Goal: Information Seeking & Learning: Learn about a topic

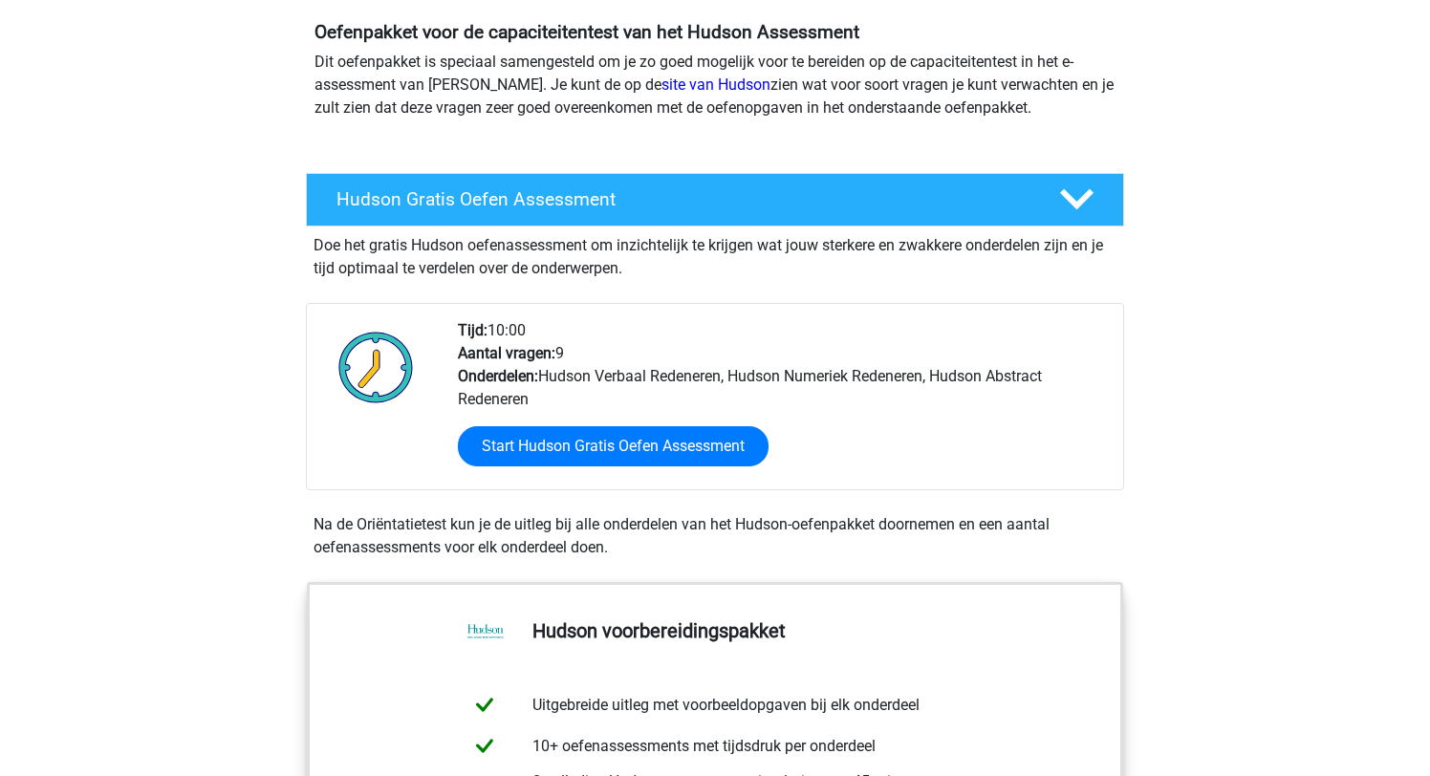
scroll to position [183, 0]
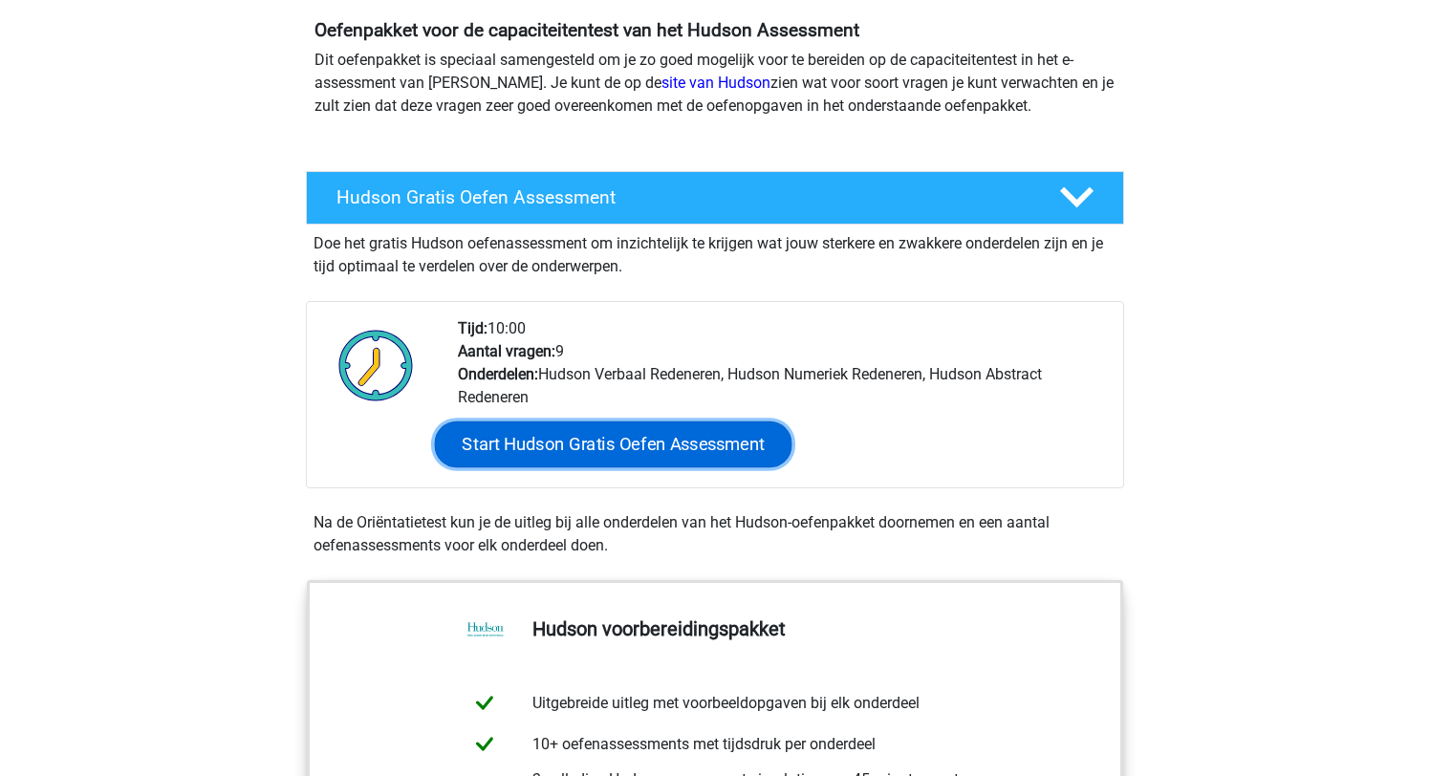
click at [597, 441] on link "Start Hudson Gratis Oefen Assessment" at bounding box center [613, 444] width 357 height 46
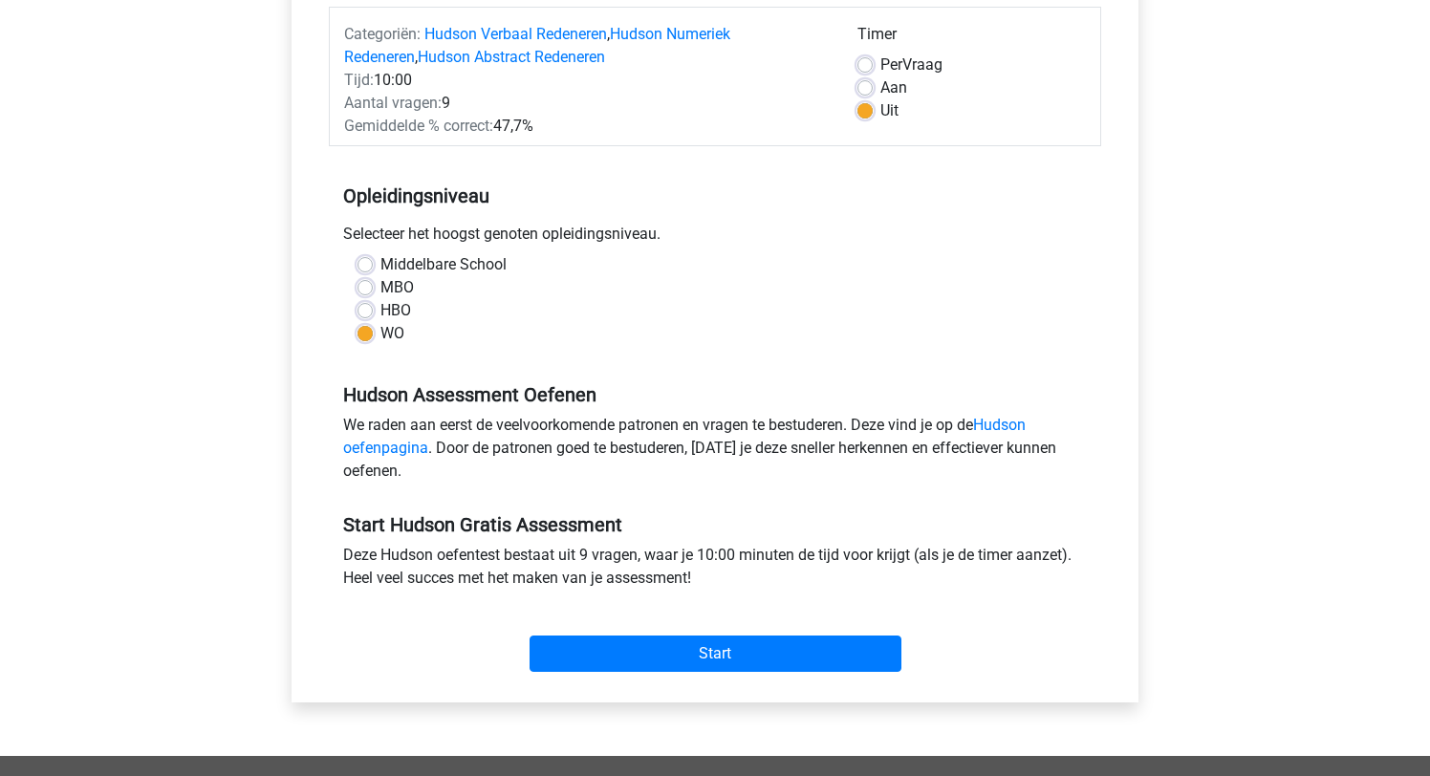
scroll to position [252, 0]
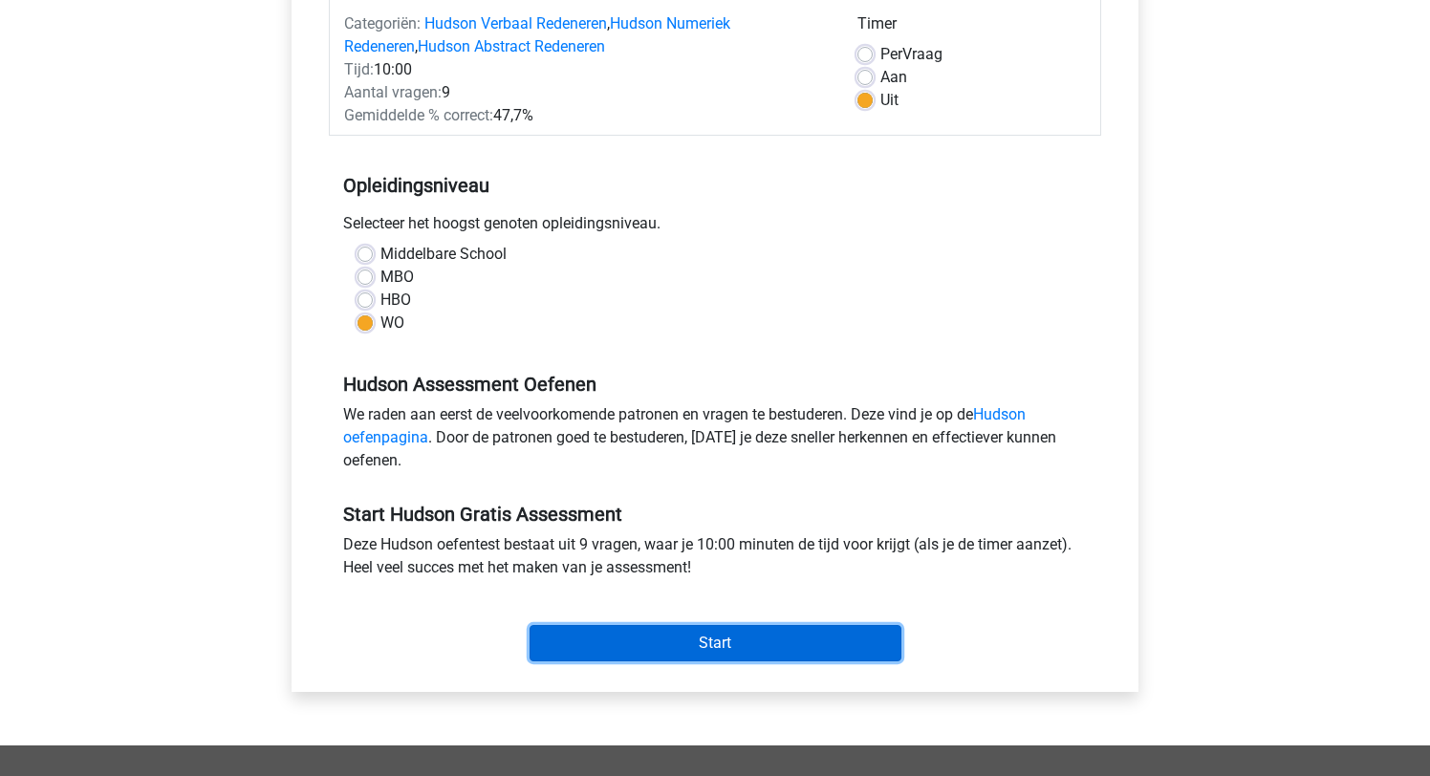
click at [743, 648] on input "Start" at bounding box center [715, 643] width 372 height 36
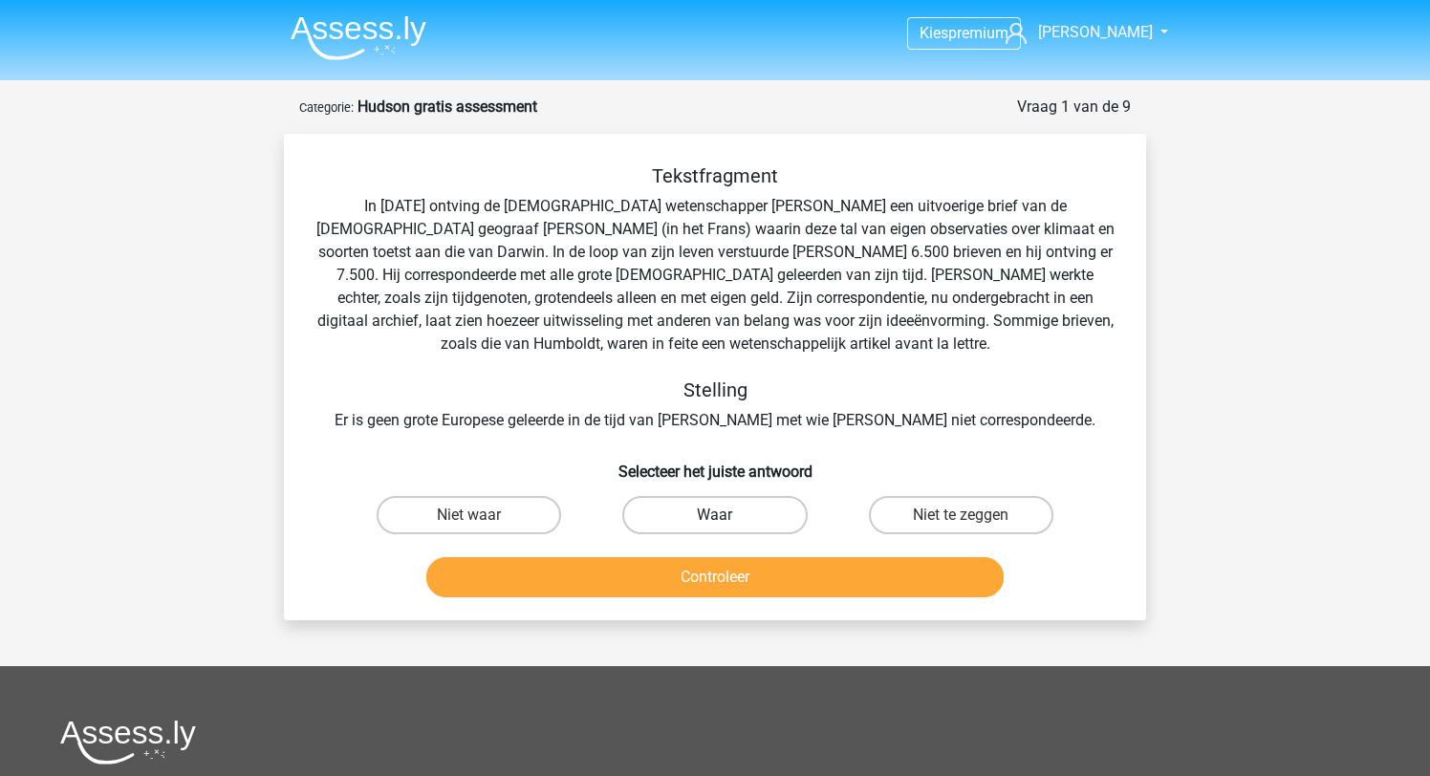
click at [746, 516] on label "Waar" at bounding box center [714, 515] width 184 height 38
click at [727, 516] on input "Waar" at bounding box center [721, 521] width 12 height 12
radio input "true"
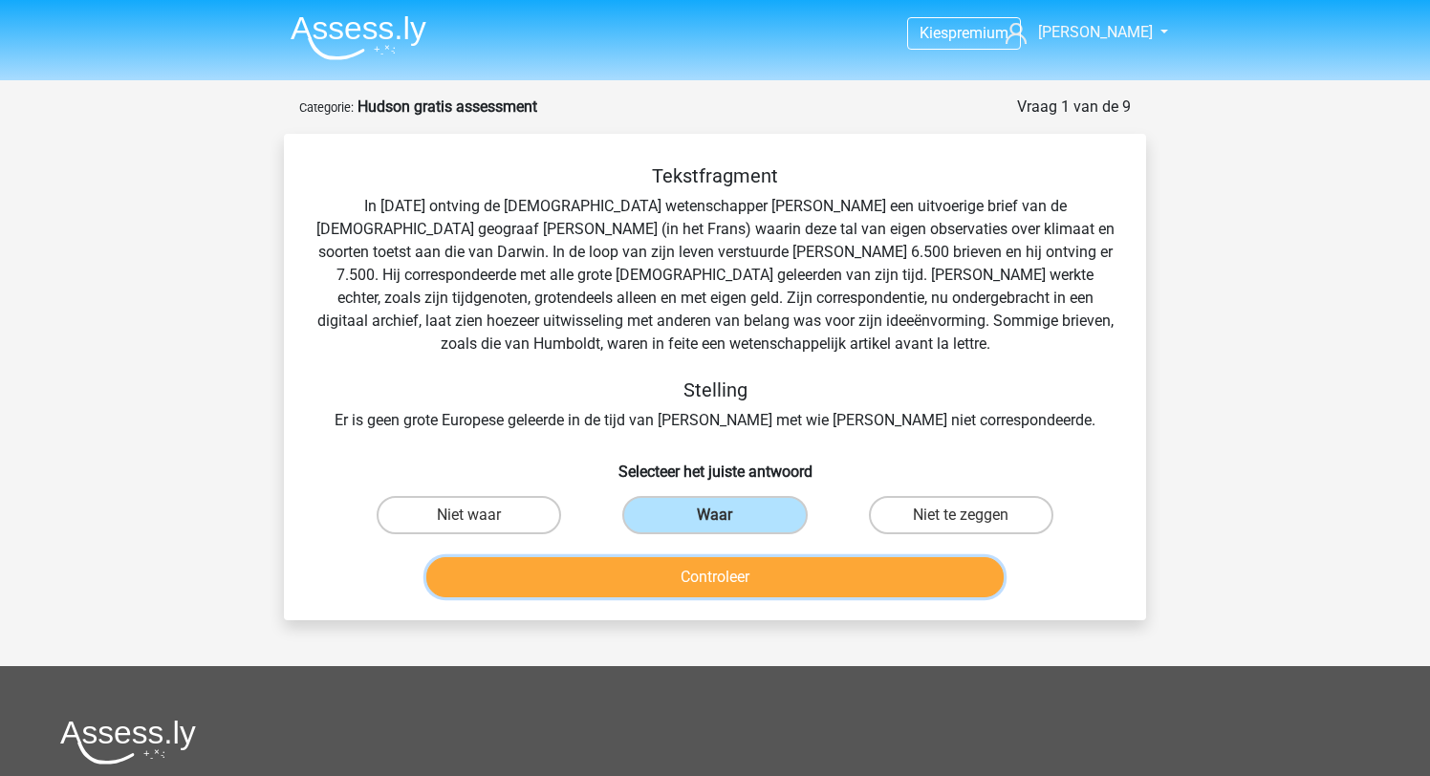
click at [746, 577] on button "Controleer" at bounding box center [715, 577] width 578 height 40
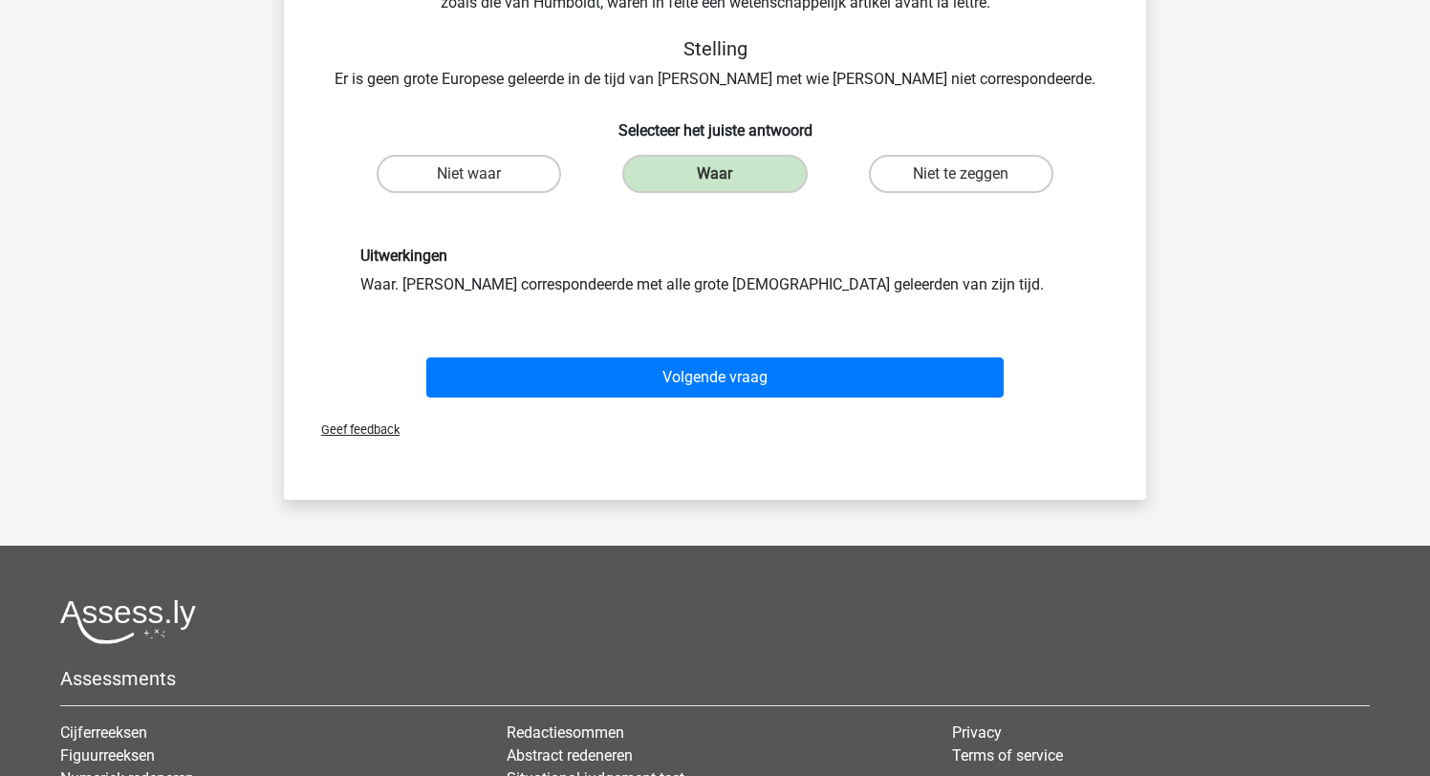
scroll to position [423, 0]
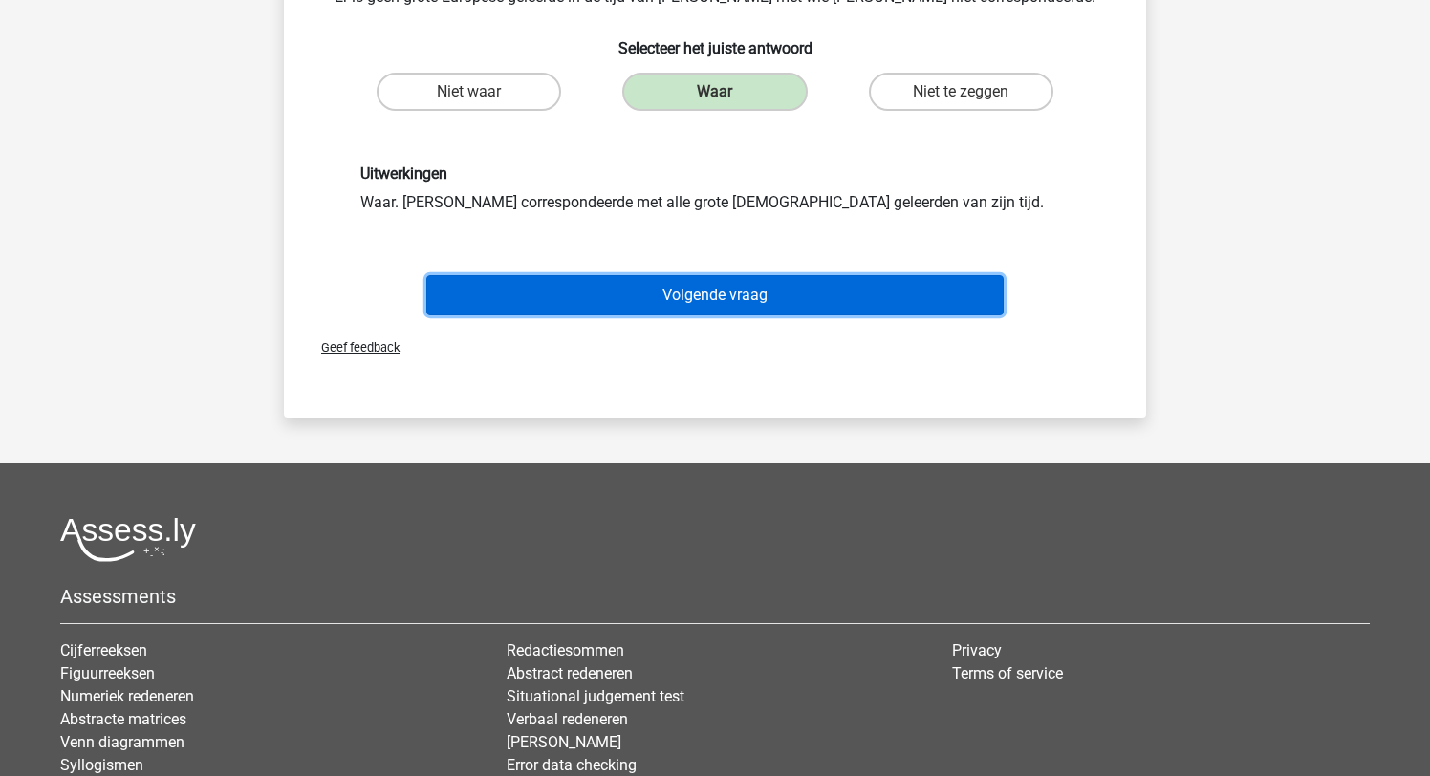
click at [737, 292] on button "Volgende vraag" at bounding box center [715, 295] width 578 height 40
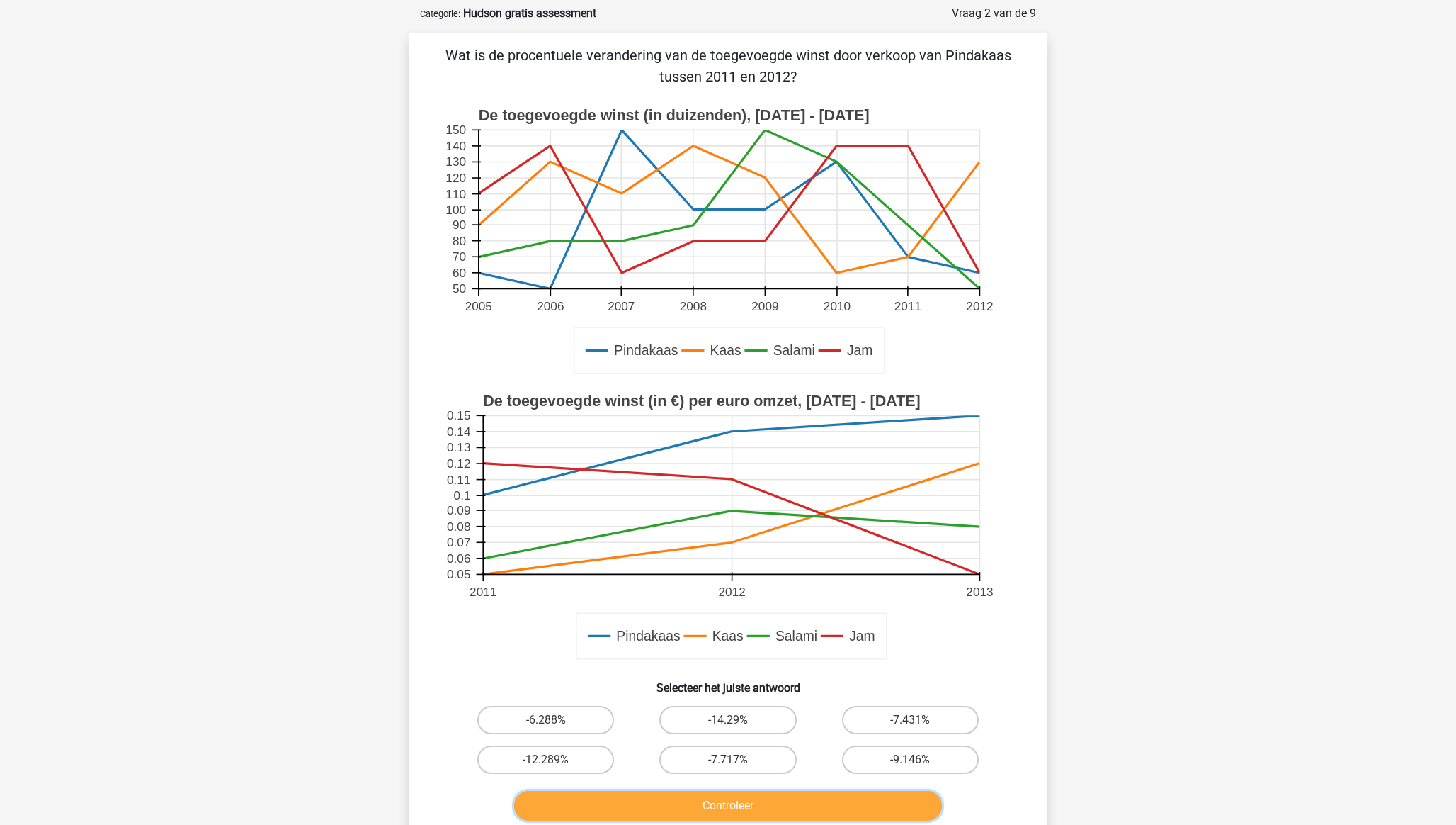
scroll to position [69, 0]
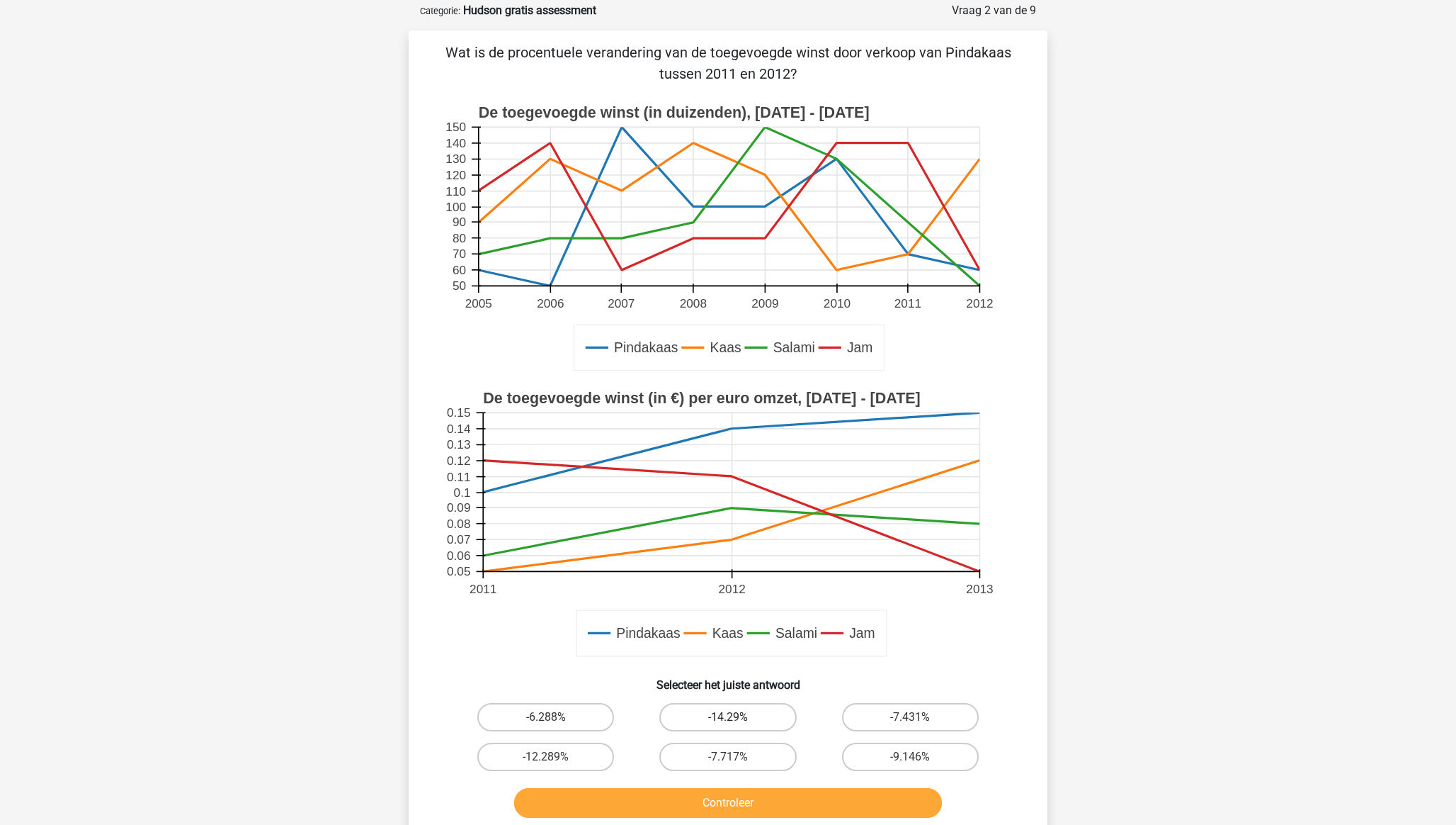
click at [742, 574] on label "-14.29%" at bounding box center [728, 717] width 136 height 28
click at [737, 574] on input "-14.29%" at bounding box center [733, 721] width 9 height 9
radio input "true"
click at [748, 574] on button "Controleer" at bounding box center [728, 803] width 428 height 30
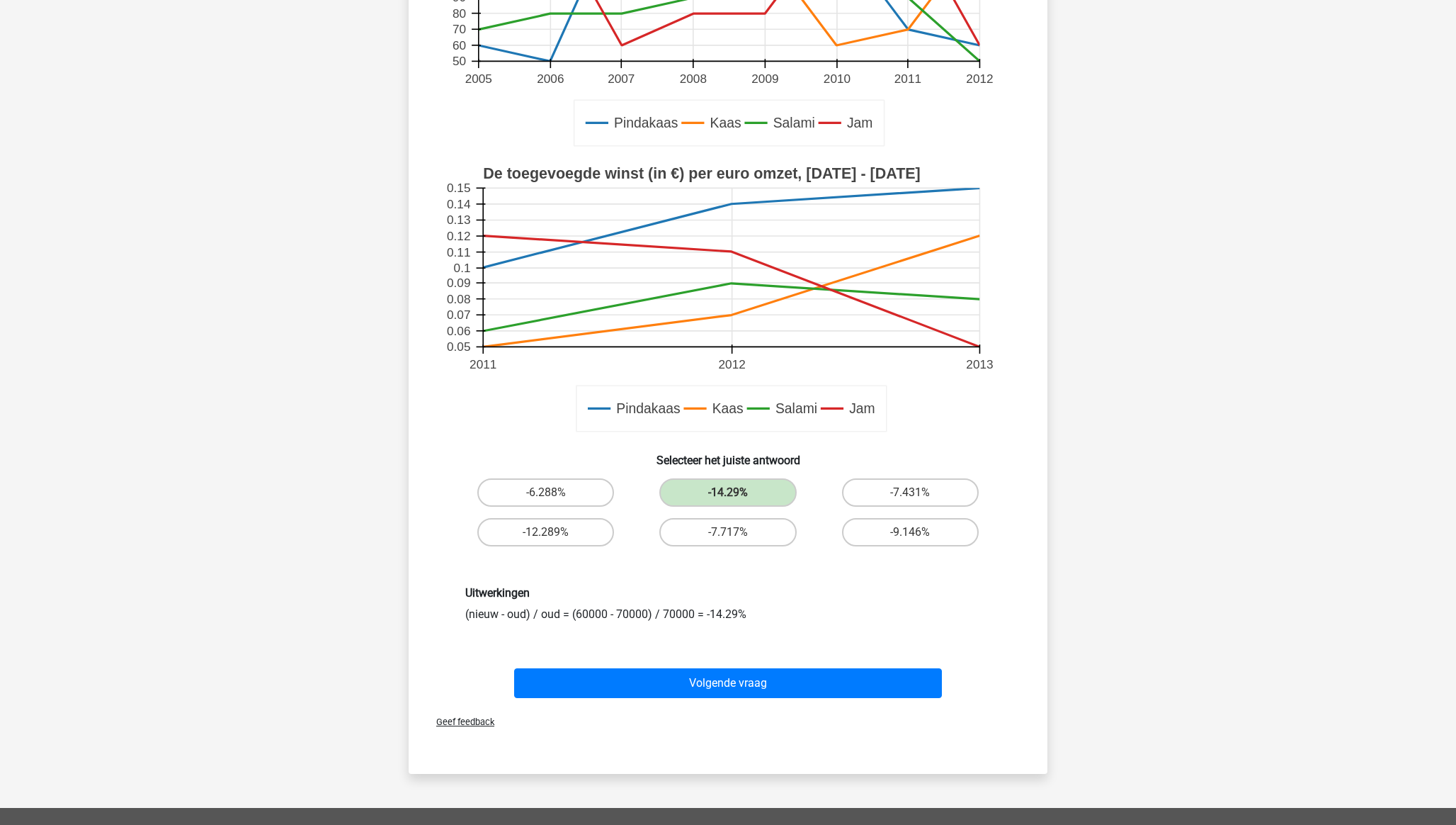
scroll to position [293, 0]
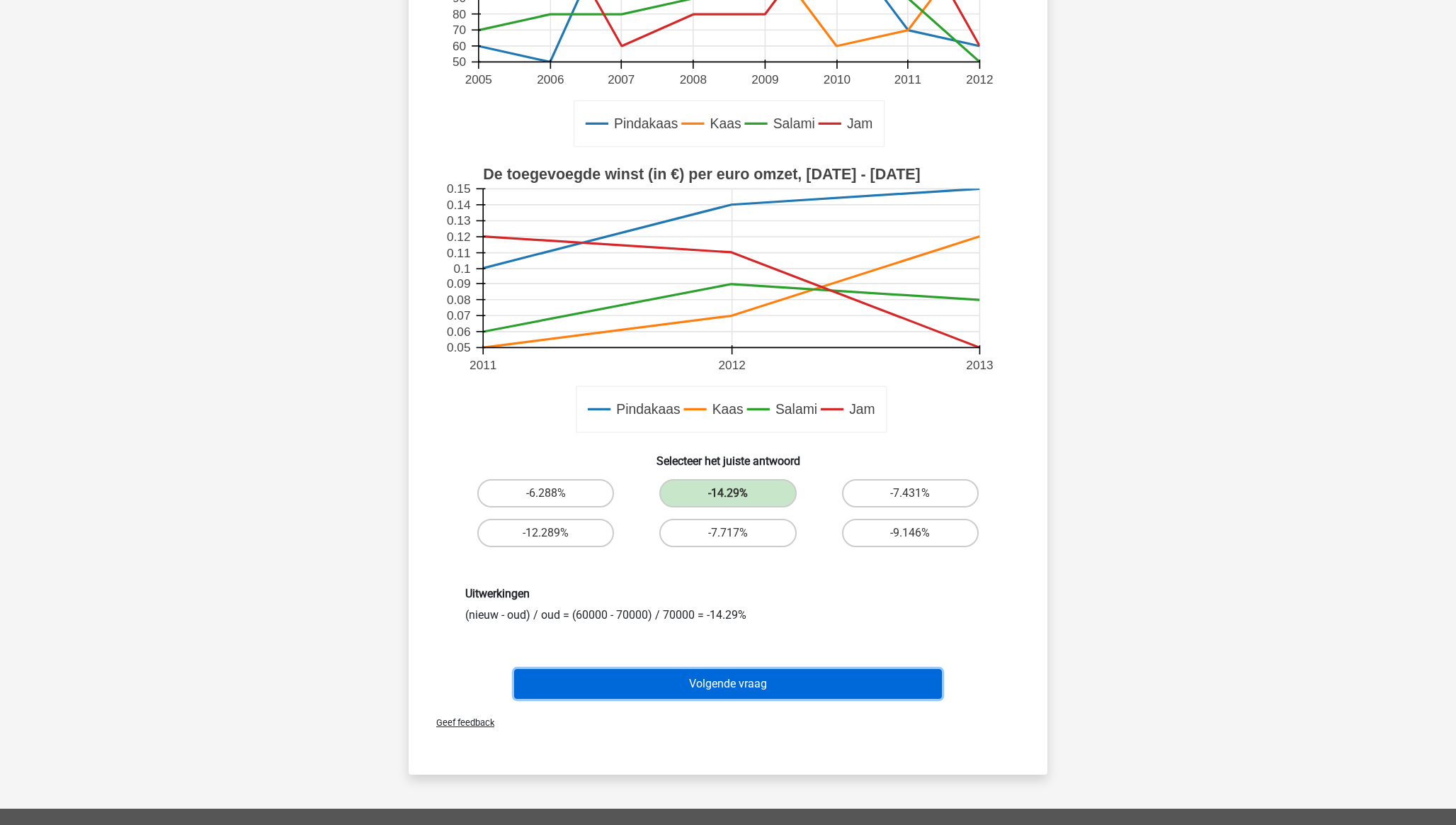
click at [739, 574] on button "Volgende vraag" at bounding box center [728, 683] width 428 height 30
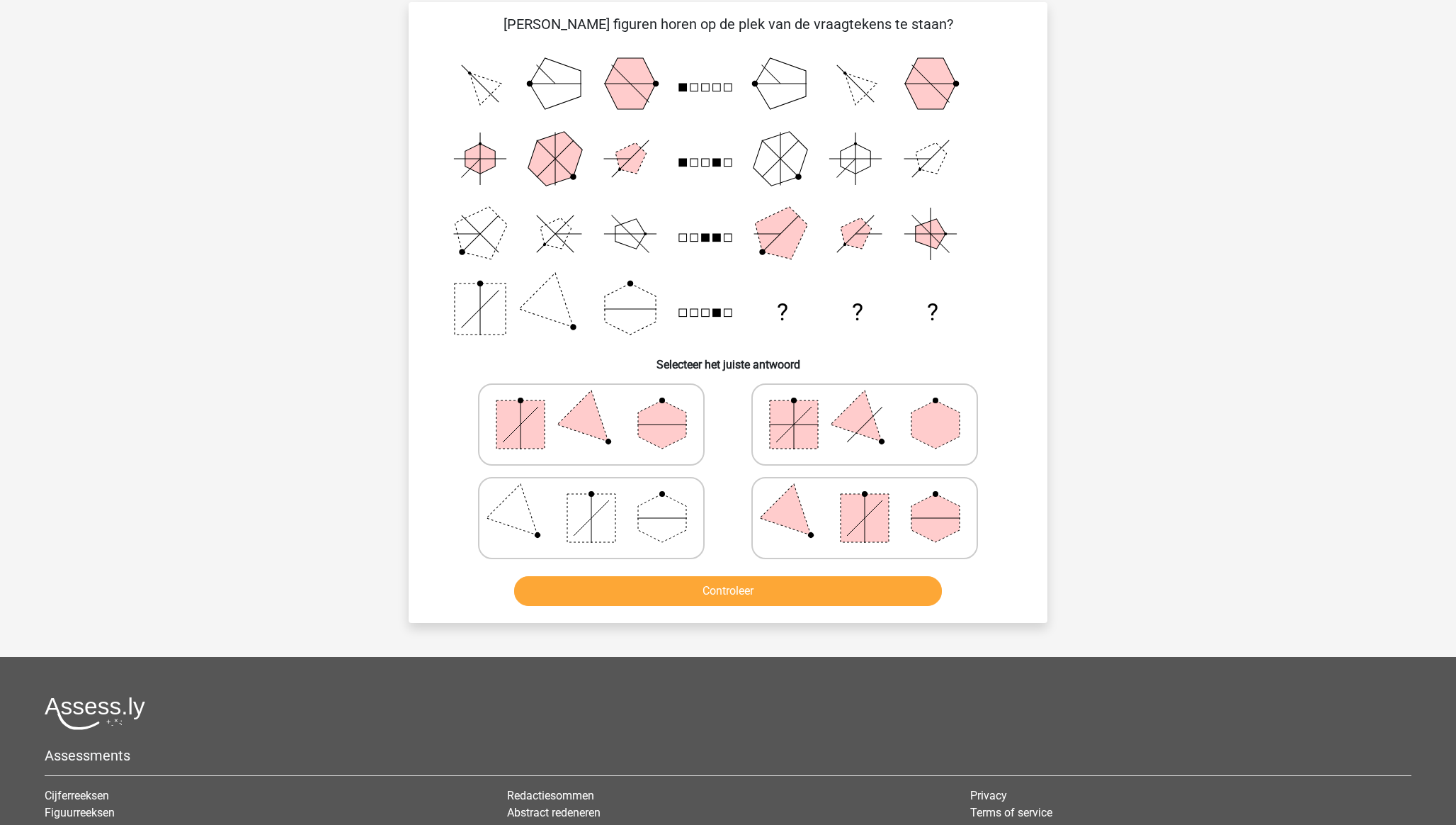
scroll to position [71, 0]
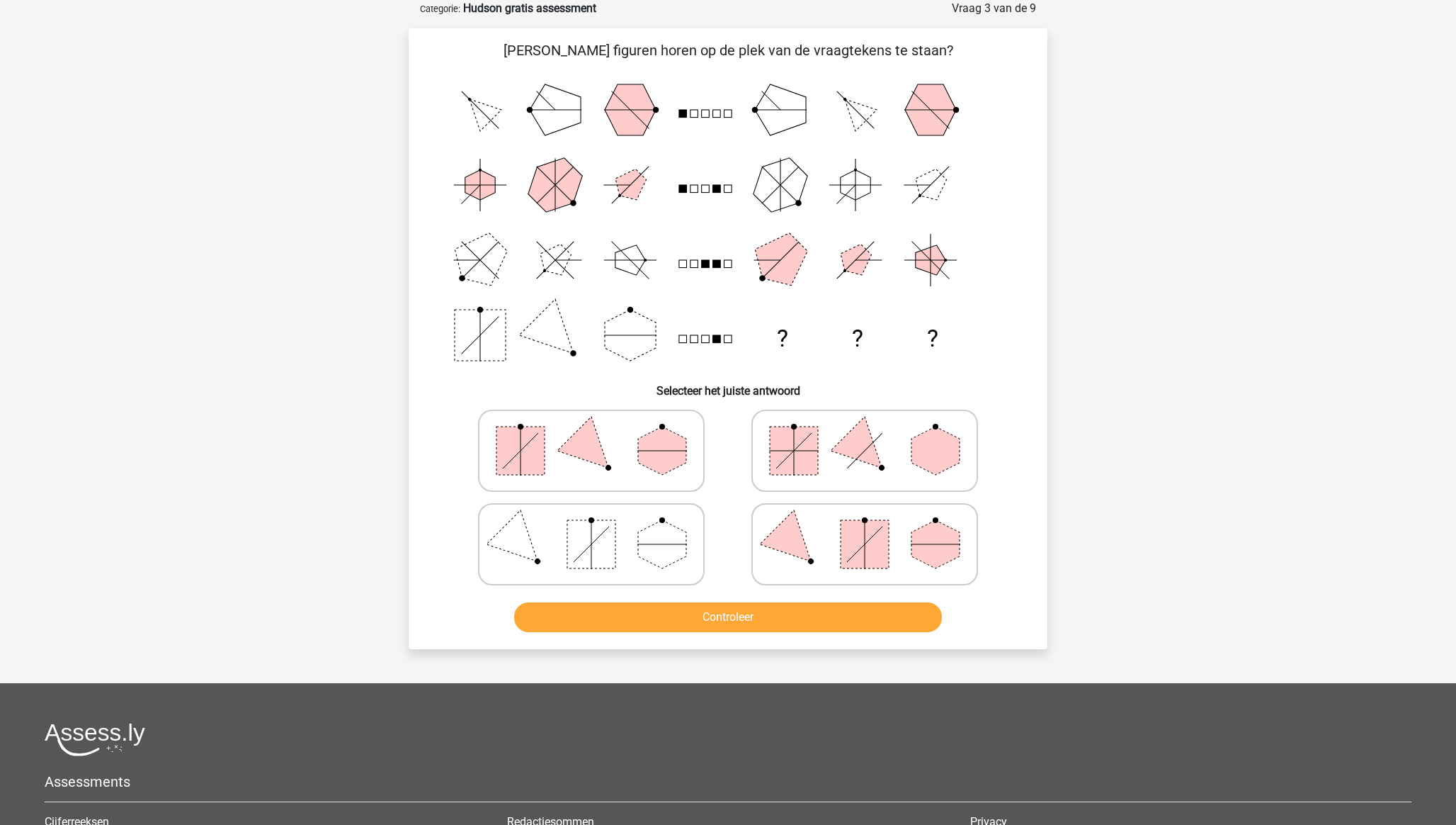
click at [560, 440] on icon at bounding box center [591, 451] width 213 height 71
click at [591, 433] on input "radio" at bounding box center [596, 428] width 9 height 9
radio input "true"
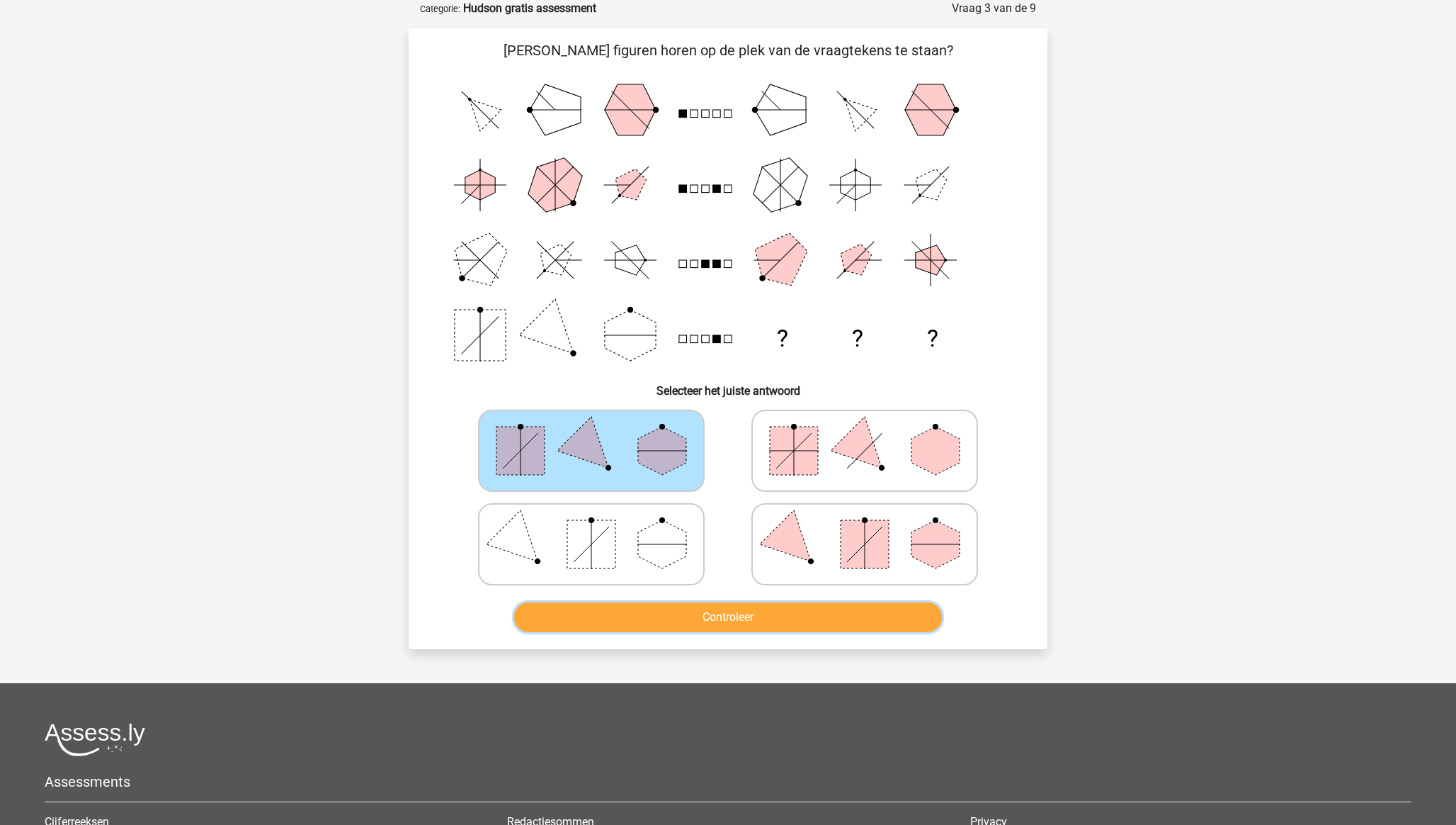
click at [726, 574] on button "Controleer" at bounding box center [728, 617] width 428 height 30
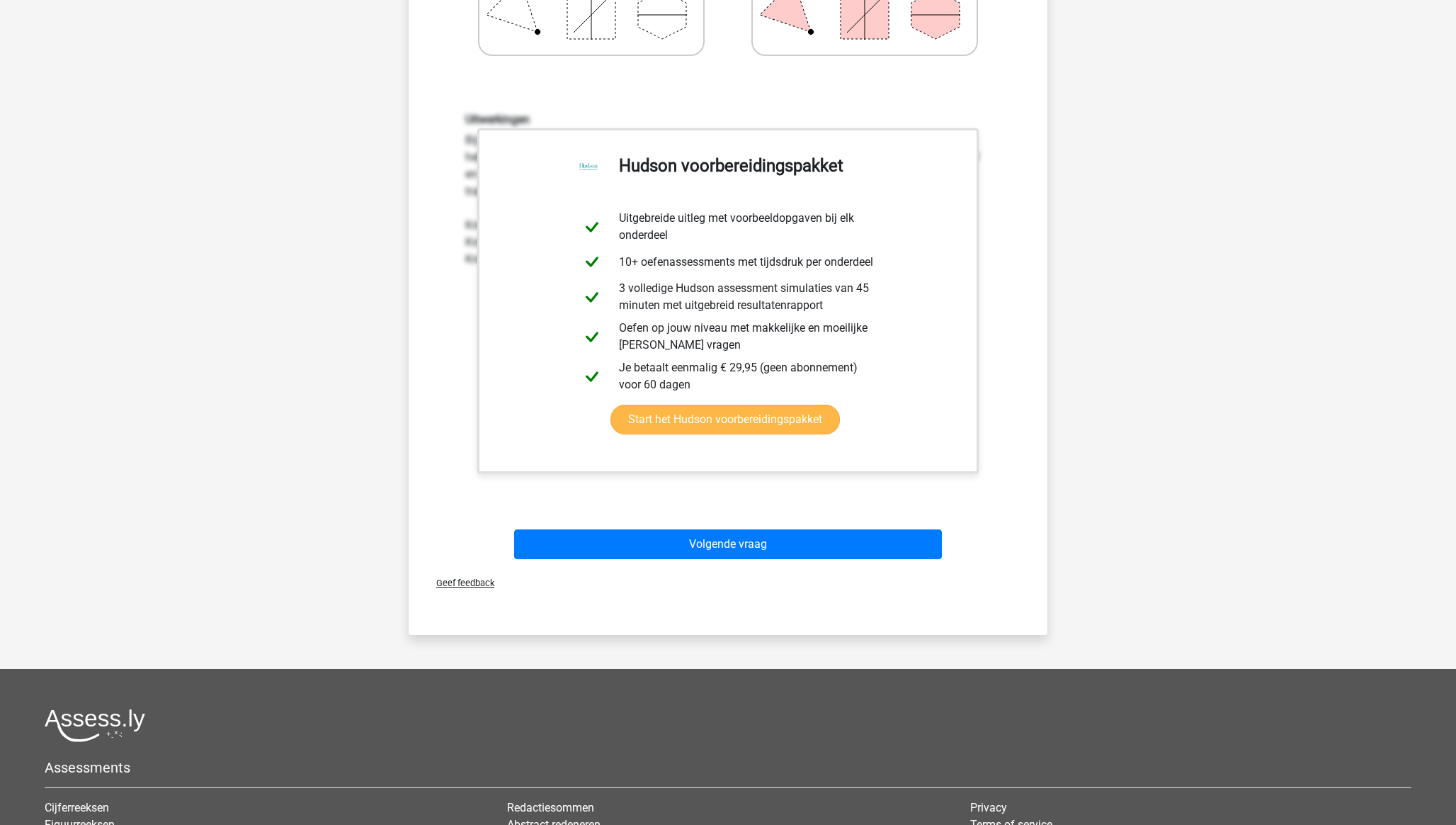
scroll to position [604, 0]
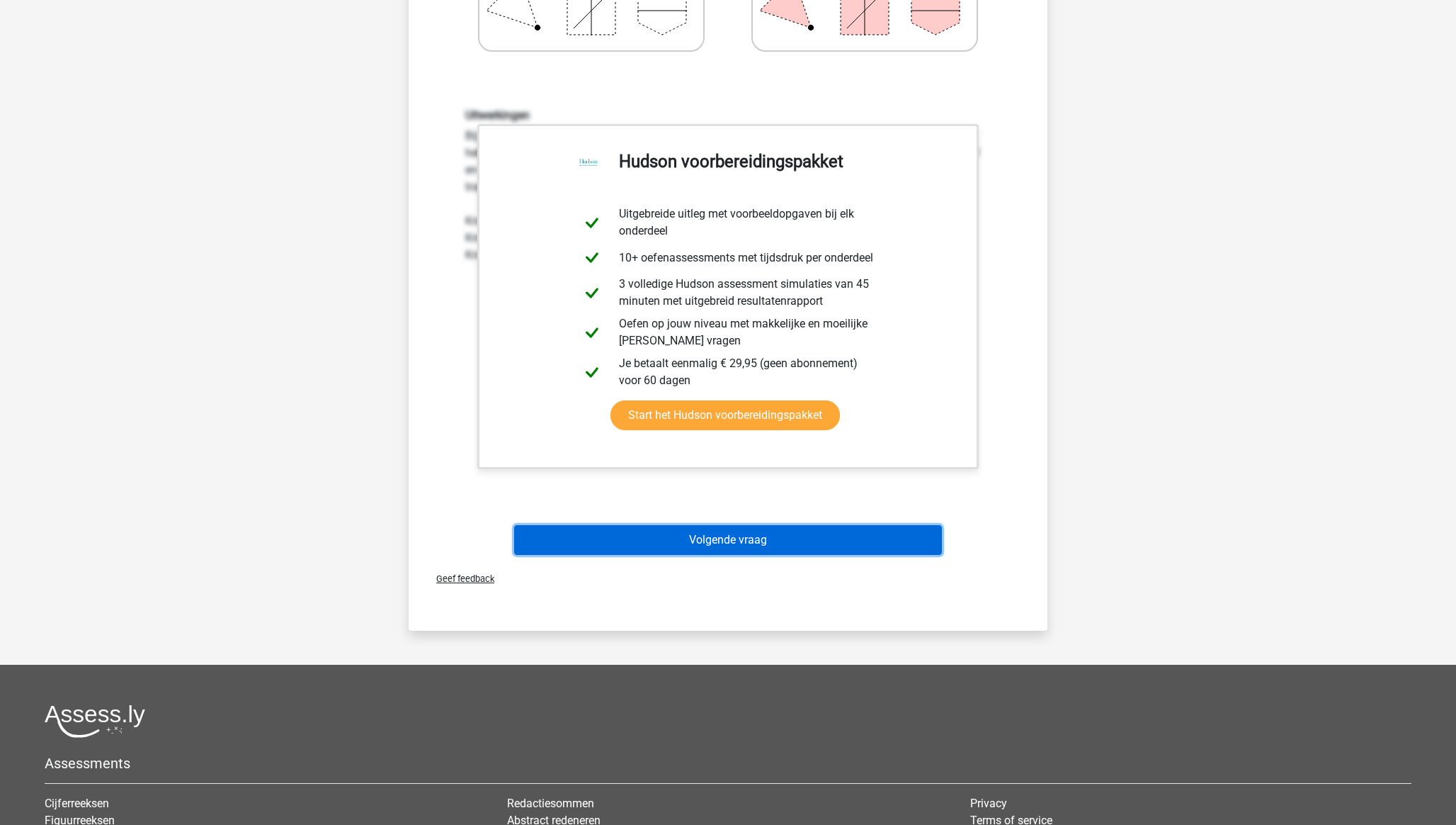
click at [716, 541] on button "Volgende vraag" at bounding box center [728, 540] width 428 height 30
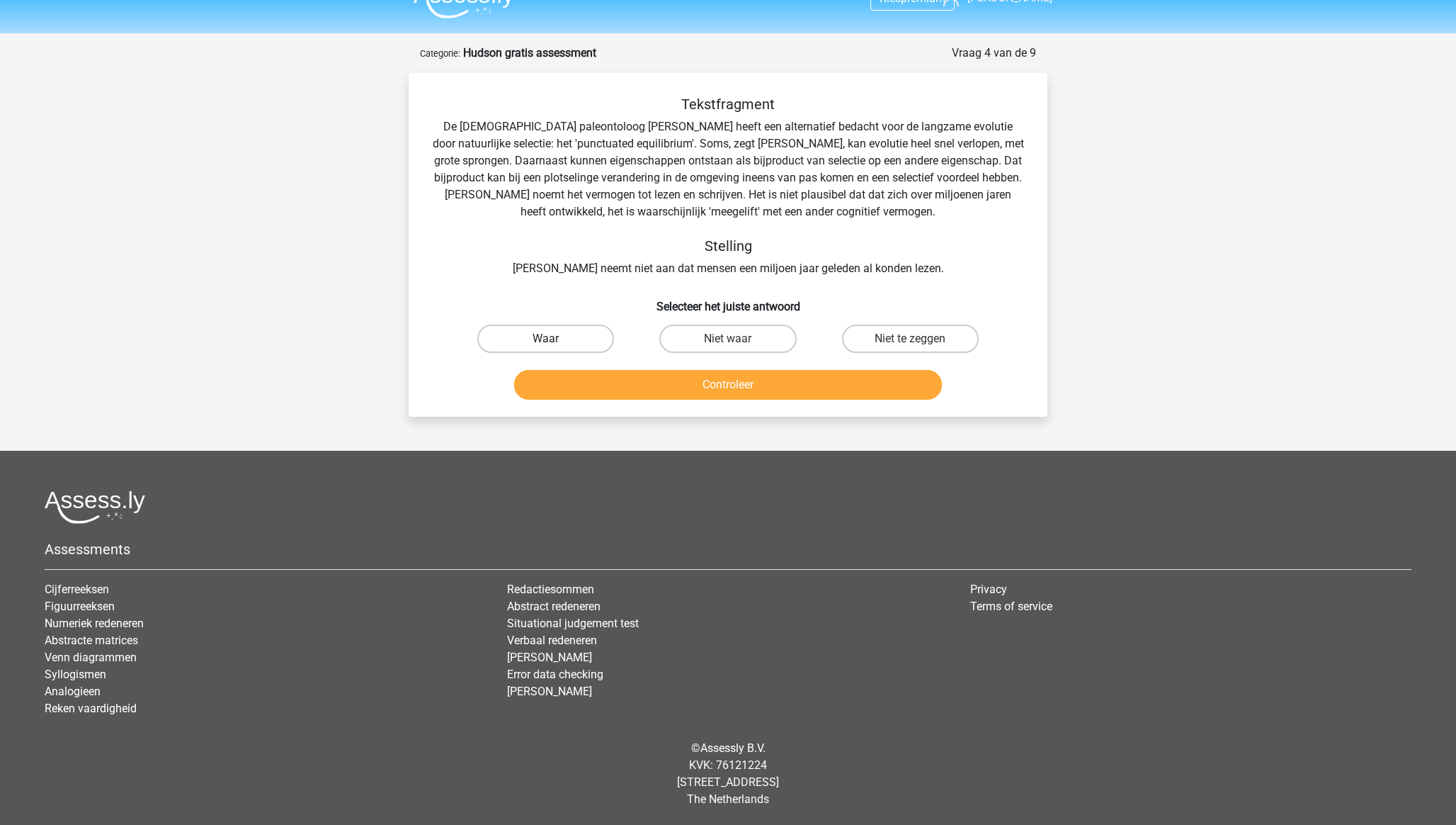
click at [583, 339] on label "Waar" at bounding box center [545, 339] width 136 height 28
click at [555, 339] on input "Waar" at bounding box center [551, 343] width 9 height 9
radio input "true"
click at [695, 384] on button "Controleer" at bounding box center [728, 385] width 428 height 30
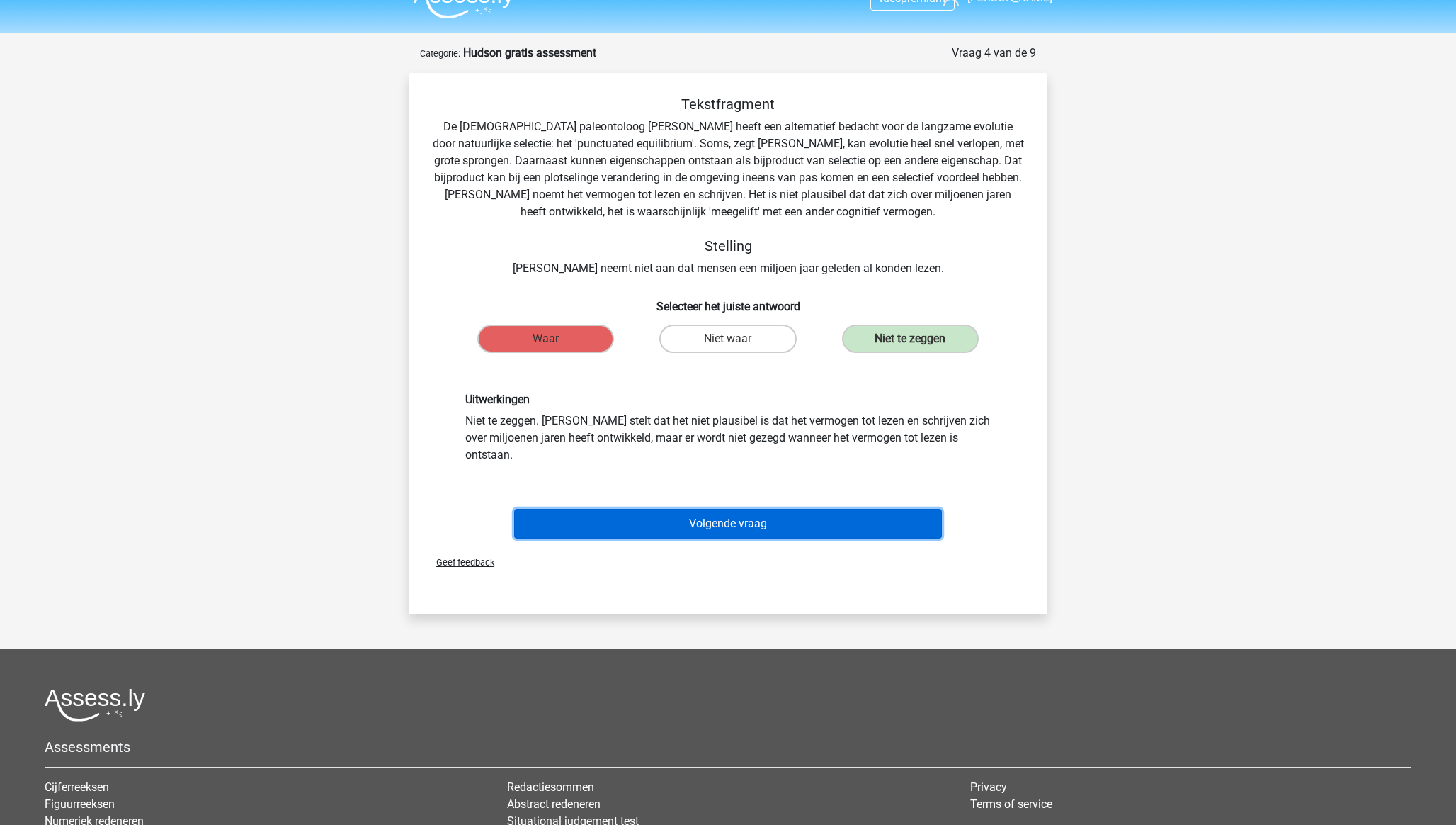
click at [761, 508] on button "Volgende vraag" at bounding box center [728, 523] width 428 height 30
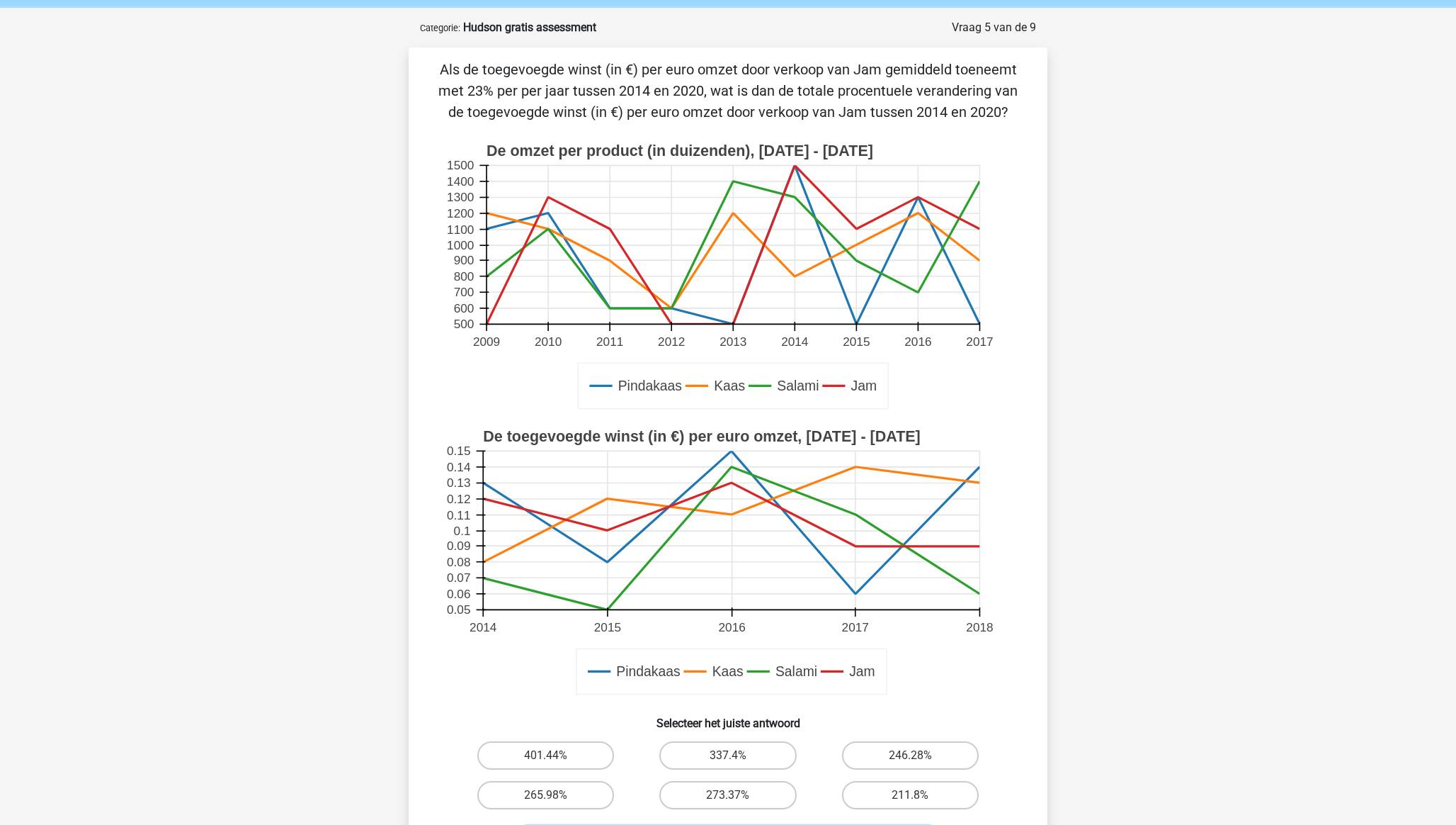
scroll to position [53, 0]
click at [918, 574] on label "211.8%" at bounding box center [910, 793] width 136 height 28
click at [918, 574] on input "211.8%" at bounding box center [914, 798] width 9 height 9
radio input "true"
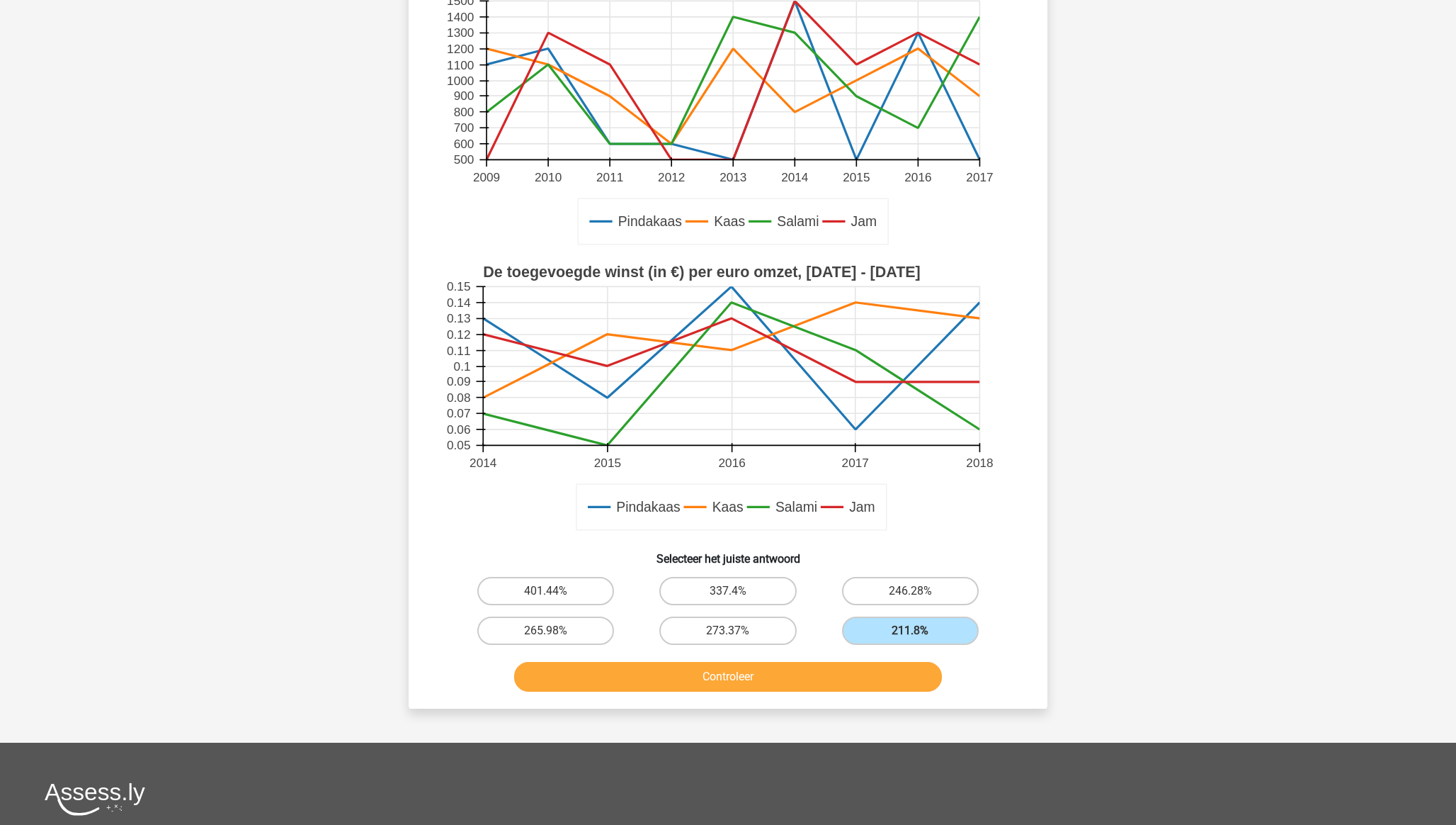
scroll to position [262, 0]
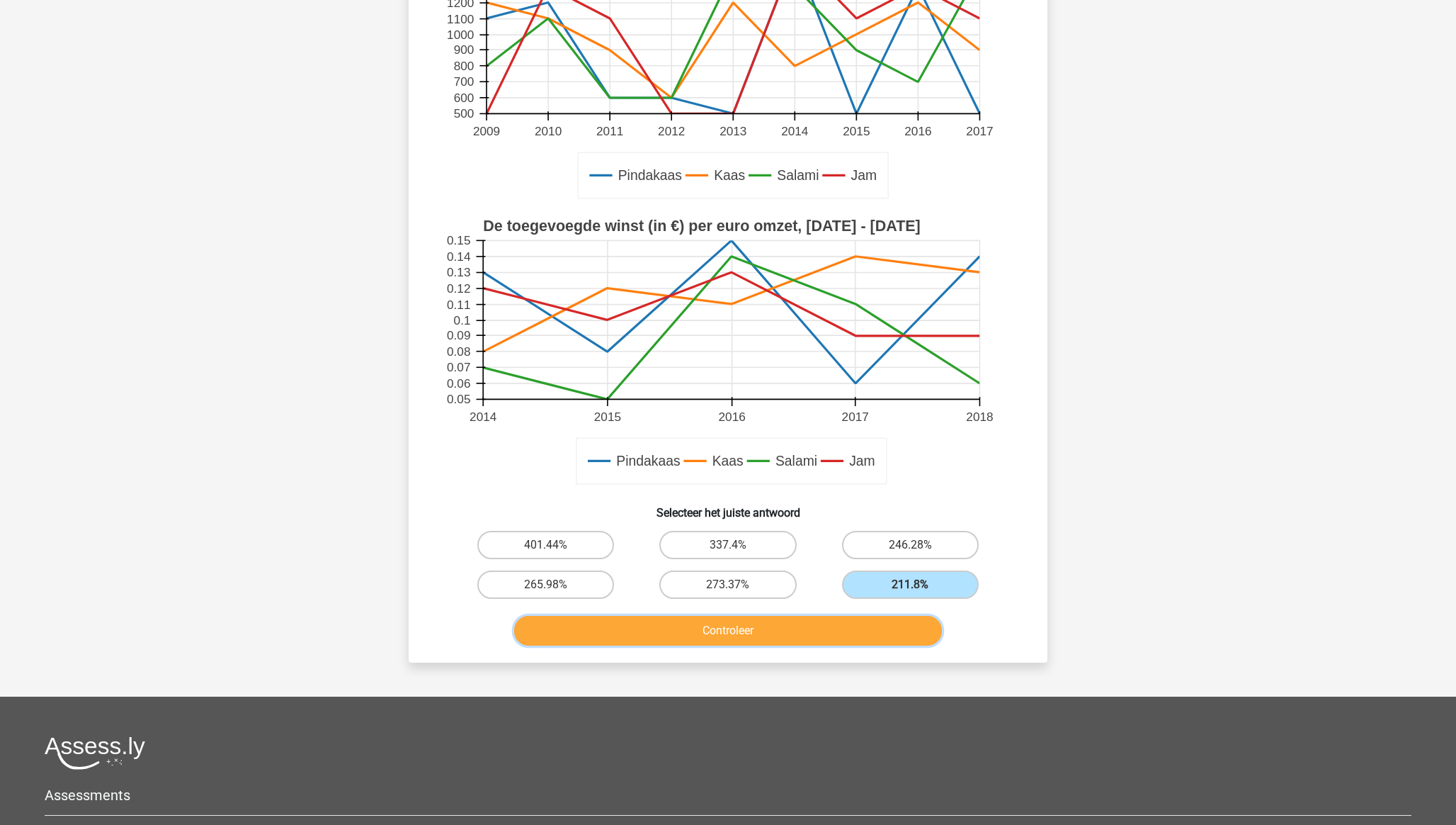
click at [814, 574] on button "Controleer" at bounding box center [728, 631] width 428 height 30
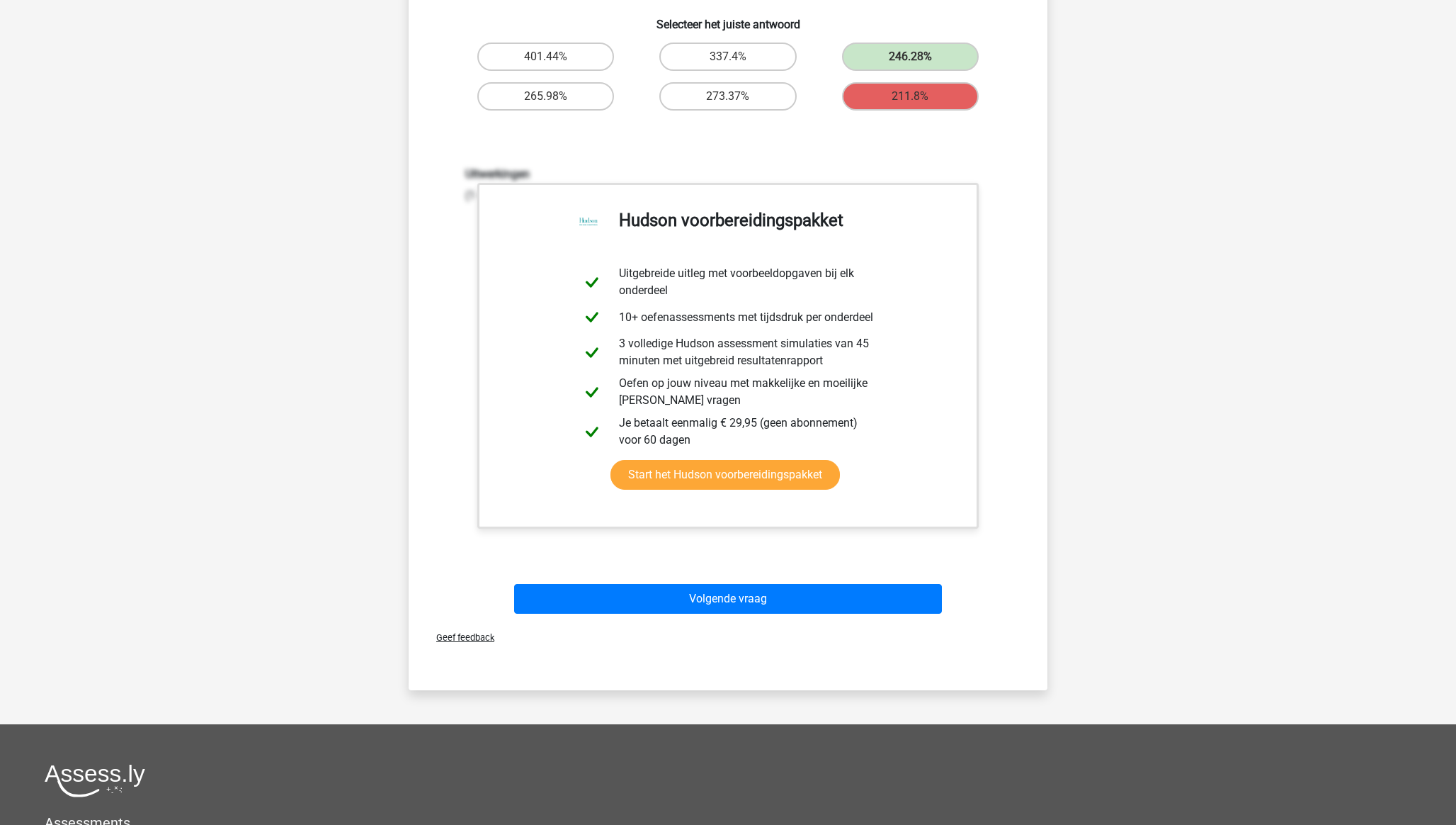
scroll to position [761, 0]
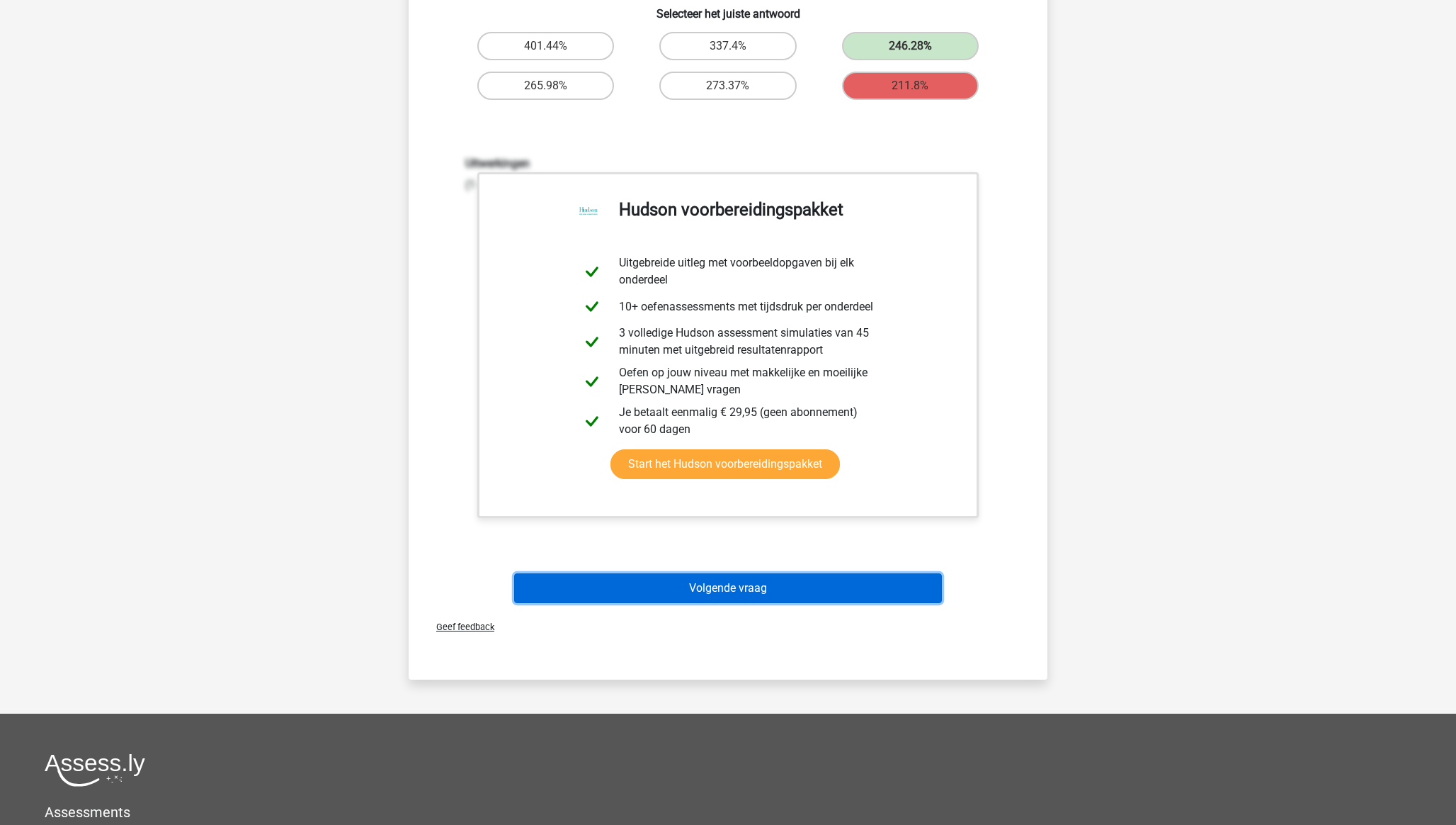
click at [722, 574] on button "Volgende vraag" at bounding box center [728, 588] width 428 height 30
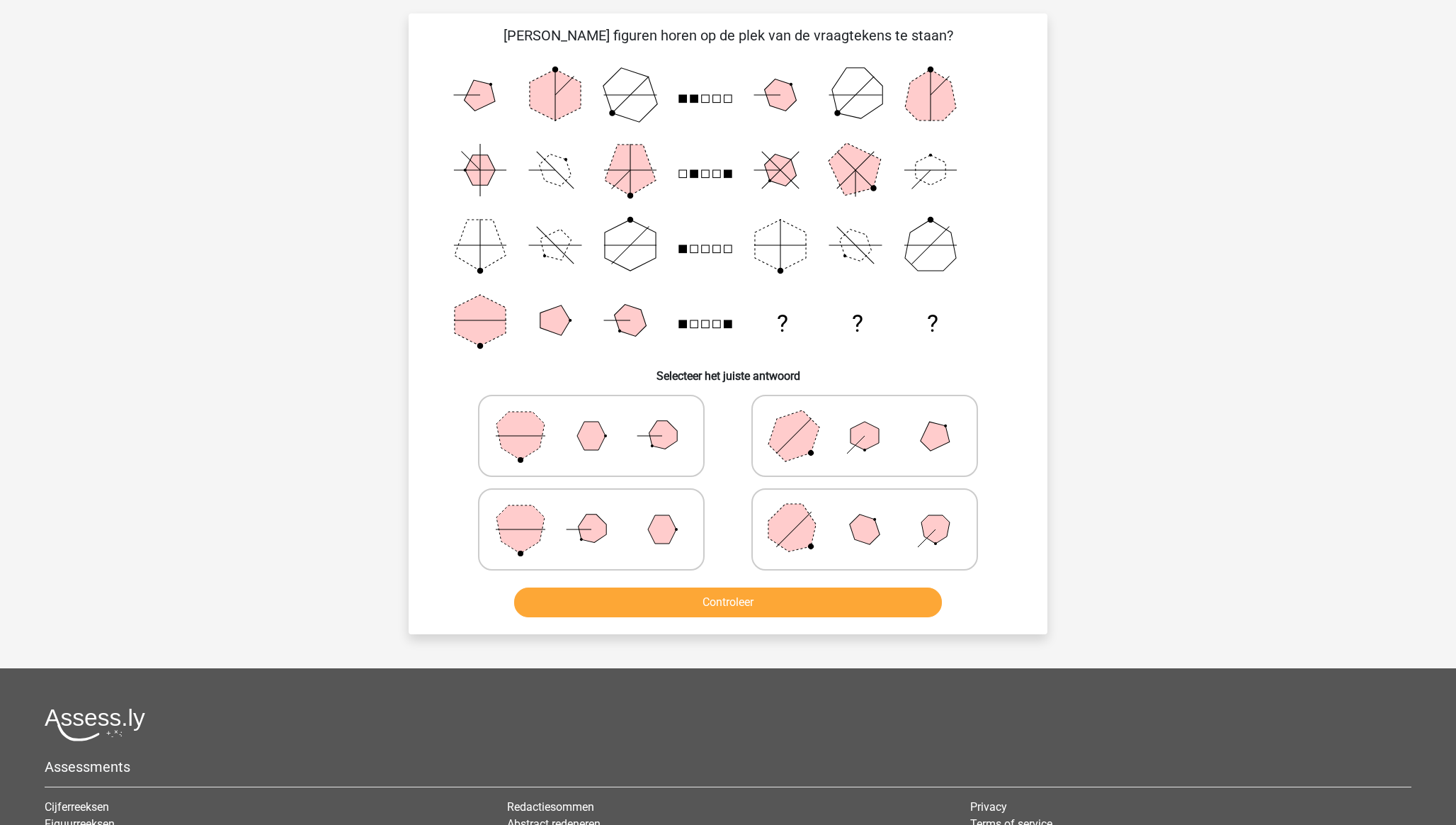
scroll to position [71, 0]
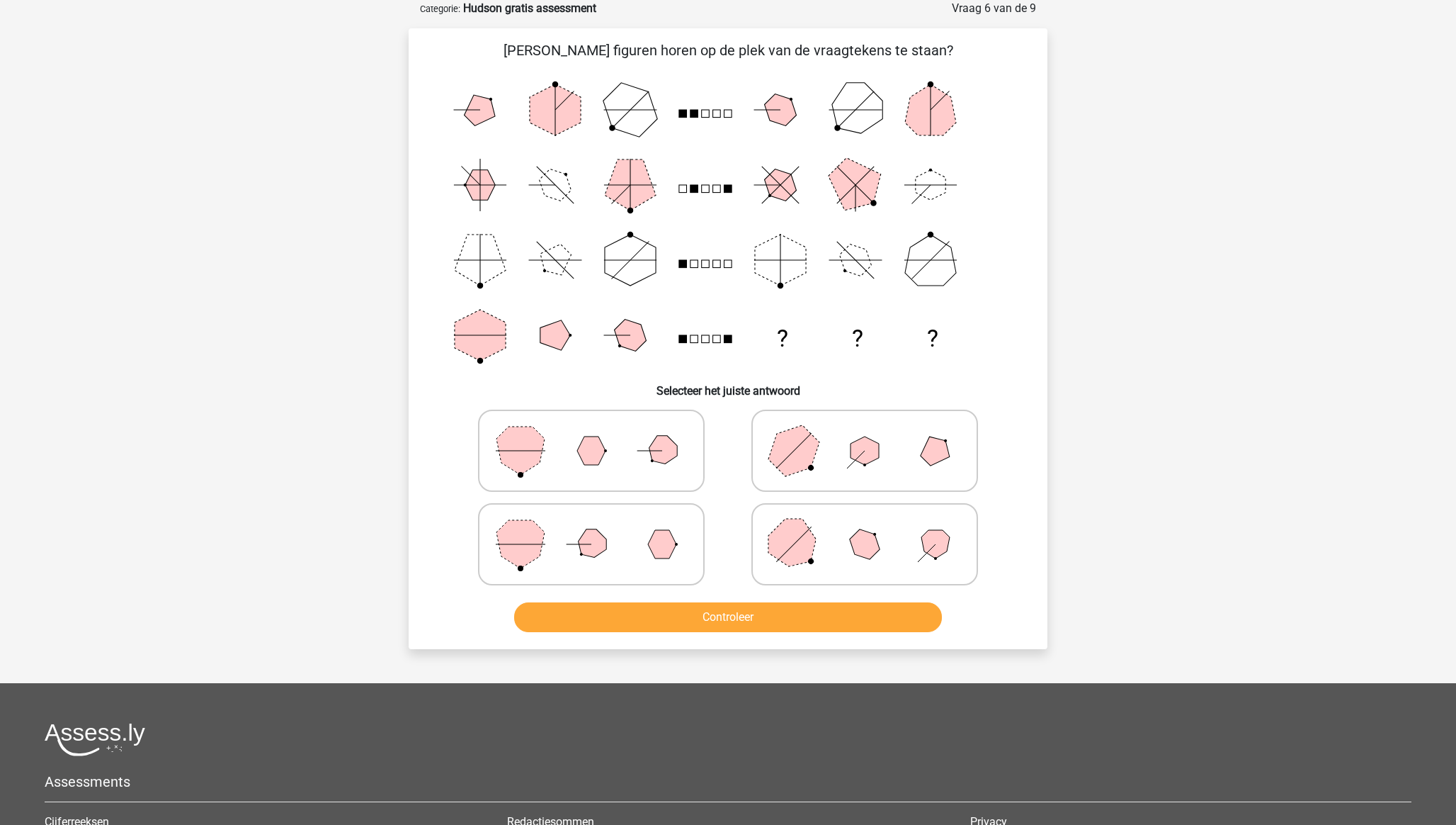
click at [595, 447] on polygon at bounding box center [591, 451] width 28 height 28
click at [595, 433] on input "radio" at bounding box center [596, 428] width 9 height 9
radio input "true"
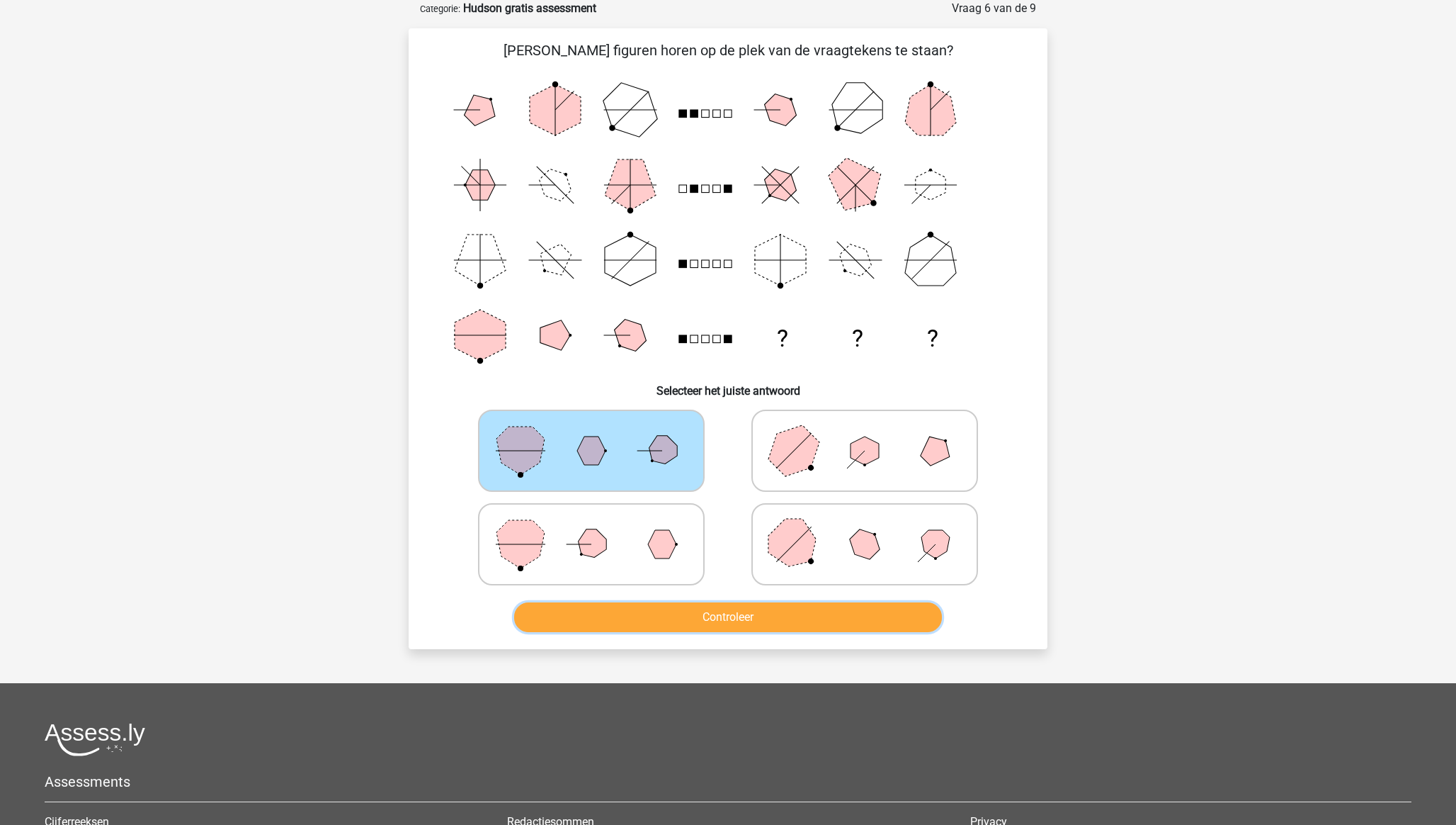
click at [739, 574] on button "Controleer" at bounding box center [728, 617] width 428 height 30
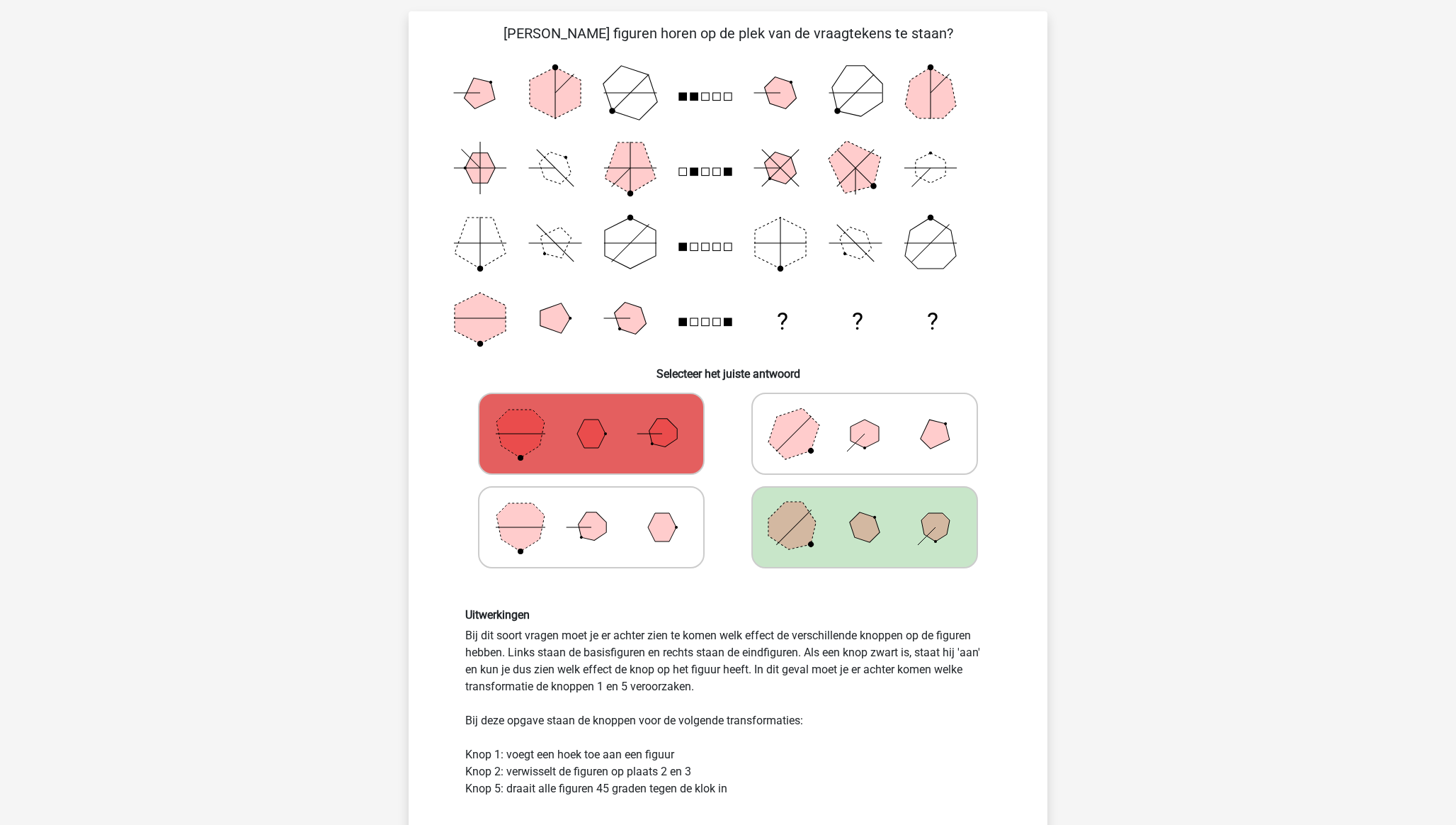
scroll to position [83, 0]
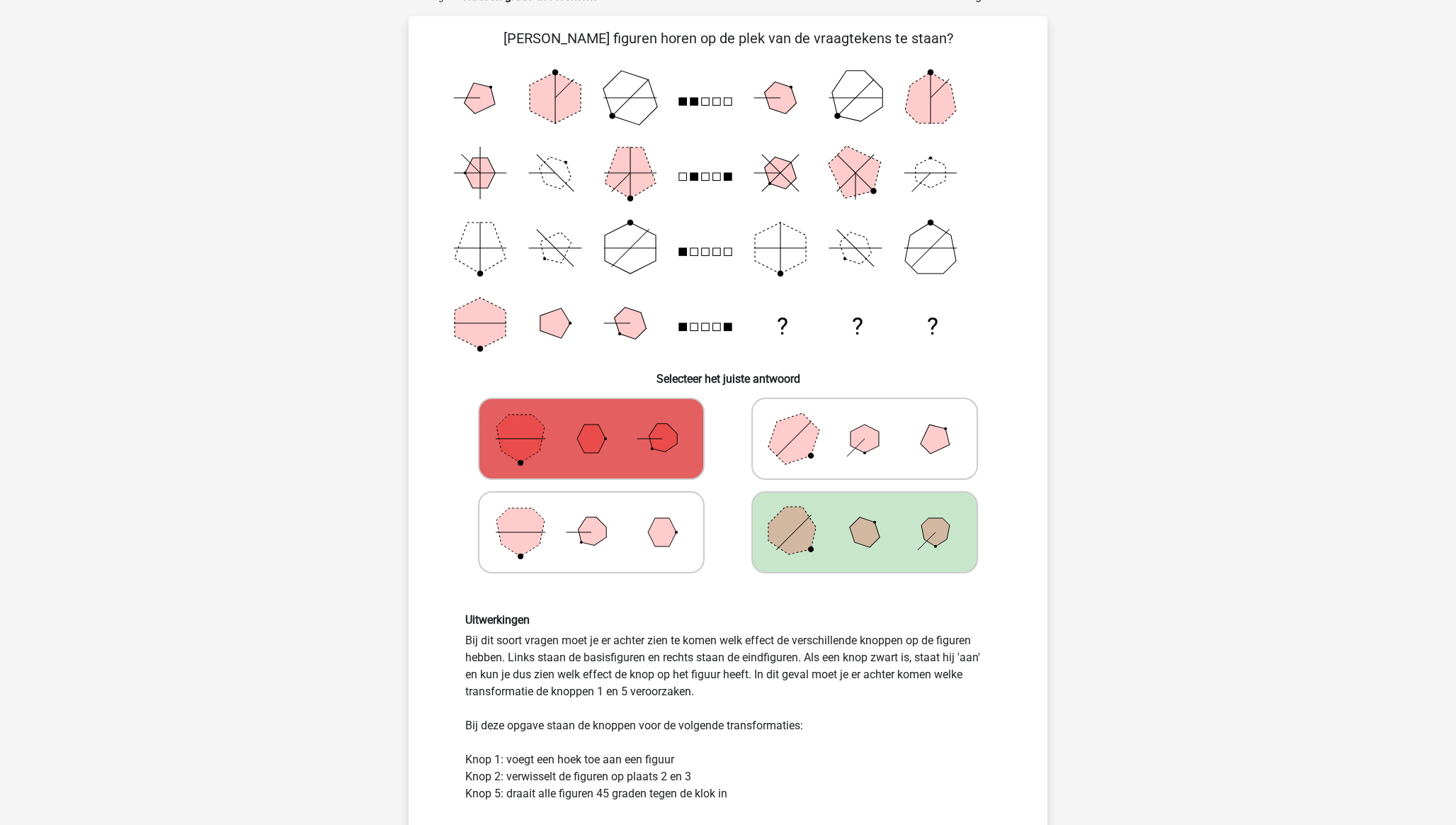
drag, startPoint x: 465, startPoint y: 642, endPoint x: 730, endPoint y: 692, distance: 269.7
click at [730, 574] on div "Uitwerkingen Bij dit soort vragen moet je er achter zien te komen welk effect d…" at bounding box center [728, 707] width 547 height 189
copy div "Bij dit soort vragen moet je er achter zien te komen welk effect de verschillen…"
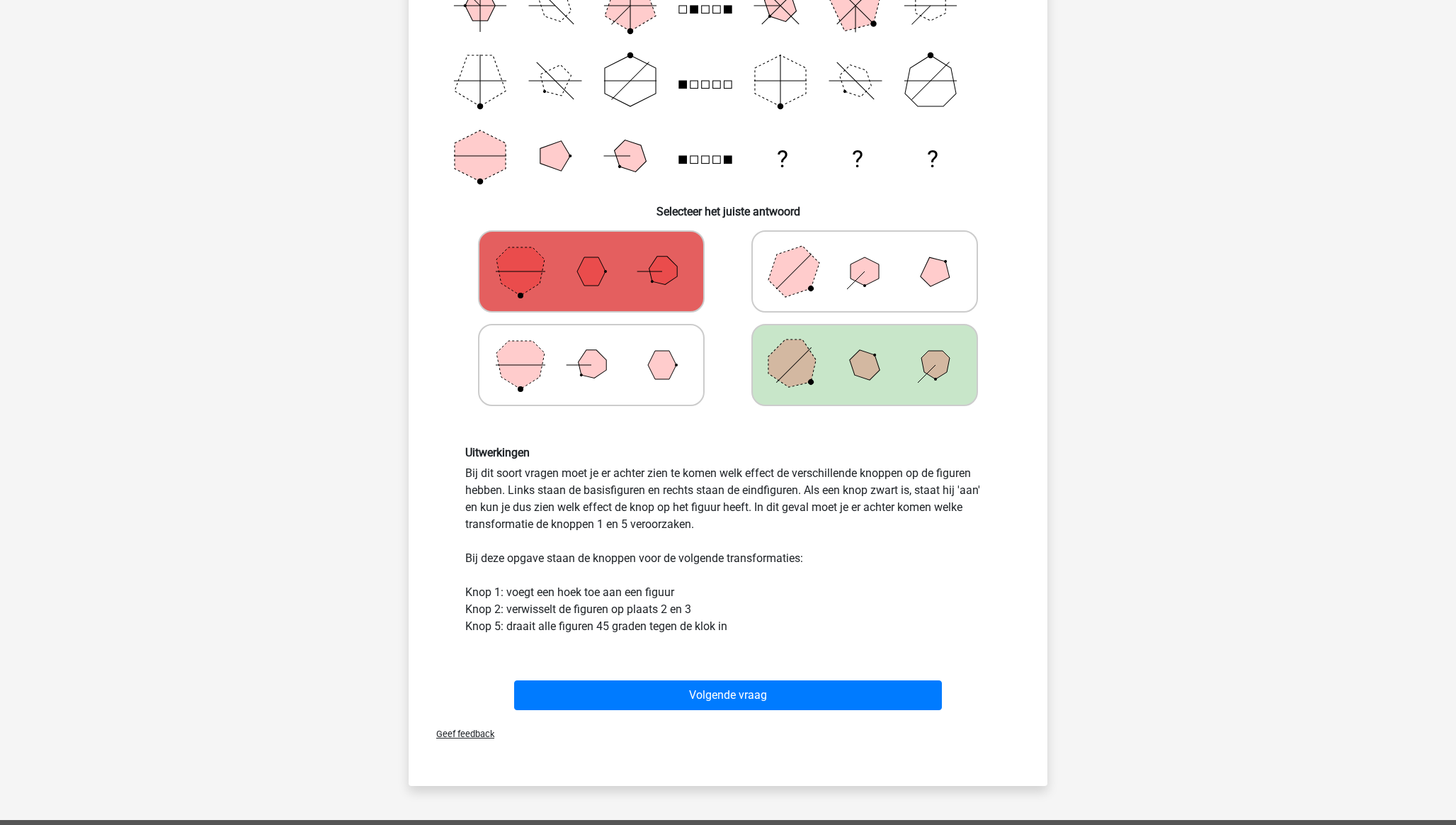
scroll to position [254, 0]
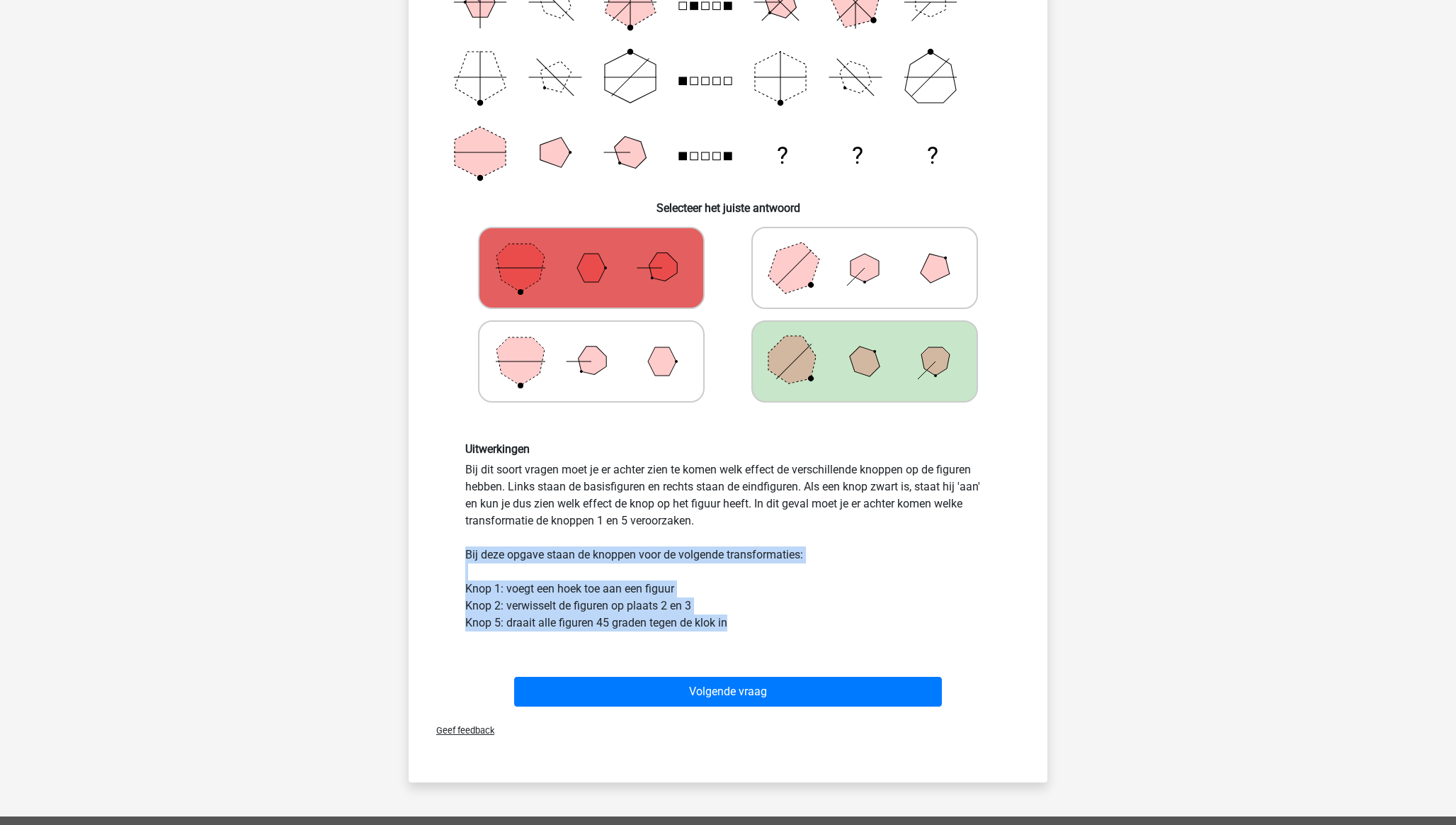
drag, startPoint x: 465, startPoint y: 555, endPoint x: 742, endPoint y: 618, distance: 284.1
click at [742, 574] on div "Uitwerkingen Bij dit soort vragen moet je er achter zien te komen welk effect d…" at bounding box center [728, 536] width 547 height 189
copy div "Bij deze opgave staan de knoppen voor de volgende transformaties: Knop 1: voegt…"
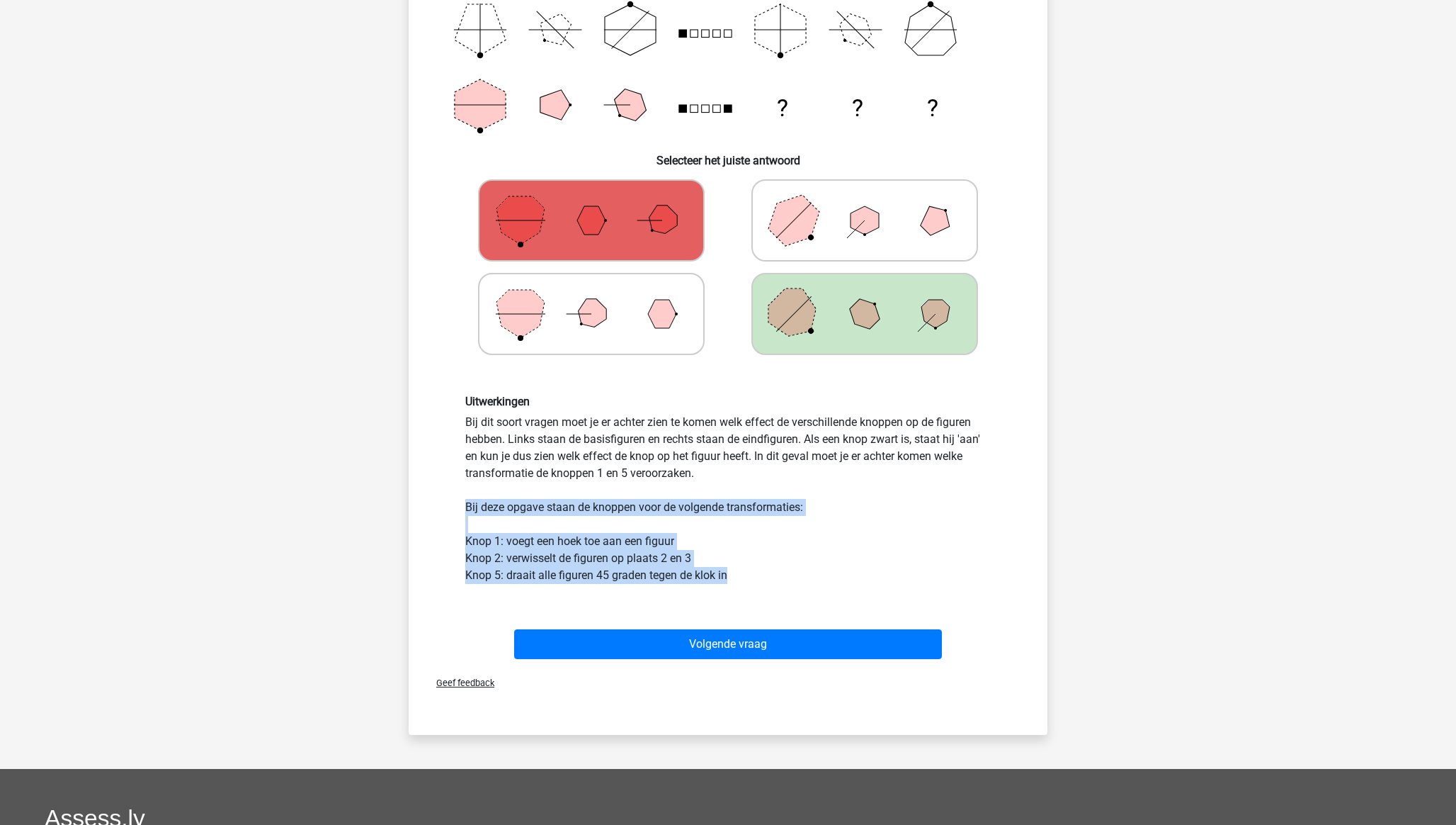
scroll to position [307, 0]
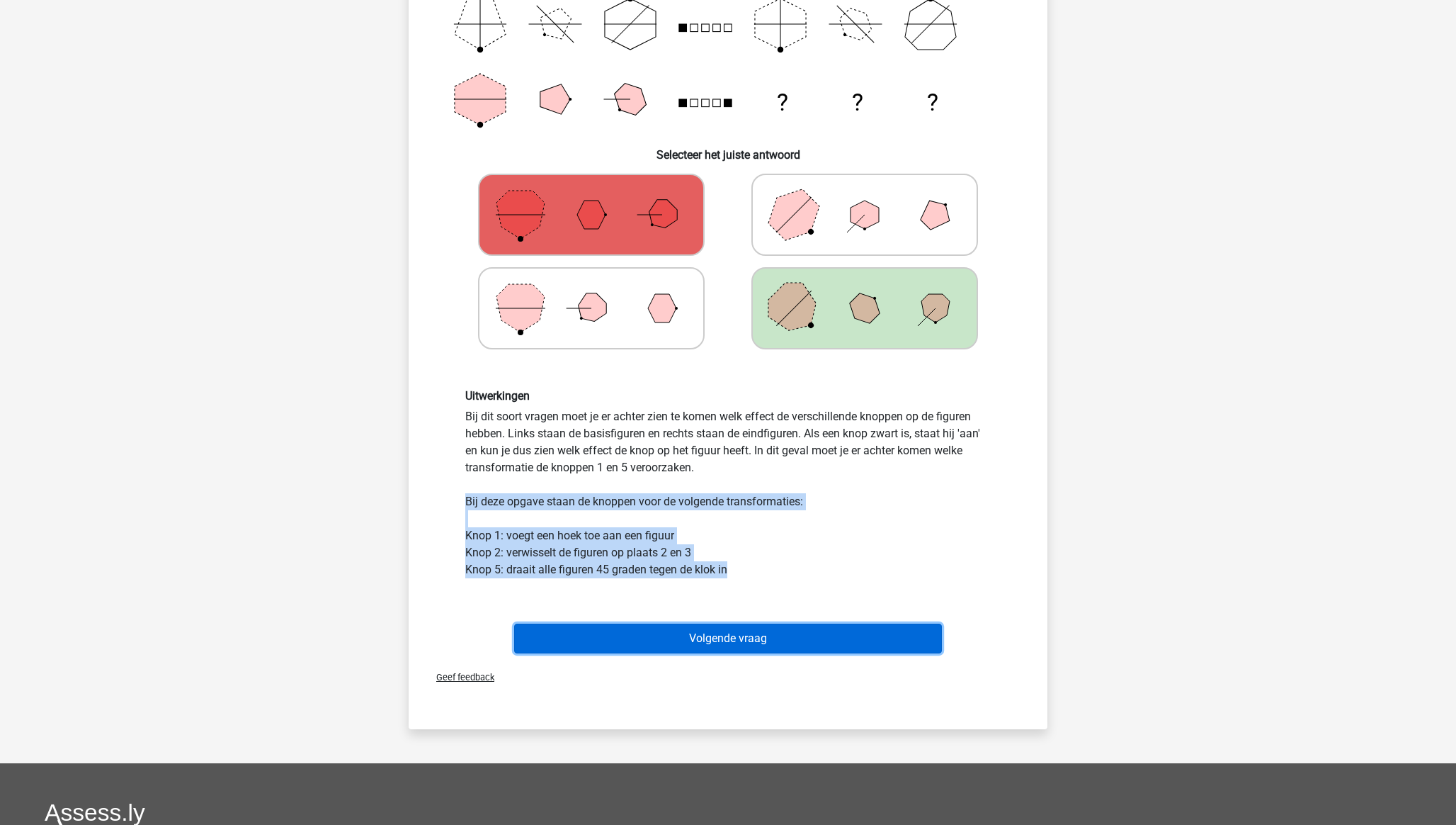
click at [682, 574] on button "Volgende vraag" at bounding box center [728, 638] width 428 height 30
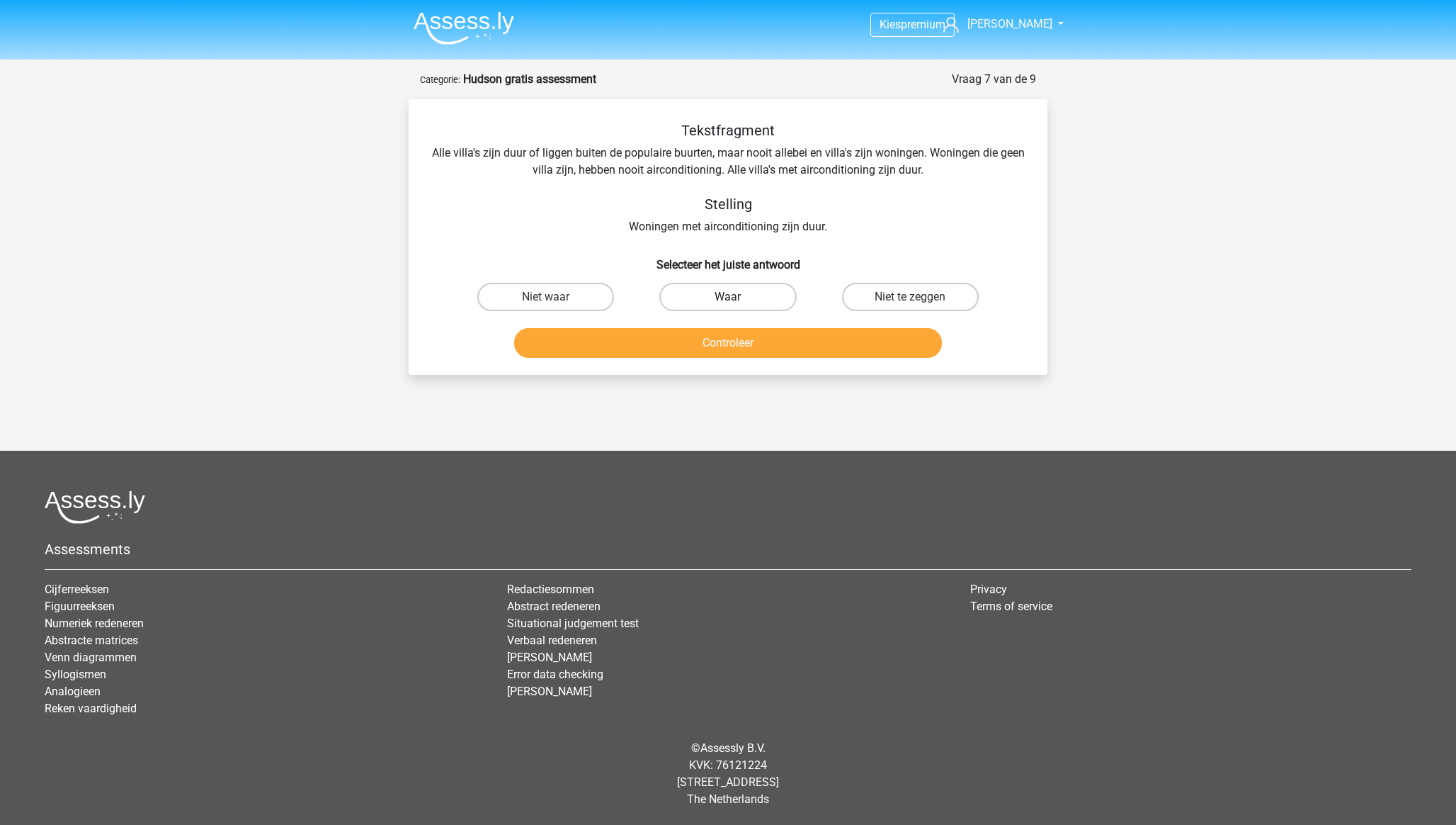
click at [727, 299] on label "Waar" at bounding box center [728, 296] width 136 height 28
click at [728, 299] on input "Waar" at bounding box center [733, 301] width 9 height 9
radio input "true"
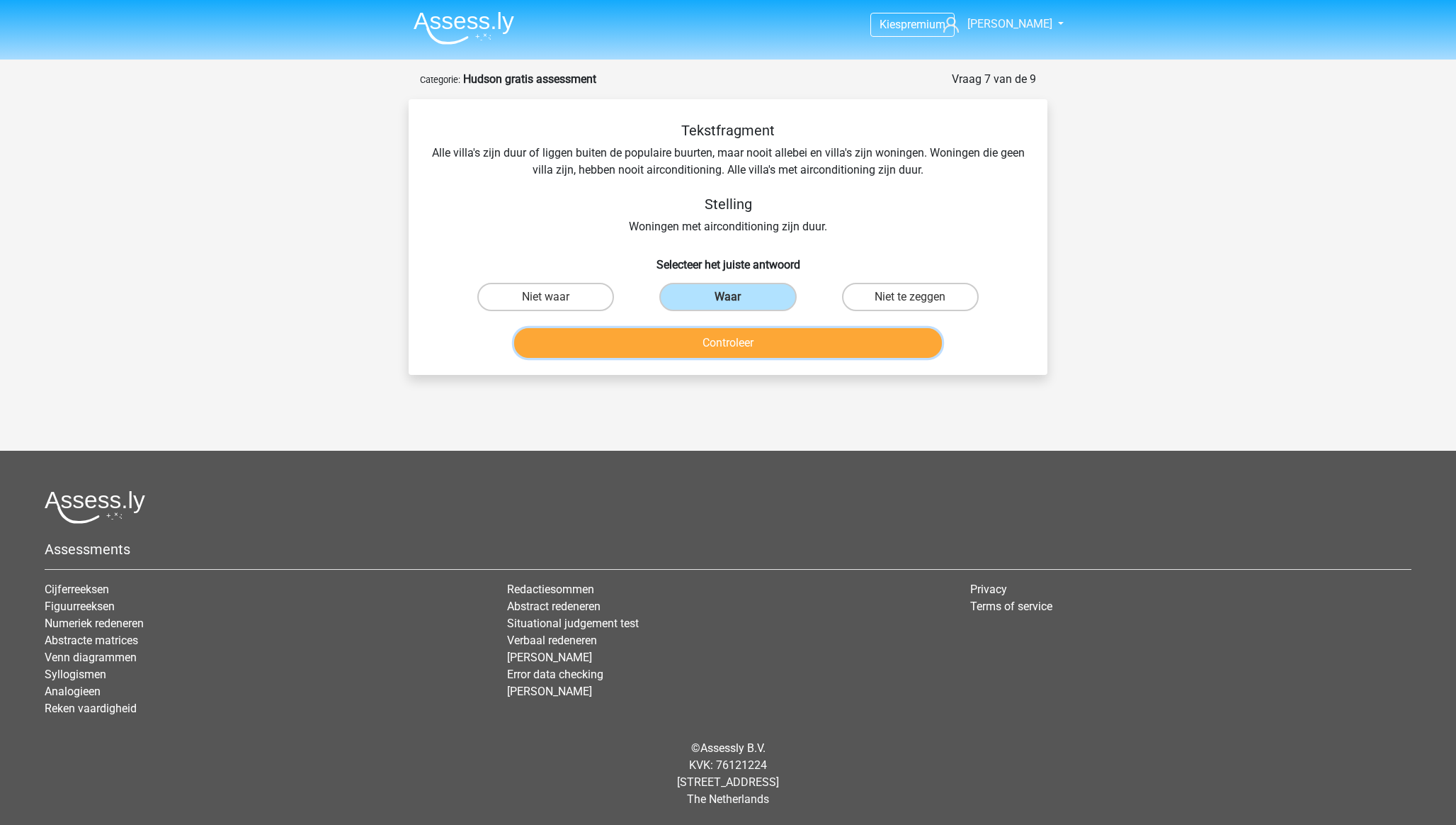
click at [734, 345] on button "Controleer" at bounding box center [728, 343] width 428 height 30
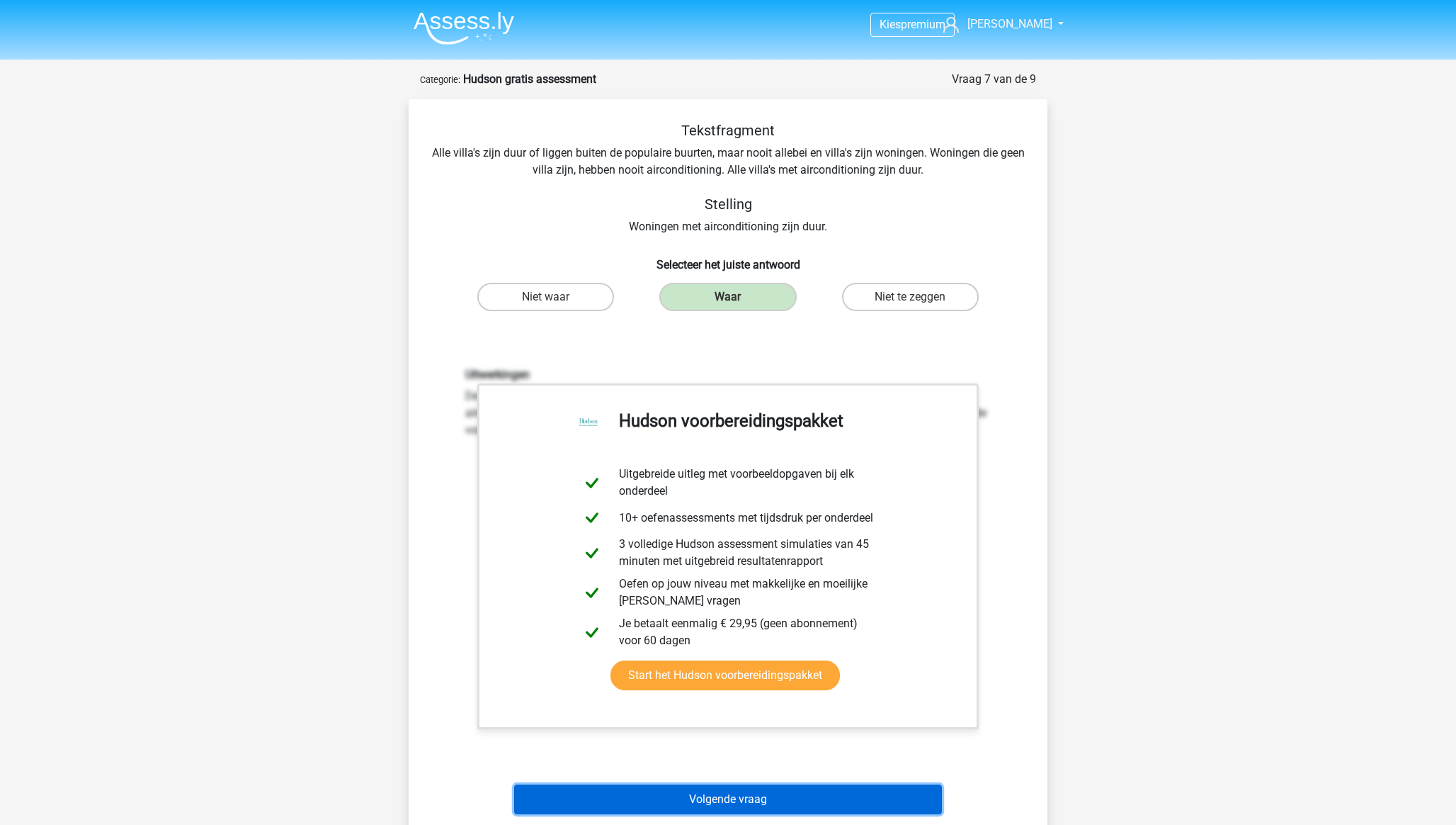
click at [708, 574] on button "Volgende vraag" at bounding box center [728, 799] width 428 height 30
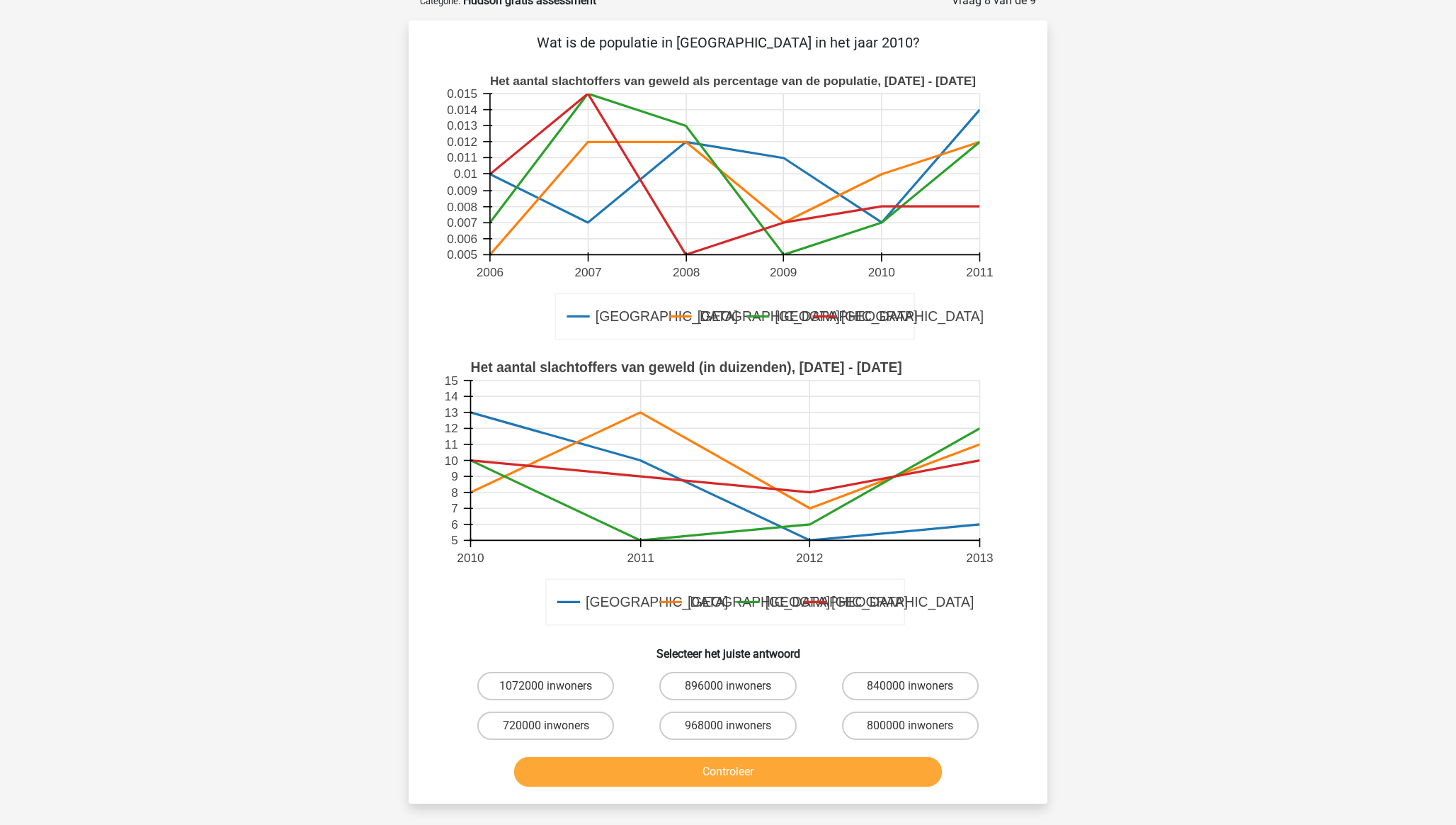
scroll to position [73, 0]
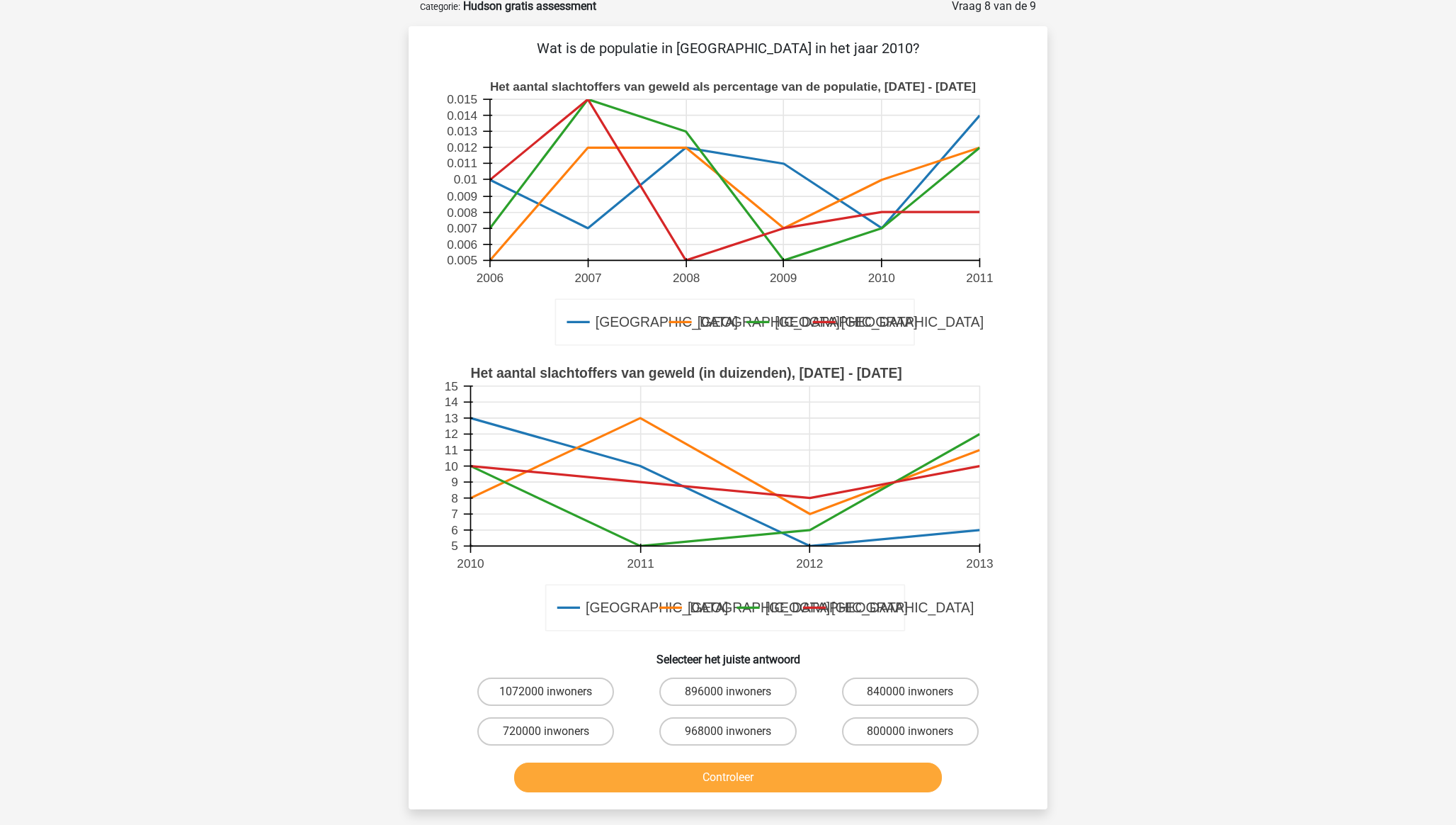
click at [734, 574] on label "896000 inwoners" at bounding box center [728, 692] width 136 height 28
click at [734, 574] on input "896000 inwoners" at bounding box center [733, 696] width 9 height 9
radio input "true"
click at [742, 574] on button "Controleer" at bounding box center [728, 777] width 428 height 30
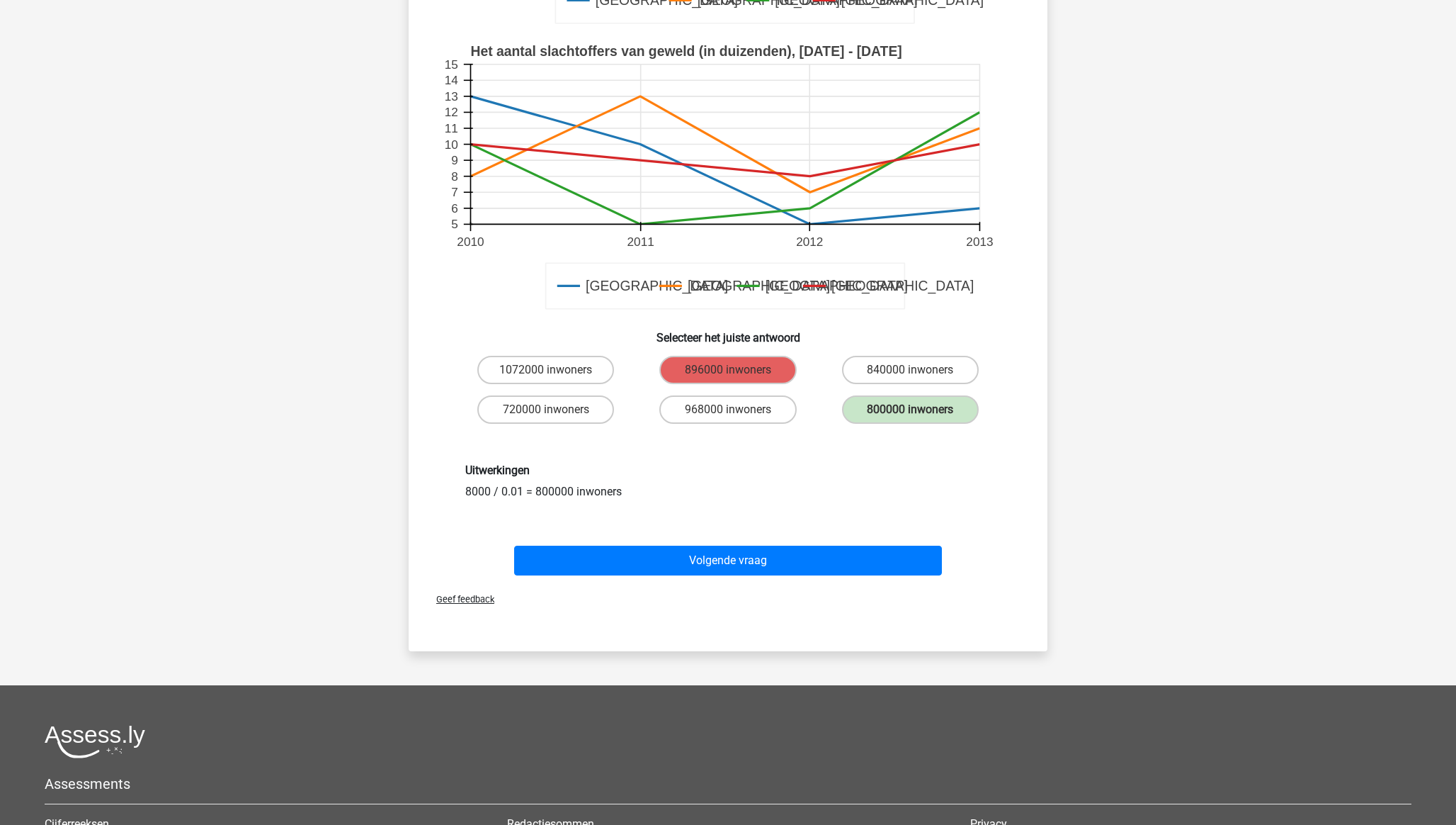
scroll to position [408, 0]
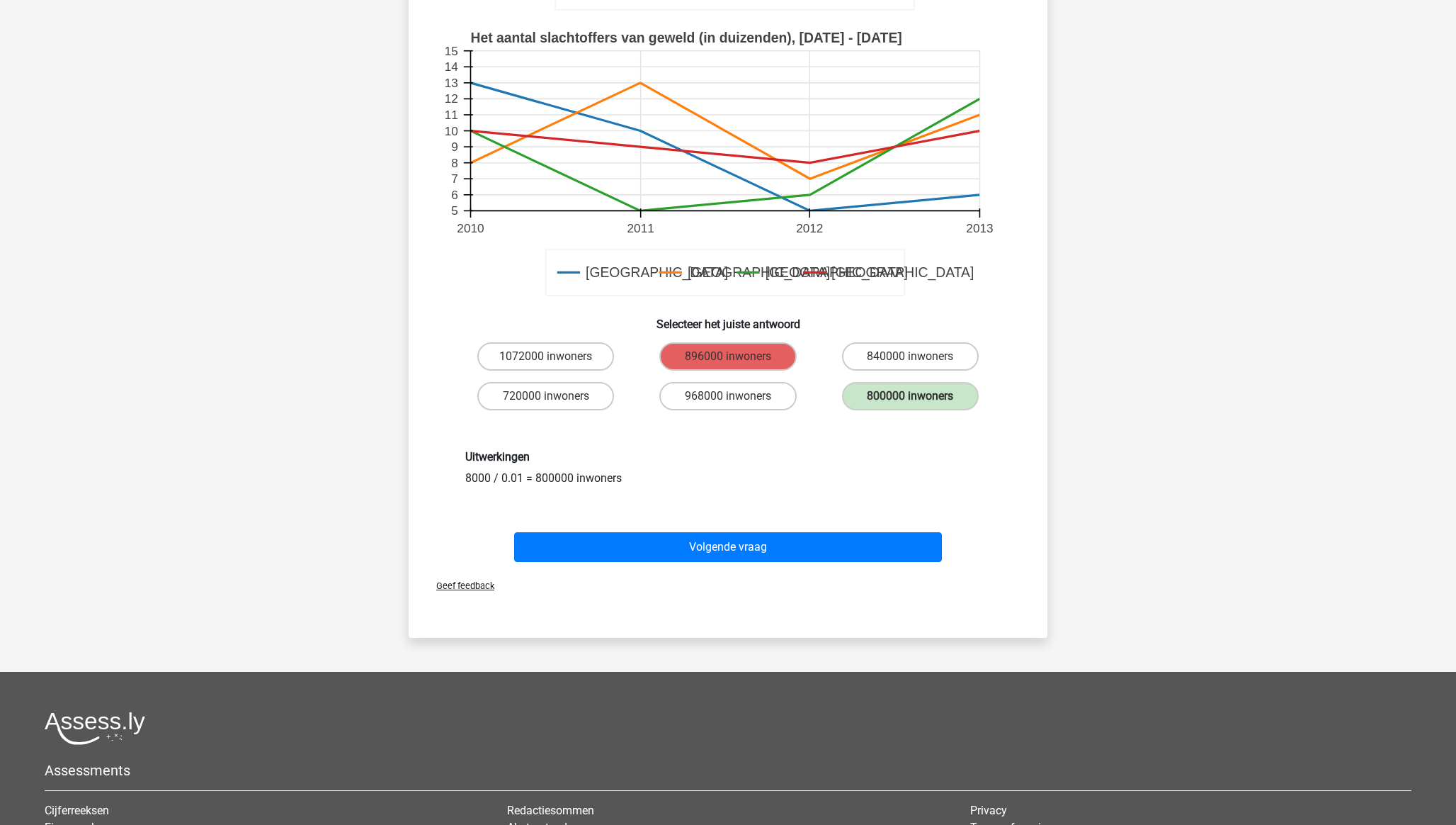
drag, startPoint x: 624, startPoint y: 479, endPoint x: 467, endPoint y: 480, distance: 157.0
click at [467, 480] on div "Uitwerkingen 8000 / 0.01 = 800000 inwoners" at bounding box center [728, 468] width 547 height 36
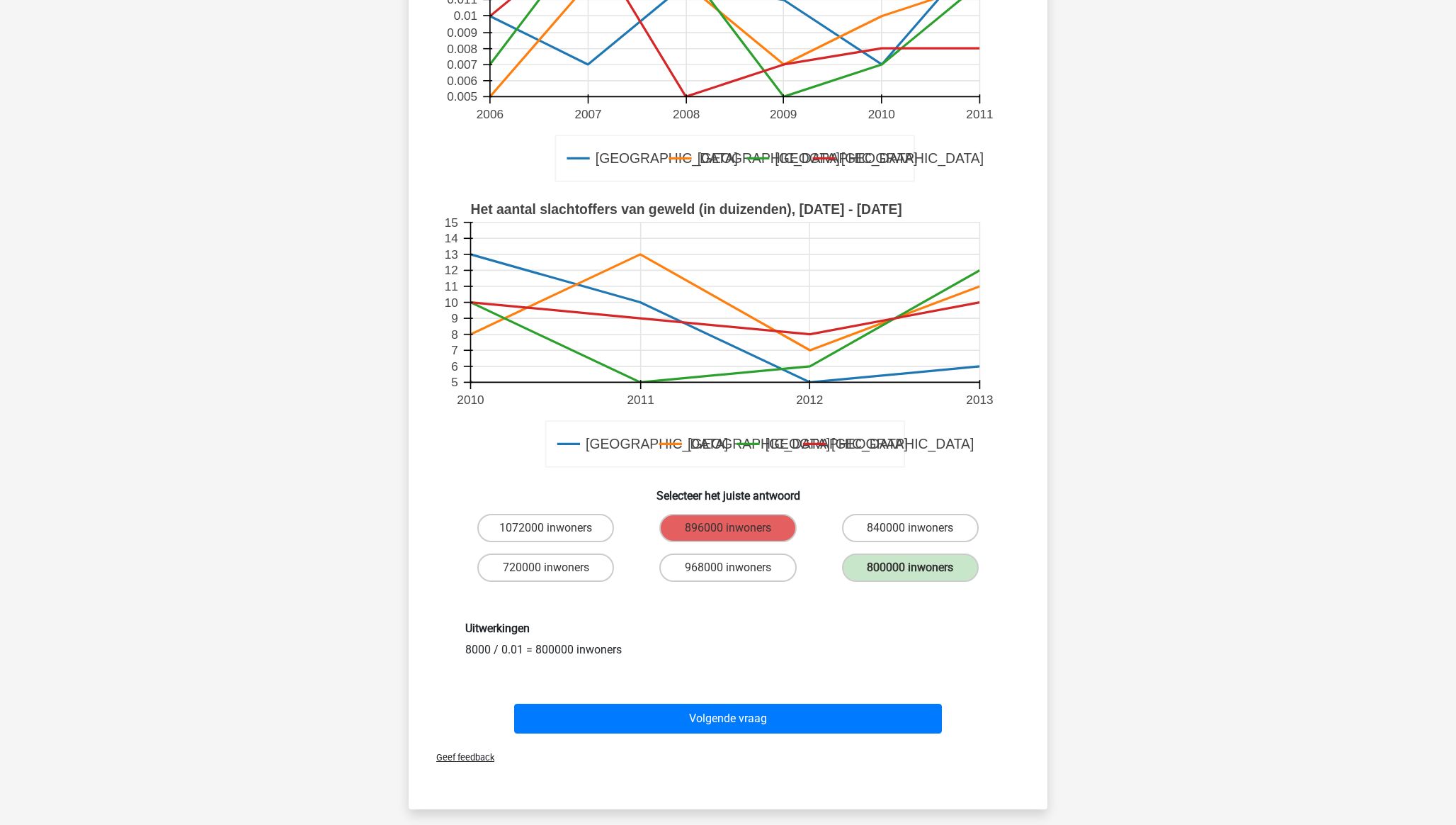
scroll to position [239, 0]
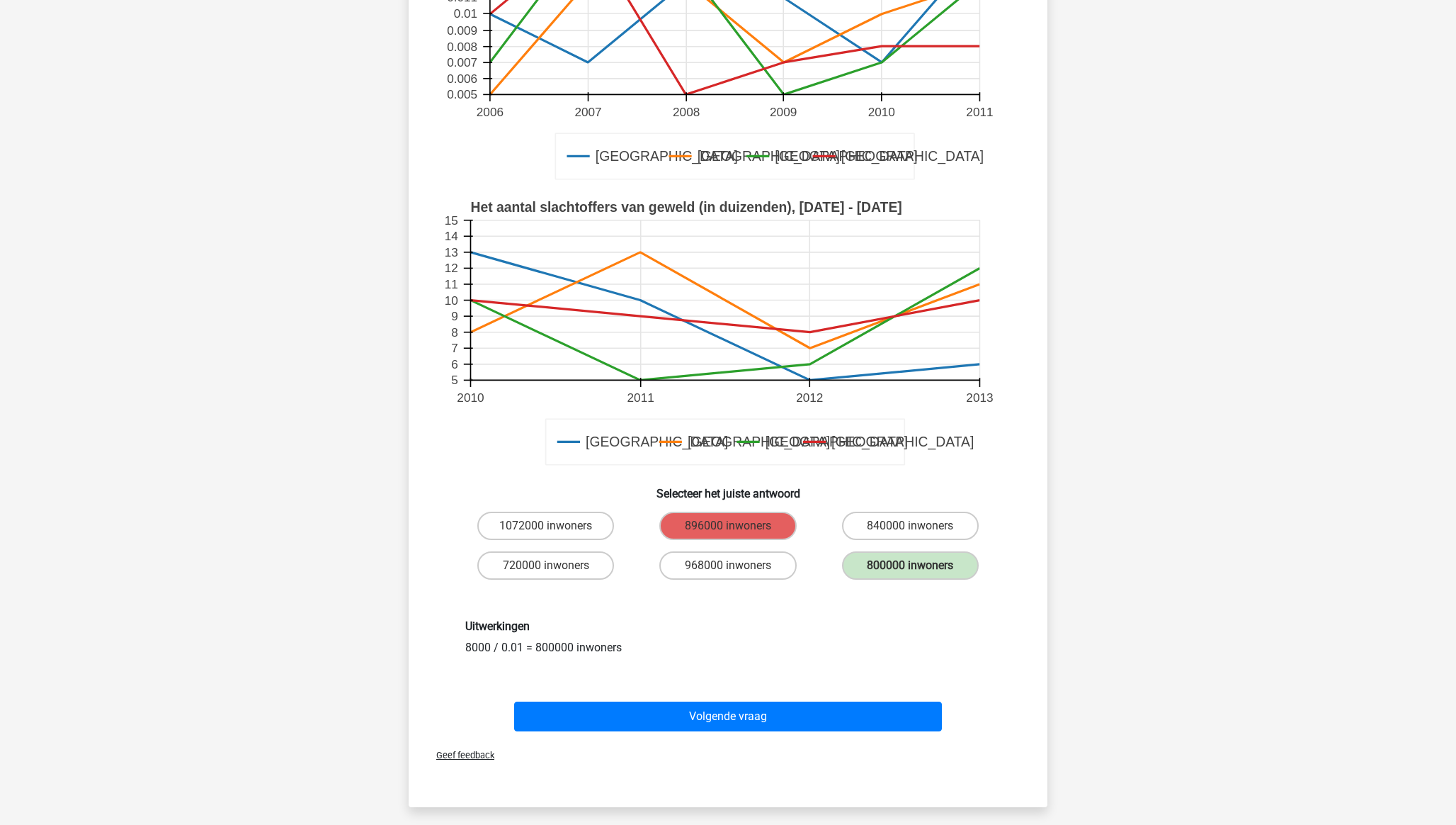
copy div "8000 / 0.01 = 800000 inwoners"
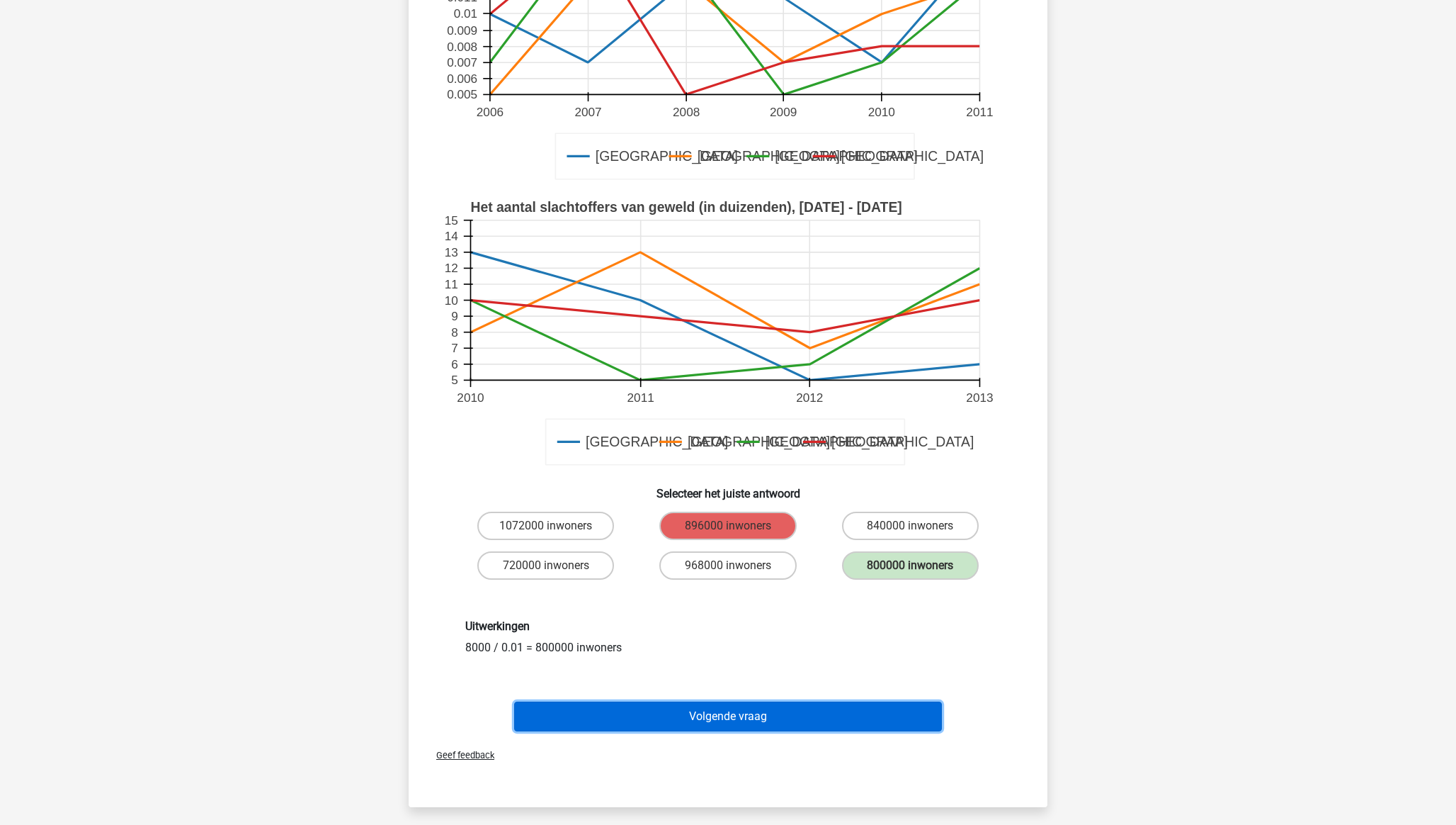
click at [717, 574] on button "Volgende vraag" at bounding box center [728, 716] width 428 height 30
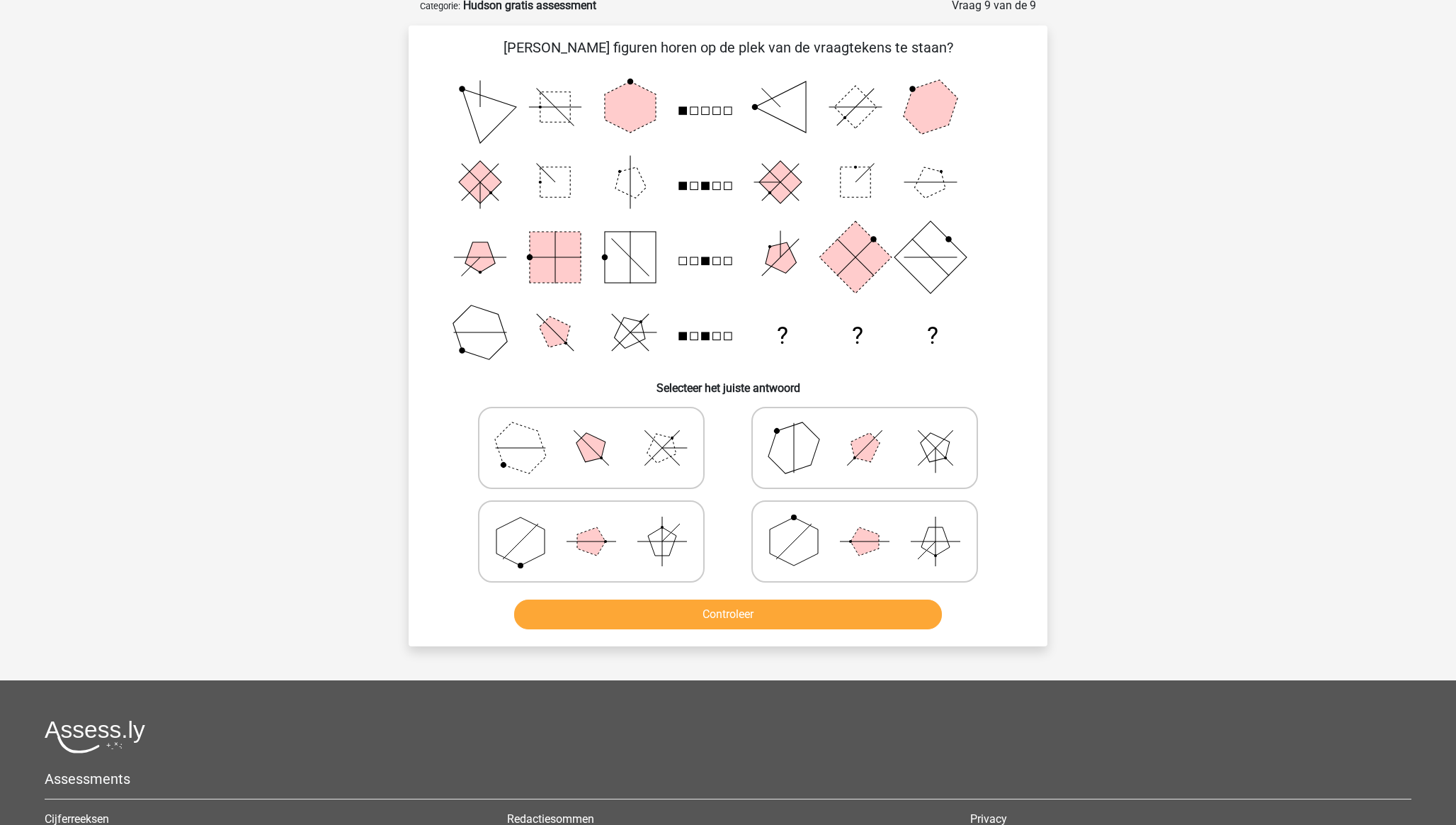
scroll to position [71, 0]
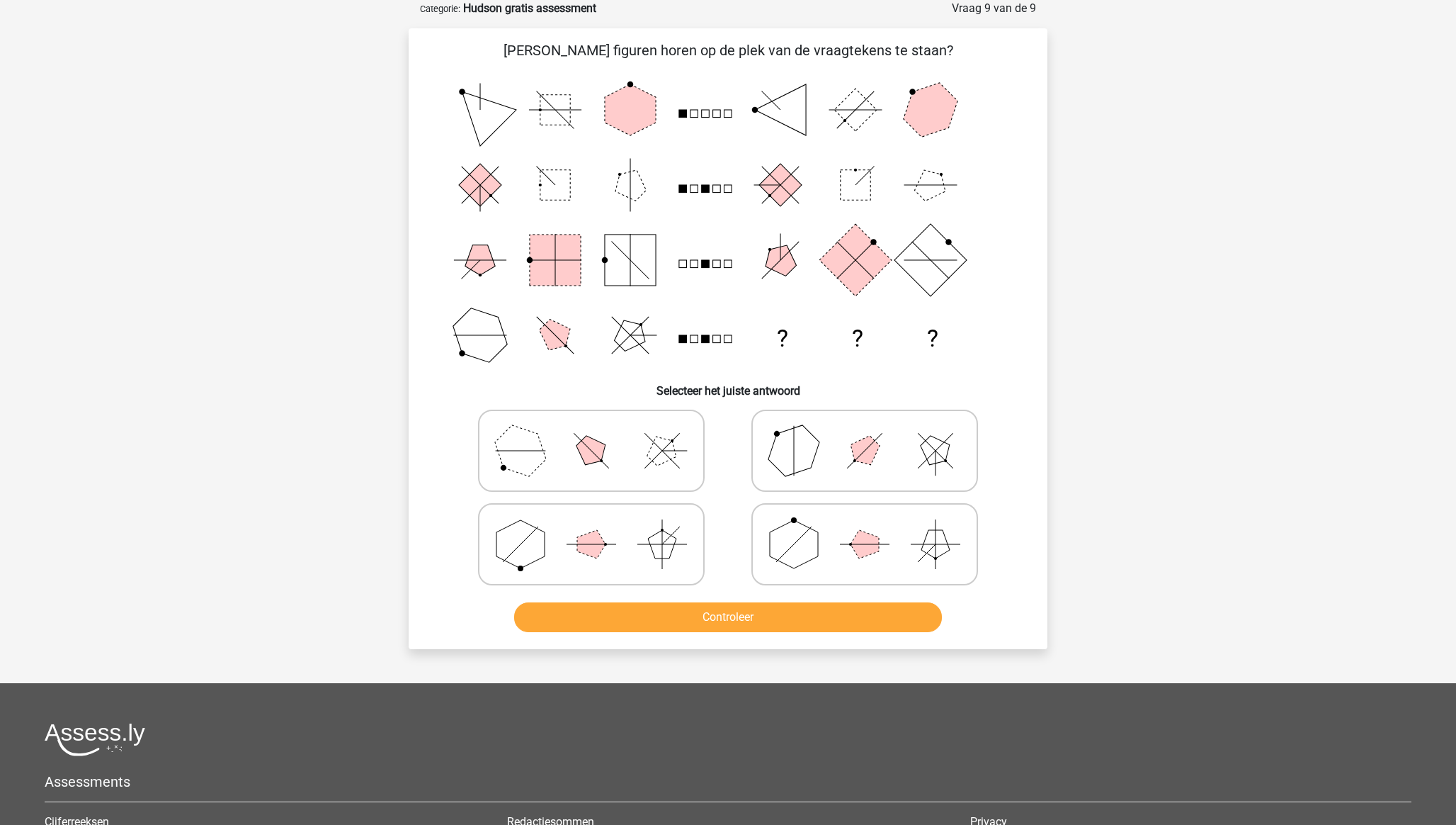
click at [825, 440] on icon at bounding box center [865, 451] width 213 height 71
click at [865, 433] on input "radio" at bounding box center [869, 428] width 9 height 9
radio input "true"
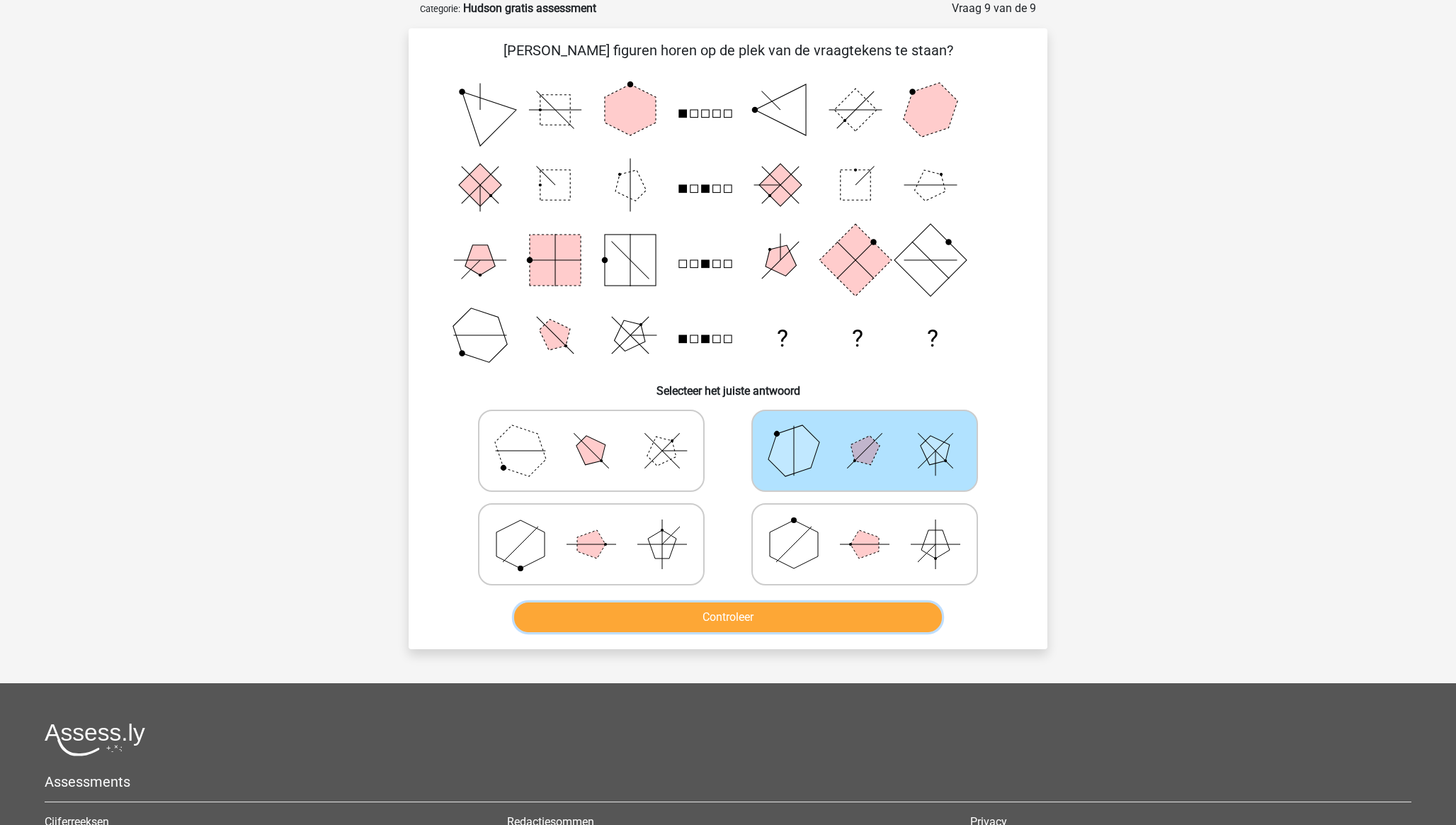
click at [834, 574] on button "Controleer" at bounding box center [728, 617] width 428 height 30
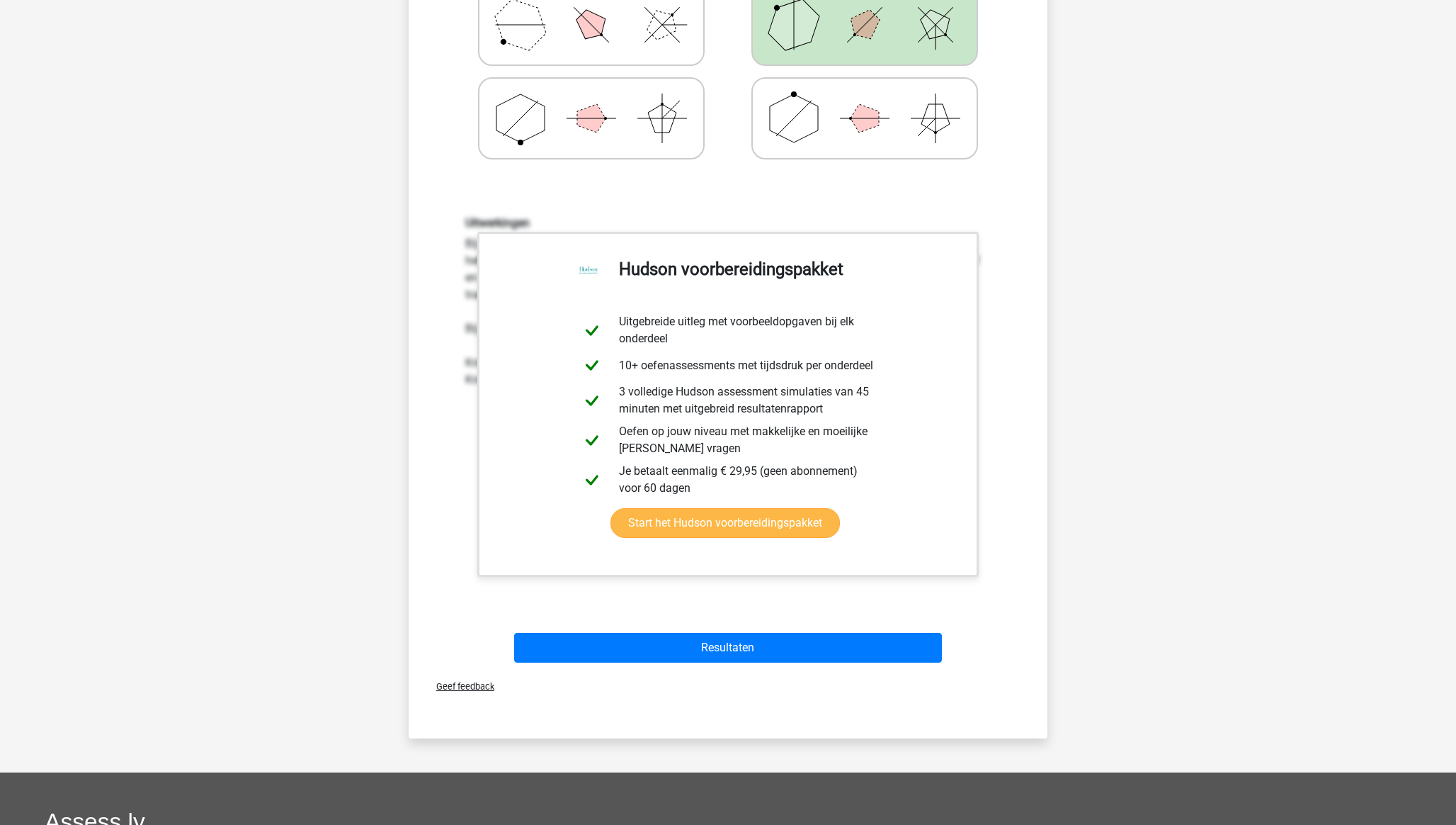
scroll to position [556, 0]
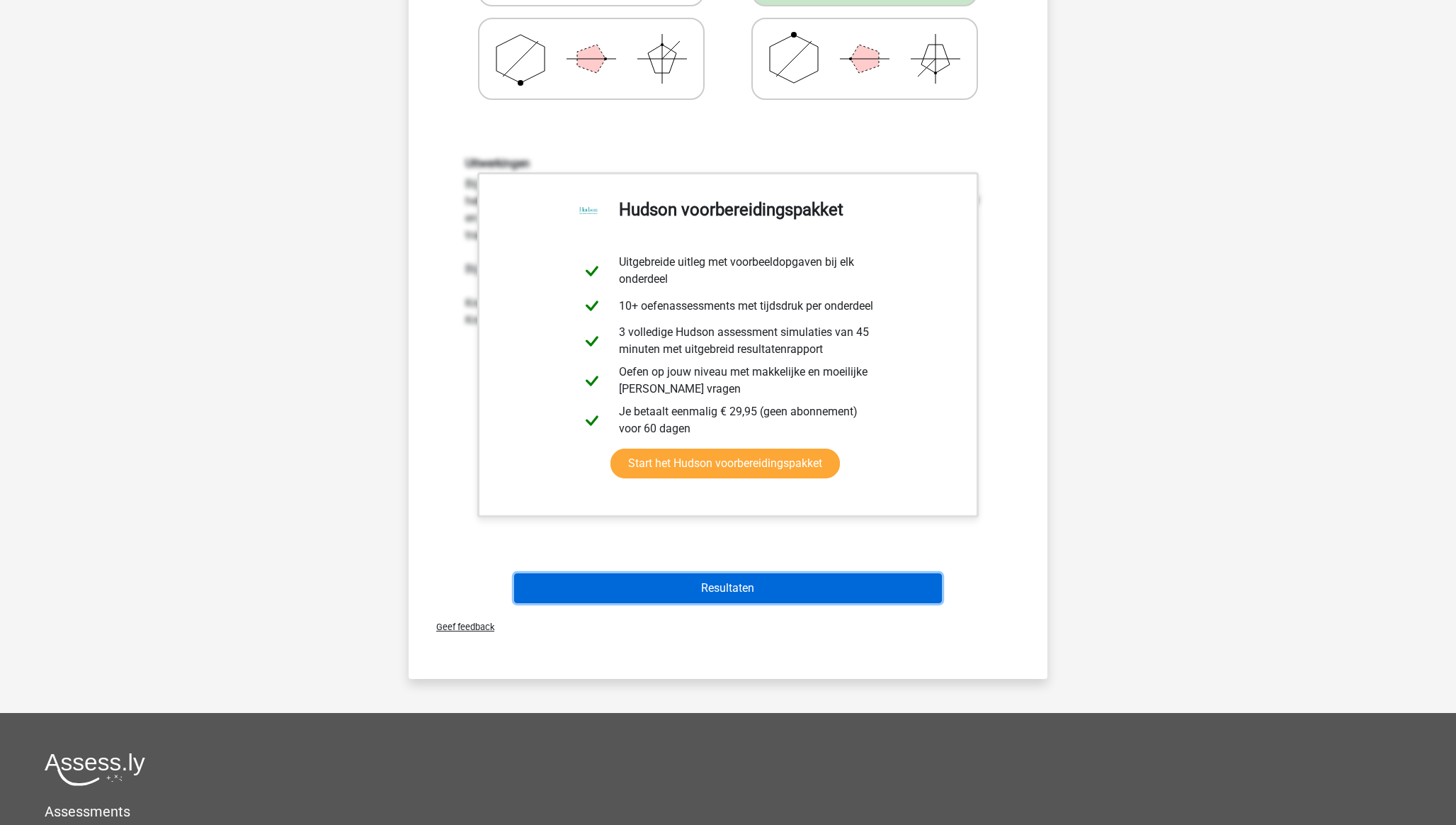
click at [825, 574] on button "Resultaten" at bounding box center [728, 588] width 428 height 30
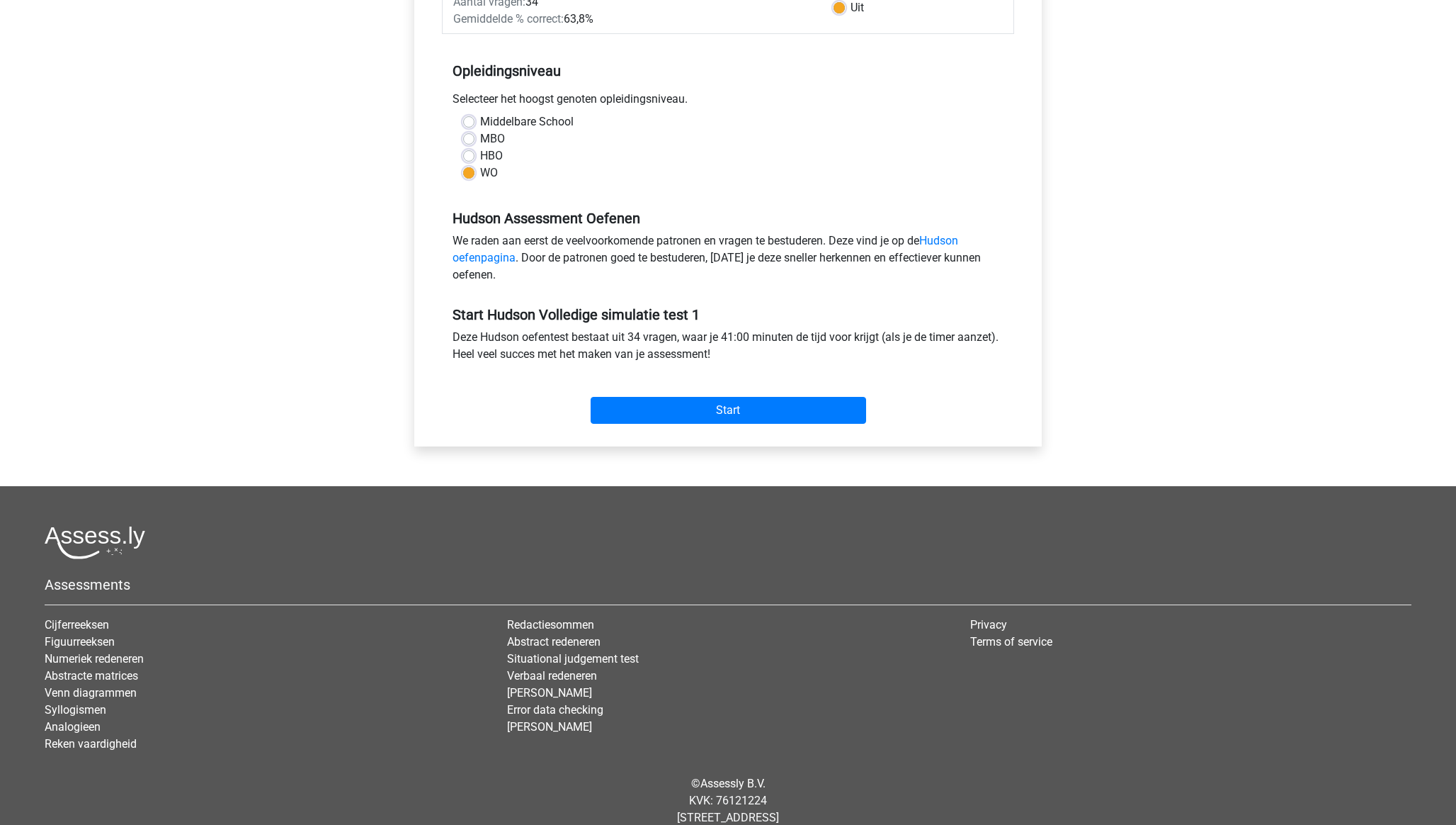
scroll to position [254, 0]
click at [718, 405] on input "Start" at bounding box center [728, 409] width 276 height 27
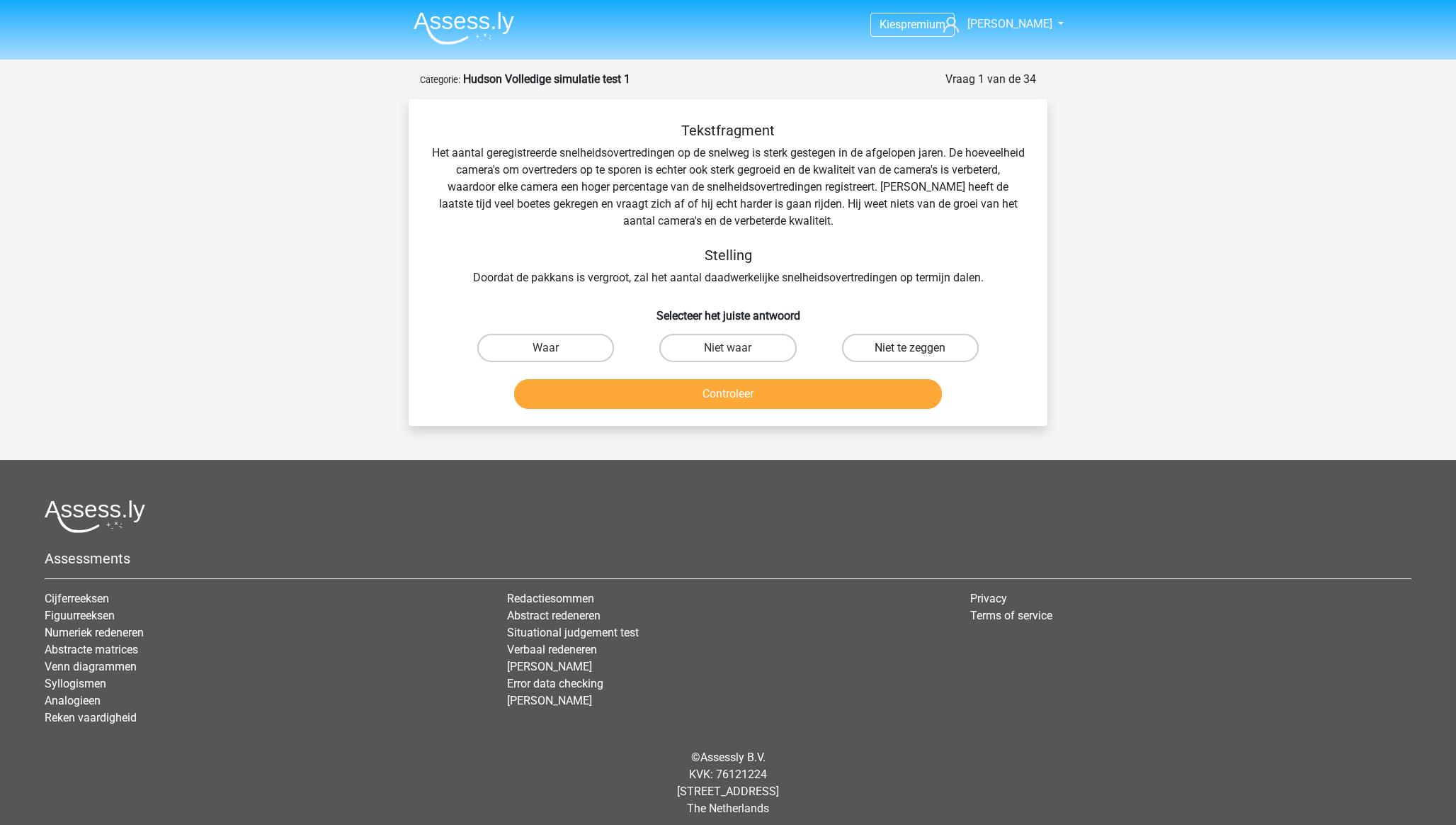
click at [880, 346] on label "Niet te zeggen" at bounding box center [910, 348] width 136 height 28
click at [910, 348] on input "Niet te zeggen" at bounding box center [914, 352] width 9 height 9
radio input "true"
click at [839, 390] on button "Controleer" at bounding box center [728, 394] width 428 height 30
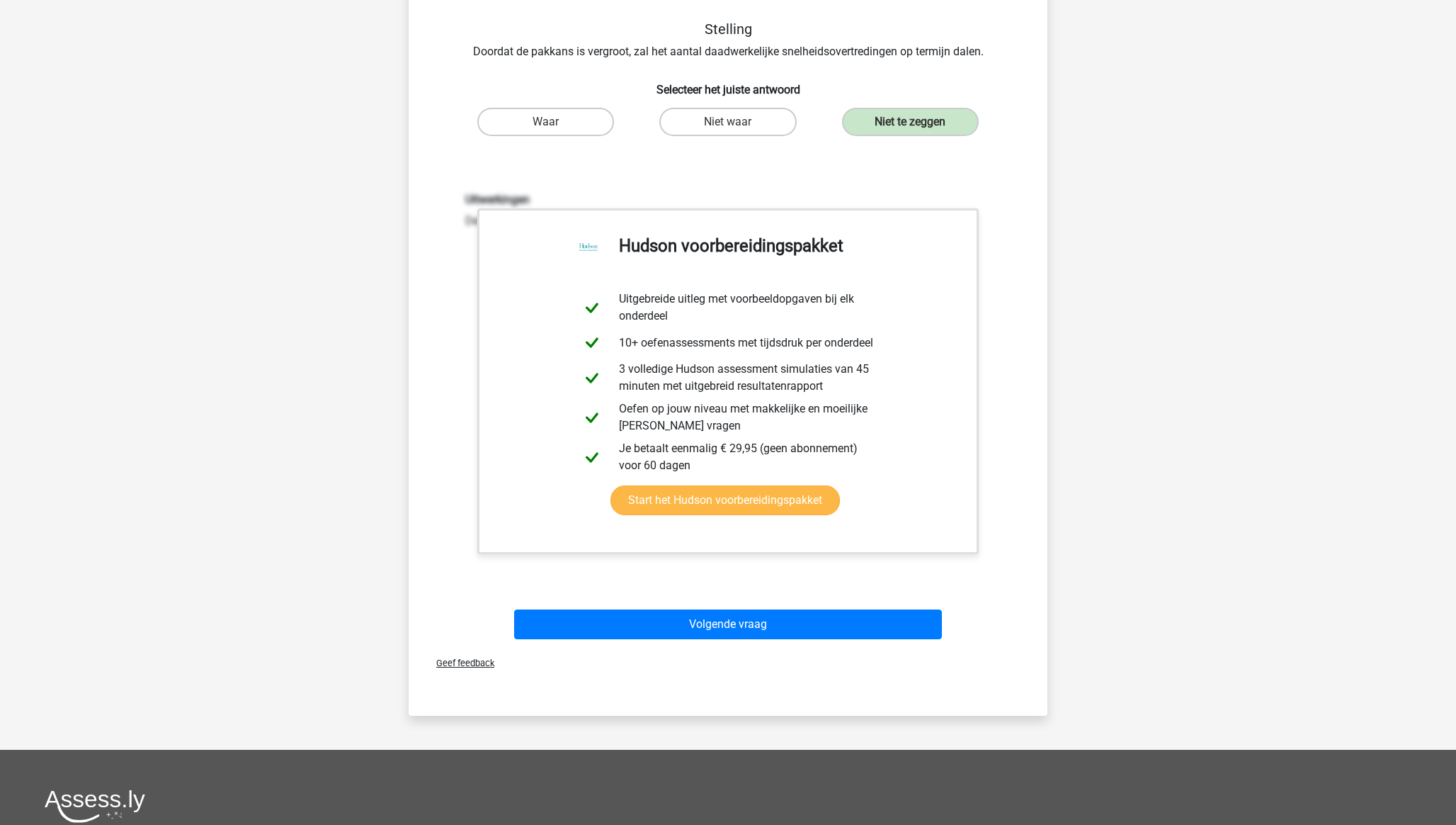
scroll to position [259, 0]
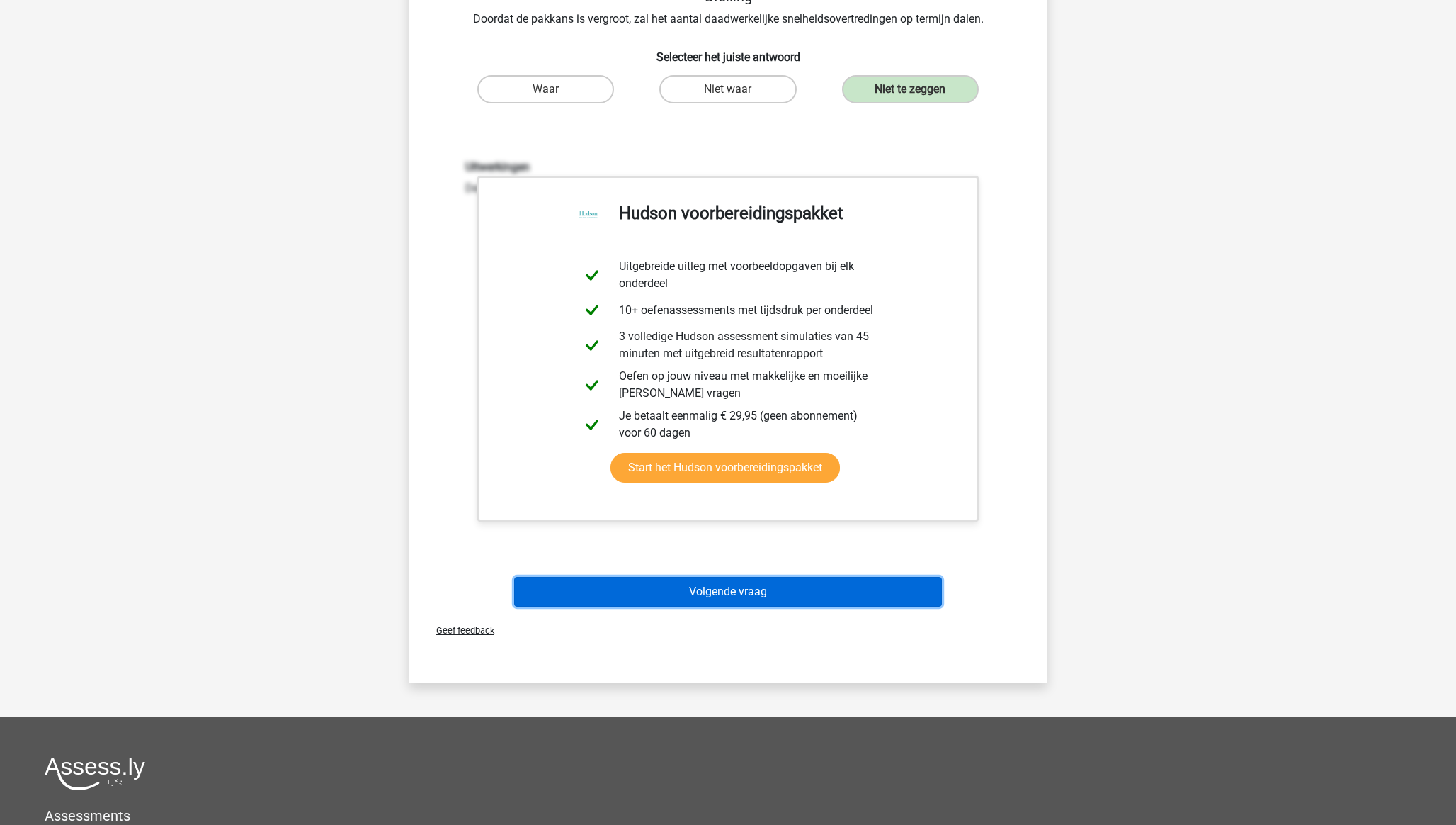
click at [800, 592] on button "Volgende vraag" at bounding box center [728, 592] width 428 height 30
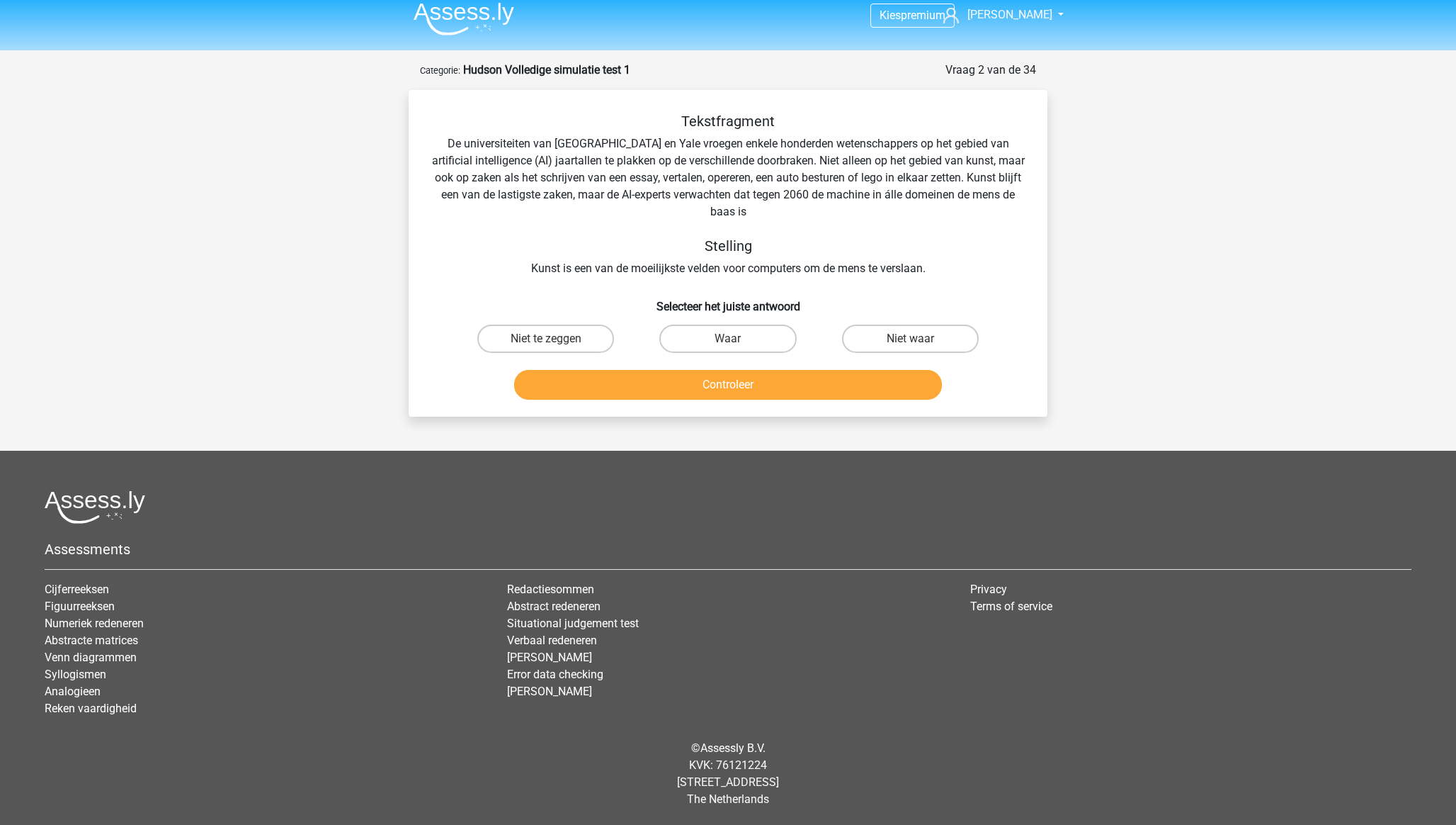
scroll to position [9, 0]
click at [704, 345] on label "Waar" at bounding box center [728, 339] width 136 height 28
click at [728, 345] on input "Waar" at bounding box center [733, 343] width 9 height 9
radio input "true"
click at [721, 385] on button "Controleer" at bounding box center [728, 385] width 428 height 30
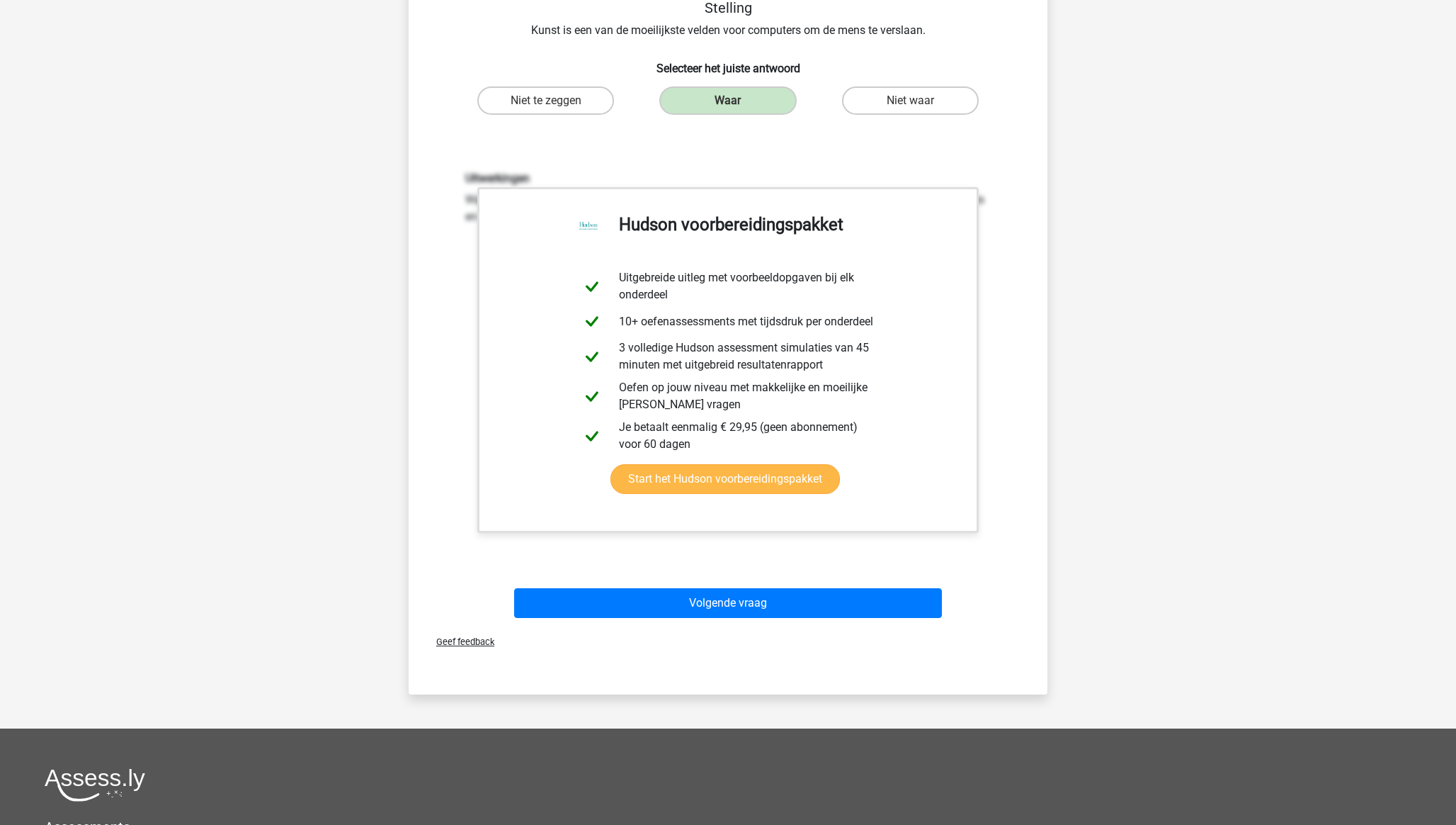
scroll to position [248, 0]
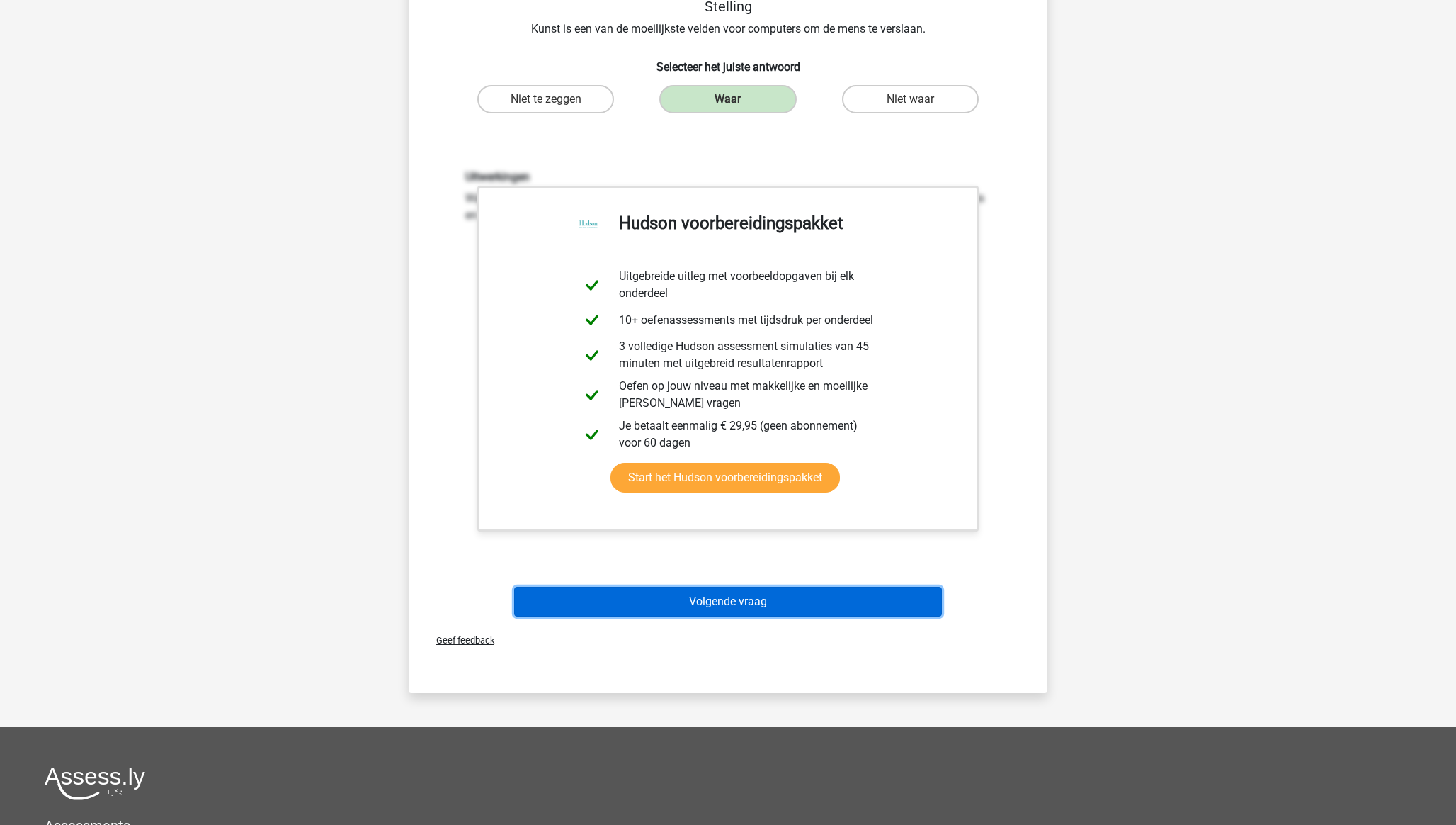
click at [743, 600] on button "Volgende vraag" at bounding box center [728, 601] width 428 height 30
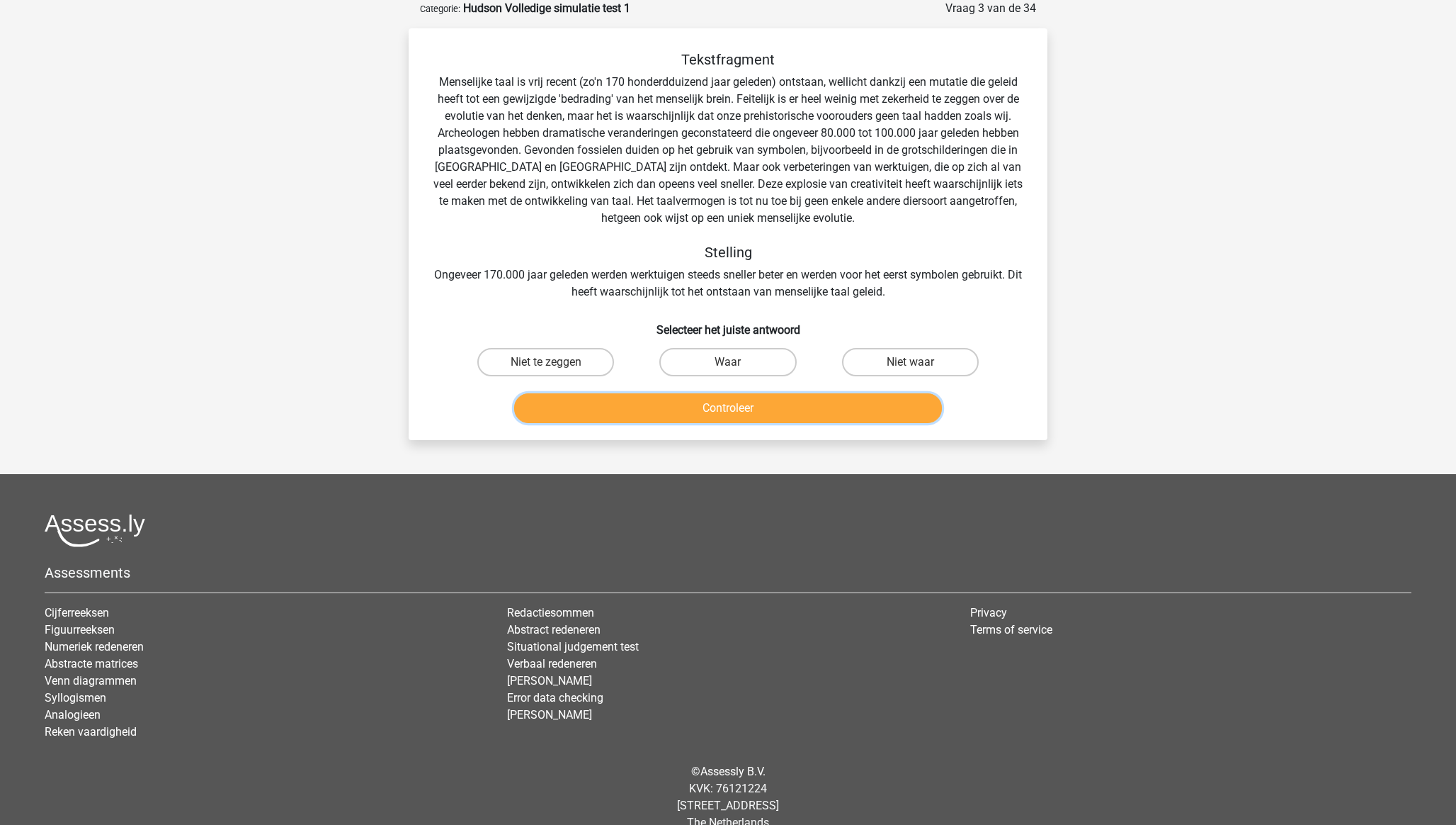
scroll to position [0, 0]
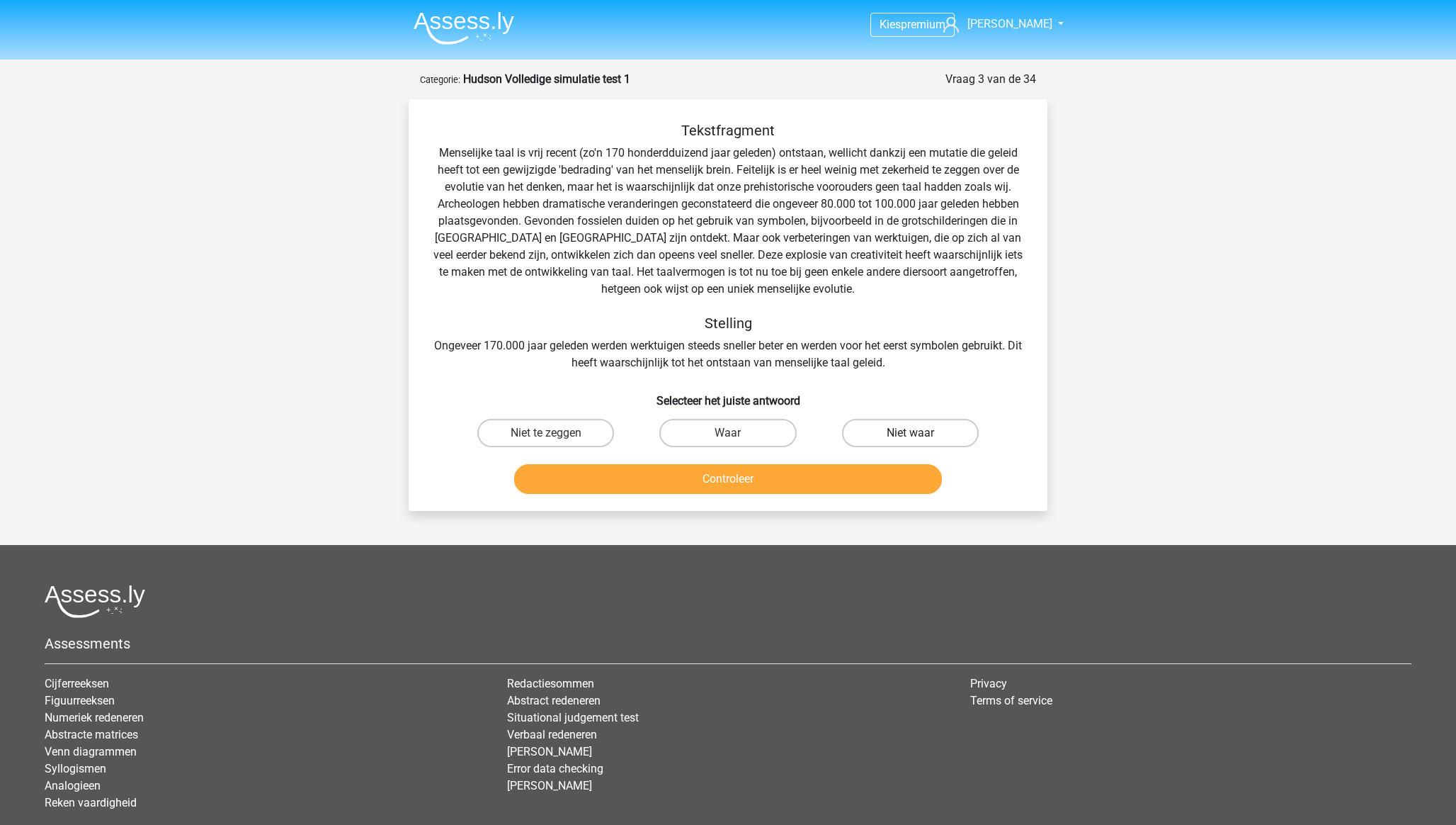
click at [885, 431] on label "Niet waar" at bounding box center [910, 433] width 136 height 28
click at [910, 433] on input "Niet waar" at bounding box center [914, 437] width 9 height 9
radio input "true"
click at [777, 485] on button "Controleer" at bounding box center [728, 479] width 428 height 30
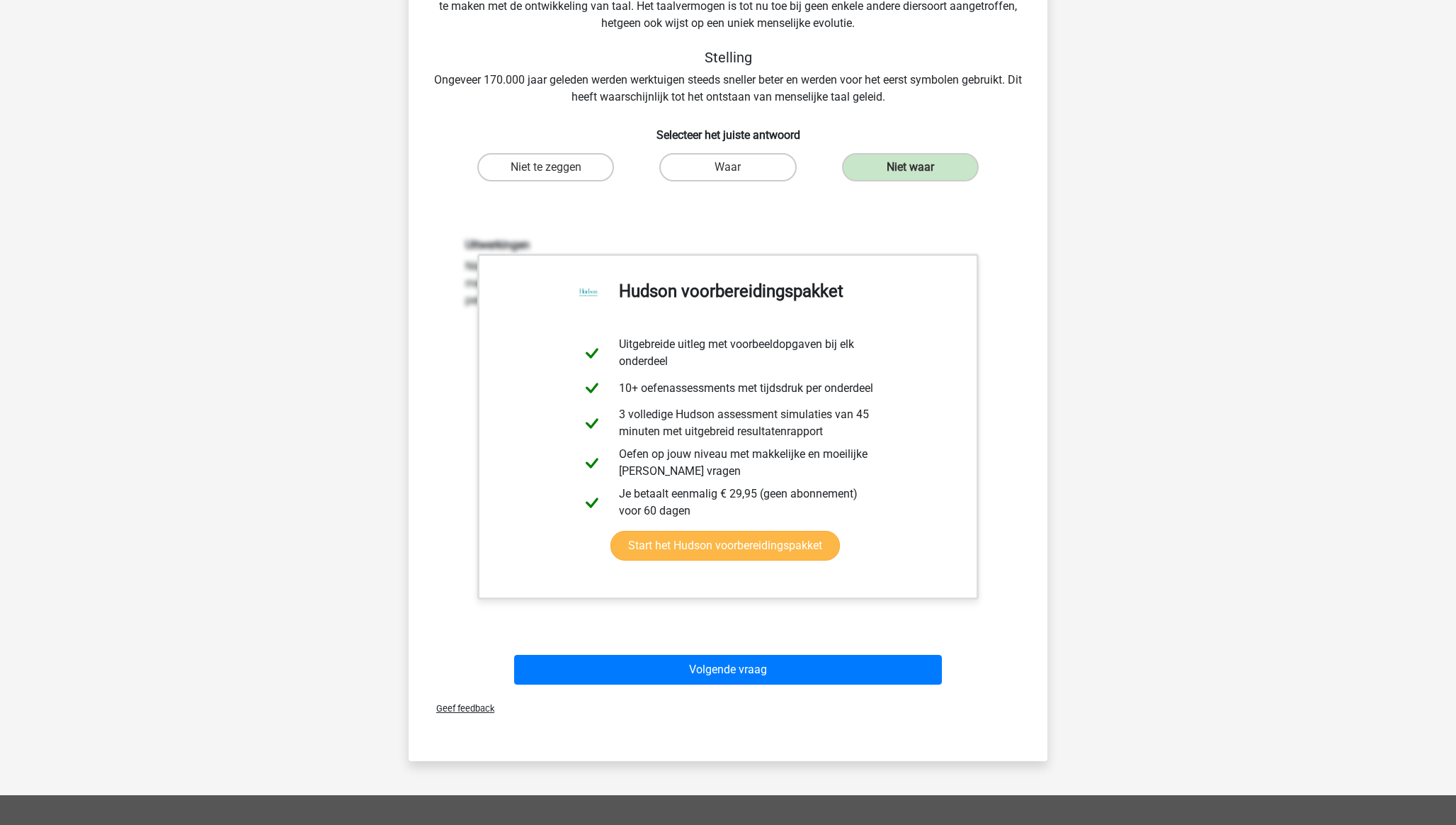
scroll to position [329, 0]
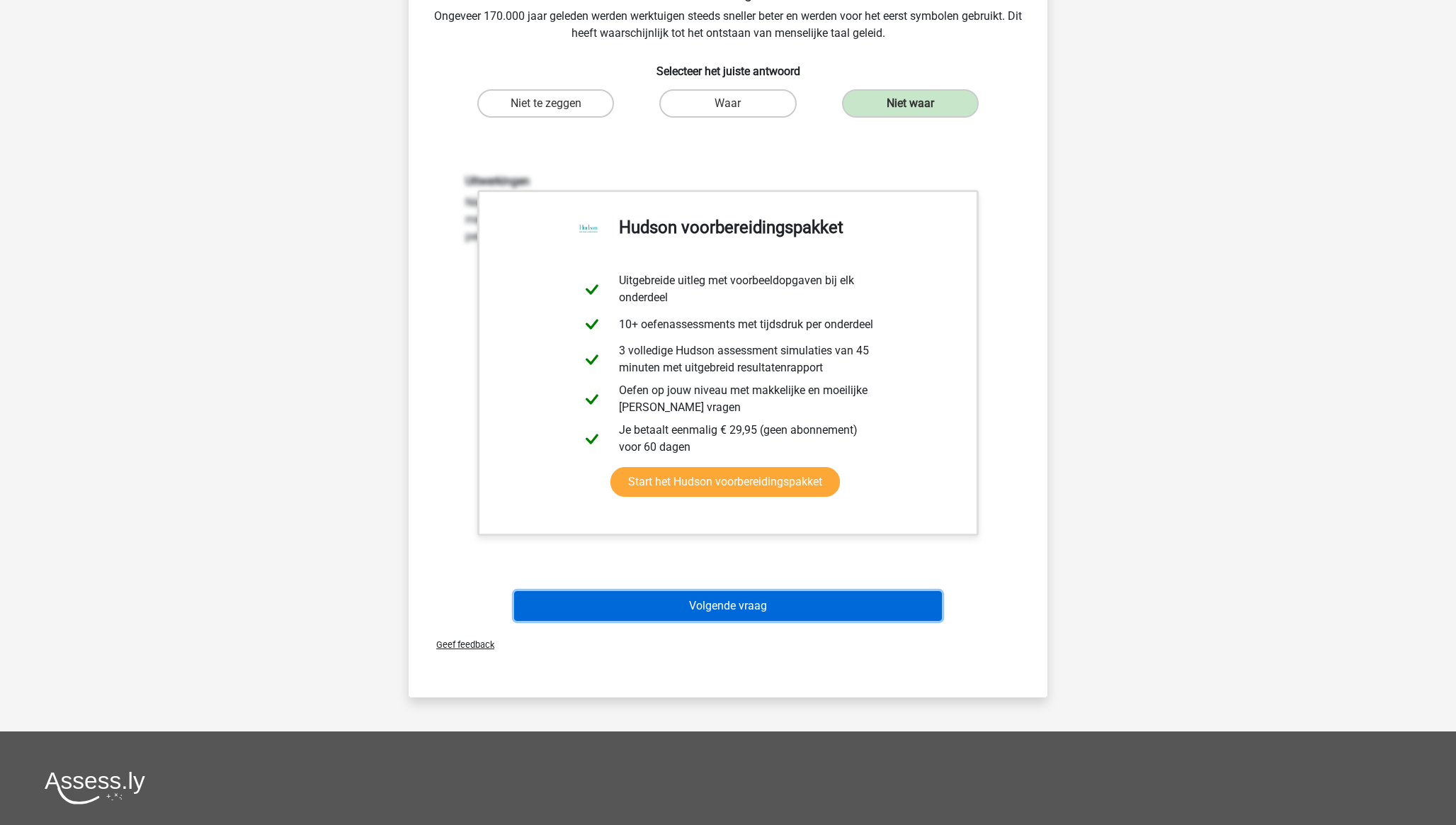
click at [753, 610] on button "Volgende vraag" at bounding box center [728, 606] width 428 height 30
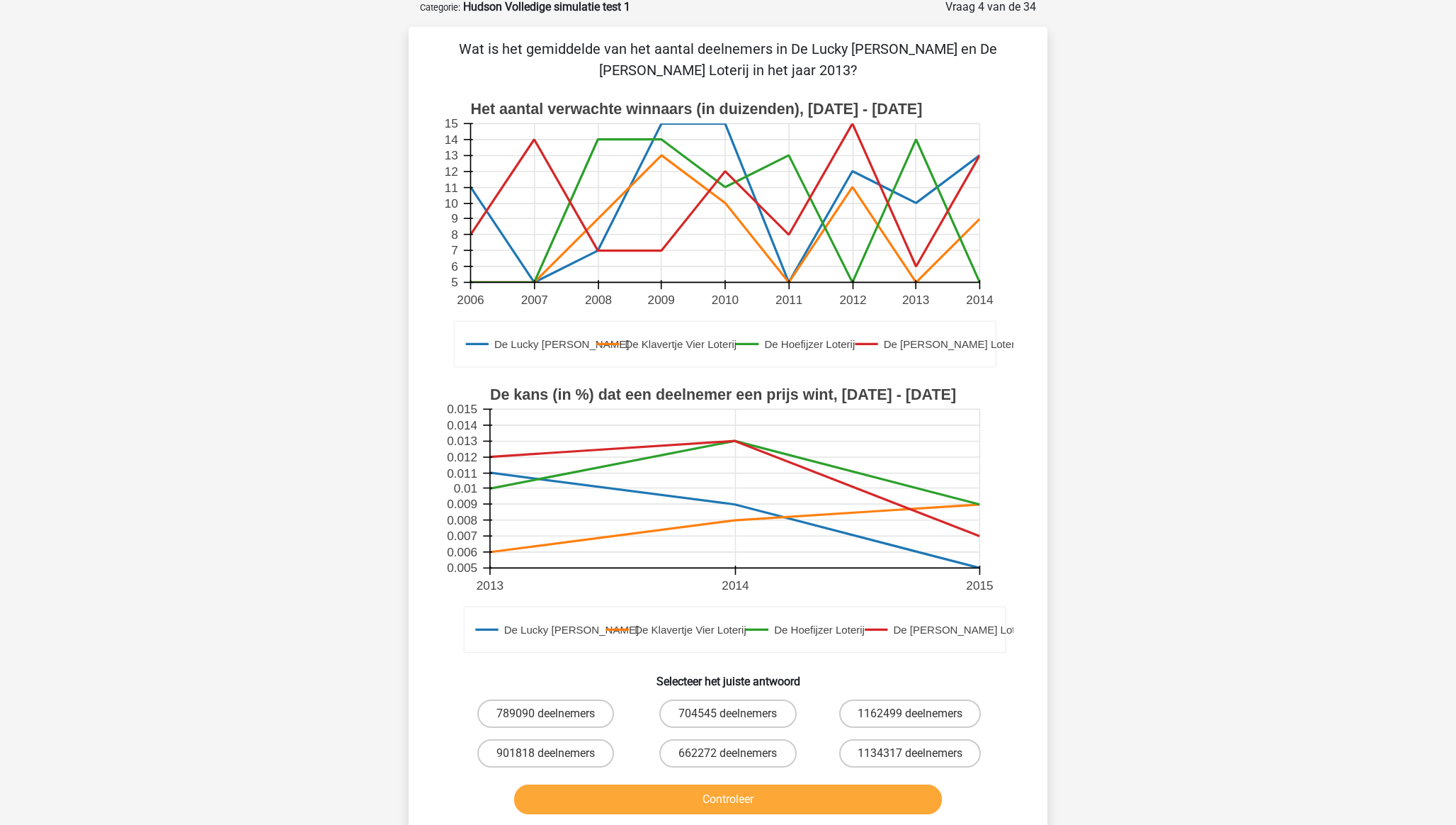
scroll to position [71, 0]
click at [553, 755] on input "901818 deelnemers" at bounding box center [551, 759] width 9 height 9
radio input "true"
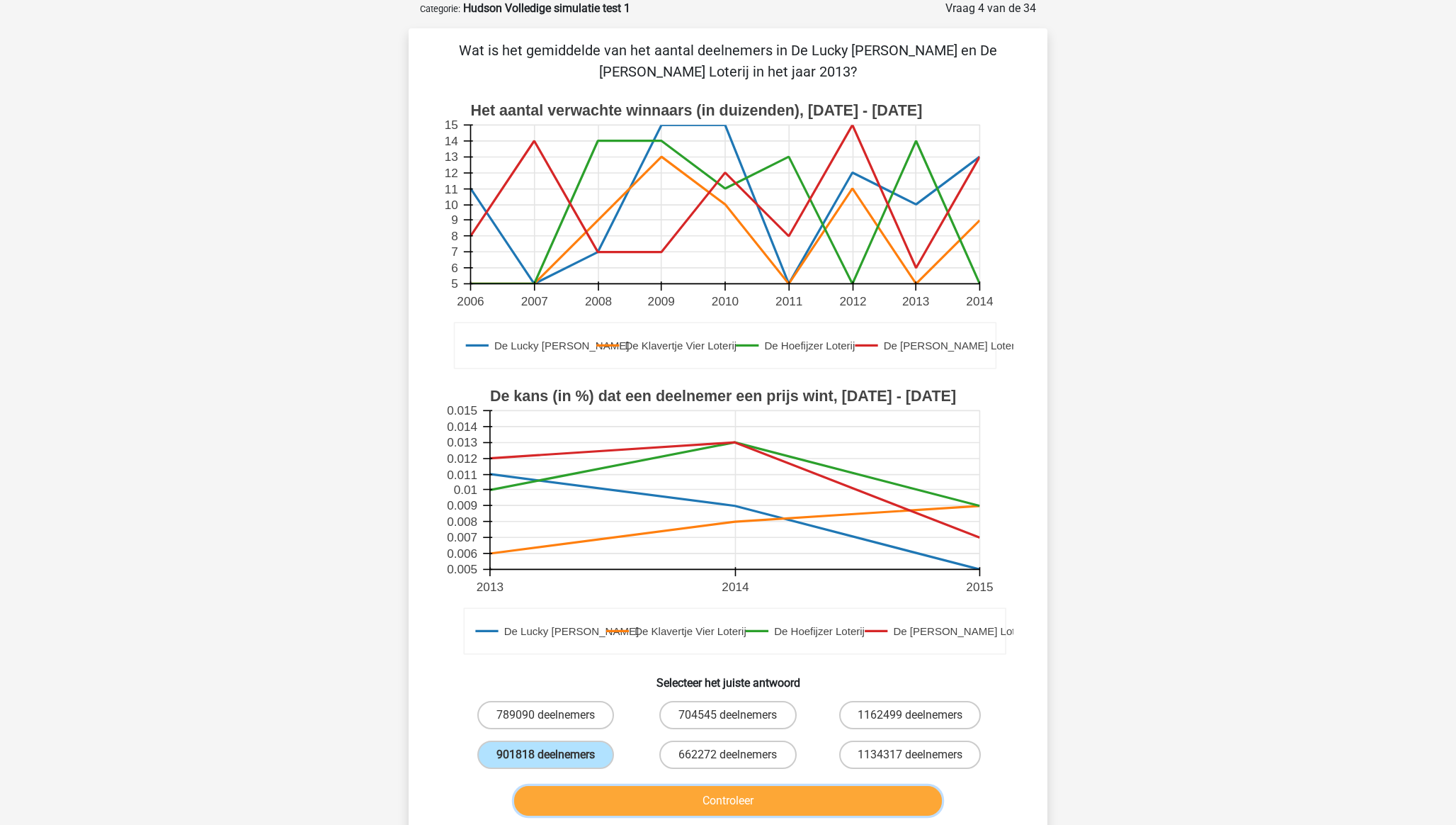
click at [725, 801] on button "Controleer" at bounding box center [728, 801] width 428 height 30
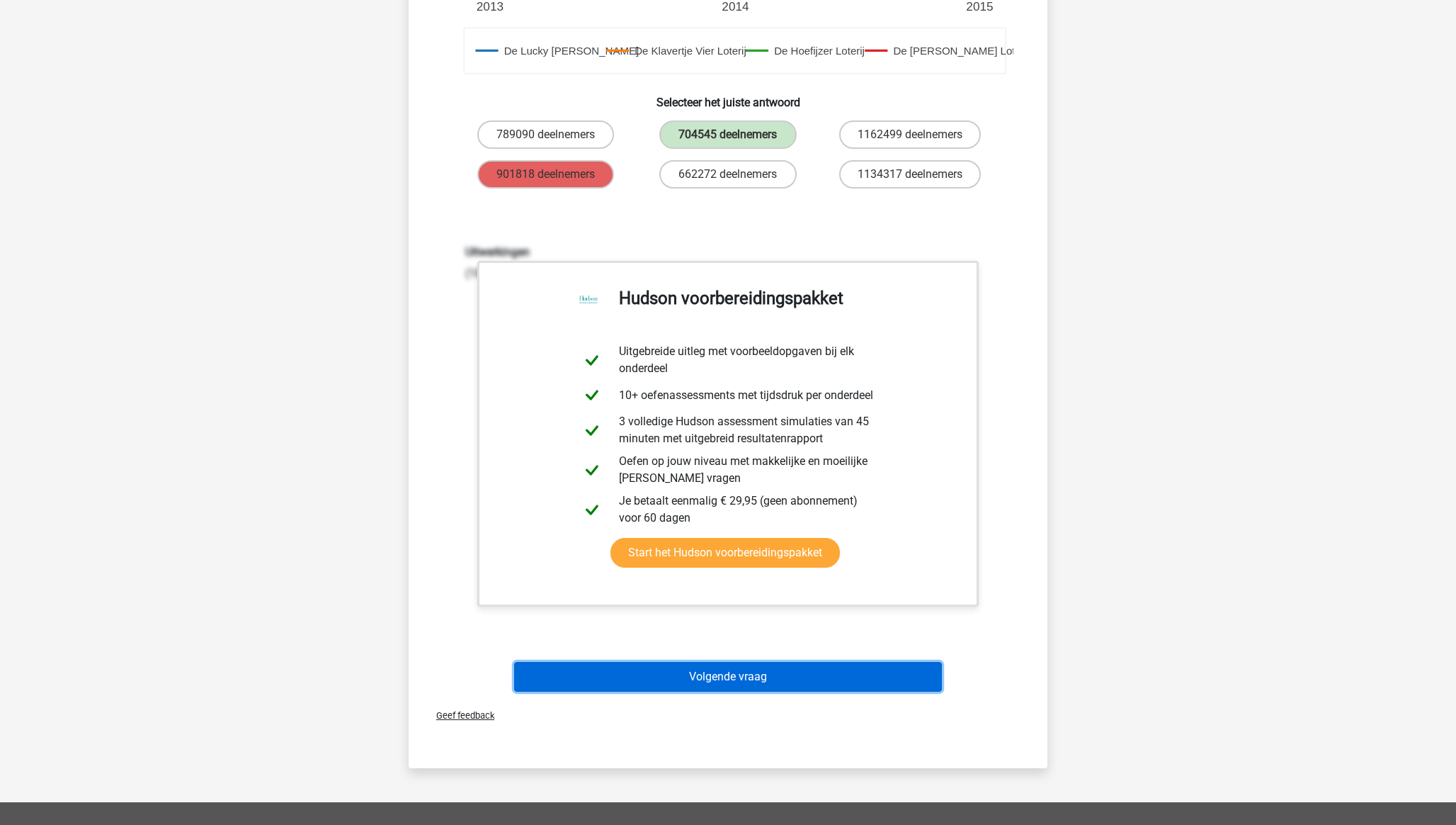
click at [759, 677] on button "Volgende vraag" at bounding box center [728, 677] width 428 height 30
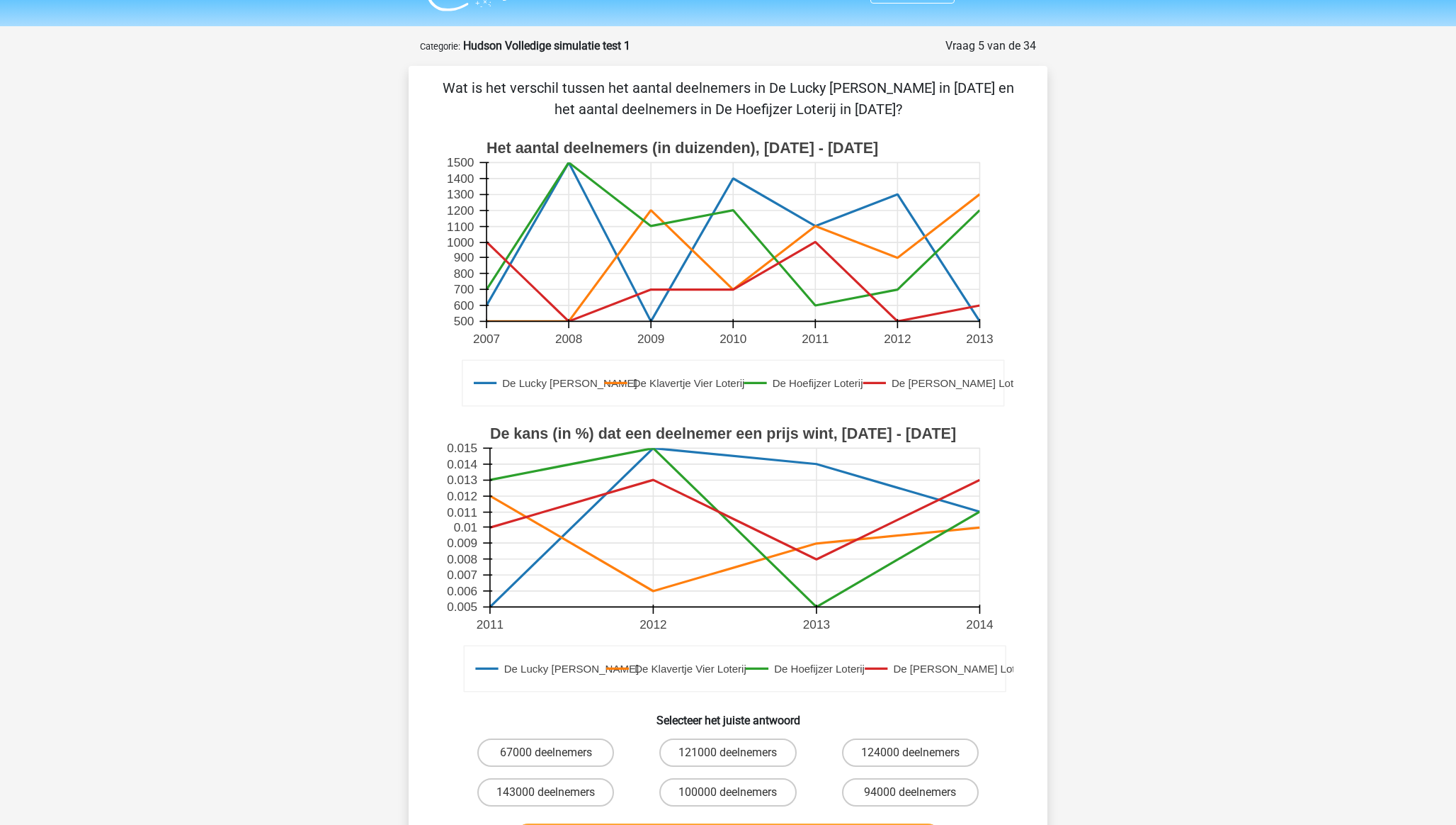
scroll to position [32, 0]
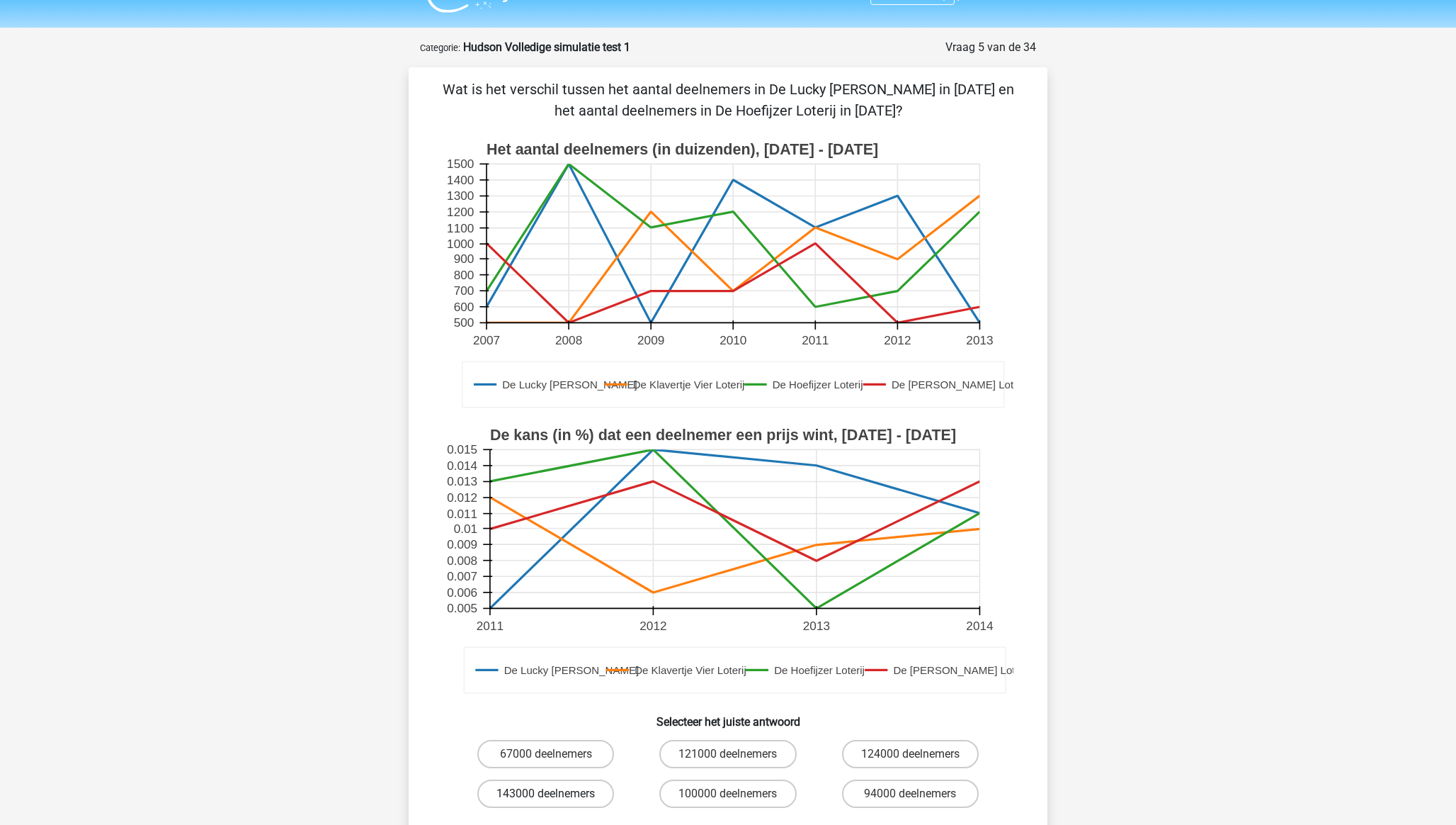
click at [558, 794] on label "143000 deelnemers" at bounding box center [545, 793] width 136 height 28
click at [555, 794] on input "143000 deelnemers" at bounding box center [551, 798] width 9 height 9
radio input "true"
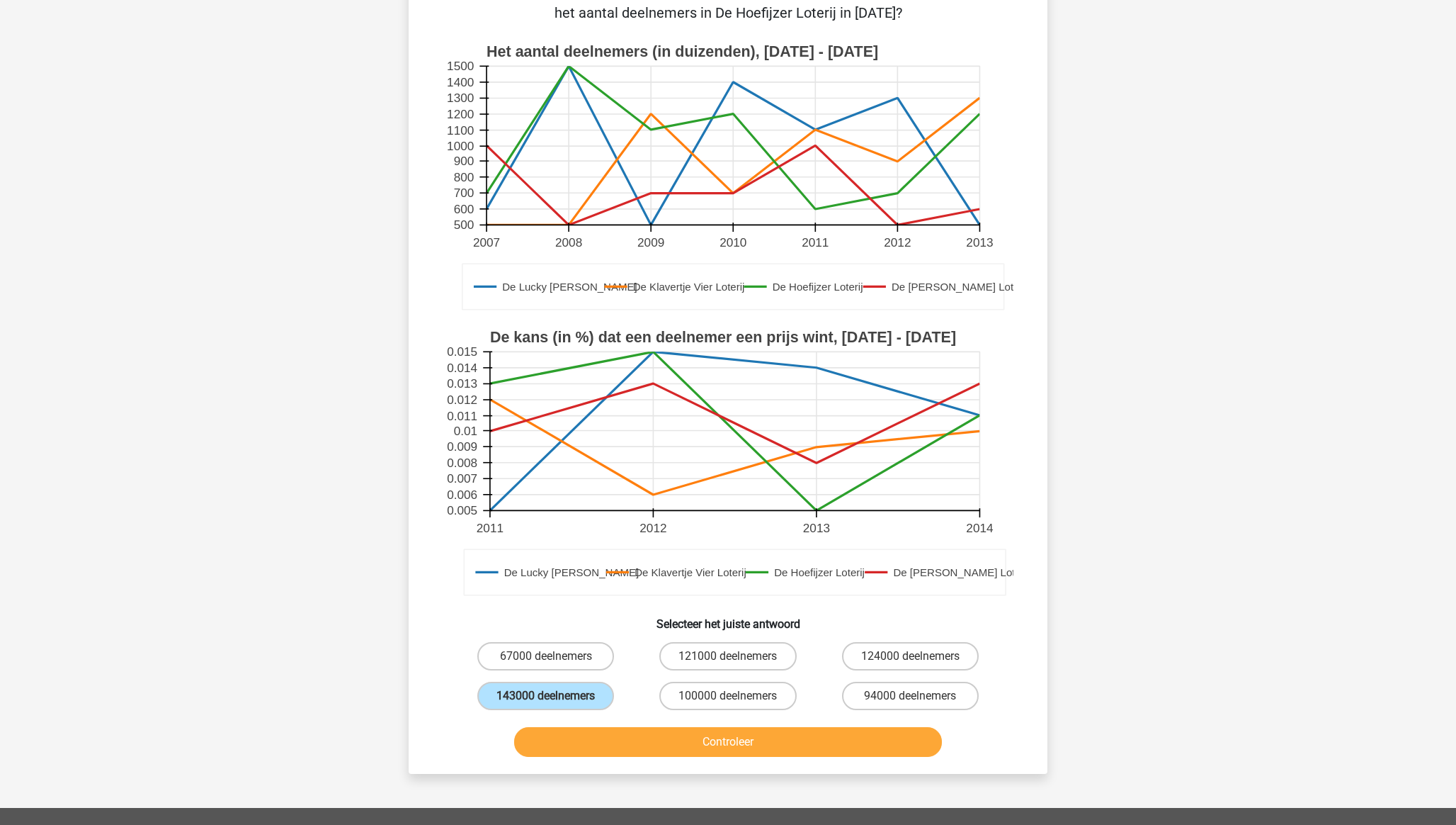
scroll to position [240, 0]
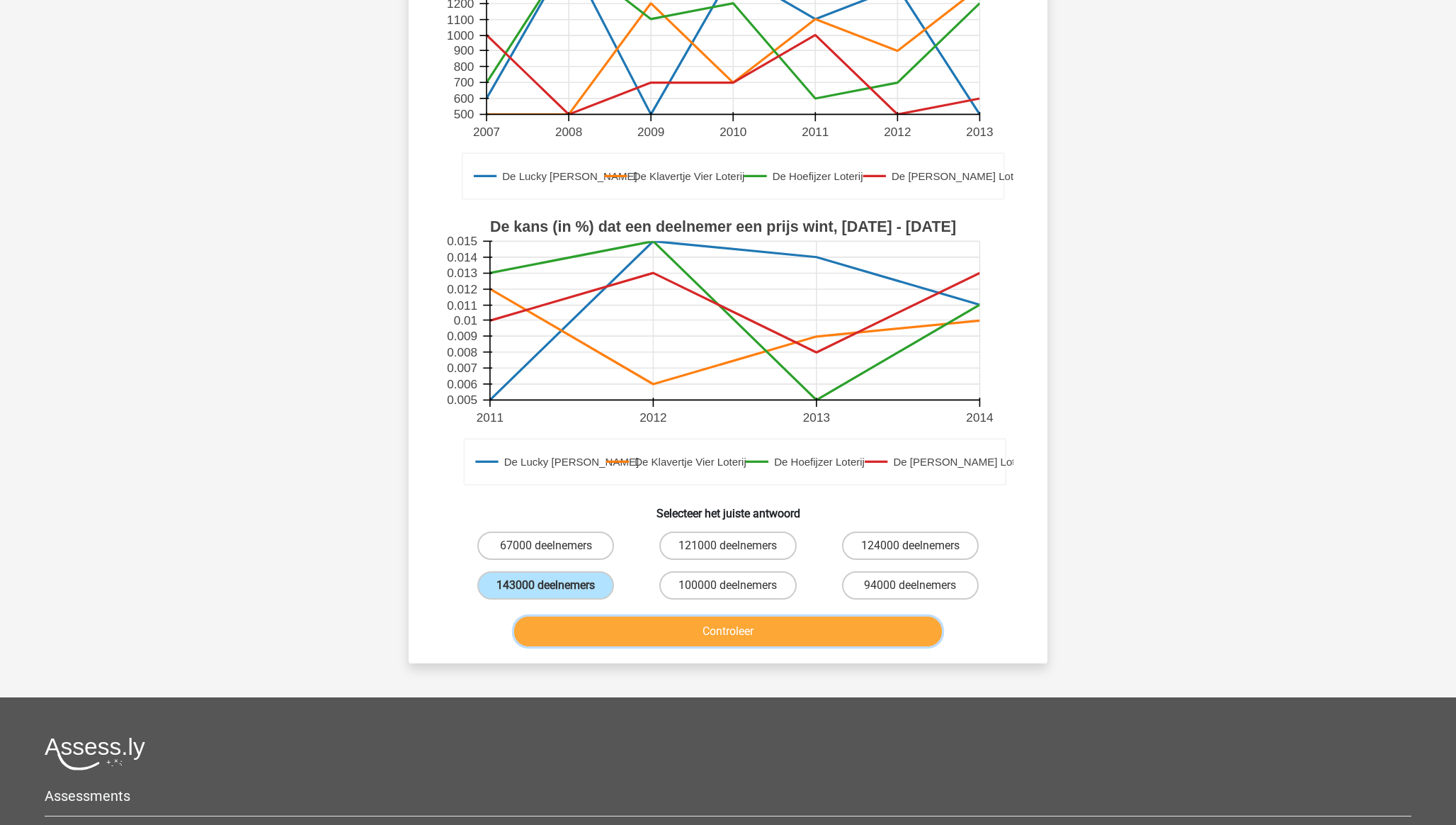
click at [686, 632] on button "Controleer" at bounding box center [728, 632] width 428 height 30
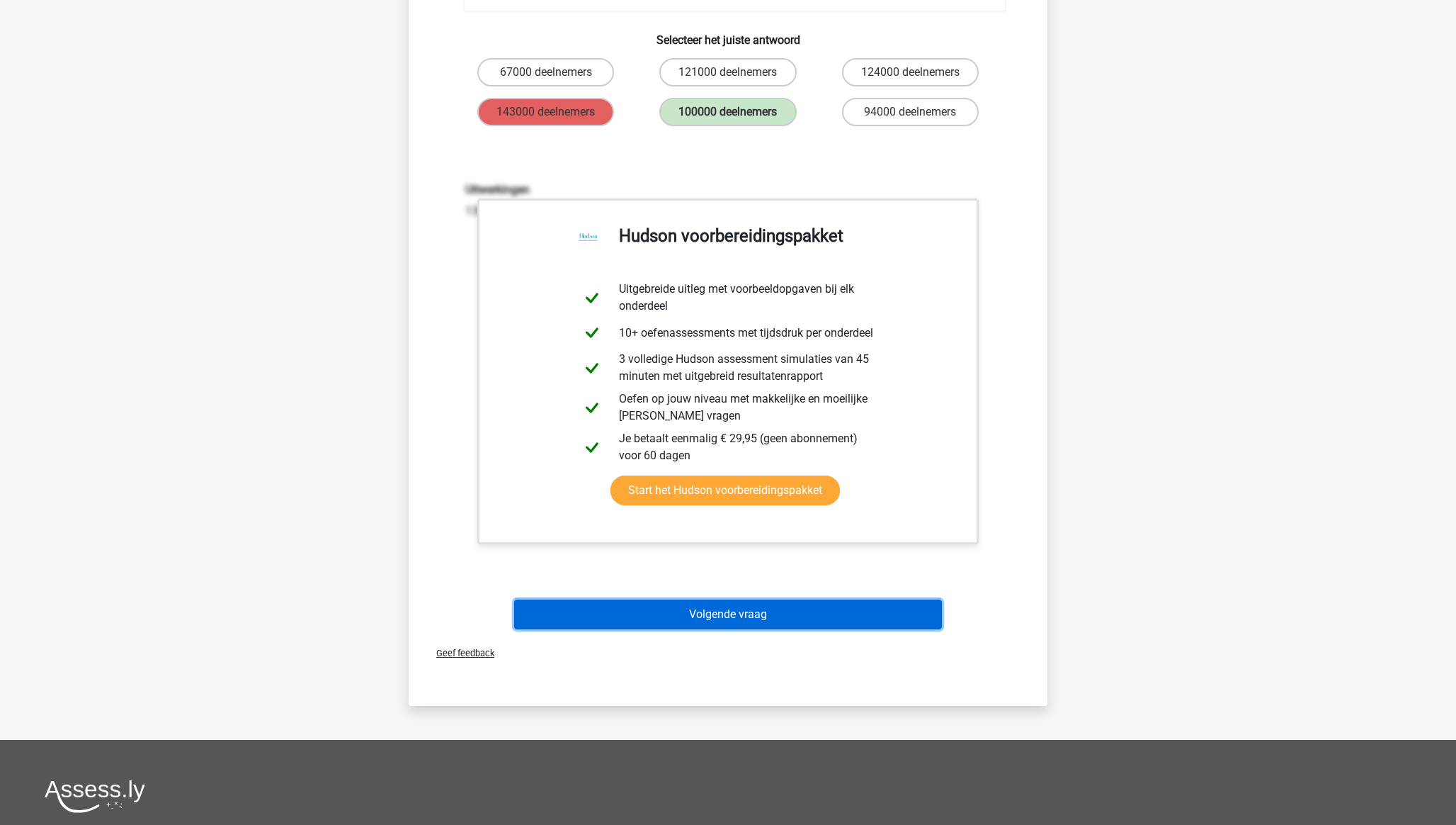
click at [752, 620] on button "Volgende vraag" at bounding box center [728, 614] width 428 height 30
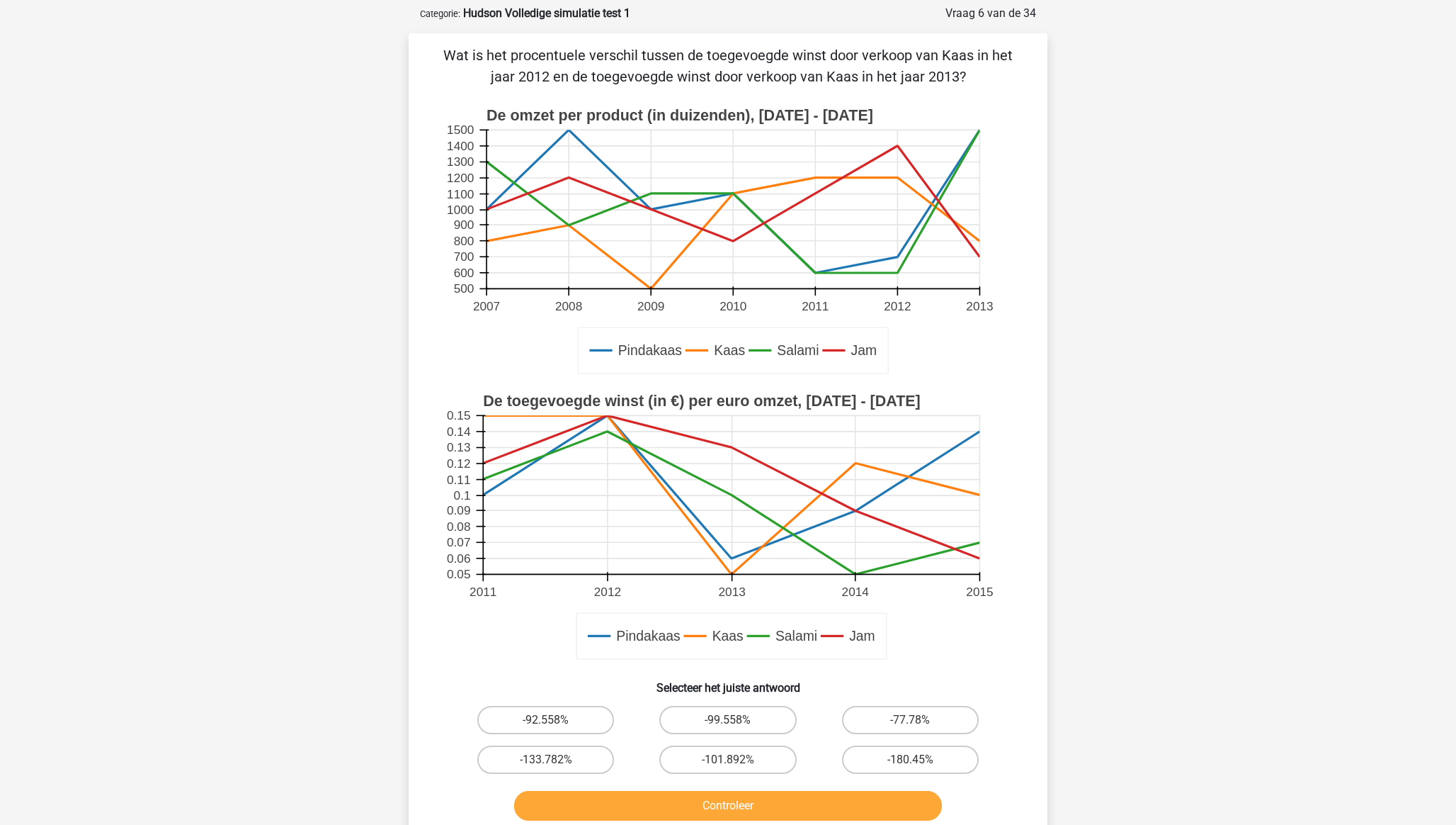
scroll to position [58, 0]
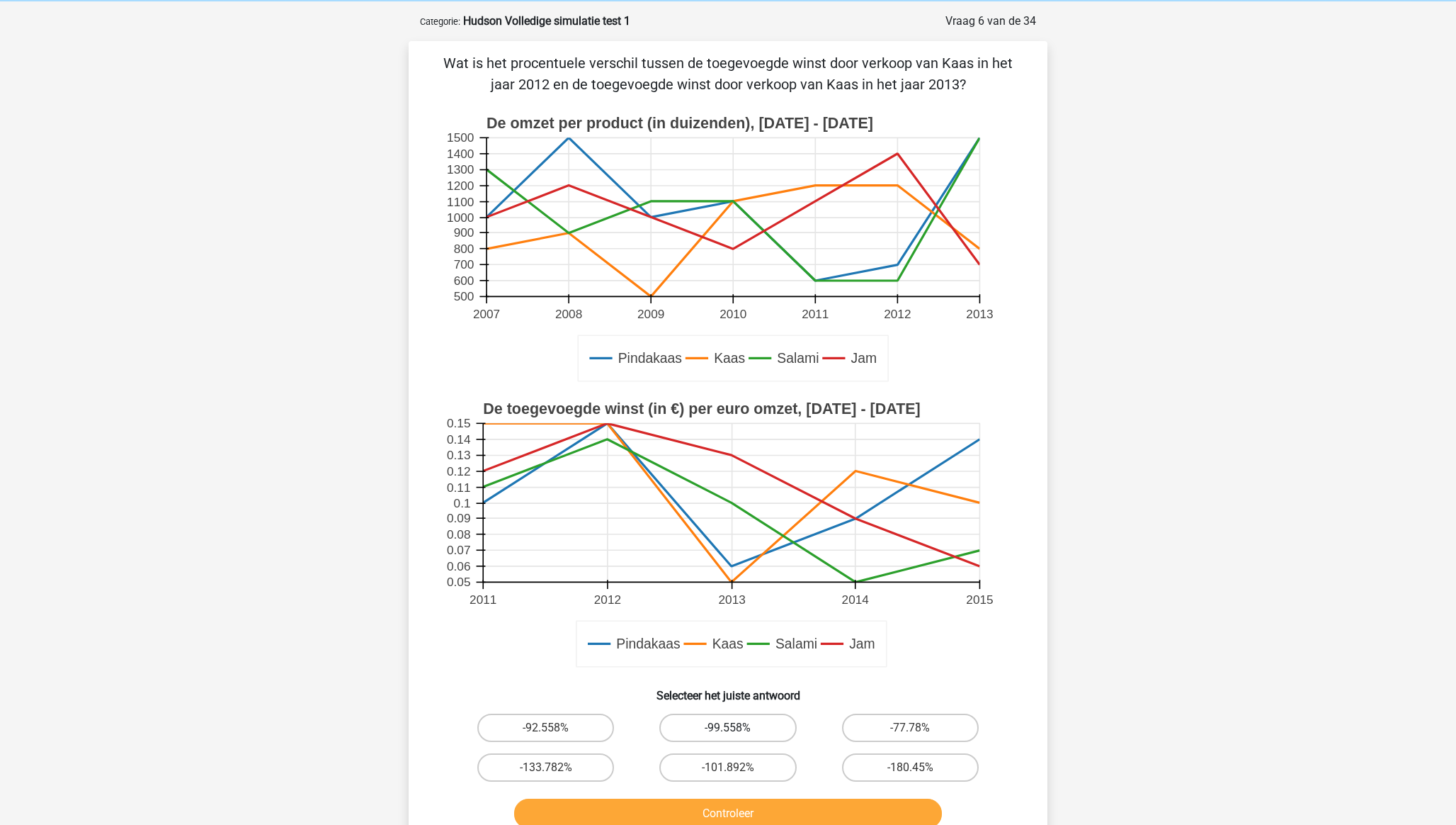
click at [757, 731] on label "-99.558%" at bounding box center [728, 727] width 136 height 28
click at [737, 731] on input "-99.558%" at bounding box center [733, 732] width 9 height 9
radio input "true"
click at [778, 818] on button "Controleer" at bounding box center [728, 813] width 428 height 30
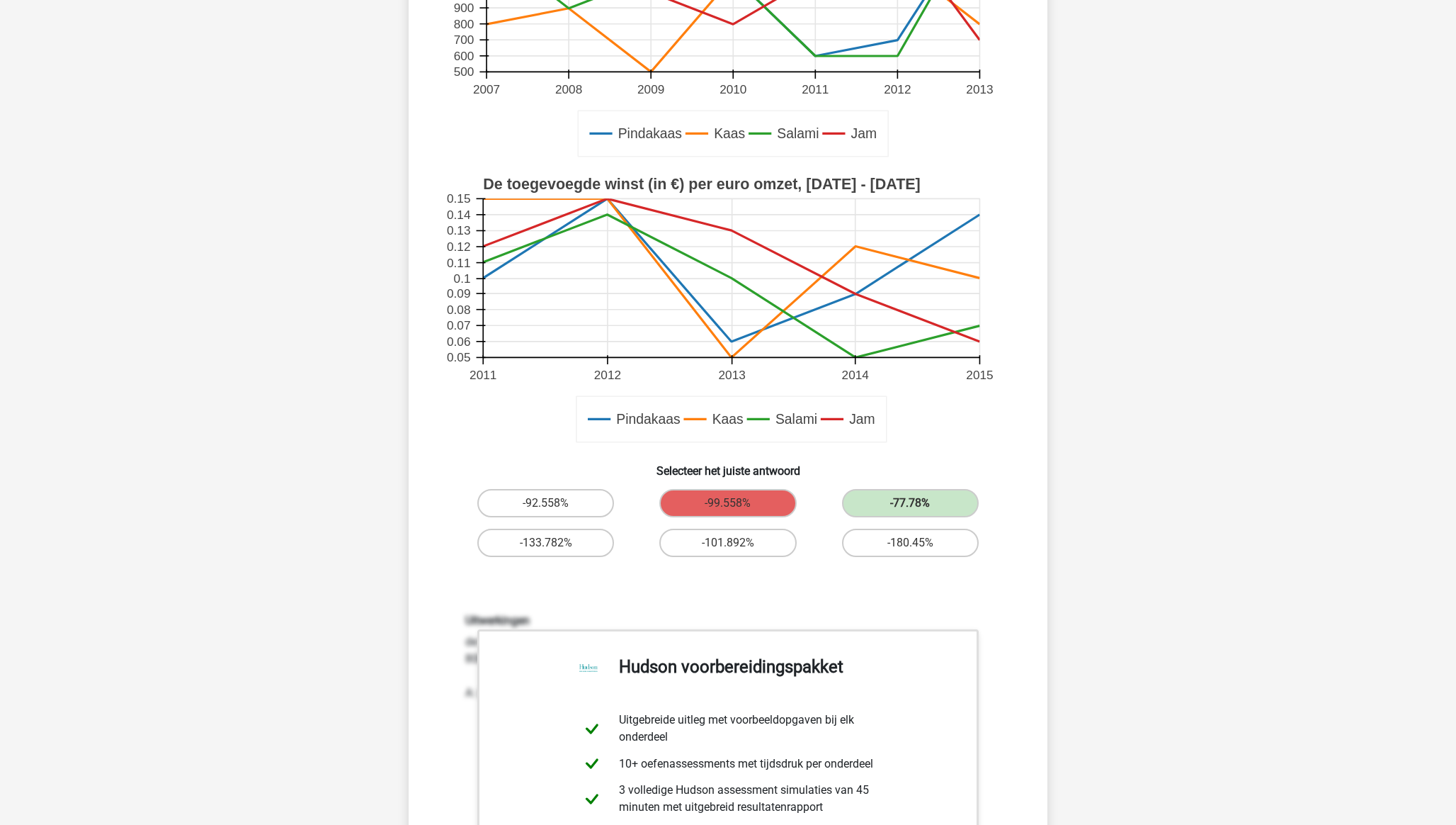
scroll to position [284, 0]
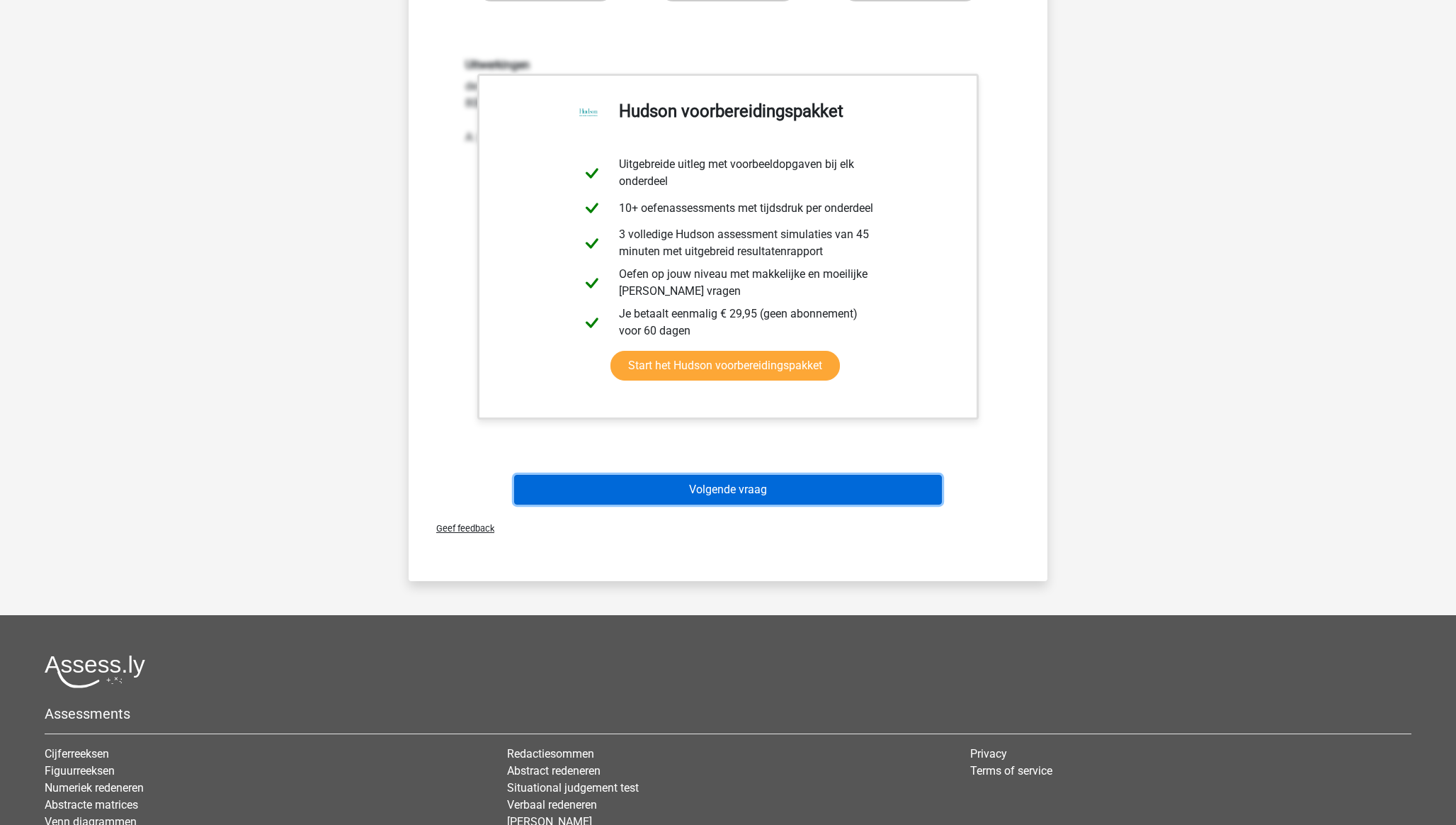
click at [771, 493] on button "Volgende vraag" at bounding box center [728, 489] width 428 height 30
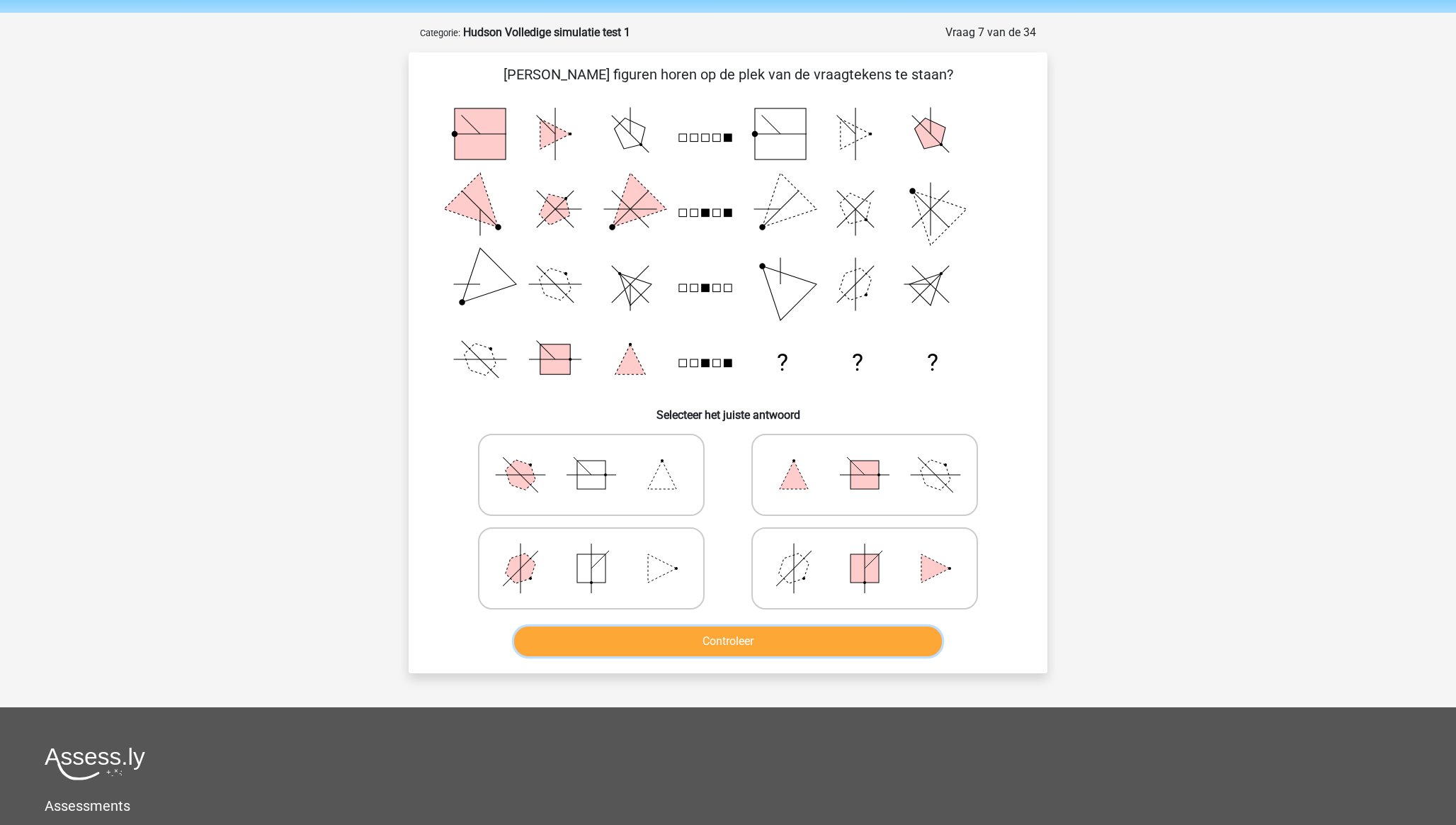
scroll to position [13, 0]
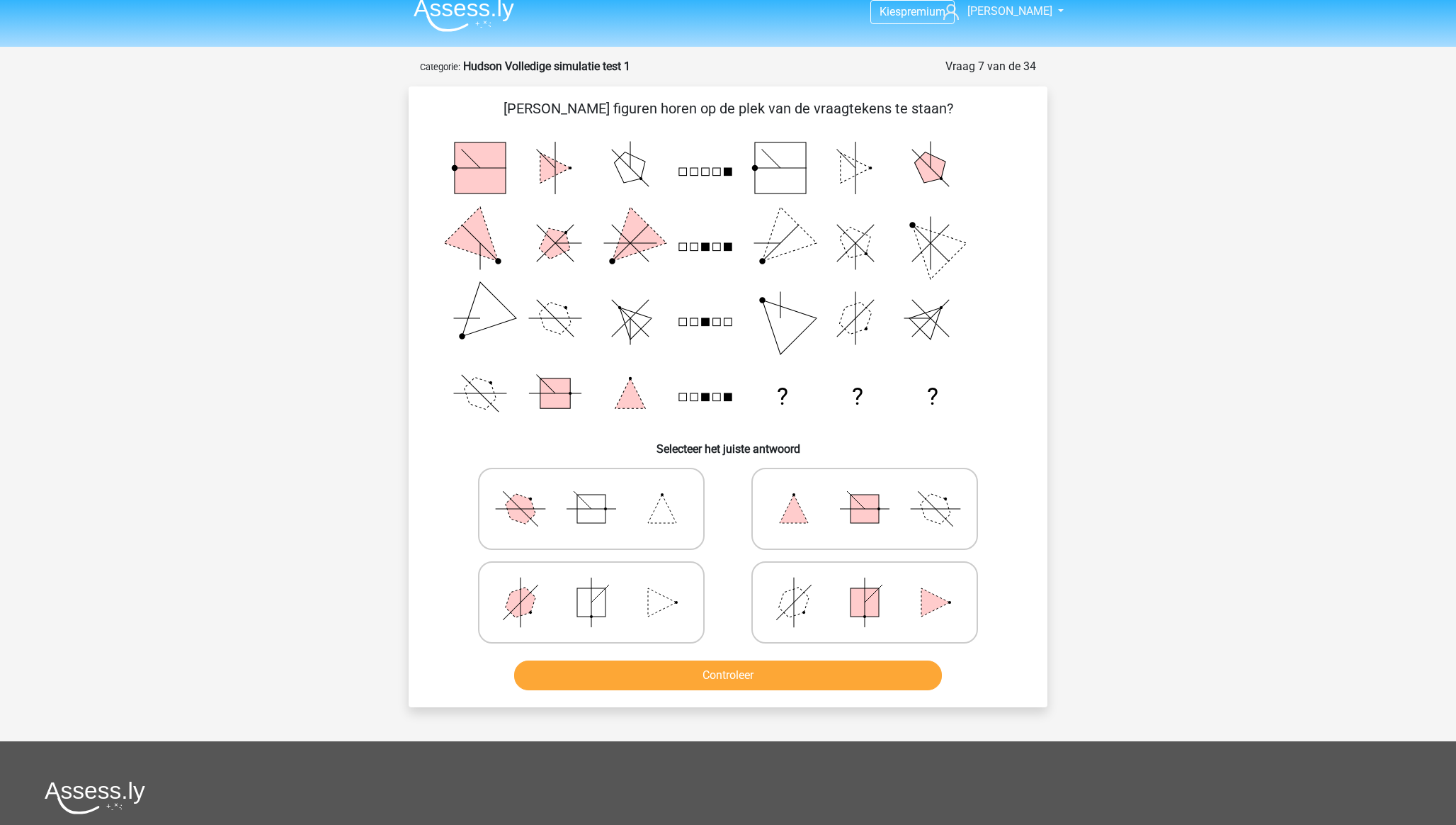
click at [596, 591] on rect at bounding box center [591, 602] width 28 height 28
click at [596, 585] on input "radio" at bounding box center [596, 580] width 9 height 9
radio input "true"
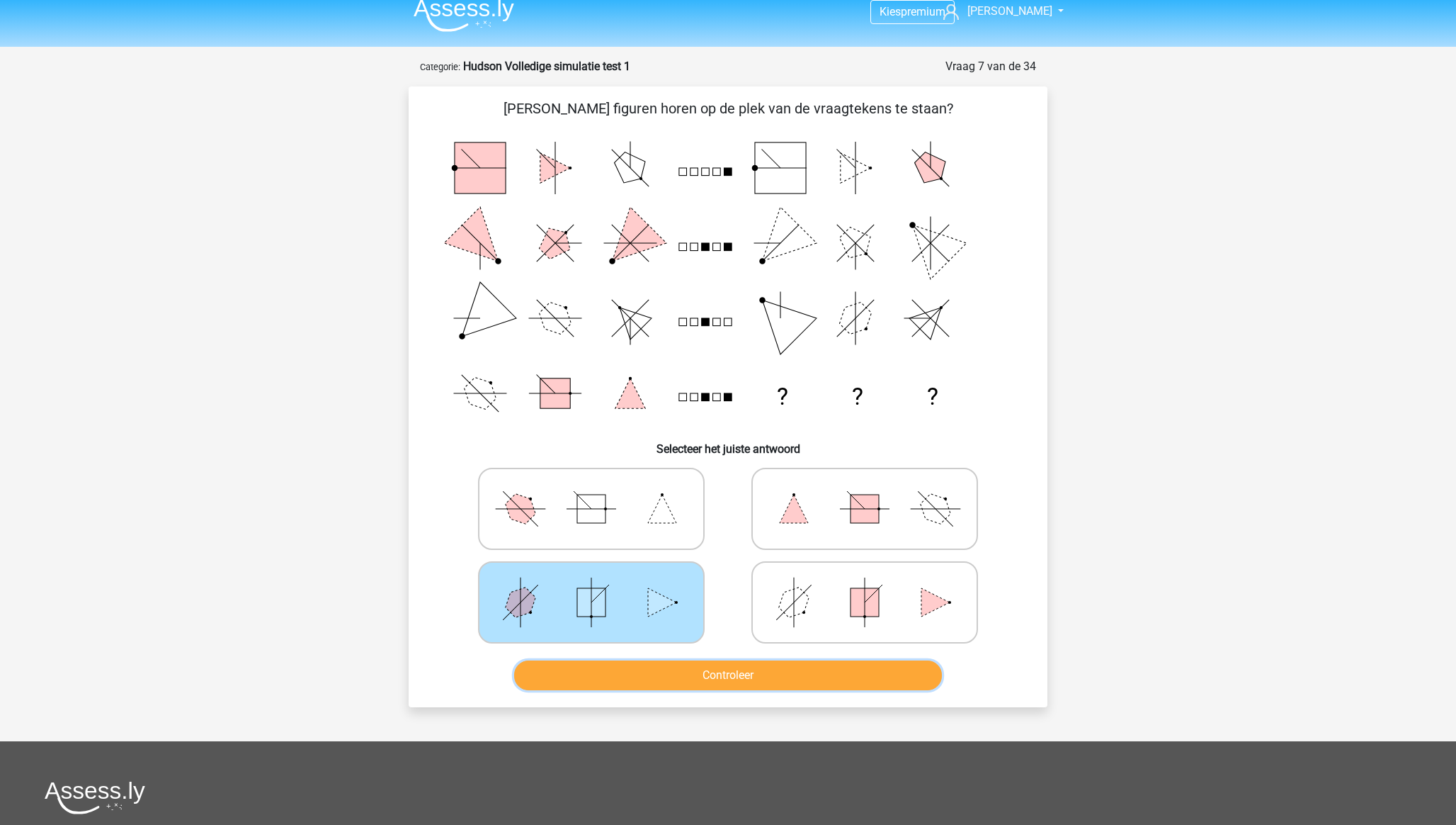
click at [676, 672] on button "Controleer" at bounding box center [728, 675] width 428 height 30
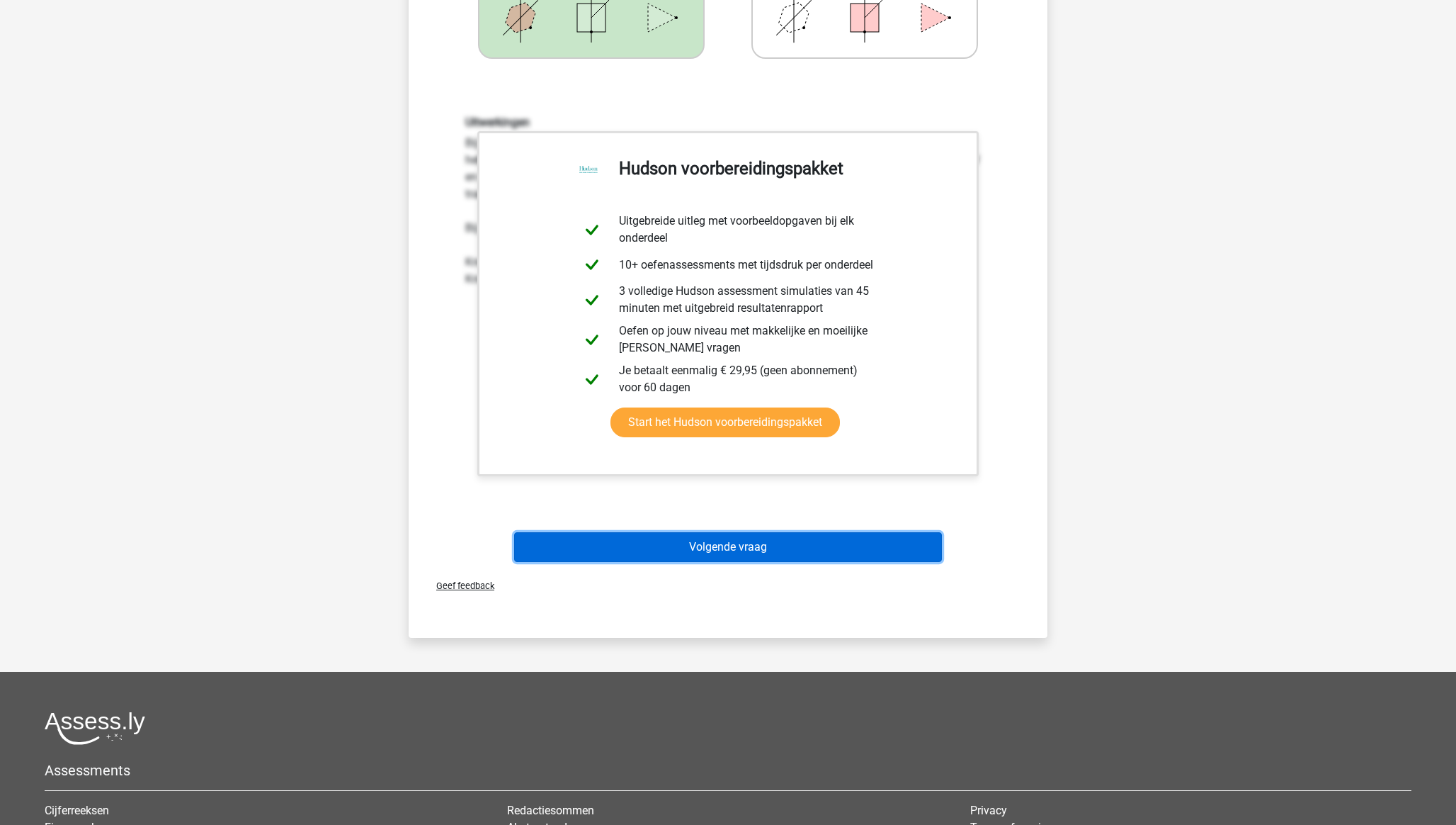
click at [768, 551] on button "Volgende vraag" at bounding box center [728, 547] width 428 height 30
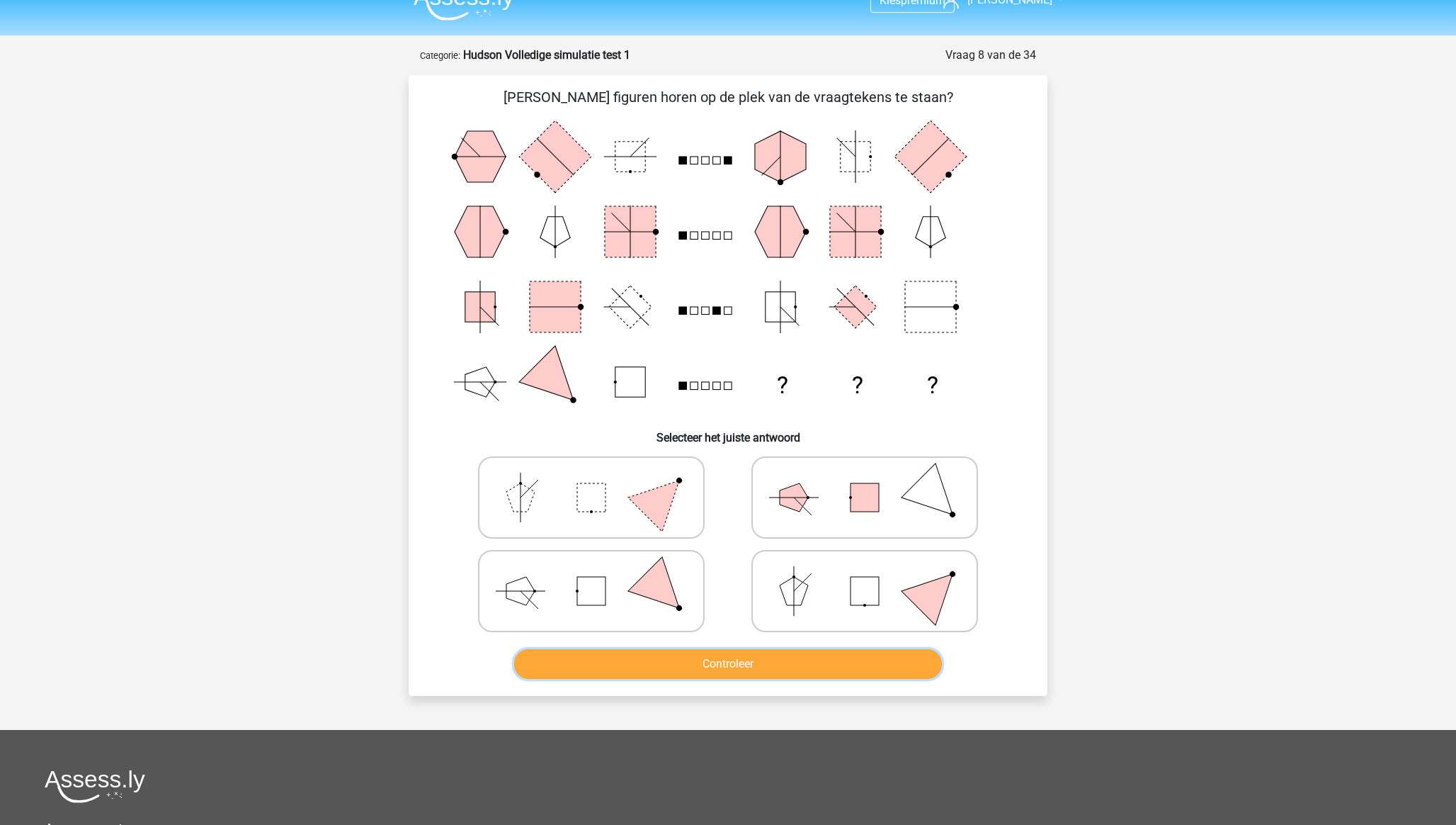
scroll to position [0, 0]
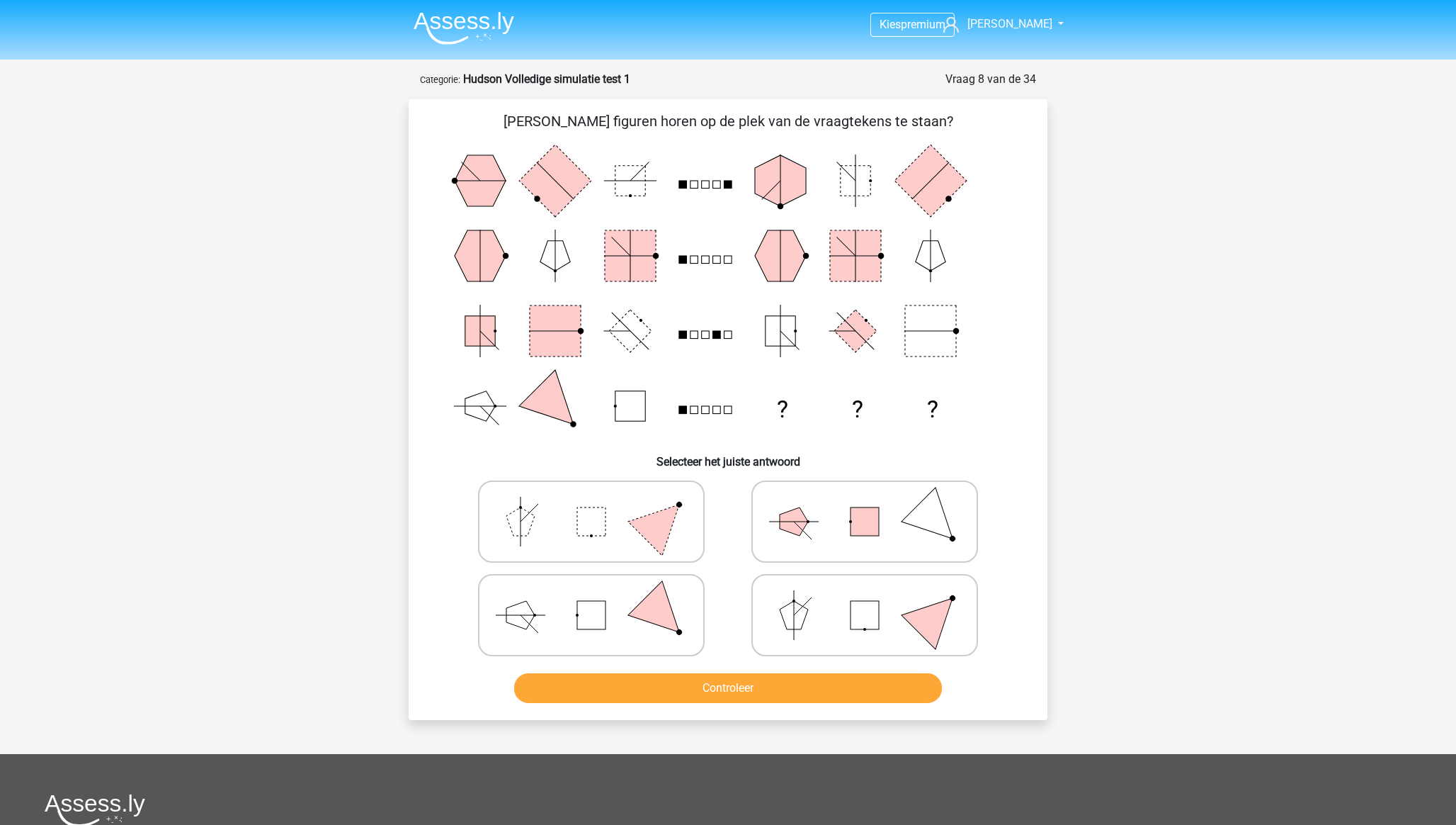
click at [603, 614] on rect at bounding box center [591, 614] width 28 height 28
click at [600, 597] on input "radio" at bounding box center [596, 592] width 9 height 9
radio input "true"
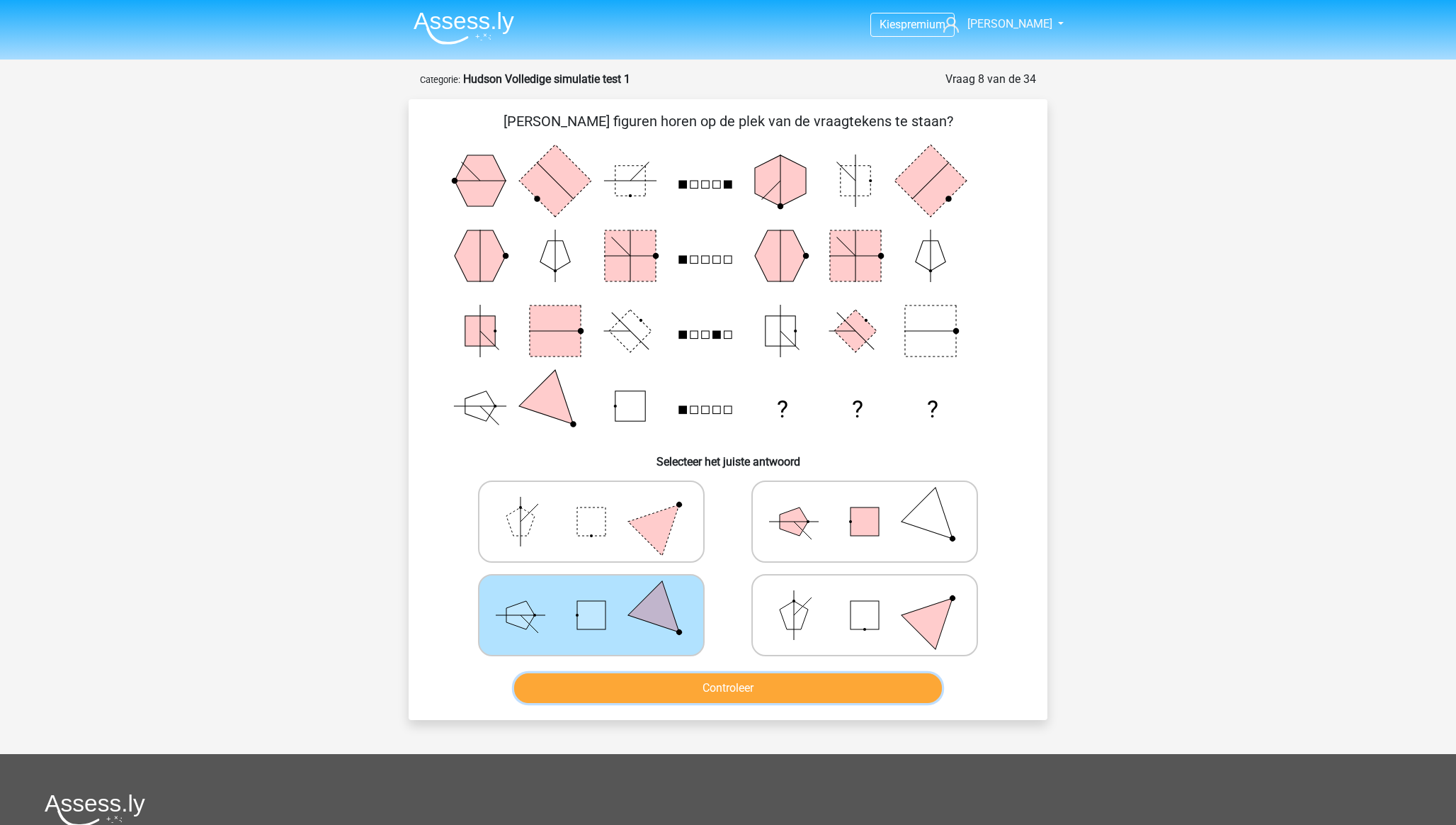
click at [714, 686] on button "Controleer" at bounding box center [728, 688] width 428 height 30
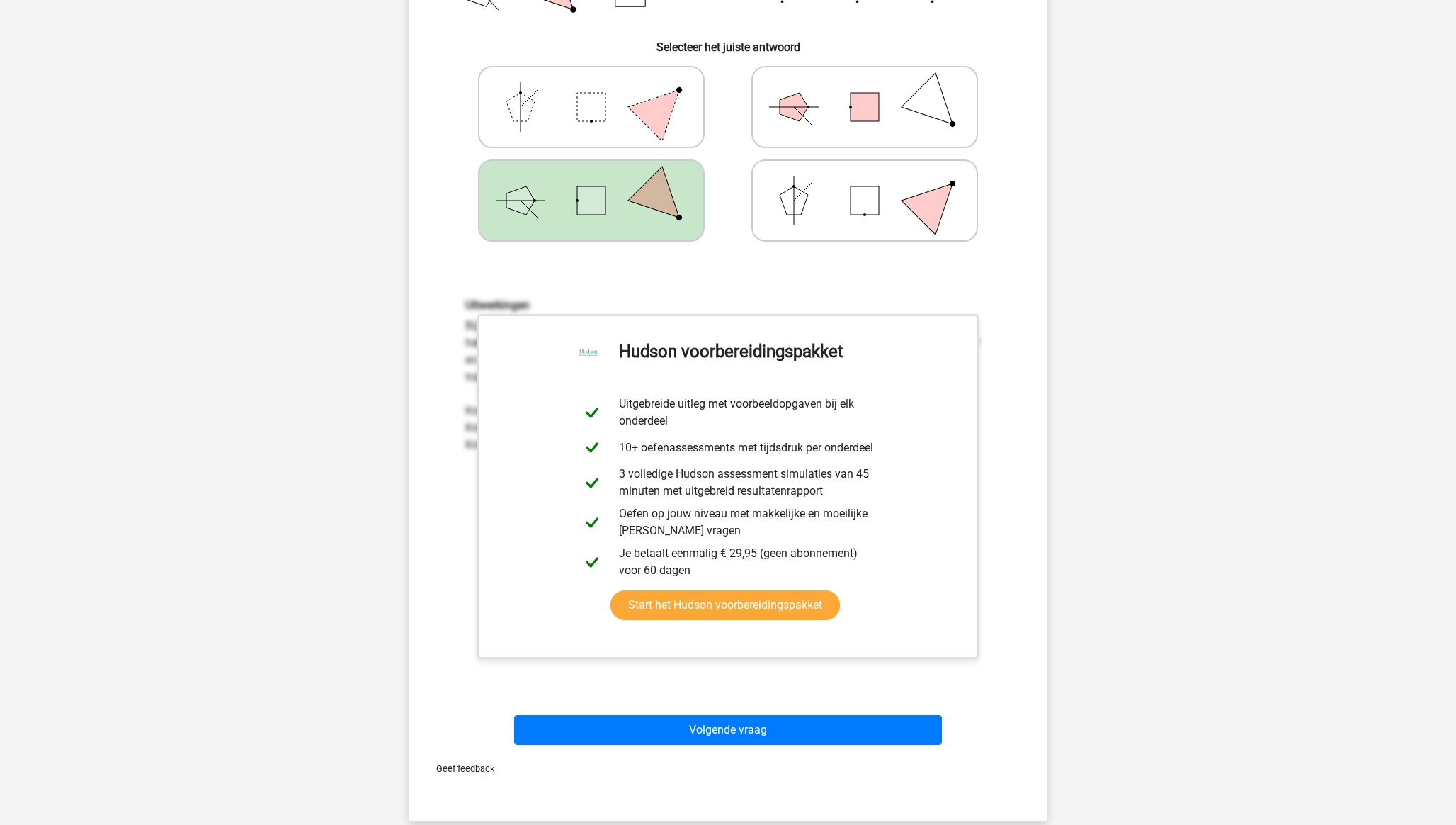
scroll to position [420, 0]
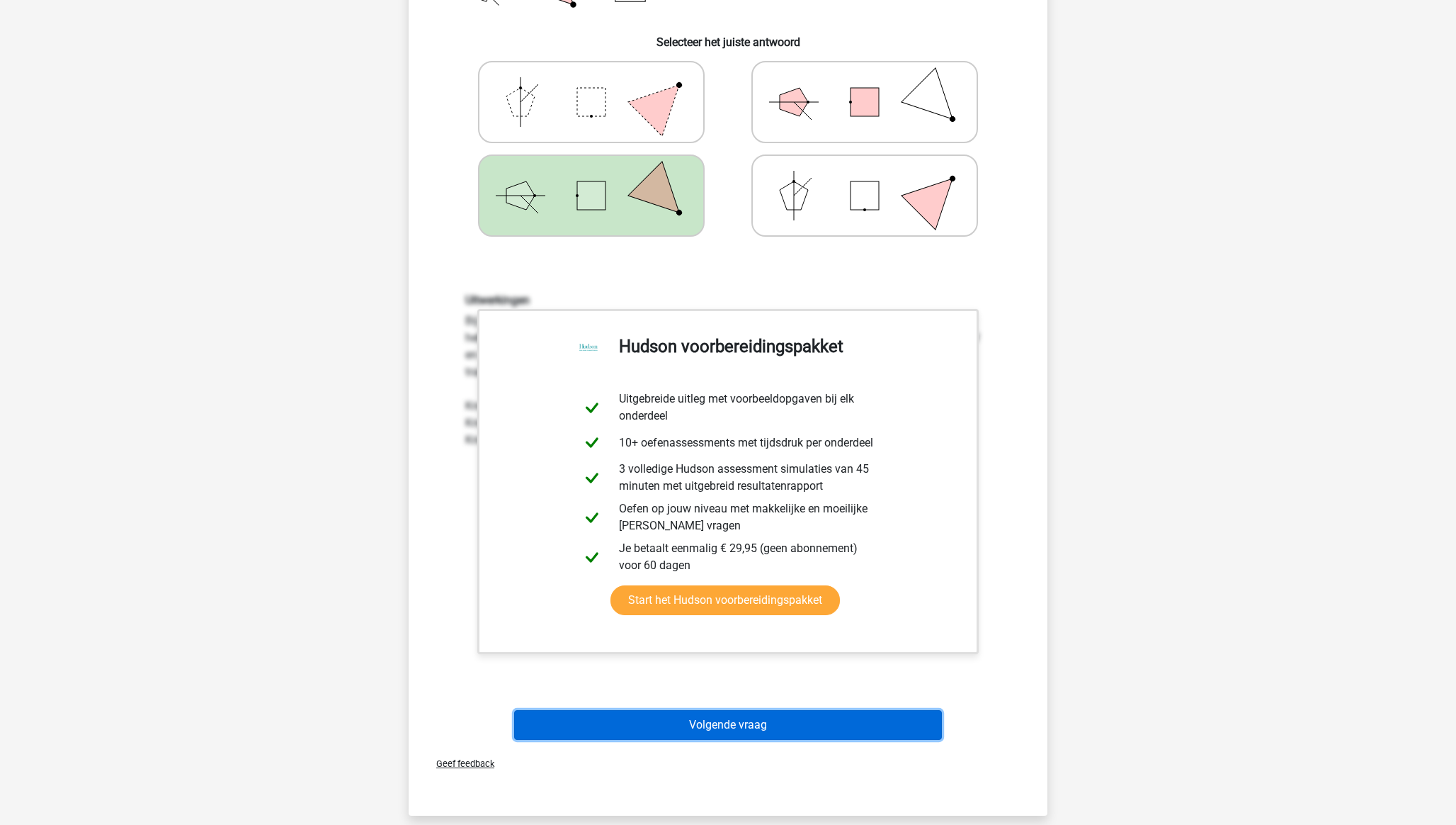
click at [782, 722] on button "Volgende vraag" at bounding box center [728, 725] width 428 height 30
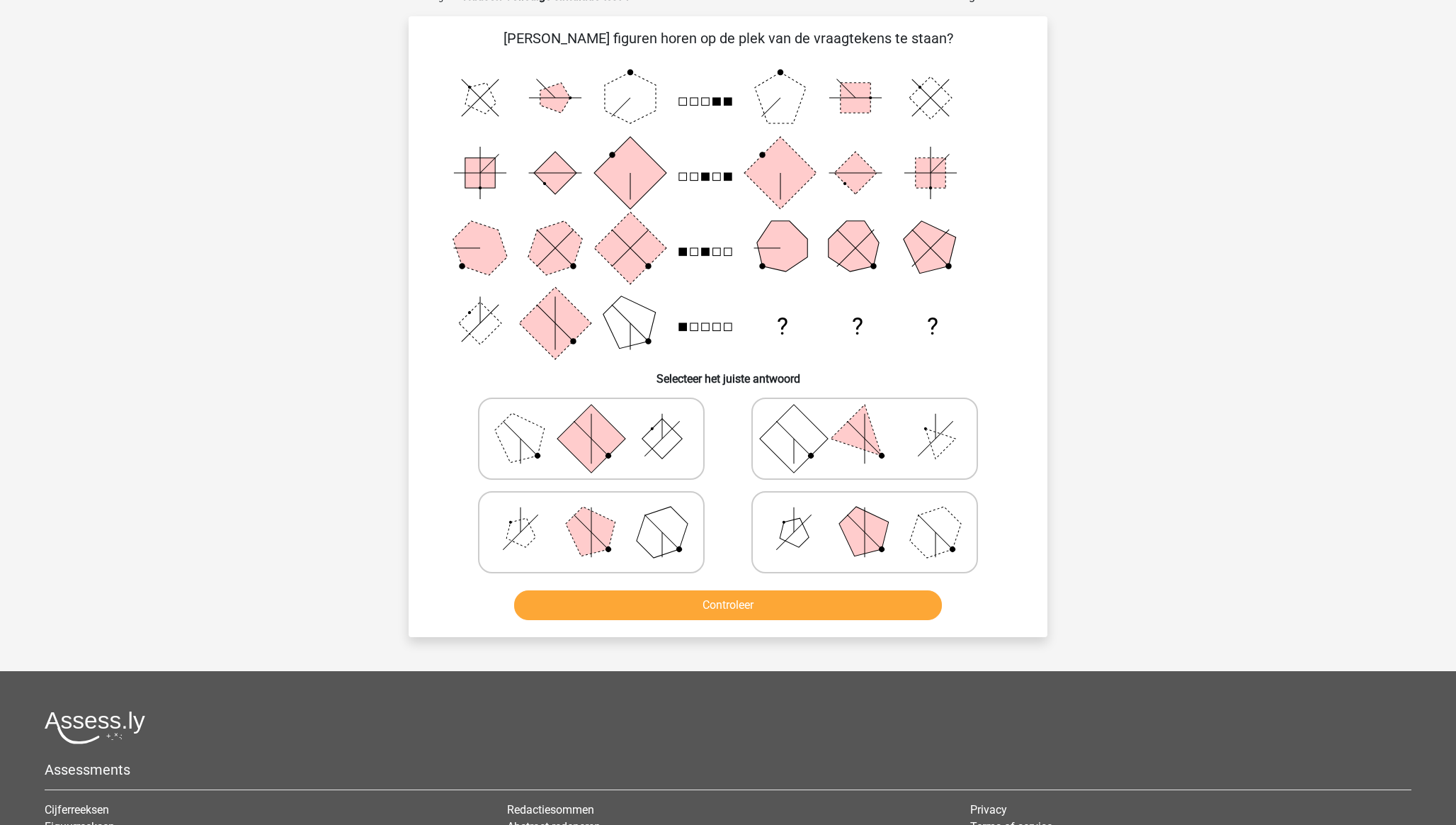
scroll to position [71, 0]
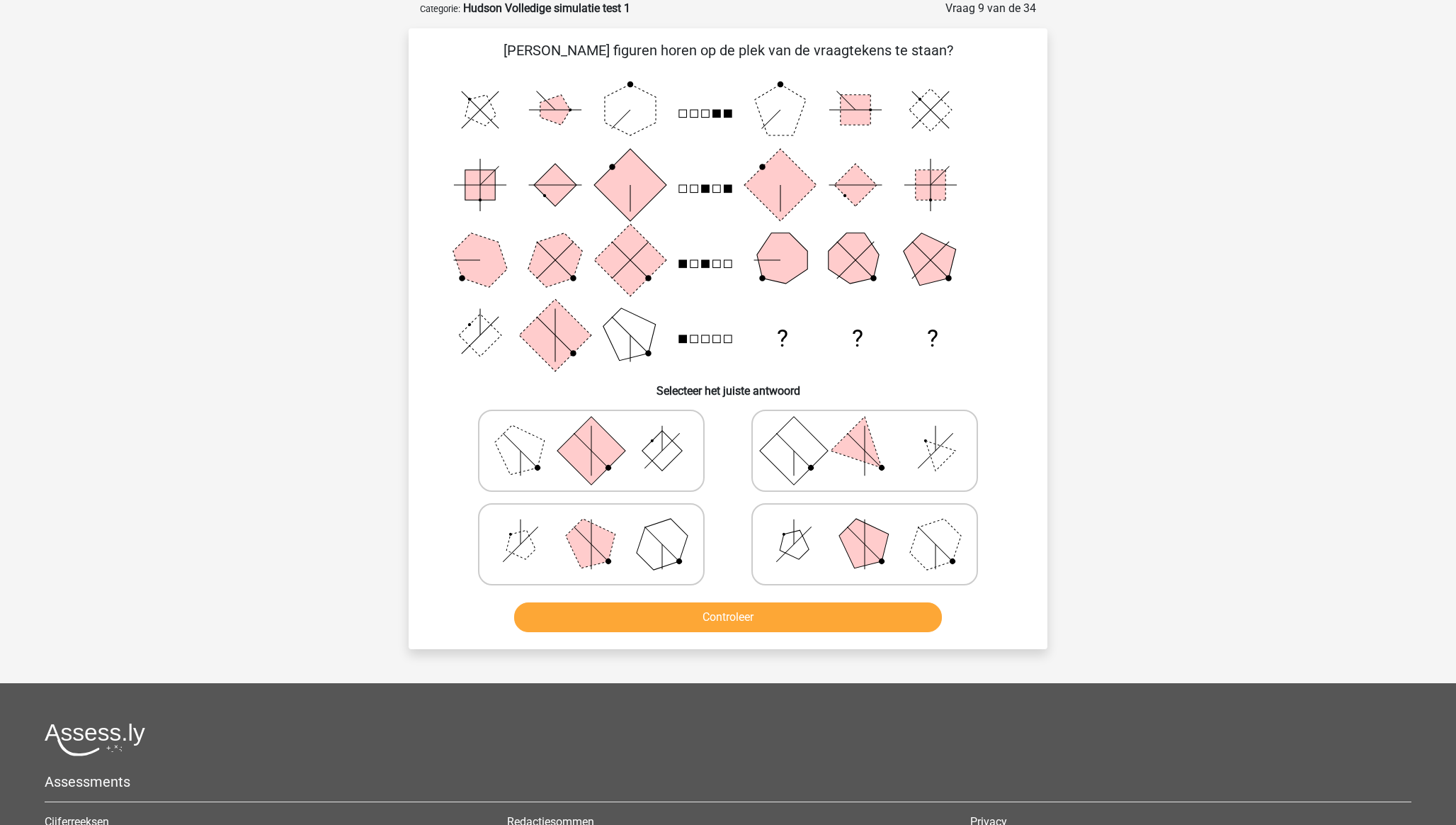
drag, startPoint x: 599, startPoint y: 533, endPoint x: 608, endPoint y: 534, distance: 9.1
click at [601, 532] on polygon at bounding box center [591, 543] width 68 height 68
click at [600, 526] on input "radio" at bounding box center [596, 522] width 9 height 9
radio input "true"
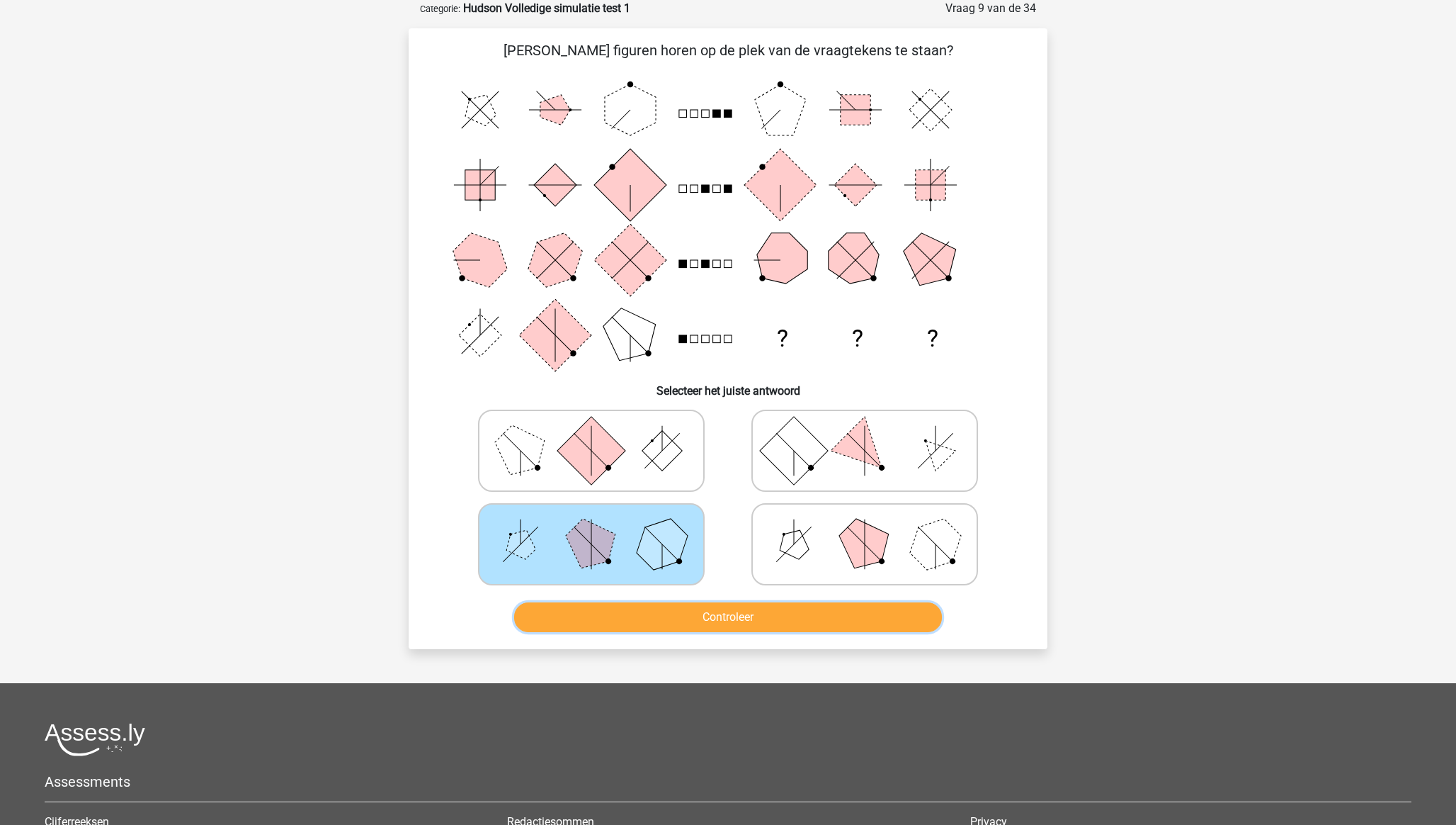
click at [734, 616] on button "Controleer" at bounding box center [728, 617] width 428 height 30
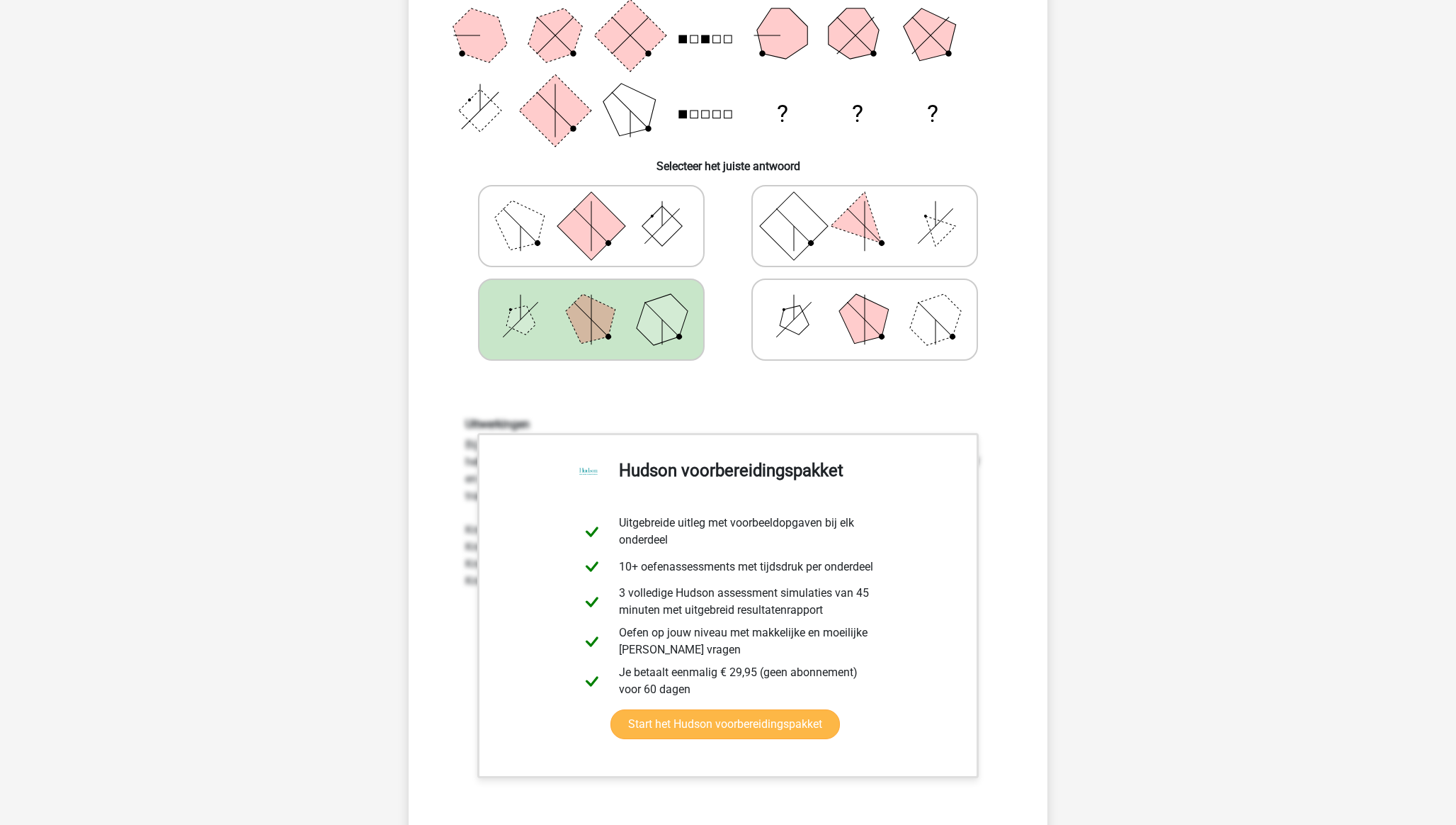
scroll to position [382, 0]
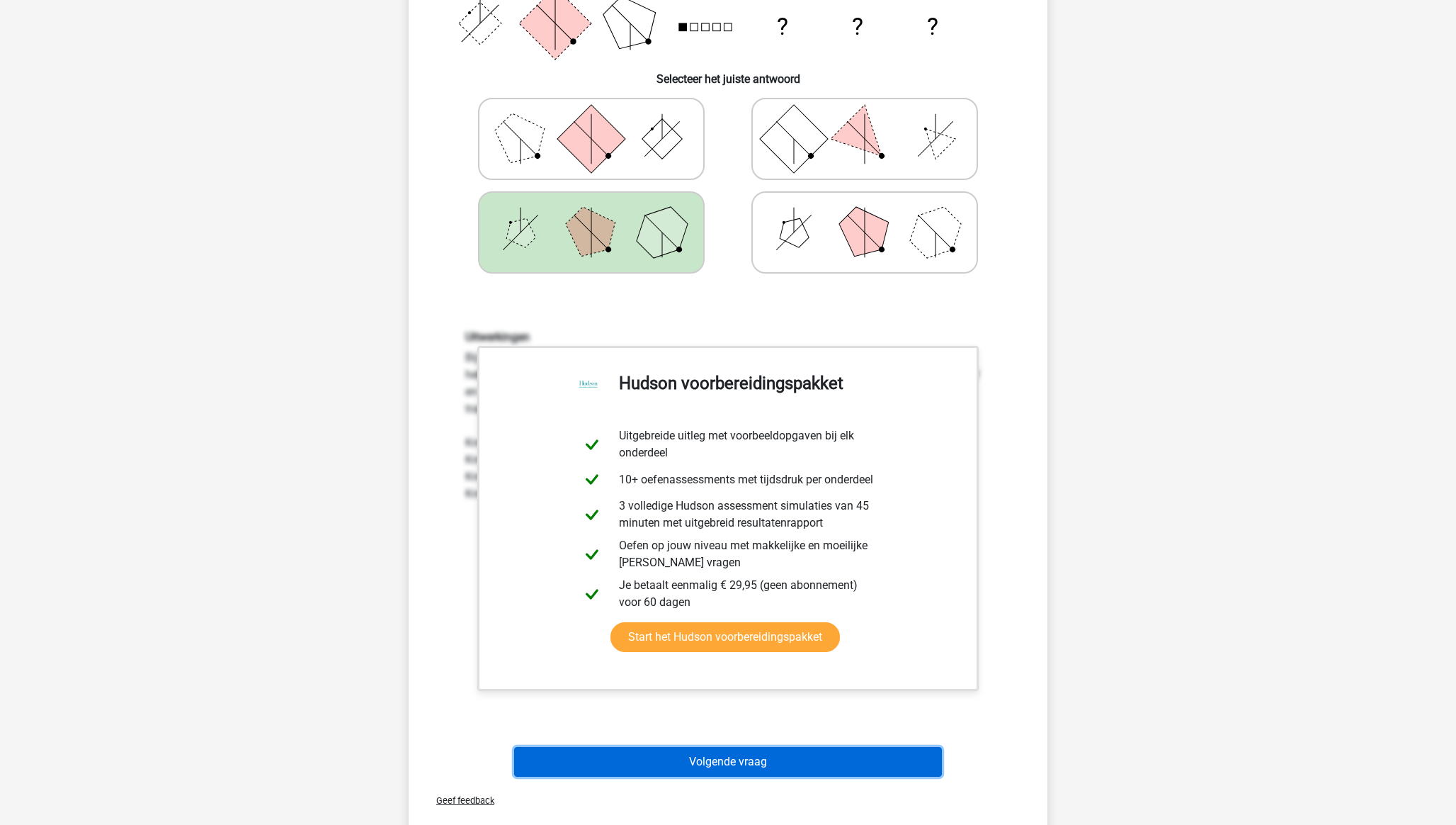
click at [780, 764] on button "Volgende vraag" at bounding box center [728, 761] width 428 height 30
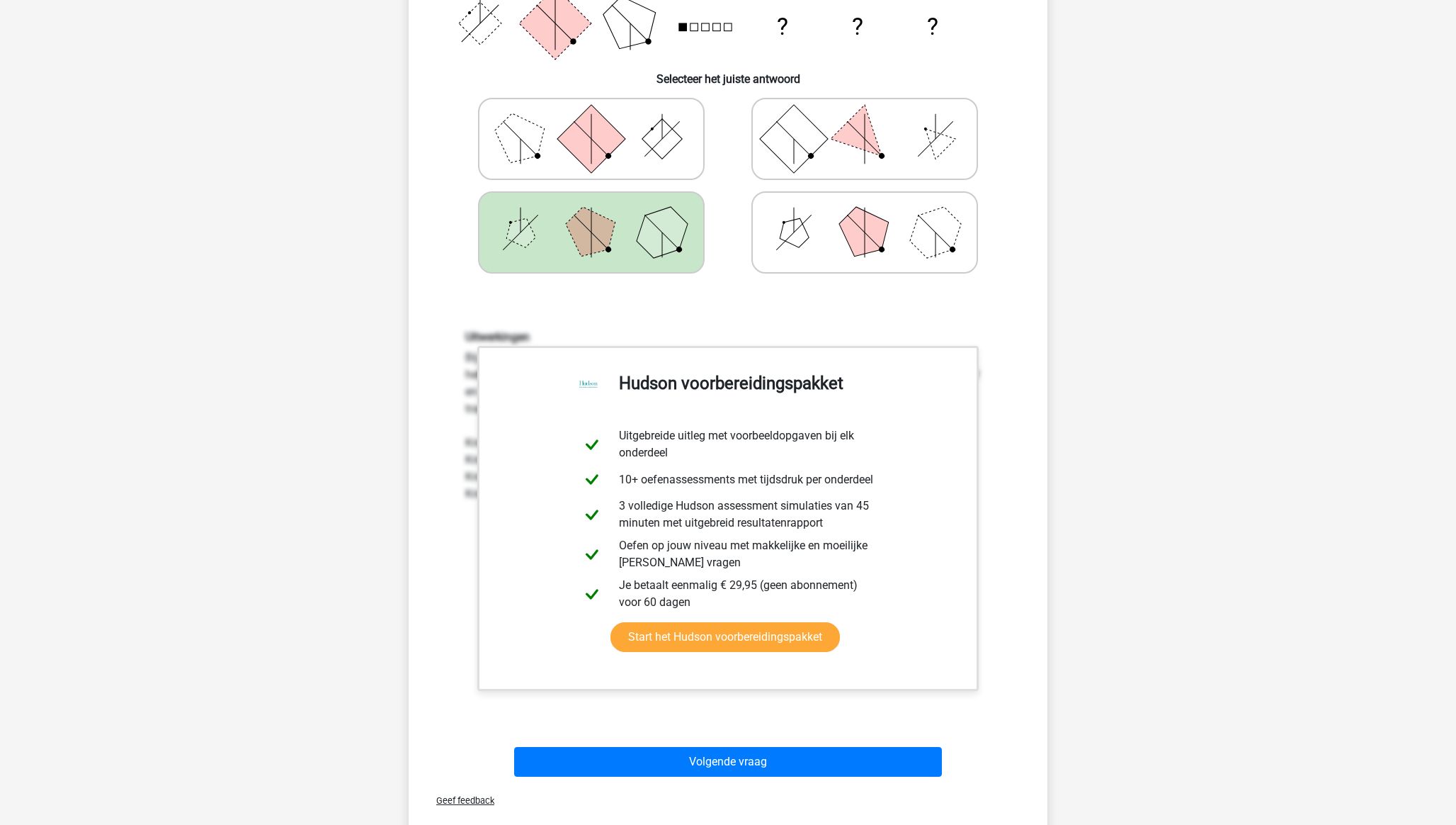
scroll to position [9, 0]
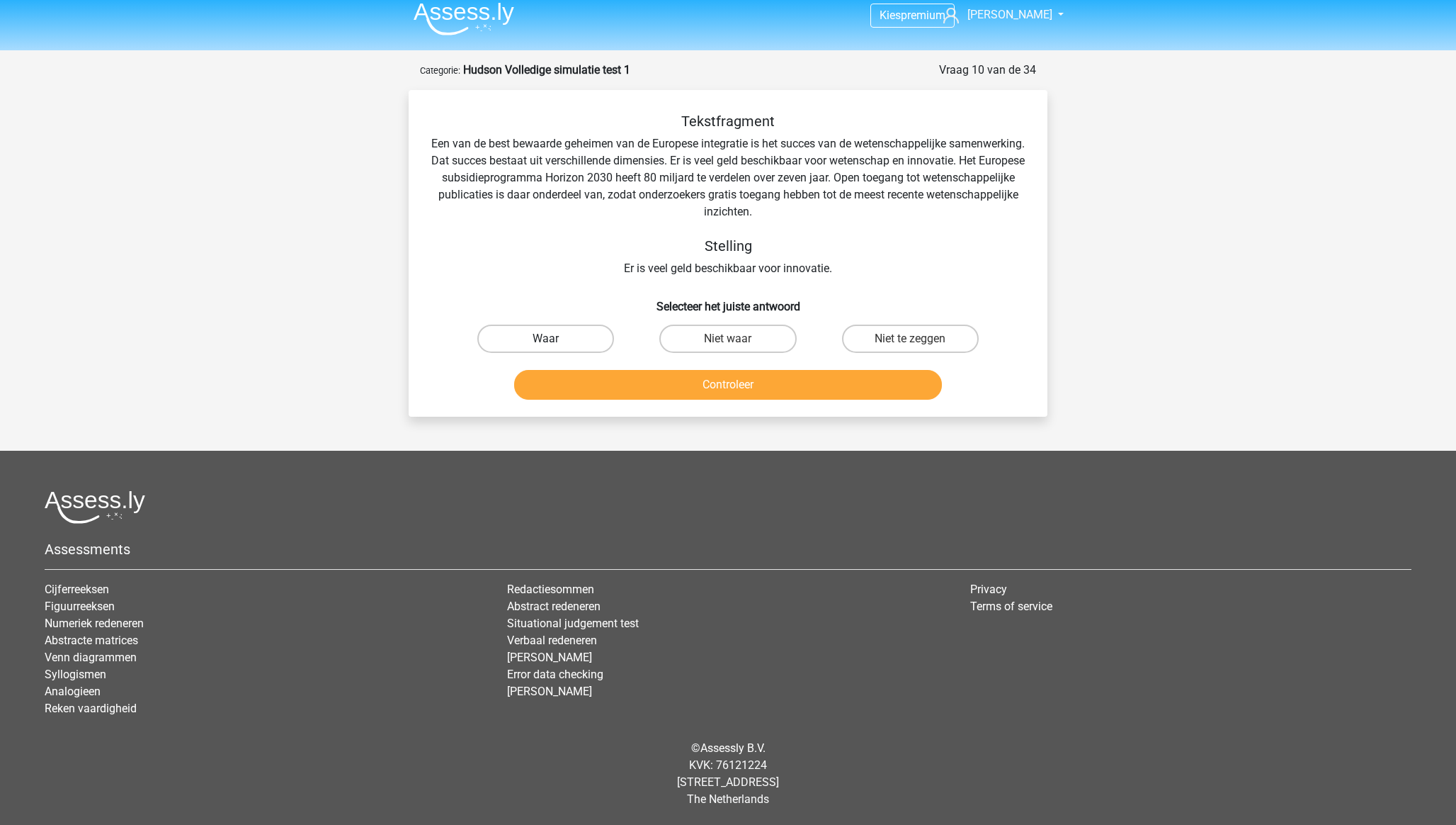
click at [556, 338] on label "Waar" at bounding box center [545, 339] width 136 height 28
click at [555, 339] on input "Waar" at bounding box center [551, 343] width 9 height 9
radio input "true"
click at [695, 382] on button "Controleer" at bounding box center [728, 385] width 428 height 30
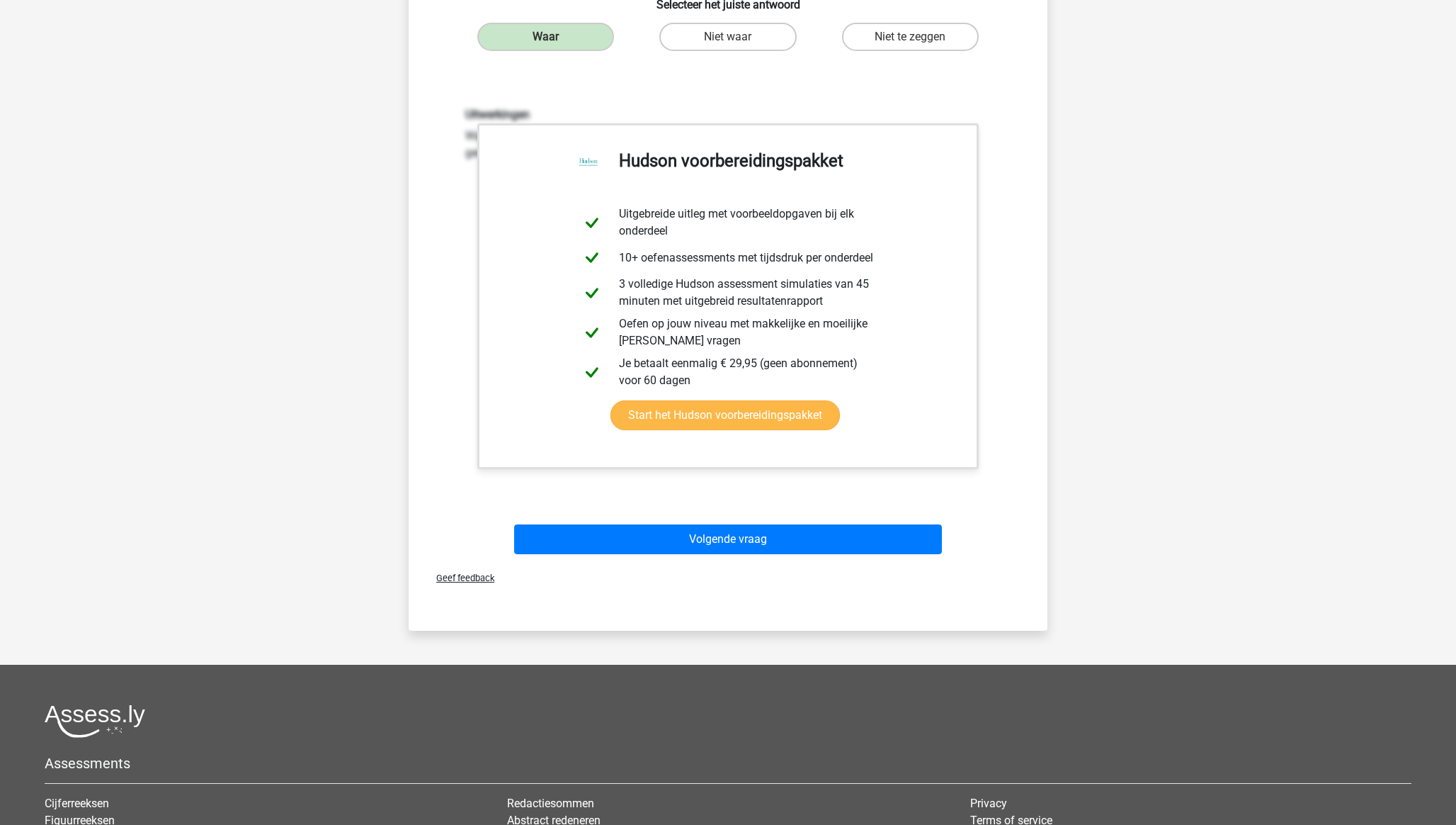
scroll to position [312, 0]
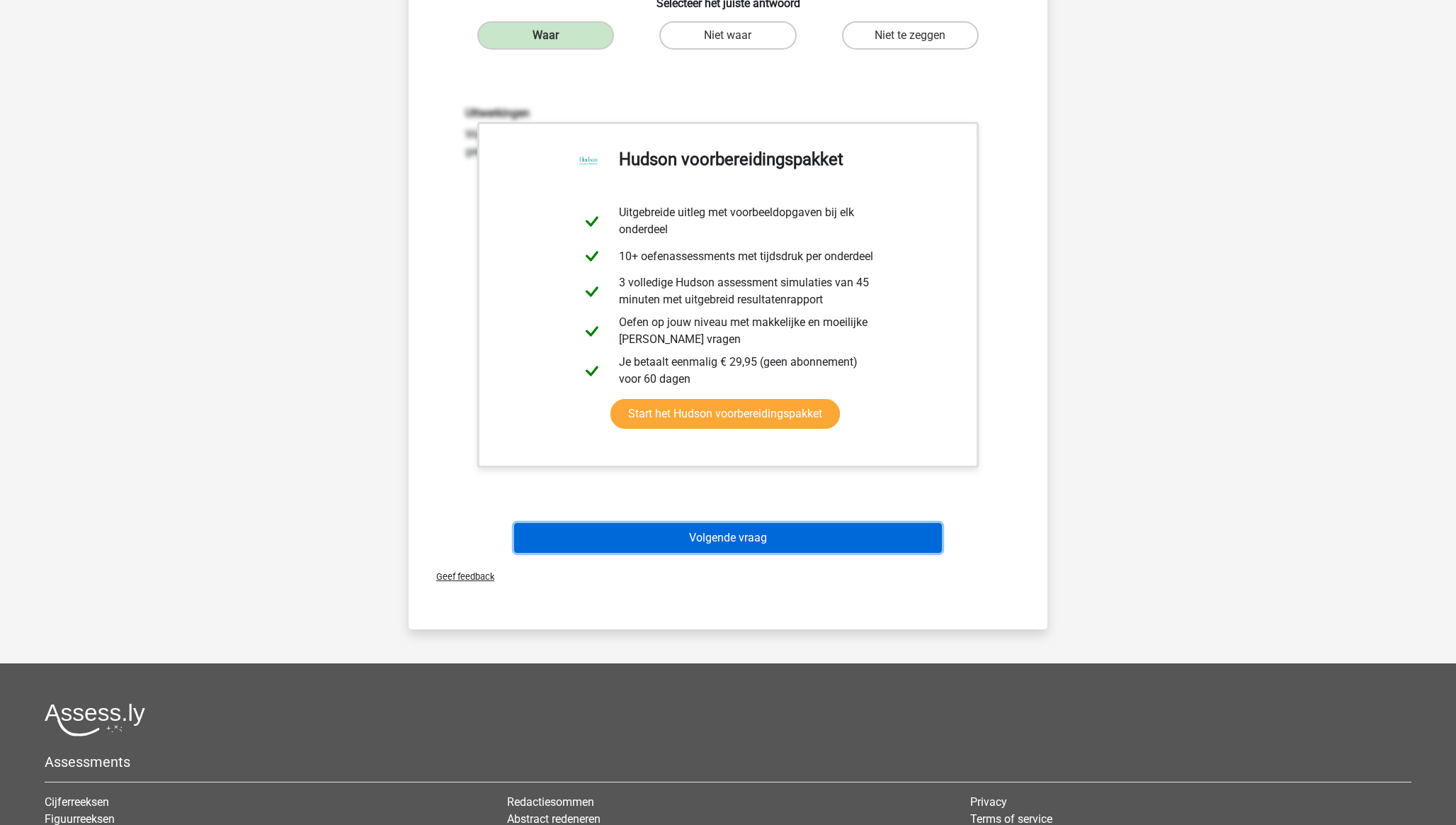
click at [757, 540] on button "Volgende vraag" at bounding box center [728, 537] width 428 height 30
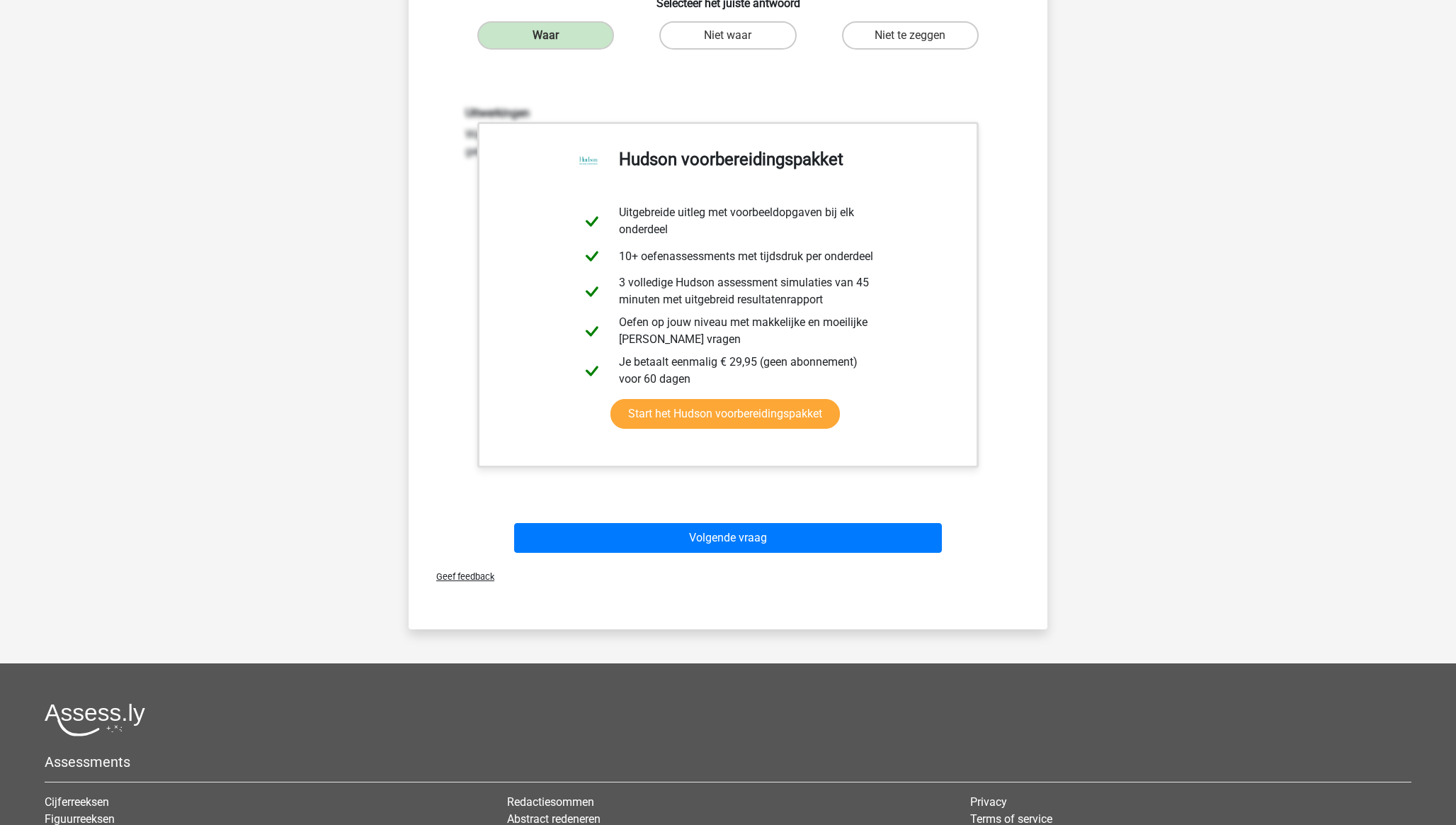
scroll to position [9, 0]
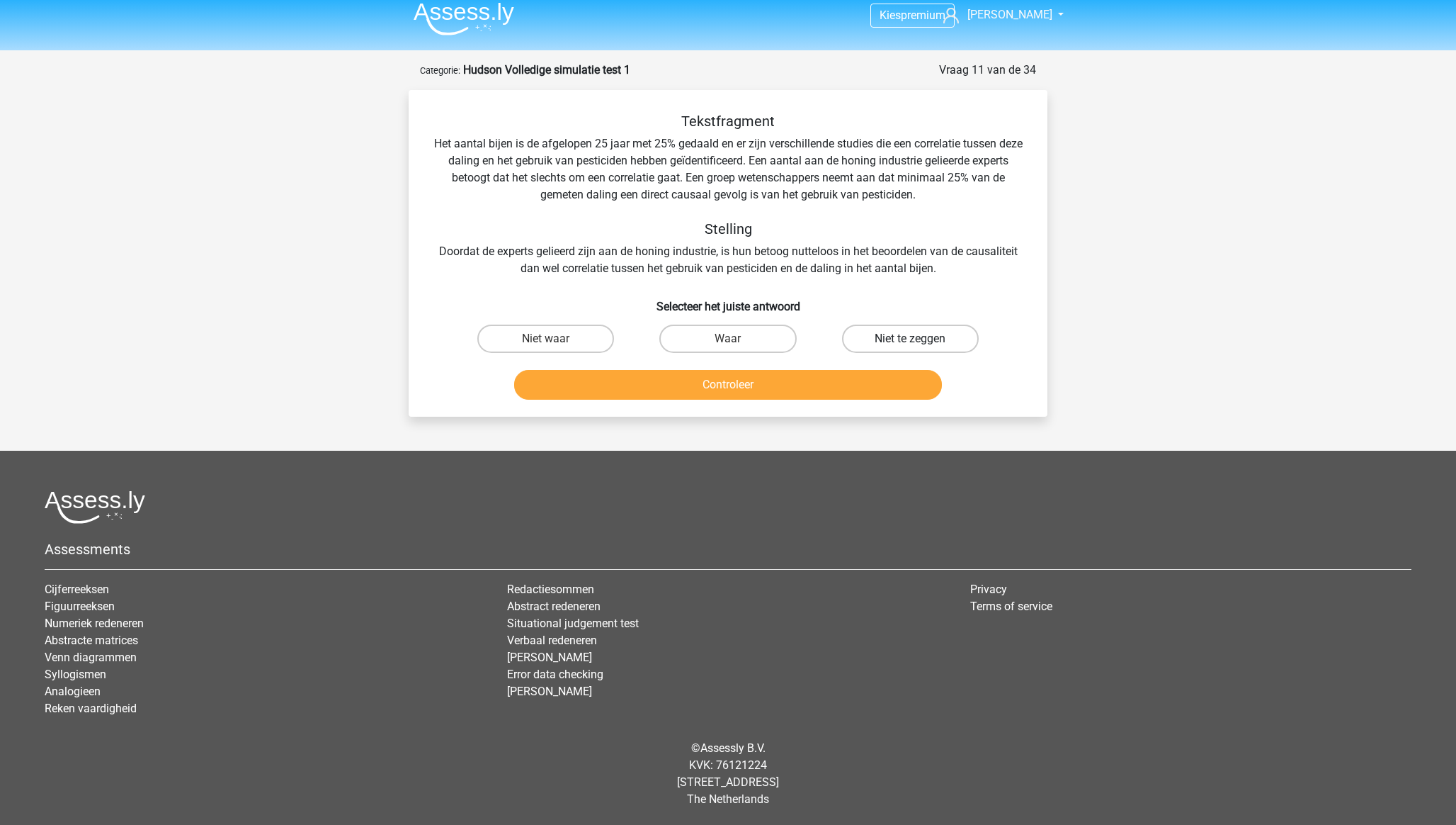
click at [895, 335] on label "Niet te zeggen" at bounding box center [910, 339] width 136 height 28
click at [910, 339] on input "Niet te zeggen" at bounding box center [914, 343] width 9 height 9
radio input "true"
click at [785, 385] on button "Controleer" at bounding box center [728, 385] width 428 height 30
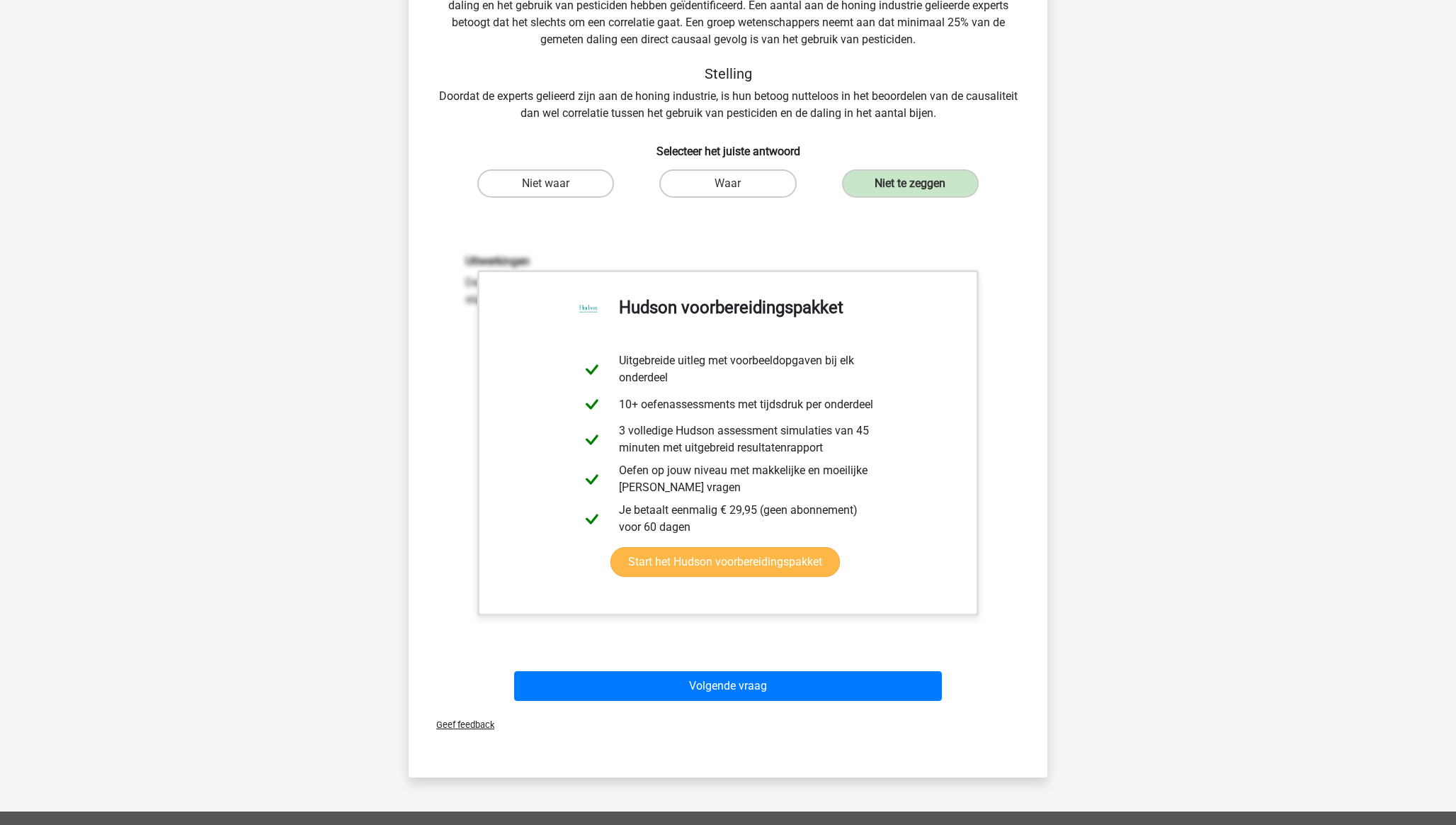
scroll to position [272, 0]
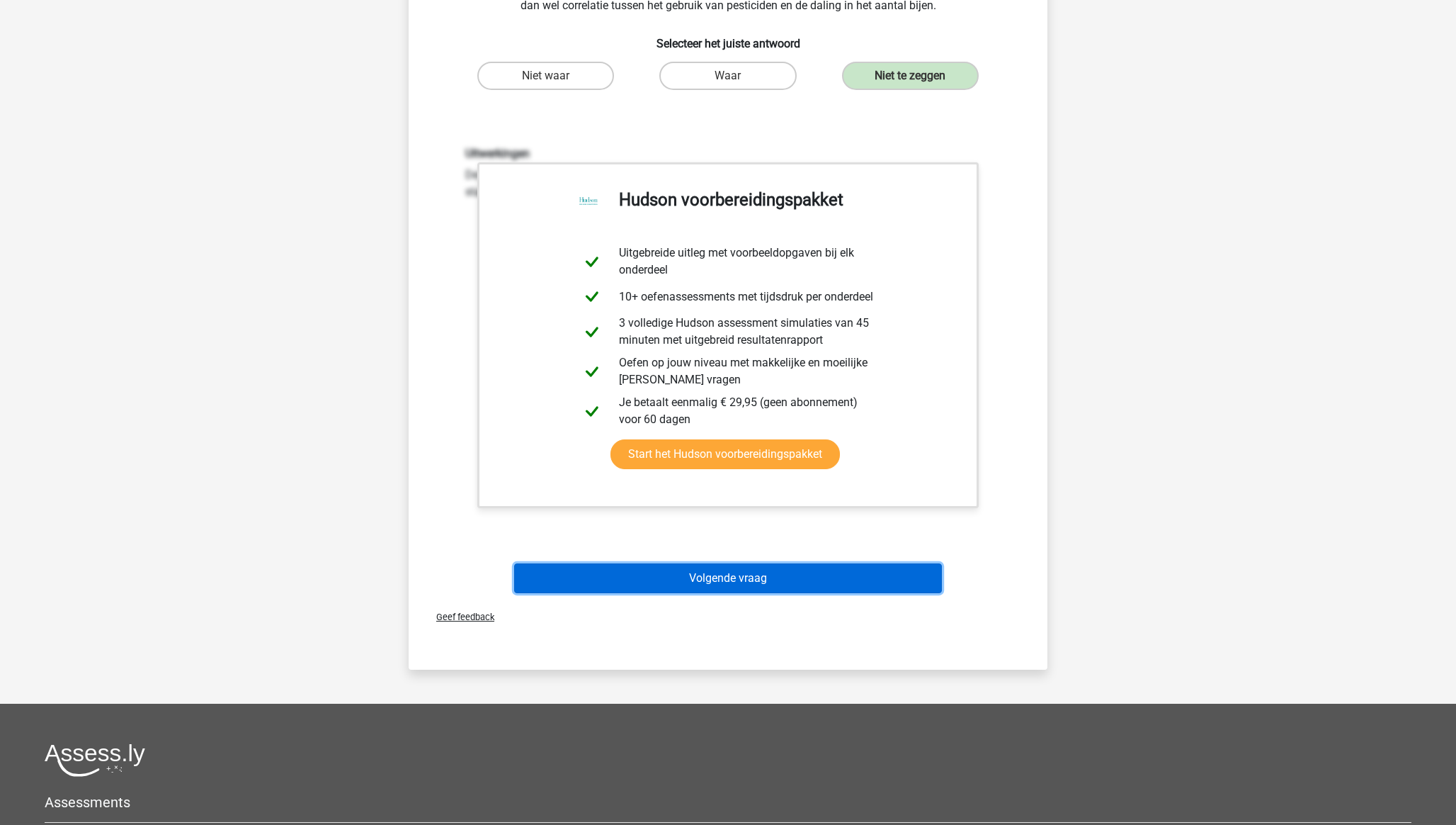
click at [751, 574] on button "Volgende vraag" at bounding box center [728, 578] width 428 height 30
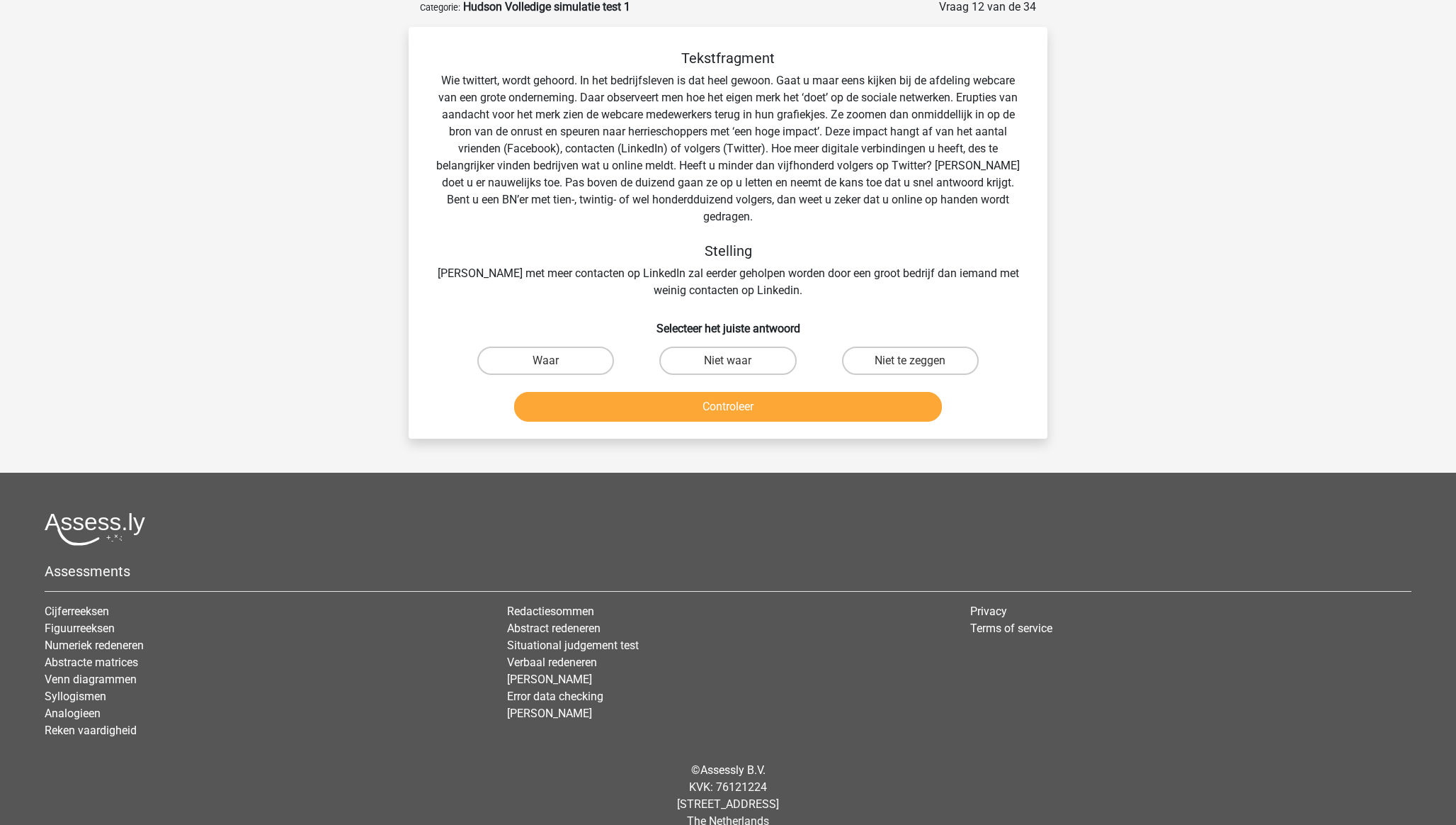
scroll to position [71, 0]
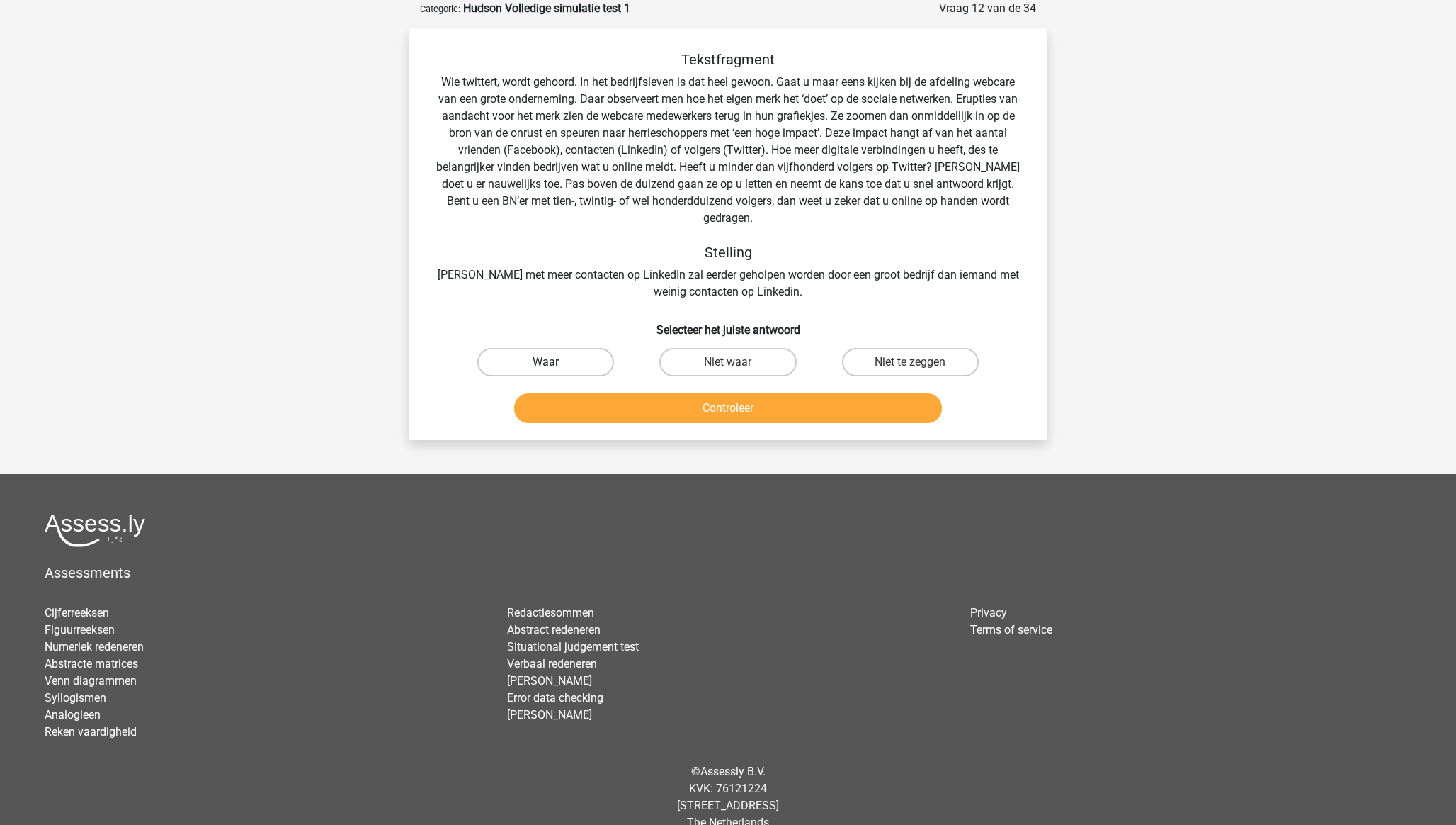
drag, startPoint x: 566, startPoint y: 345, endPoint x: 578, endPoint y: 349, distance: 12.6
click at [567, 348] on label "Waar" at bounding box center [545, 362] width 136 height 28
click at [555, 362] on input "Waar" at bounding box center [551, 366] width 9 height 9
radio input "true"
click at [744, 394] on button "Controleer" at bounding box center [728, 408] width 428 height 30
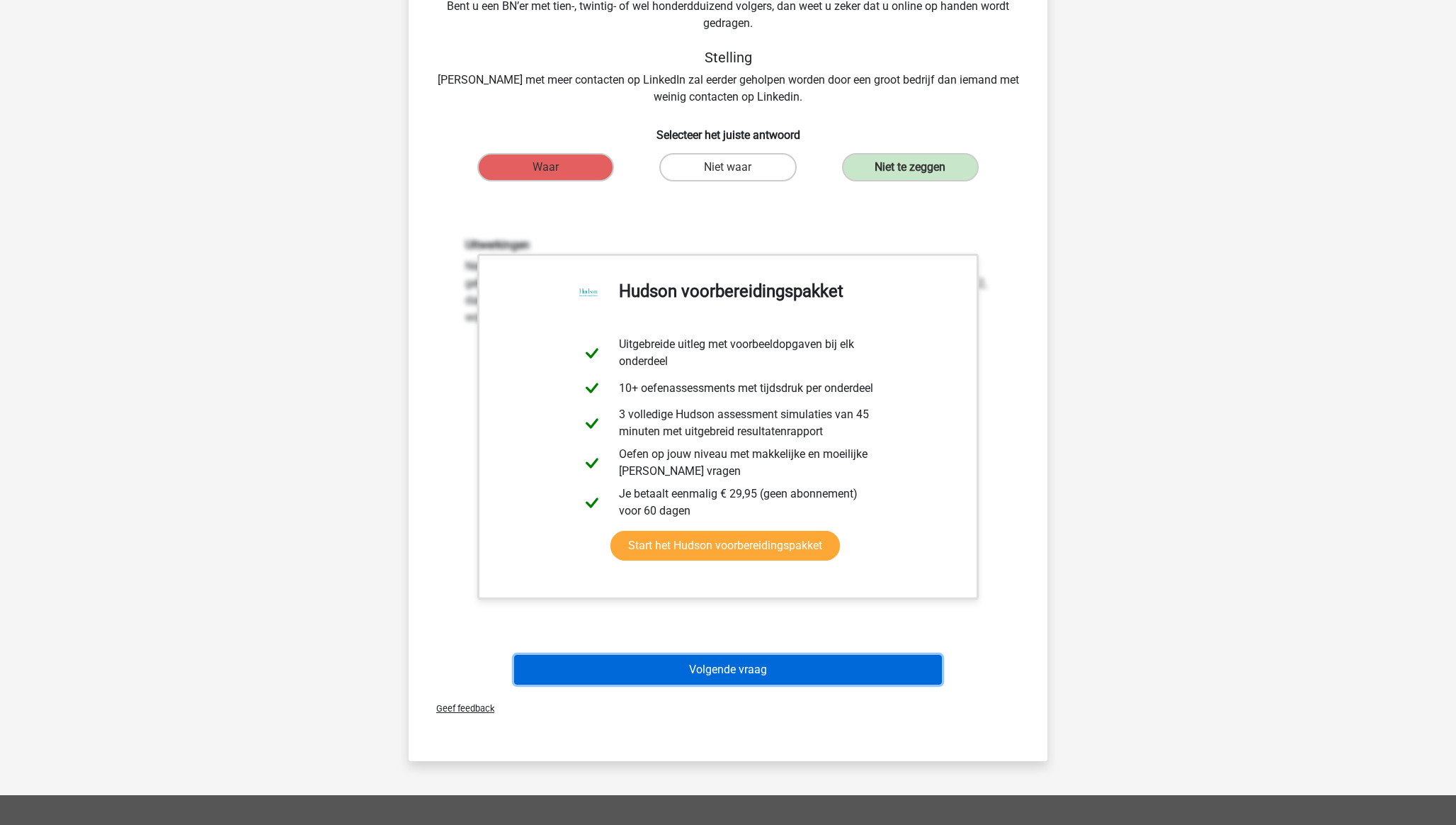
click at [674, 657] on button "Volgende vraag" at bounding box center [728, 669] width 428 height 30
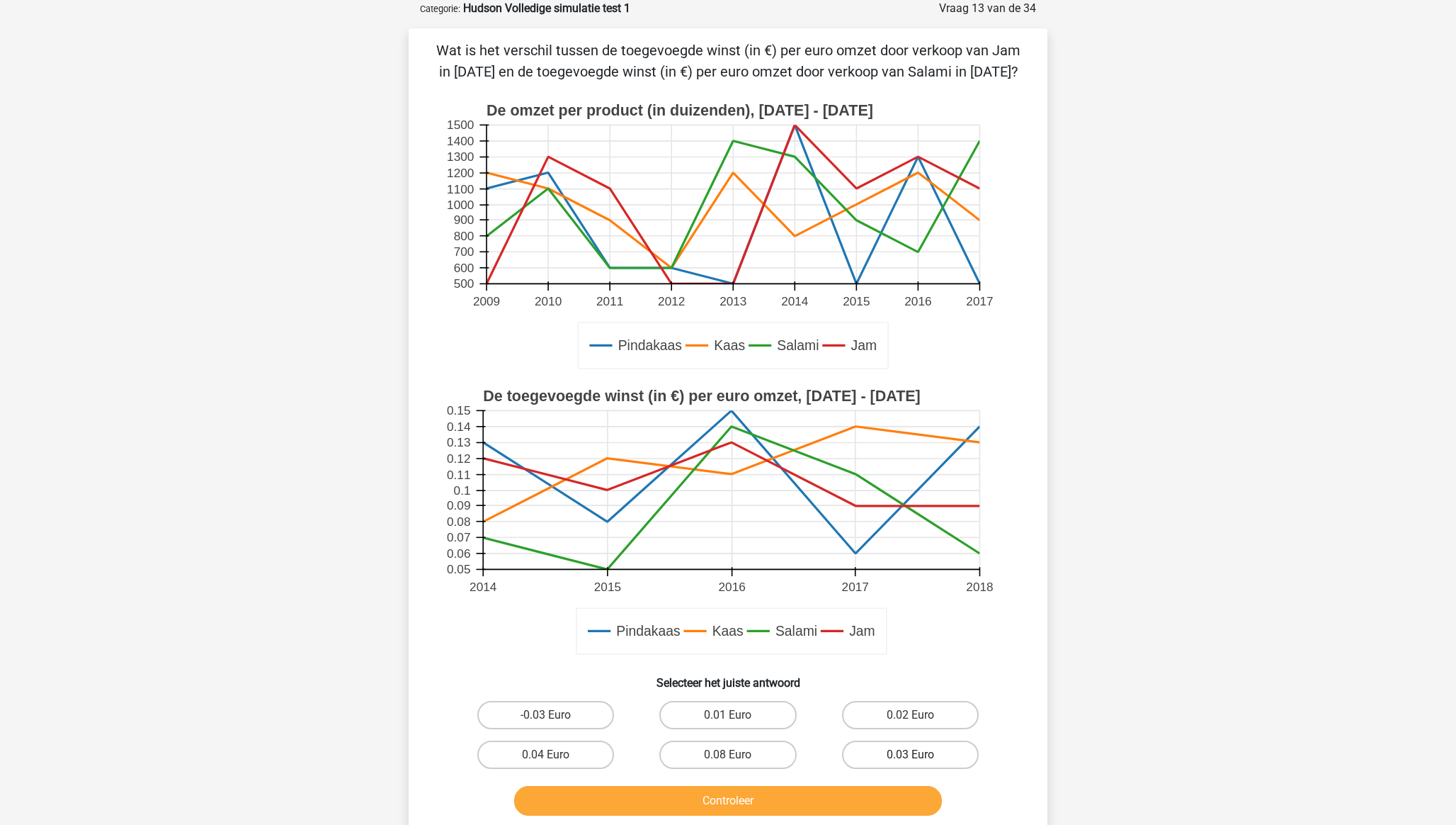
click at [888, 759] on label "0.03 Euro" at bounding box center [910, 755] width 136 height 28
click at [910, 759] on input "0.03 Euro" at bounding box center [914, 759] width 9 height 9
radio input "true"
click at [888, 803] on button "Controleer" at bounding box center [728, 801] width 428 height 30
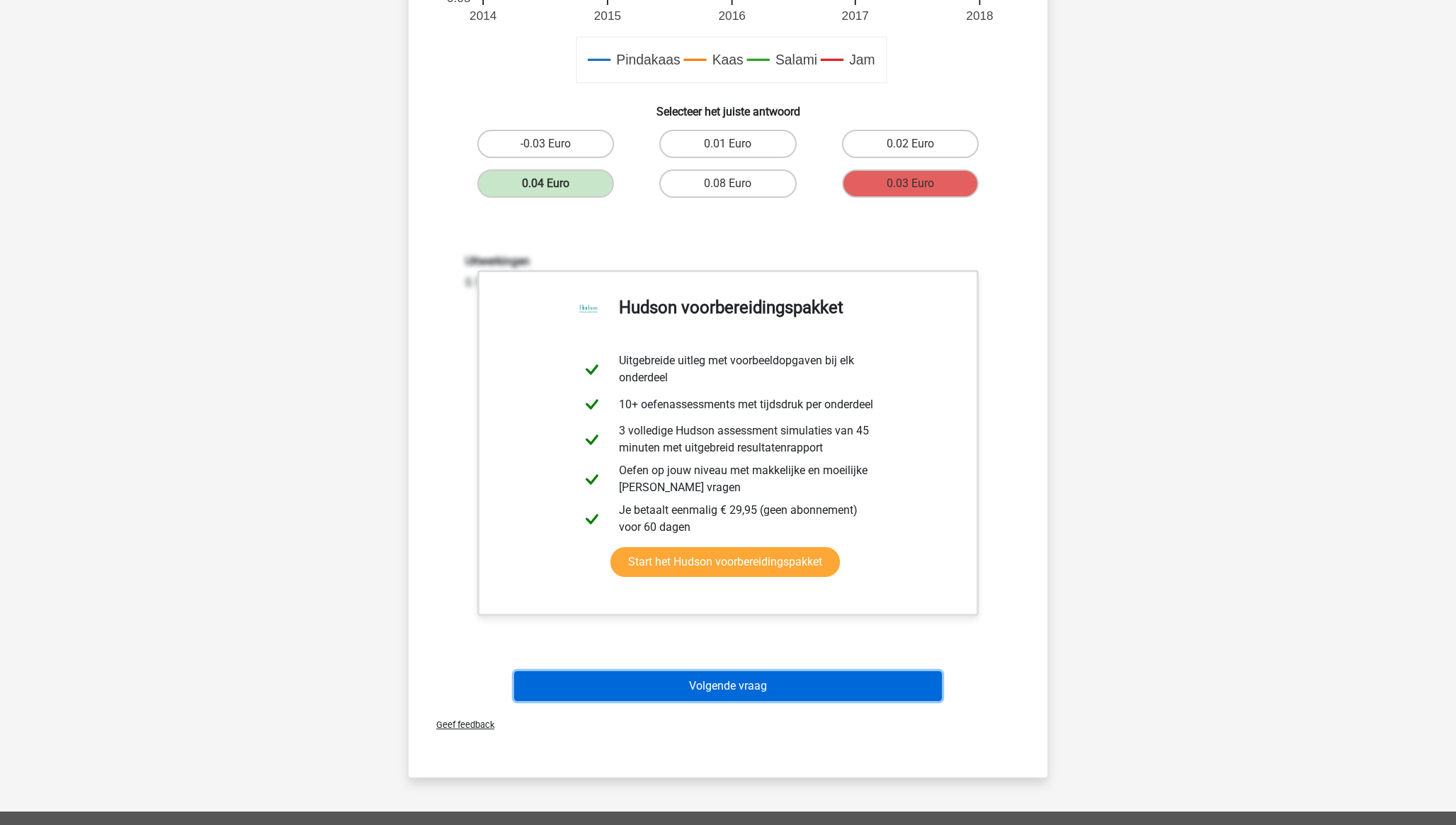
click at [725, 684] on button "Volgende vraag" at bounding box center [728, 686] width 428 height 30
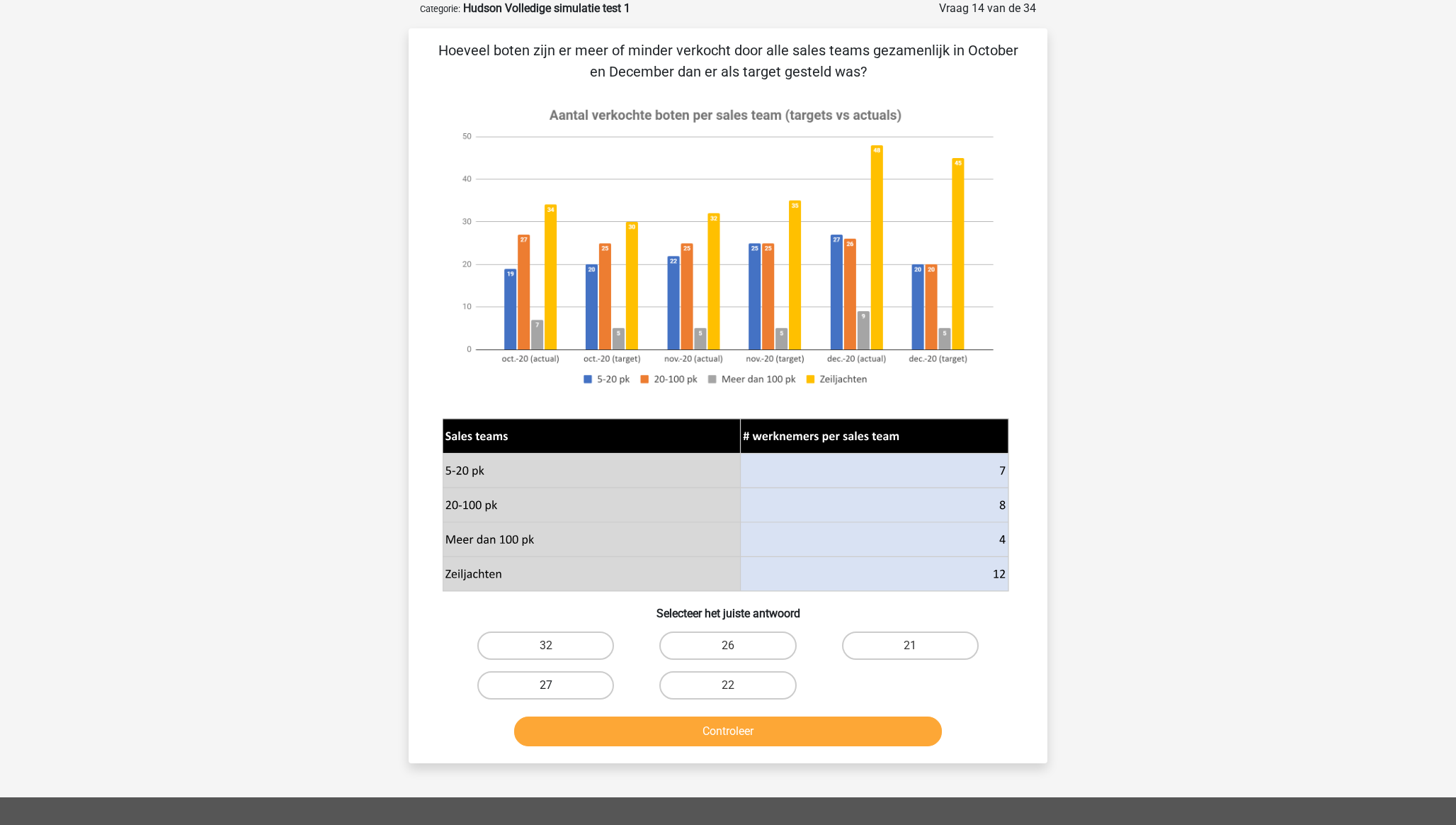
click at [537, 691] on label "27" at bounding box center [545, 685] width 136 height 28
click at [546, 691] on input "27" at bounding box center [551, 689] width 9 height 9
radio input "true"
click at [575, 735] on button "Controleer" at bounding box center [728, 731] width 428 height 30
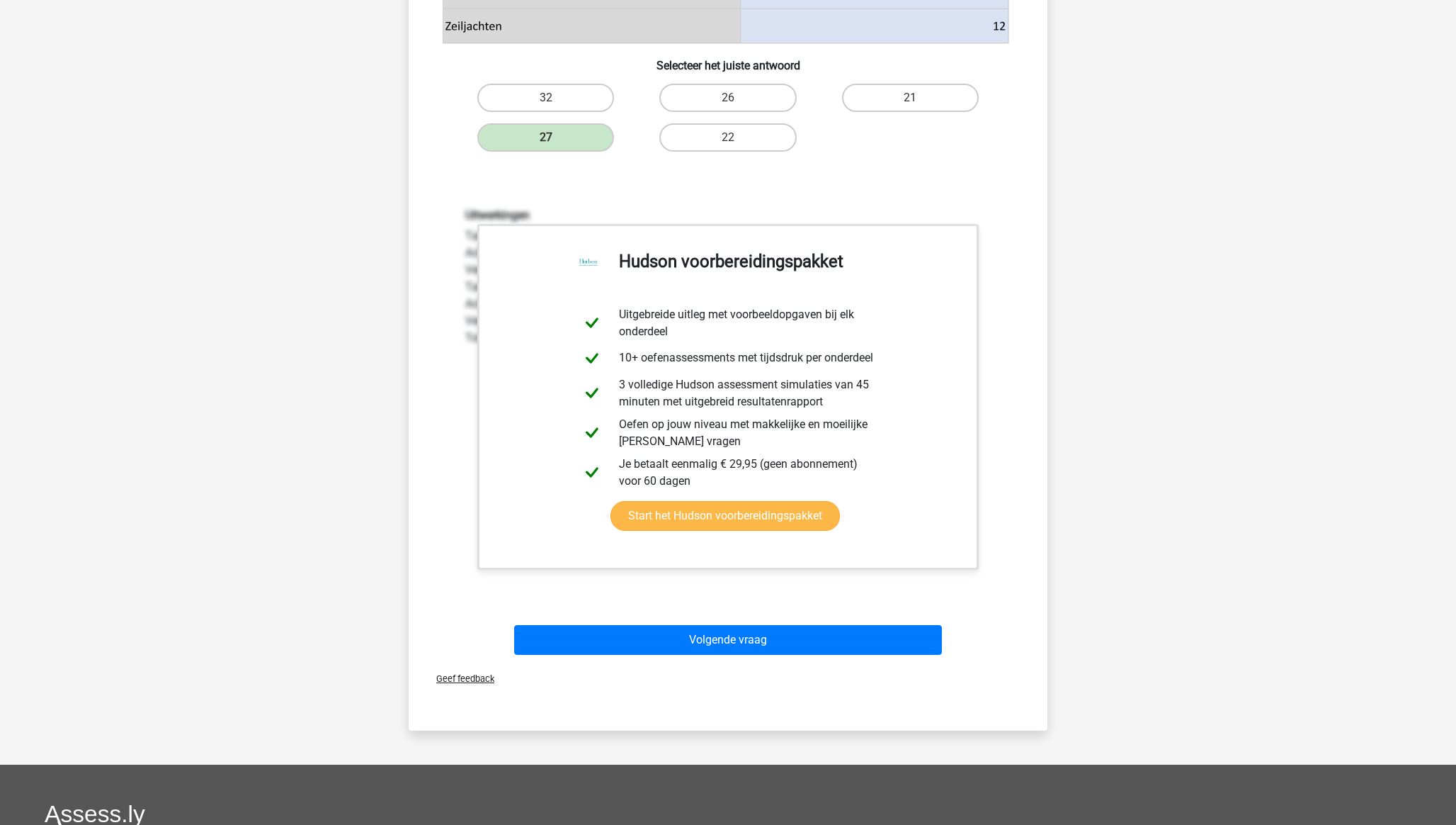
scroll to position [809, 0]
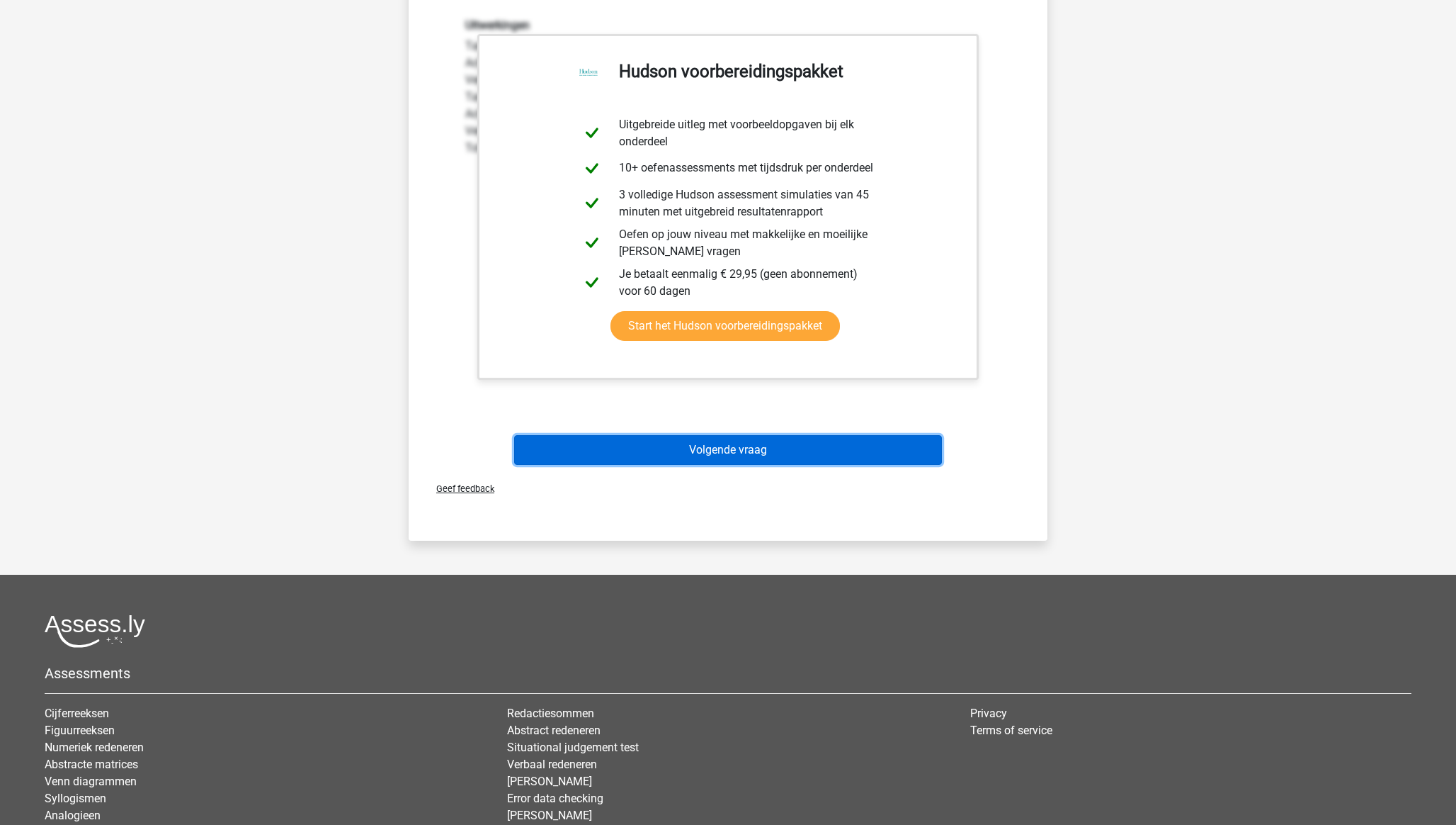
click at [713, 454] on button "Volgende vraag" at bounding box center [728, 450] width 428 height 30
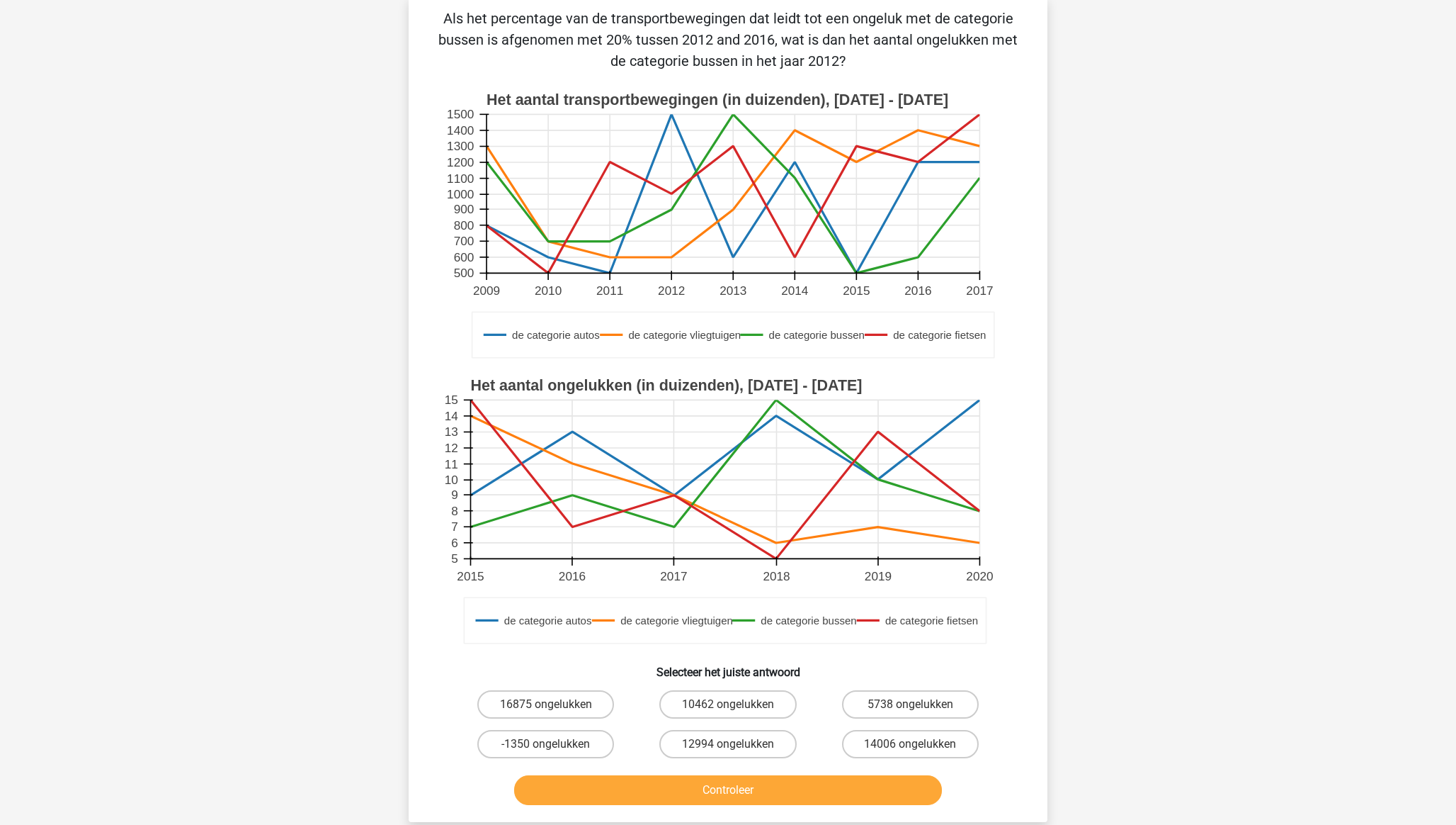
scroll to position [71, 0]
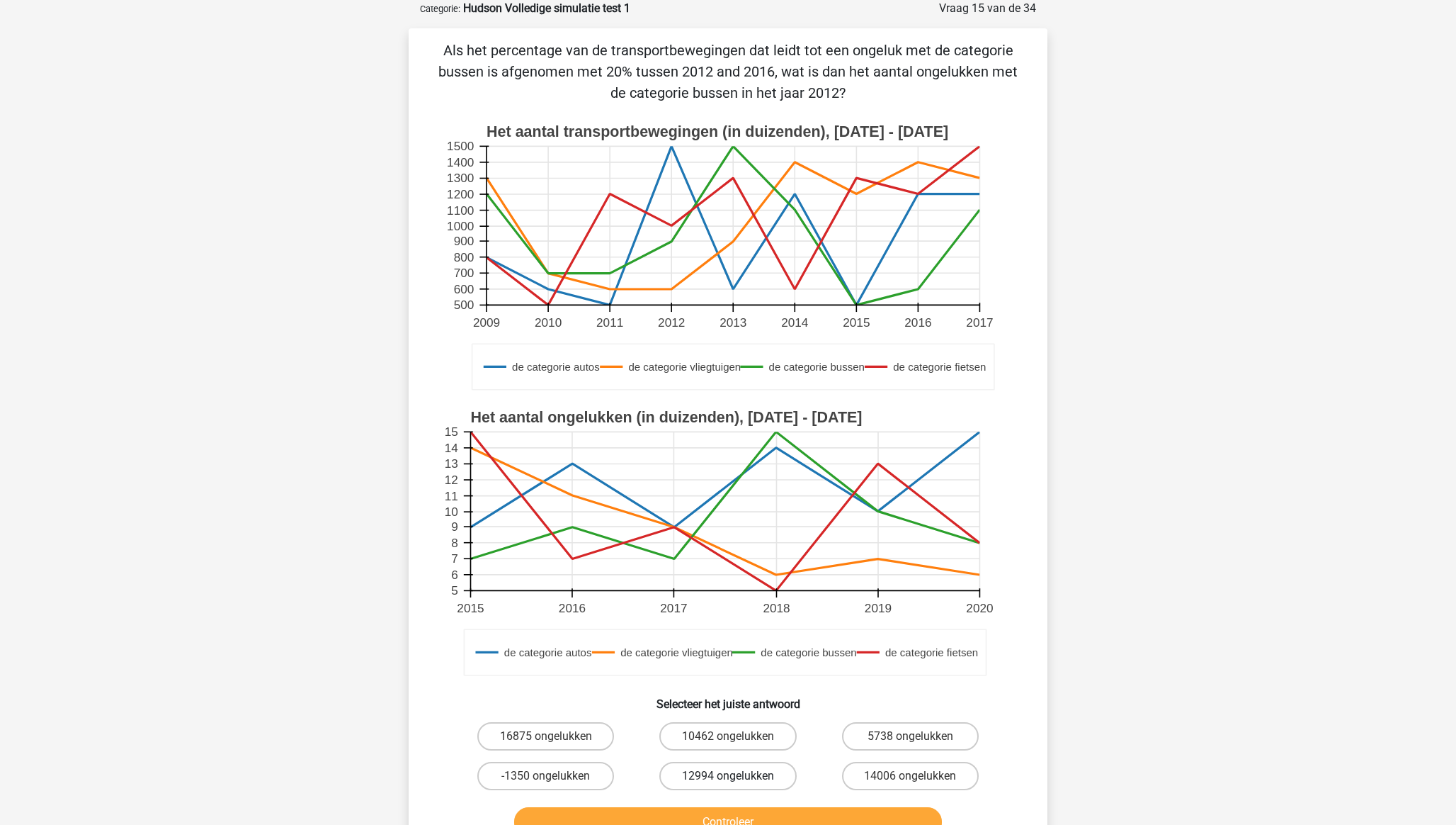
click at [726, 776] on label "12994 ongelukken" at bounding box center [728, 775] width 136 height 28
click at [728, 776] on input "12994 ongelukken" at bounding box center [733, 781] width 9 height 9
radio input "true"
click at [728, 817] on button "Controleer" at bounding box center [728, 822] width 428 height 30
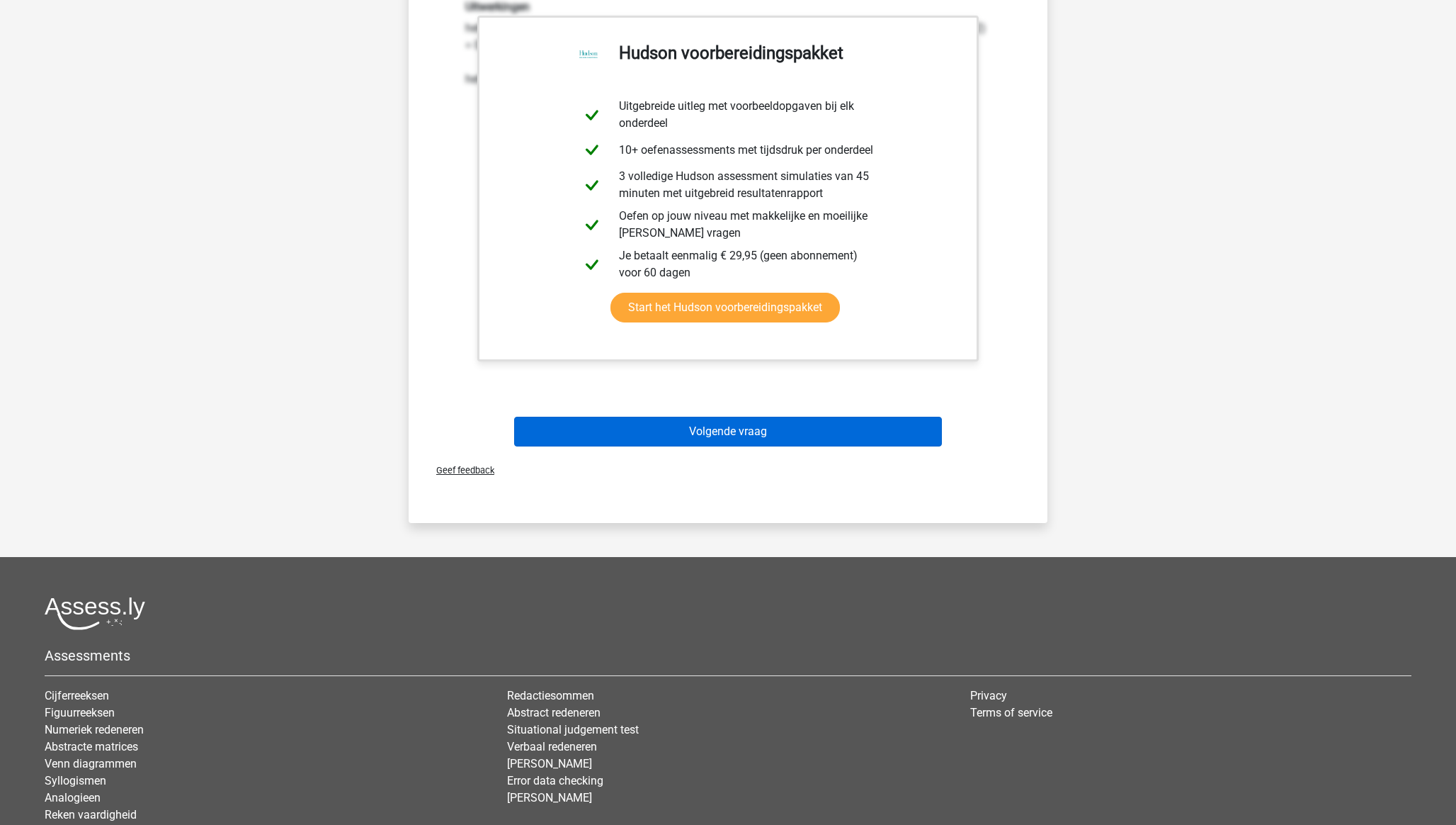
scroll to position [927, 0]
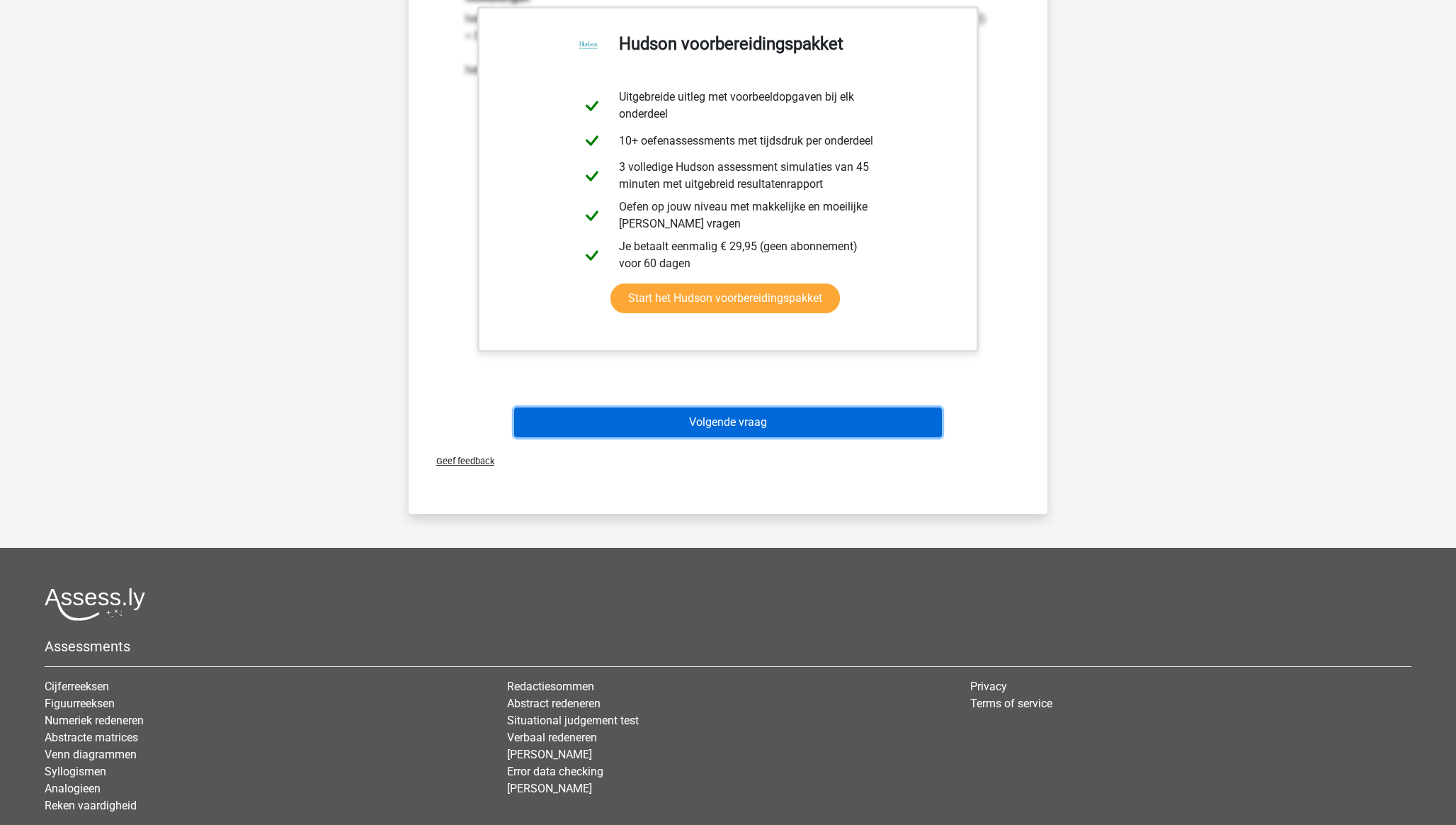
click at [724, 420] on button "Volgende vraag" at bounding box center [728, 423] width 428 height 30
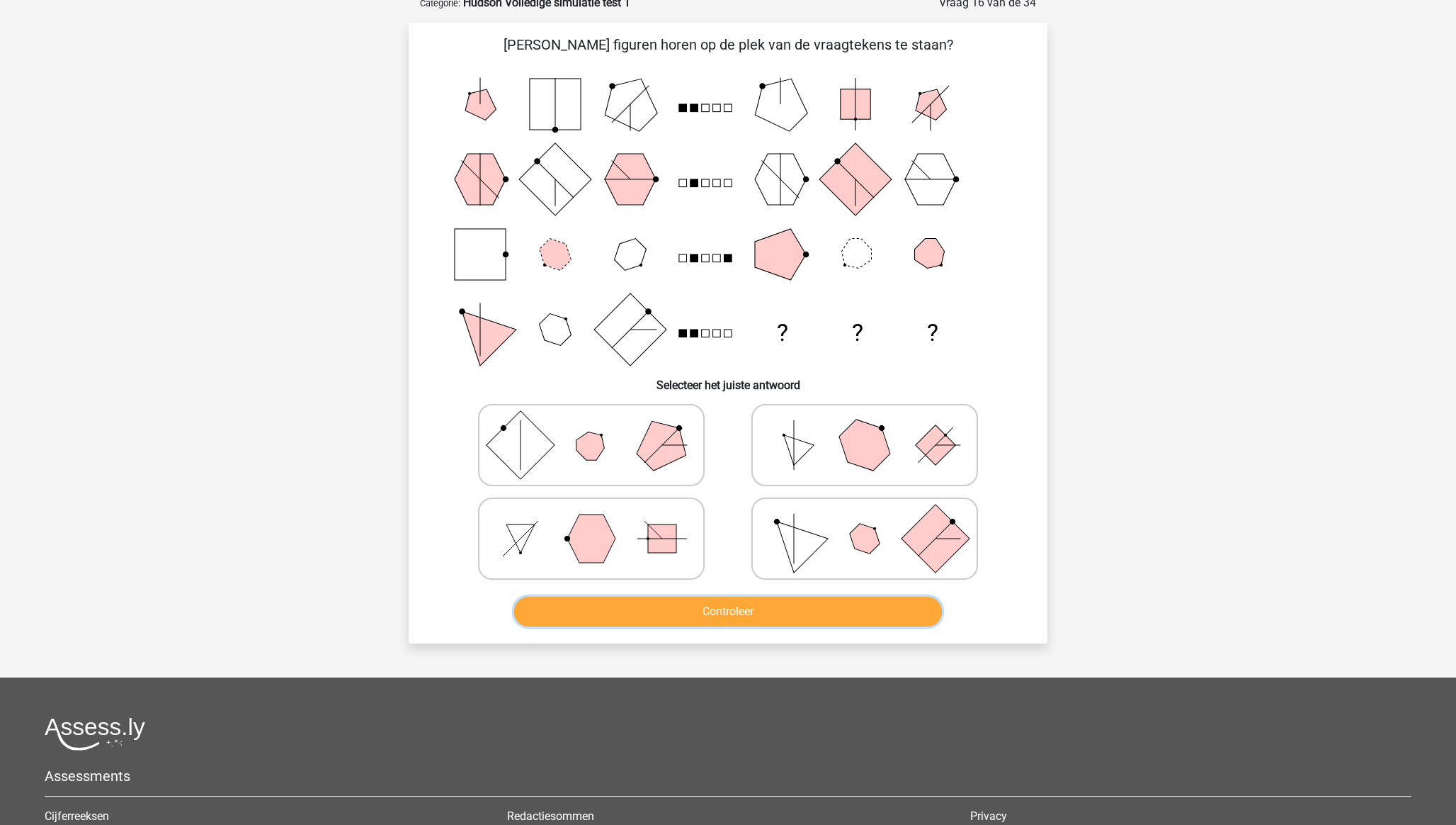
scroll to position [70, 0]
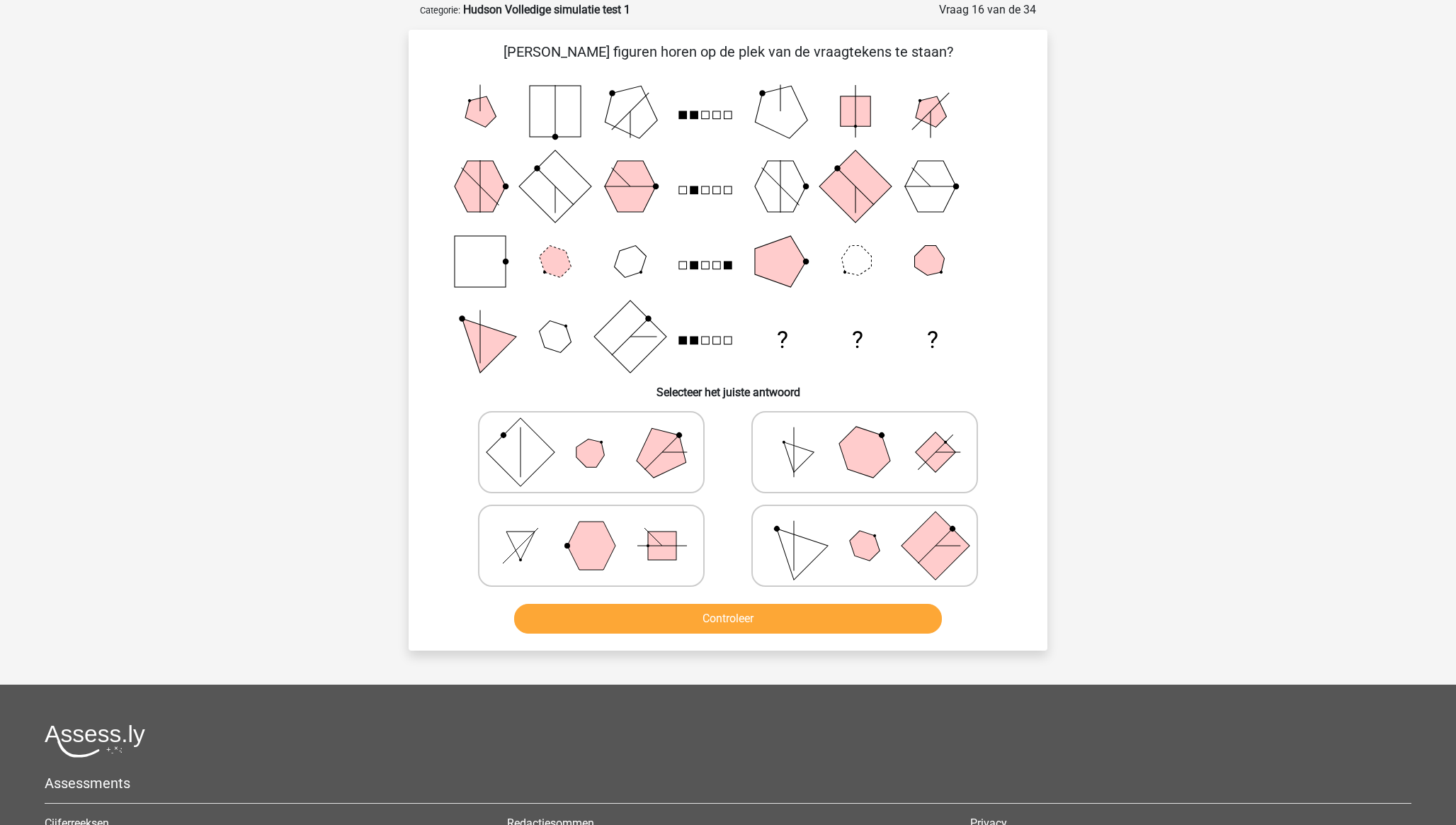
click at [870, 460] on polygon at bounding box center [865, 451] width 68 height 68
click at [870, 434] on input "radio" at bounding box center [869, 429] width 9 height 9
radio input "true"
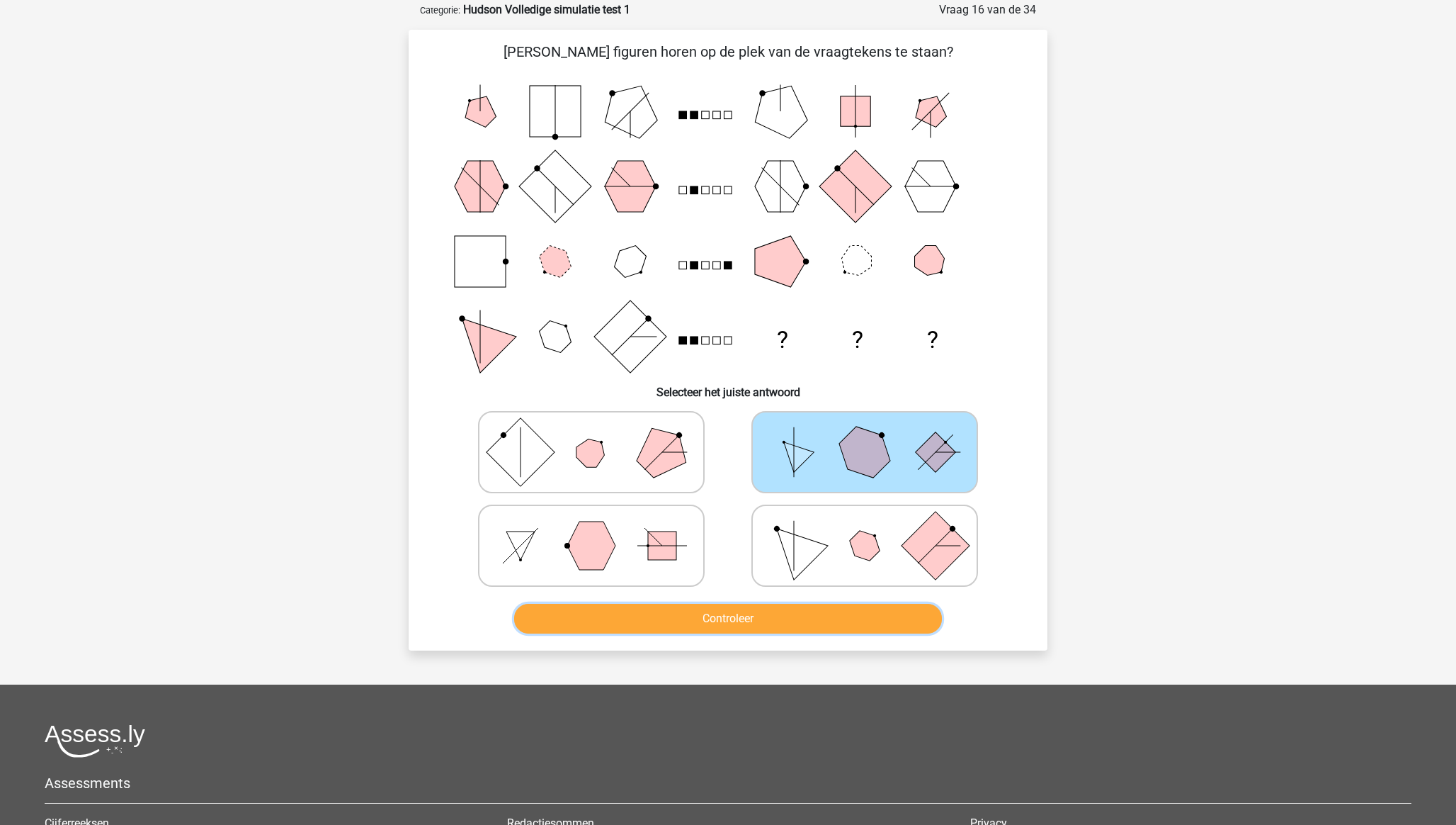
click at [755, 614] on button "Controleer" at bounding box center [728, 618] width 428 height 30
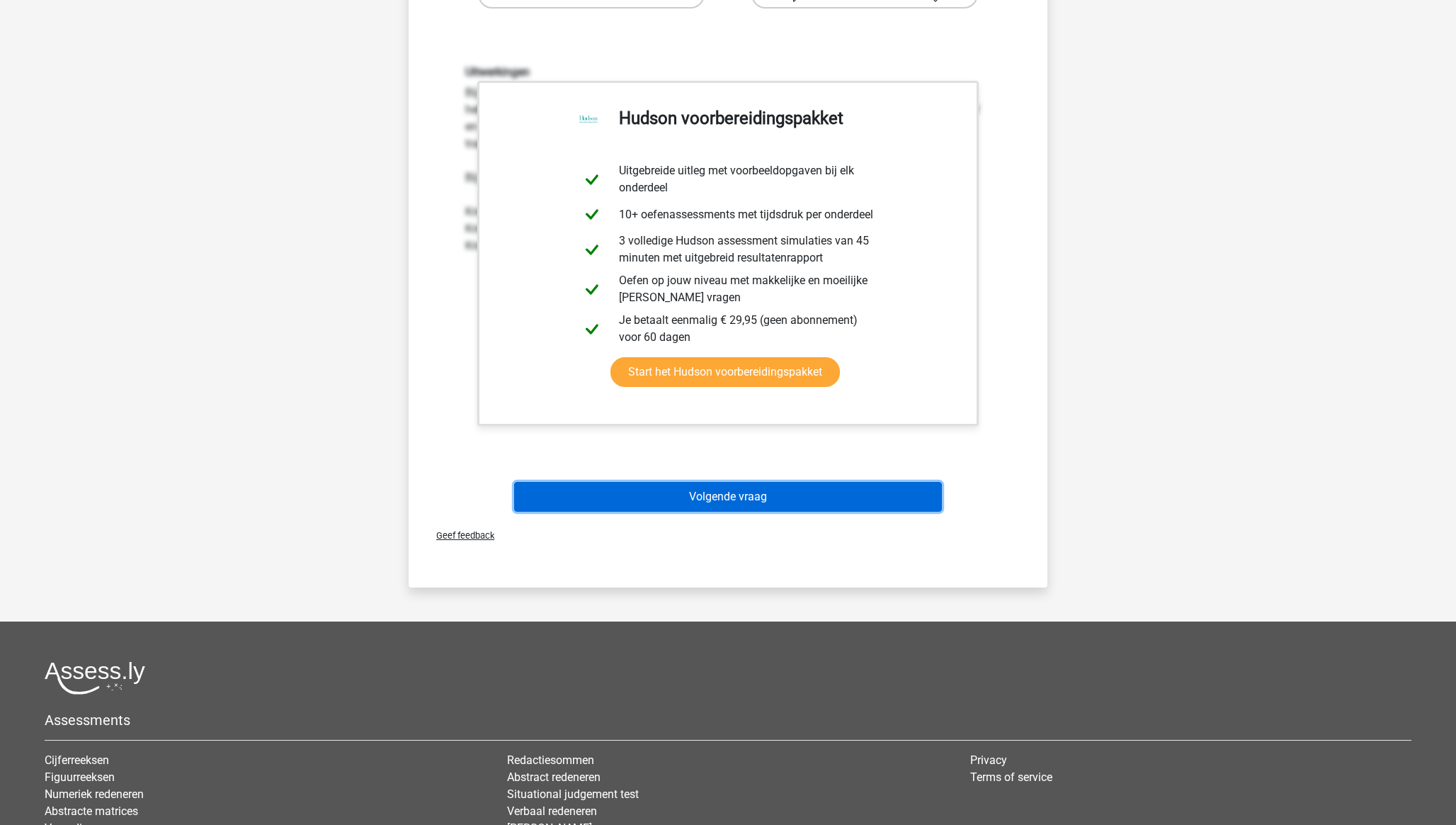
click at [801, 489] on button "Volgende vraag" at bounding box center [728, 497] width 428 height 30
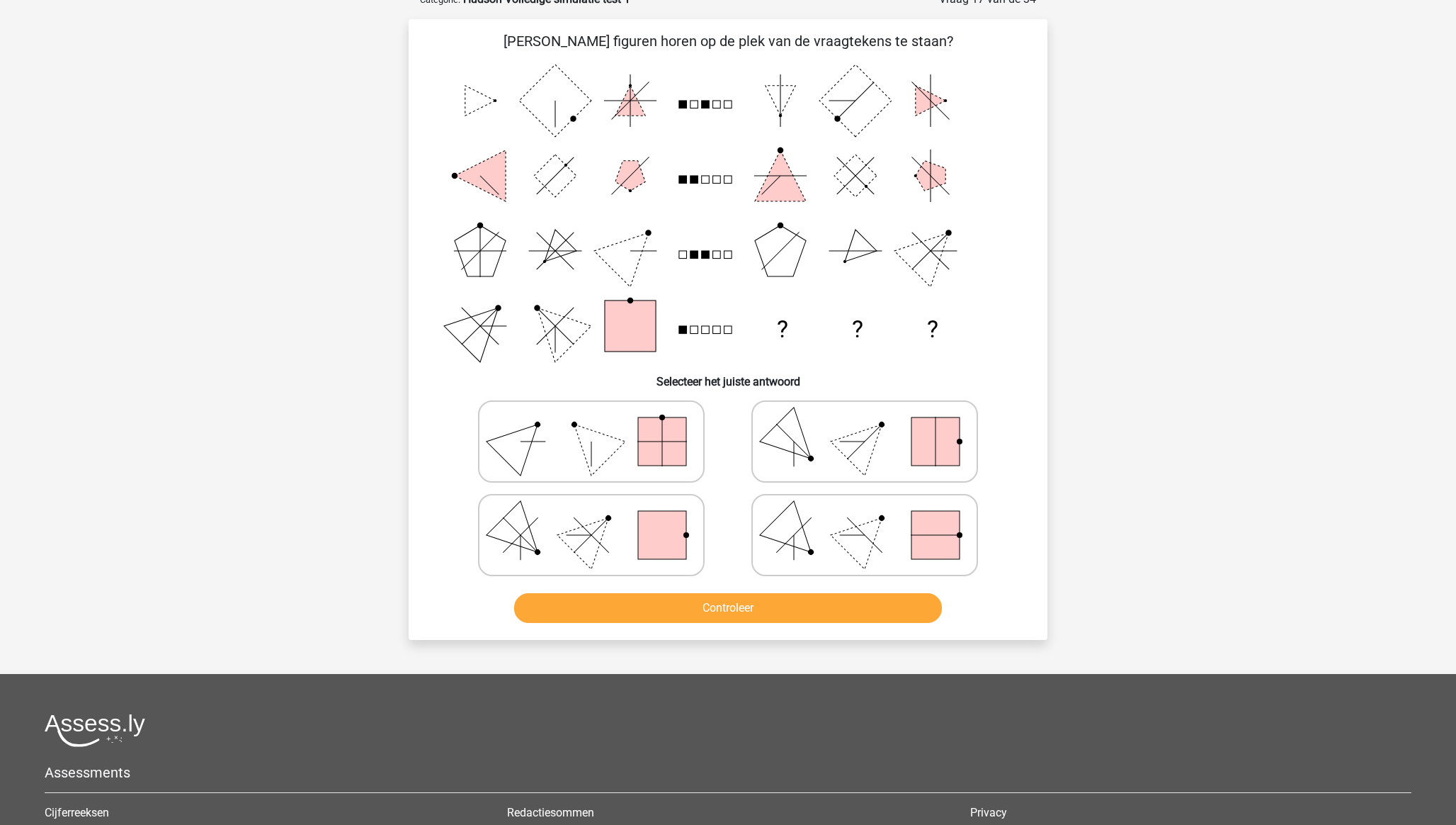
scroll to position [71, 0]
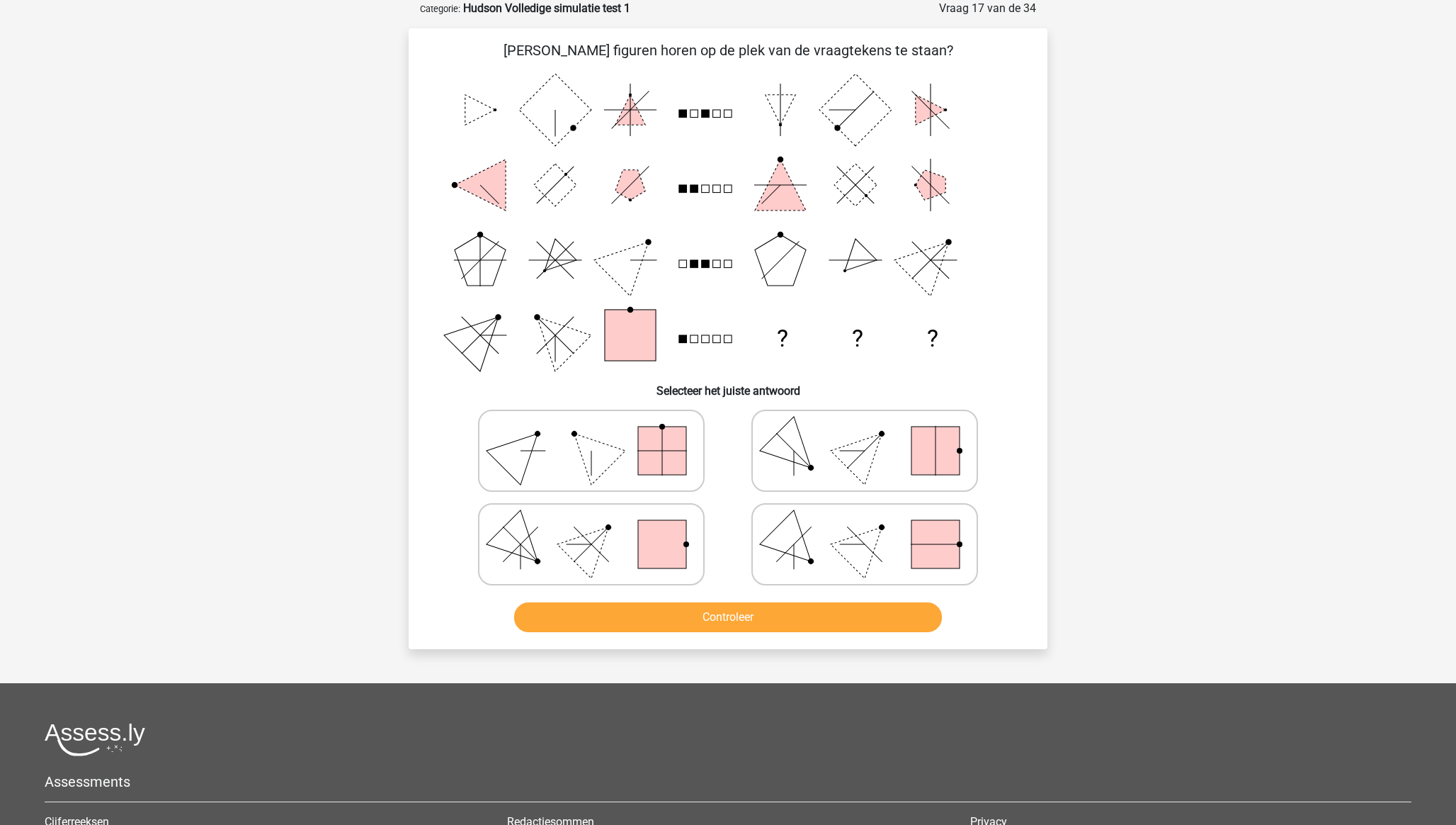
click at [583, 554] on polygon at bounding box center [591, 543] width 68 height 68
click at [591, 526] on input "radio" at bounding box center [596, 522] width 9 height 9
radio input "true"
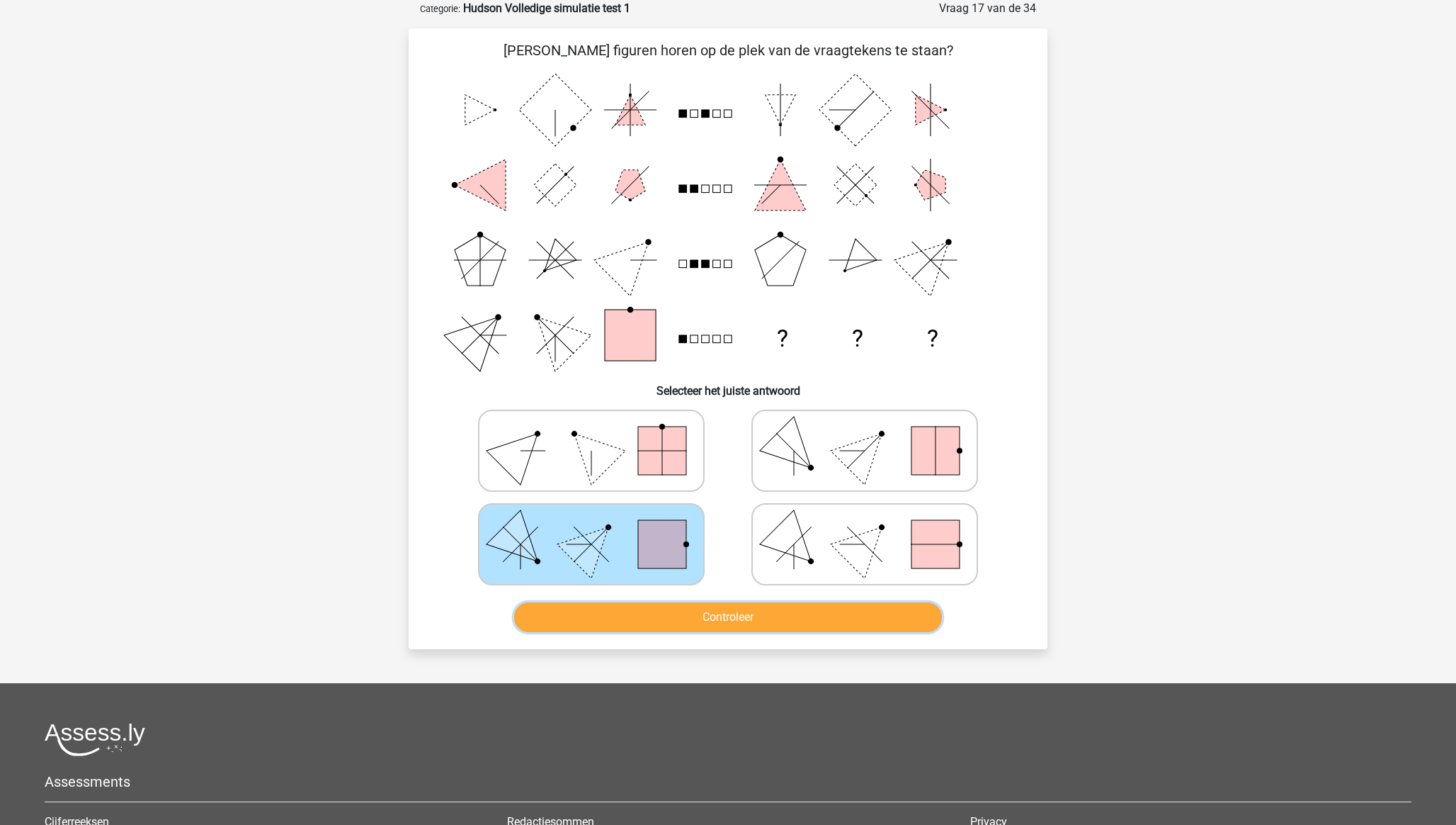
click at [679, 629] on button "Controleer" at bounding box center [728, 617] width 428 height 30
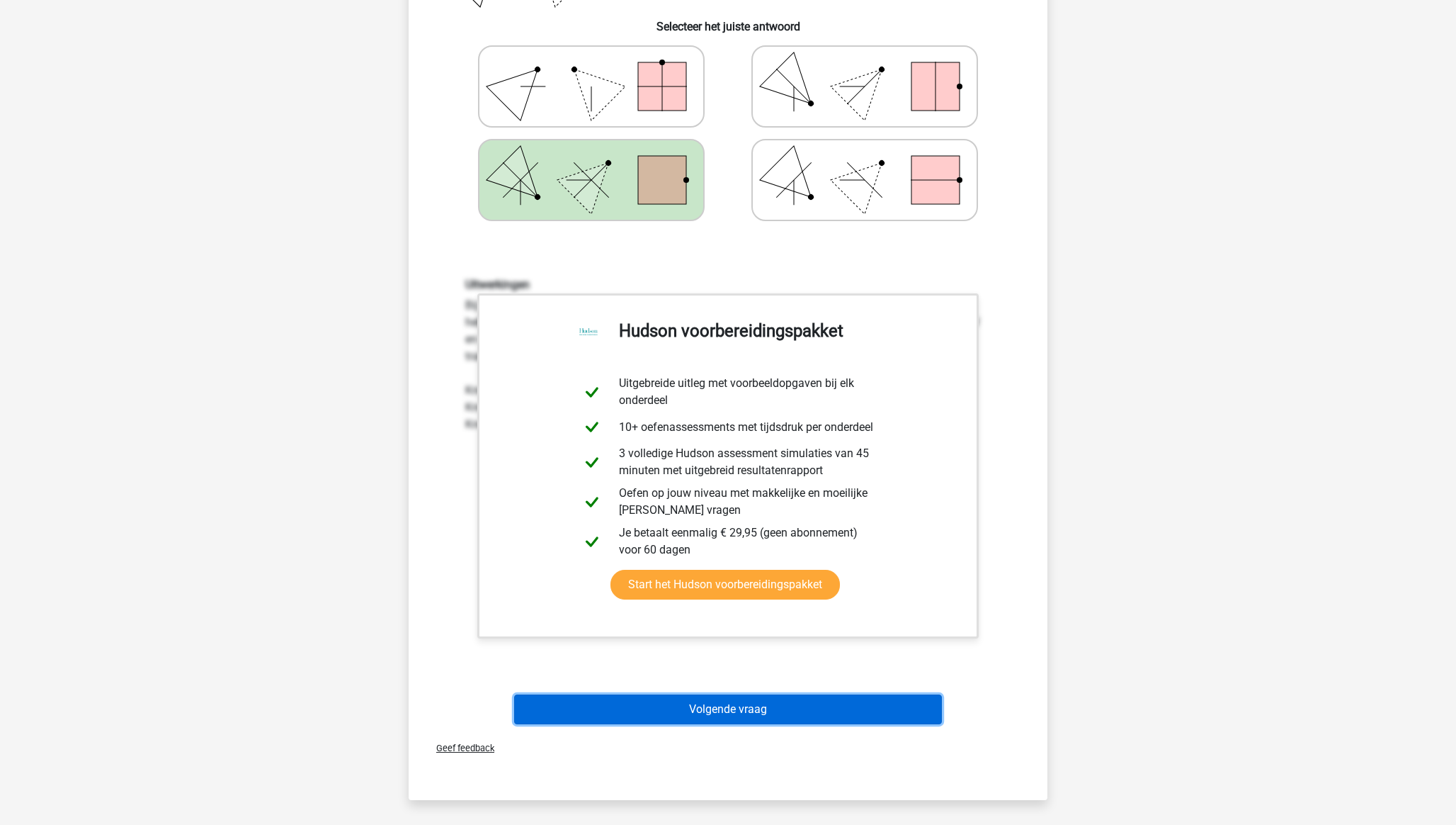
click at [715, 707] on button "Volgende vraag" at bounding box center [728, 709] width 428 height 30
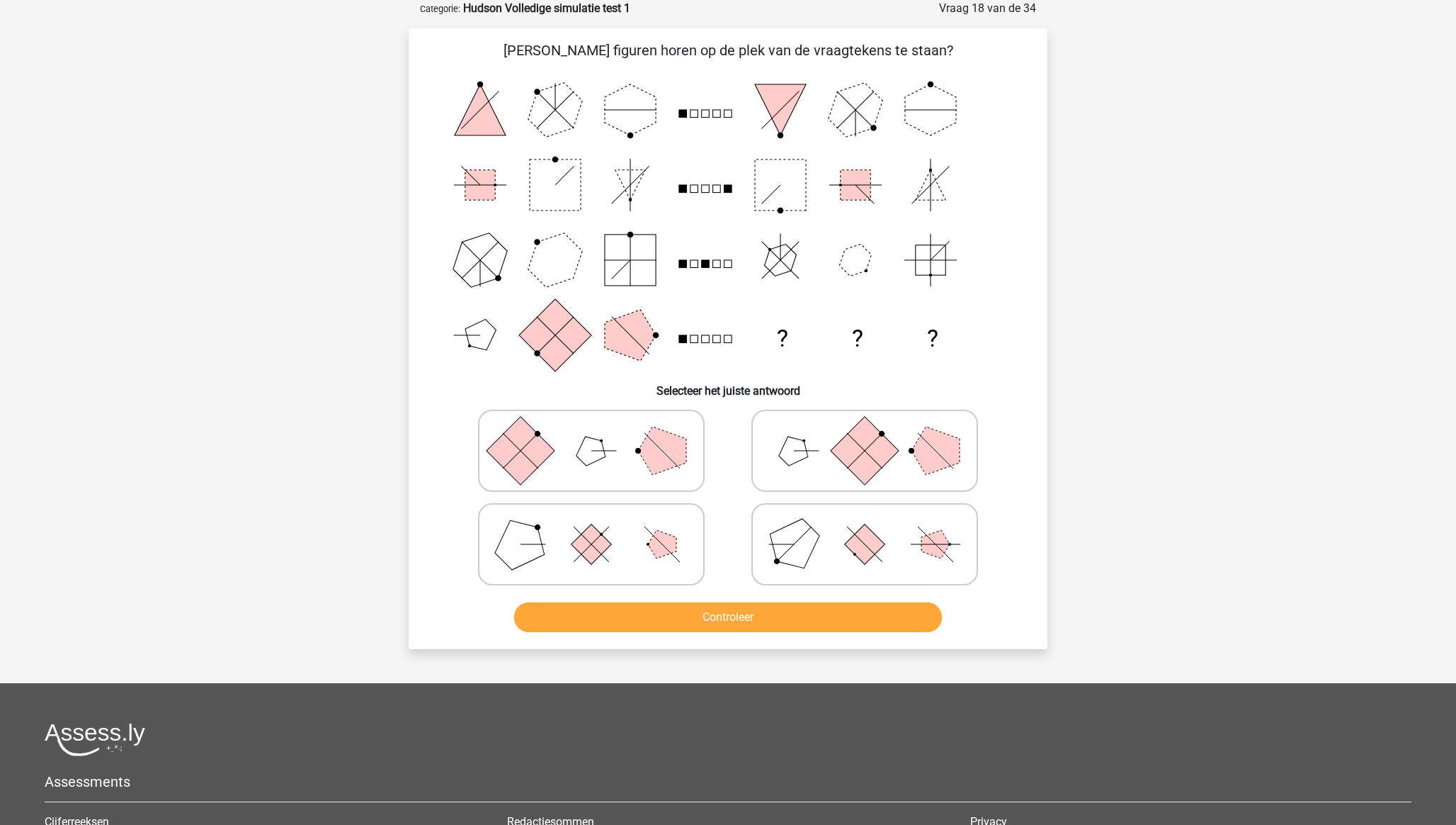
click at [840, 434] on icon at bounding box center [865, 451] width 213 height 71
click at [865, 433] on input "radio" at bounding box center [869, 428] width 9 height 9
radio input "true"
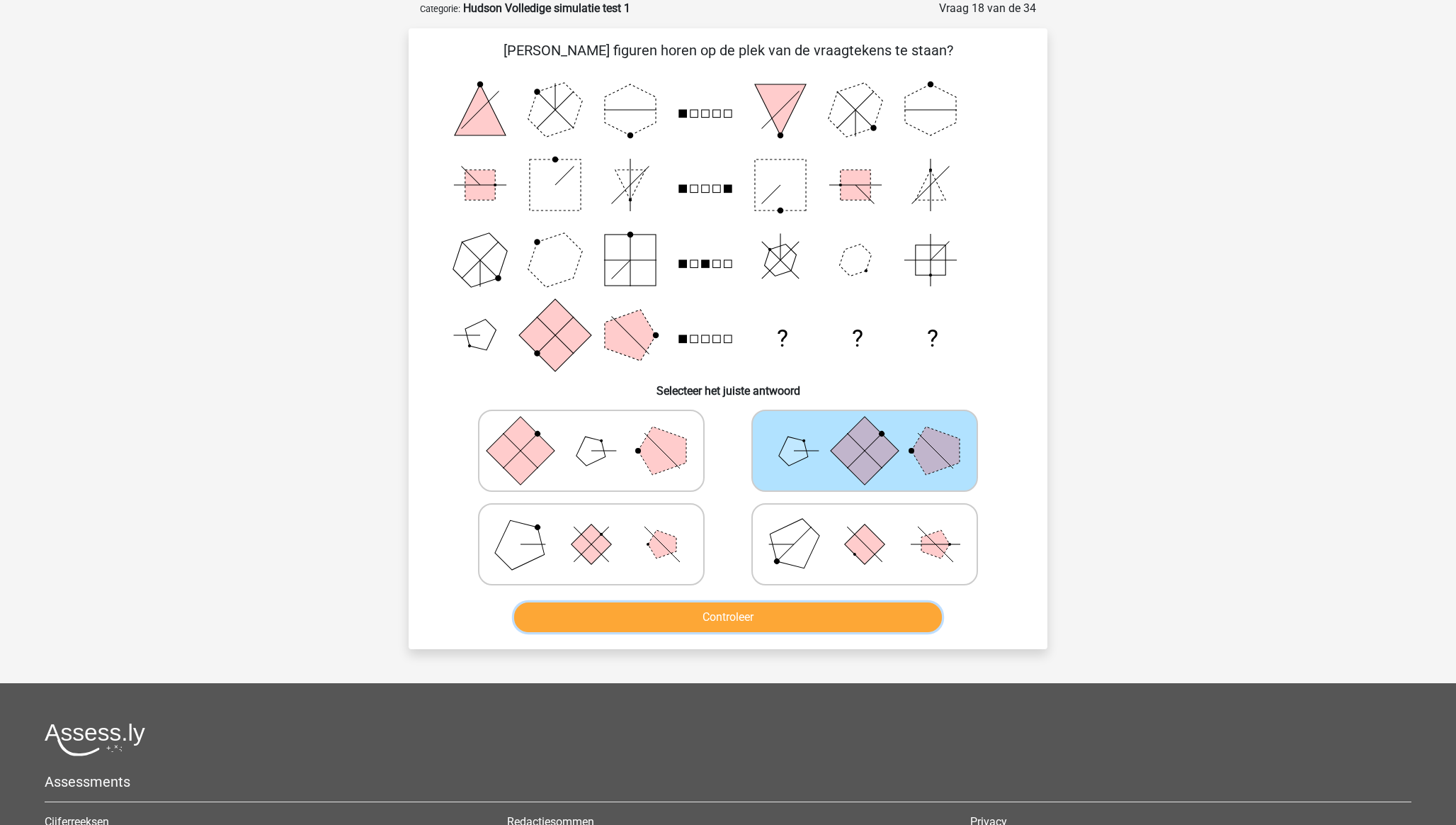
click at [834, 615] on button "Controleer" at bounding box center [728, 617] width 428 height 30
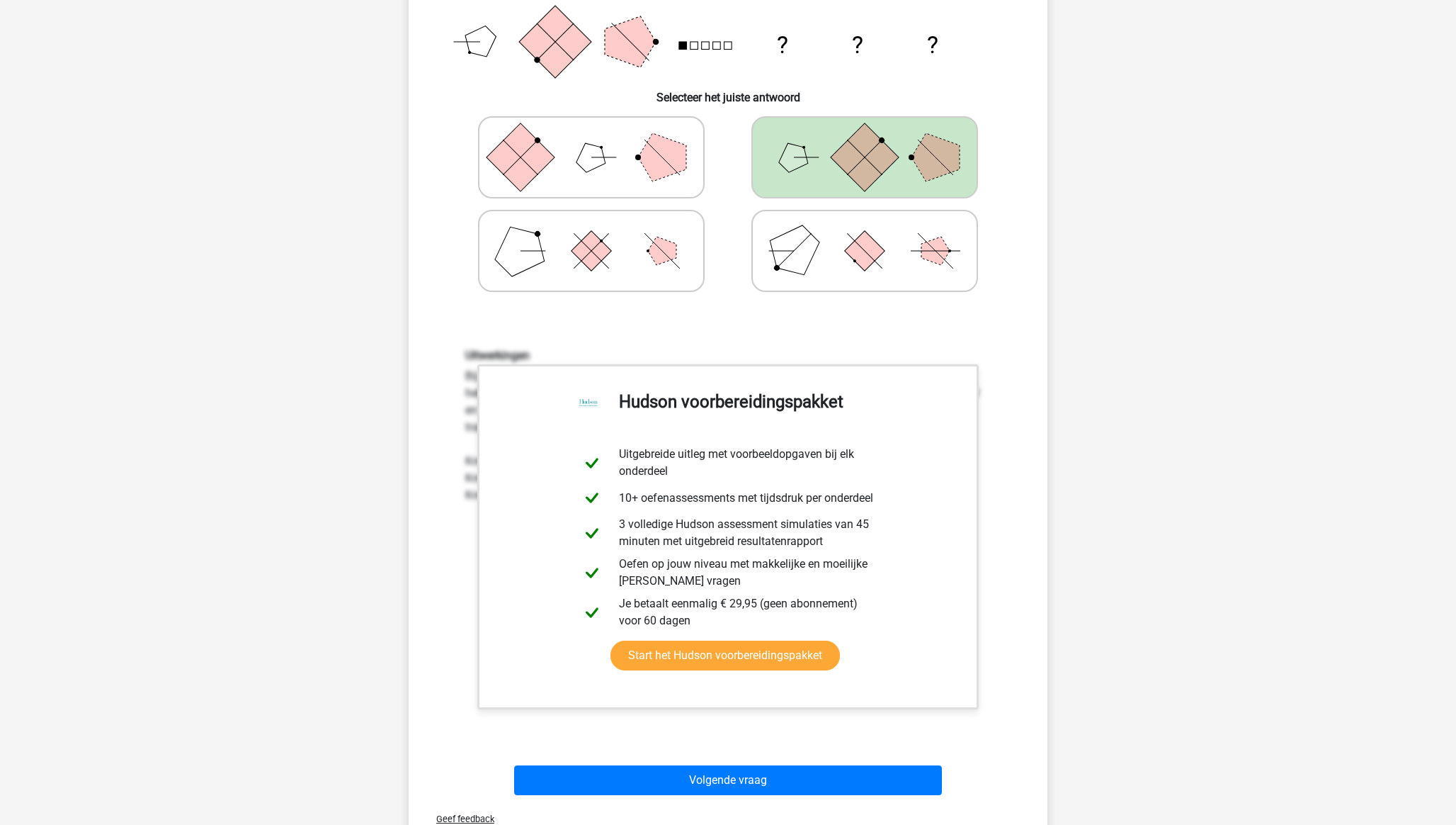
scroll to position [374, 0]
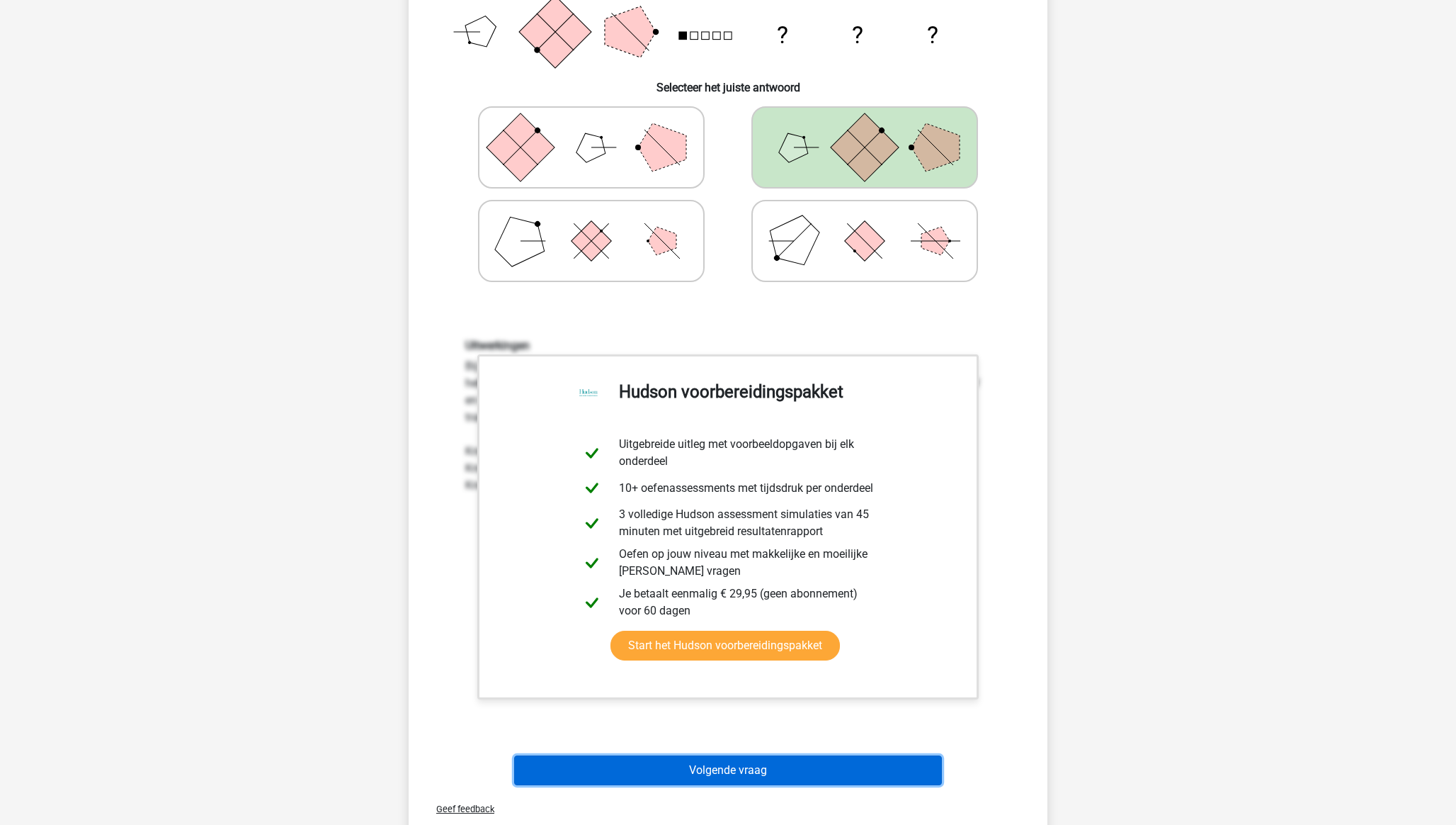
click at [772, 763] on button "Volgende vraag" at bounding box center [728, 770] width 428 height 30
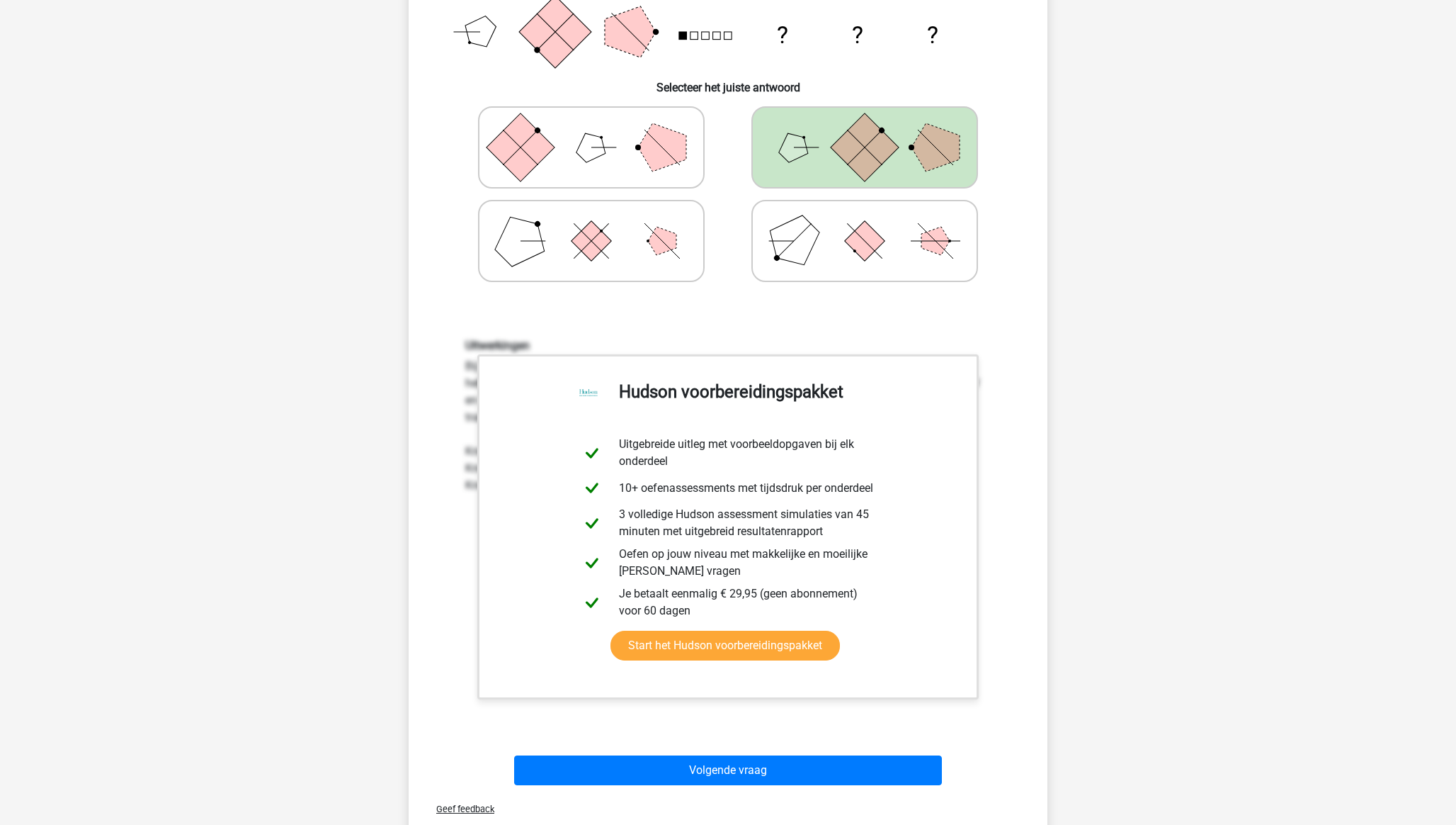
scroll to position [43, 0]
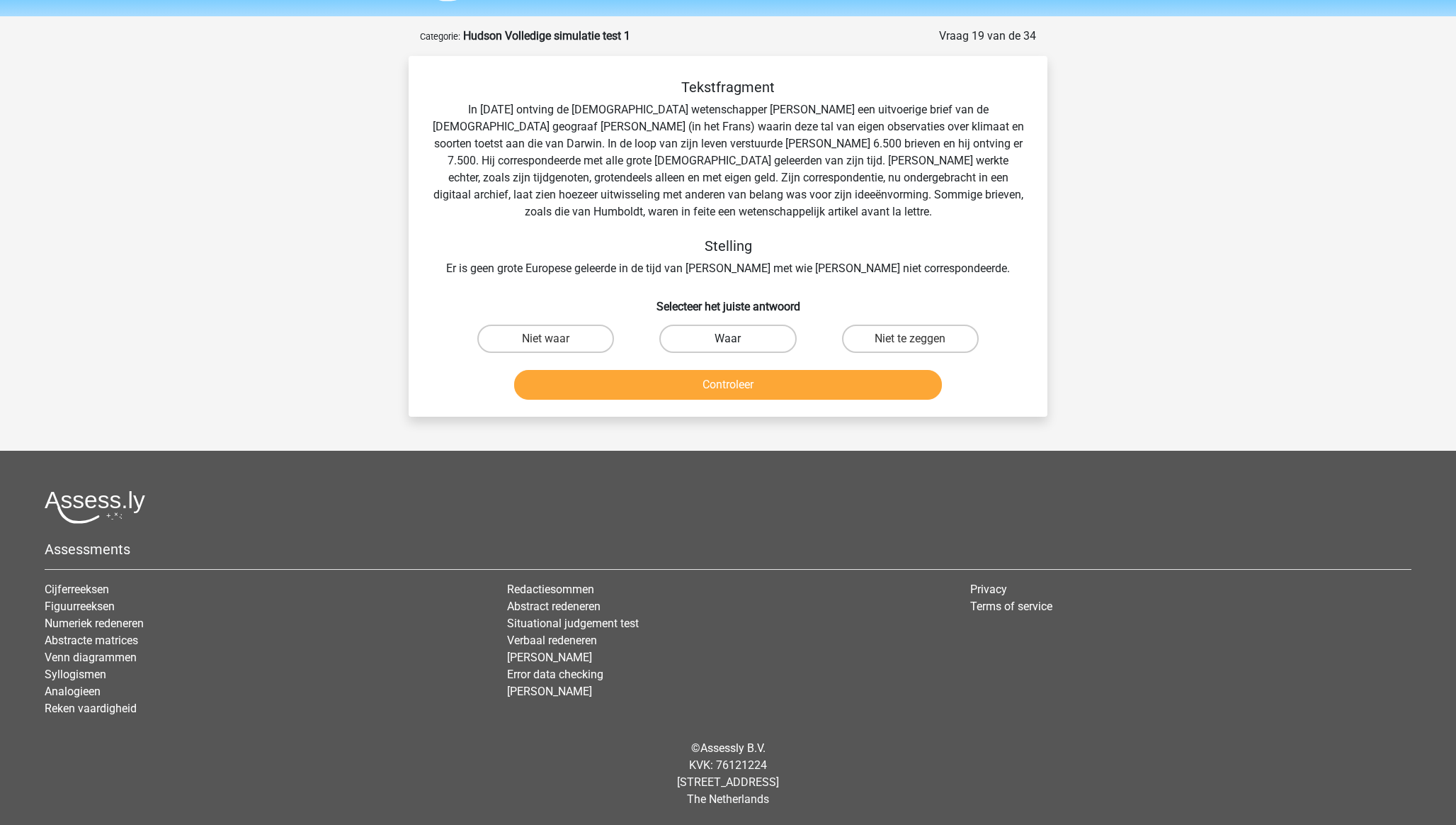
click at [682, 334] on label "Waar" at bounding box center [728, 339] width 136 height 28
click at [728, 339] on input "Waar" at bounding box center [733, 343] width 9 height 9
radio input "true"
click at [694, 387] on button "Controleer" at bounding box center [728, 385] width 428 height 30
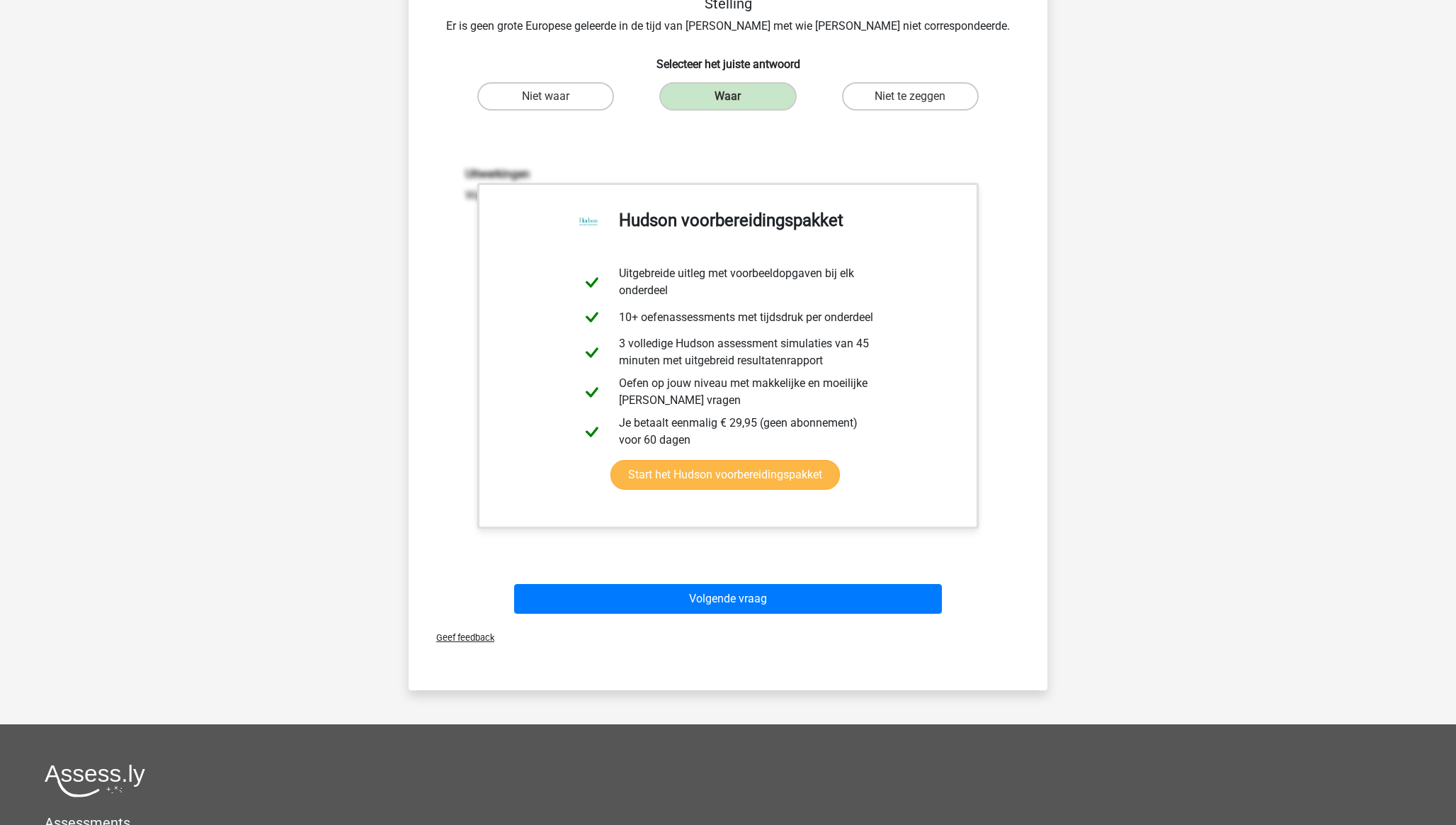
scroll to position [291, 0]
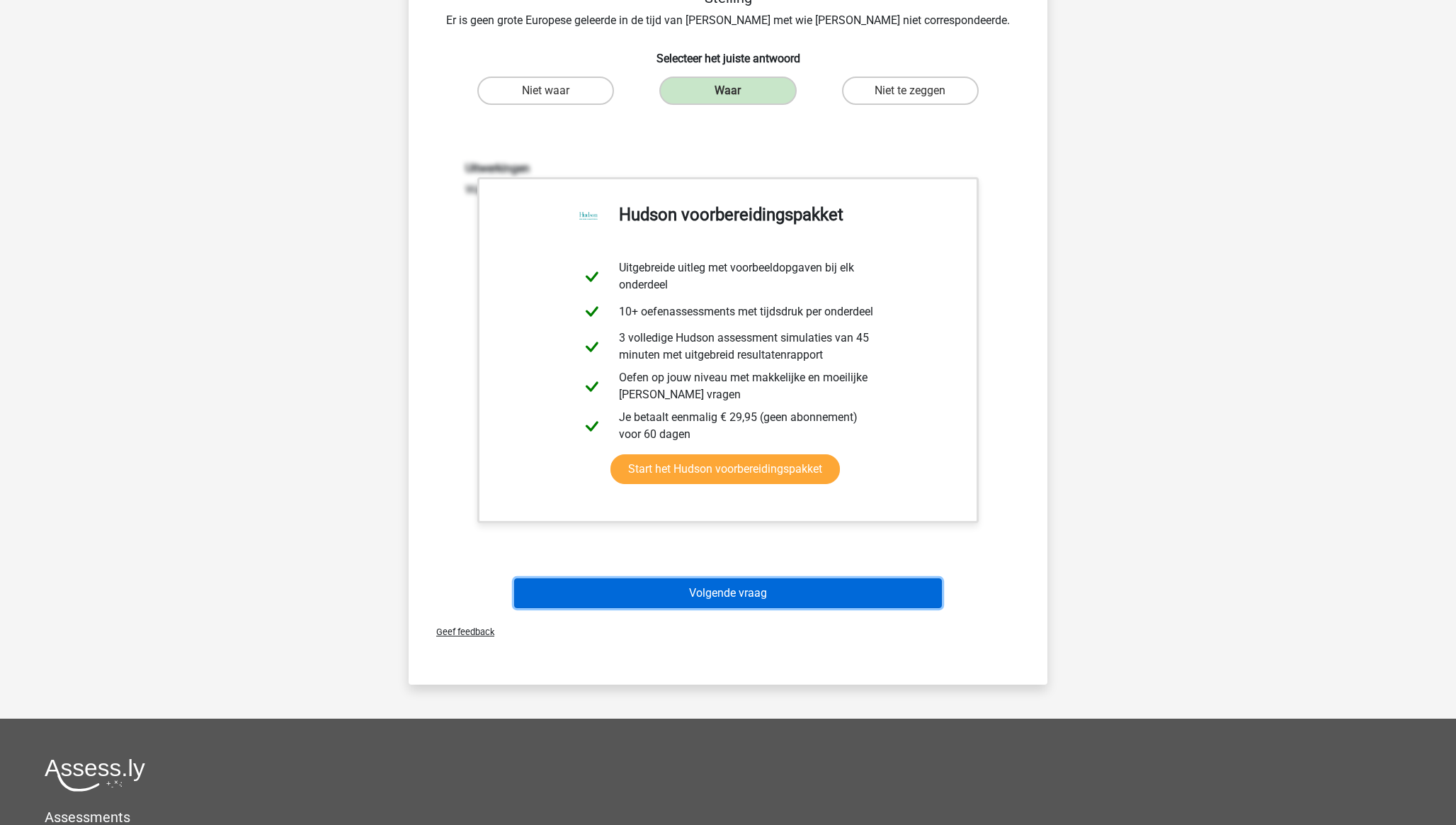
click at [816, 594] on button "Volgende vraag" at bounding box center [728, 593] width 428 height 30
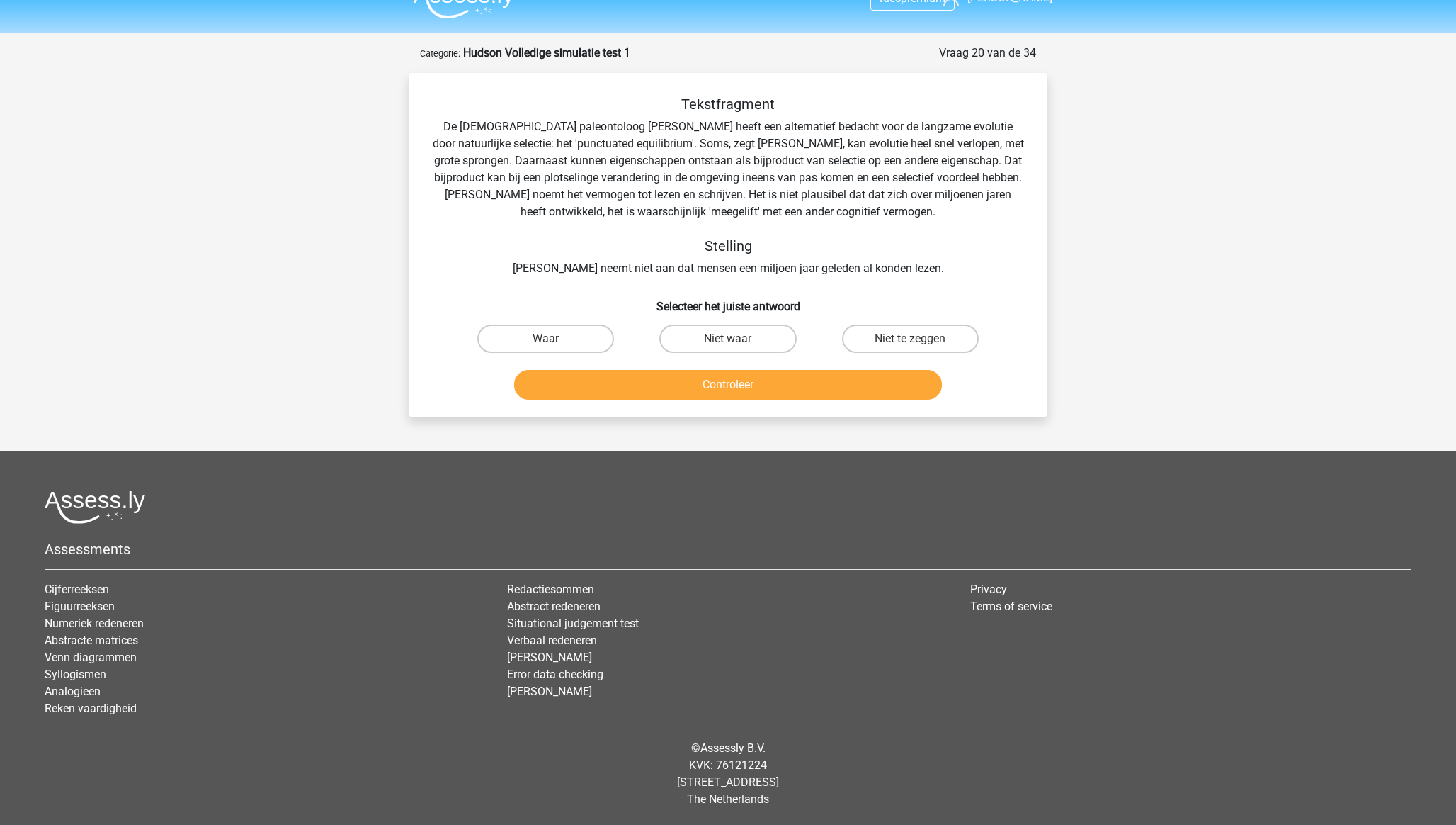
scroll to position [26, 0]
click at [920, 335] on label "Niet te zeggen" at bounding box center [910, 339] width 136 height 28
click at [920, 339] on input "Niet te zeggen" at bounding box center [914, 343] width 9 height 9
radio input "true"
click at [886, 386] on button "Controleer" at bounding box center [728, 385] width 428 height 30
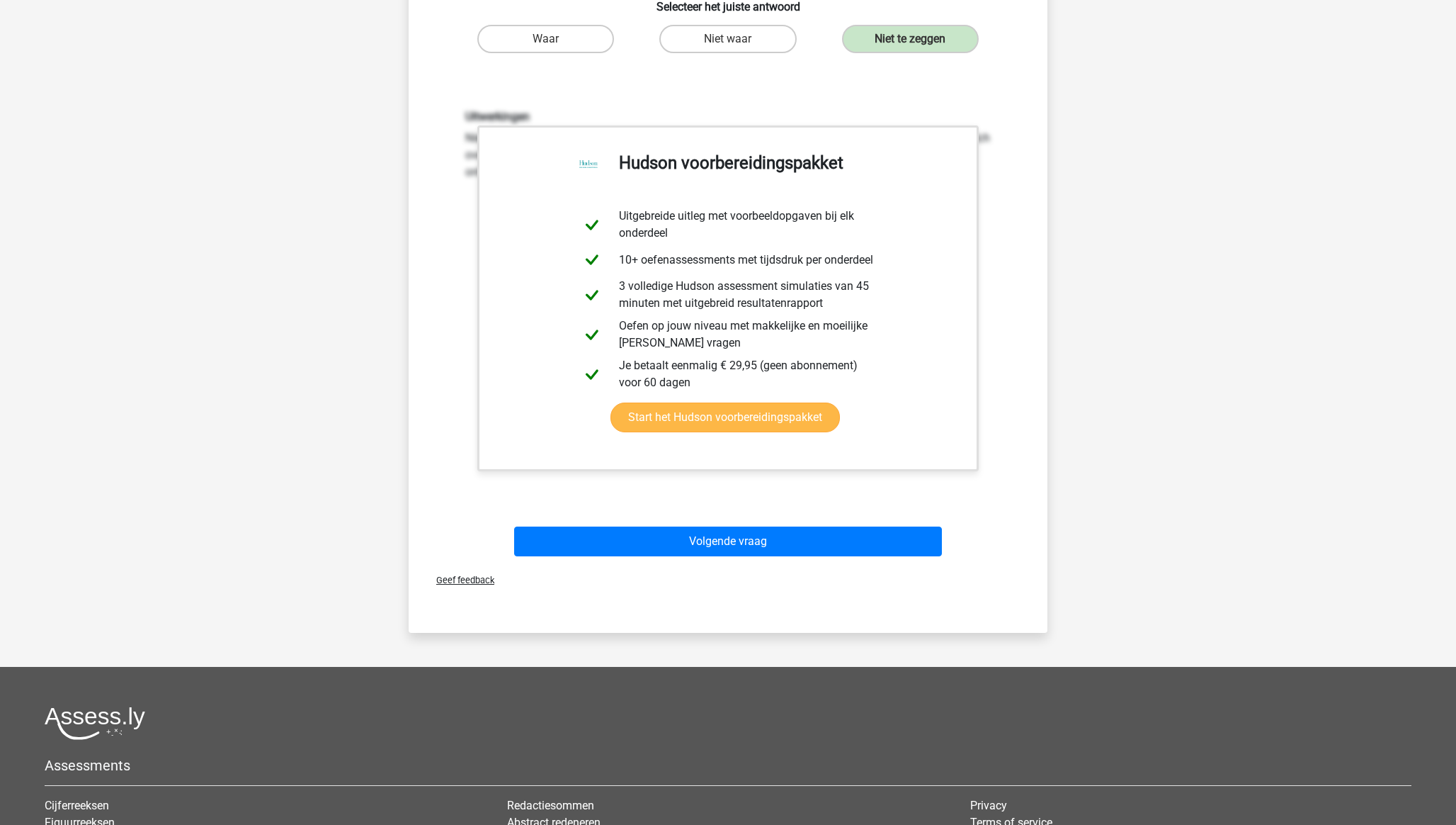
scroll to position [328, 0]
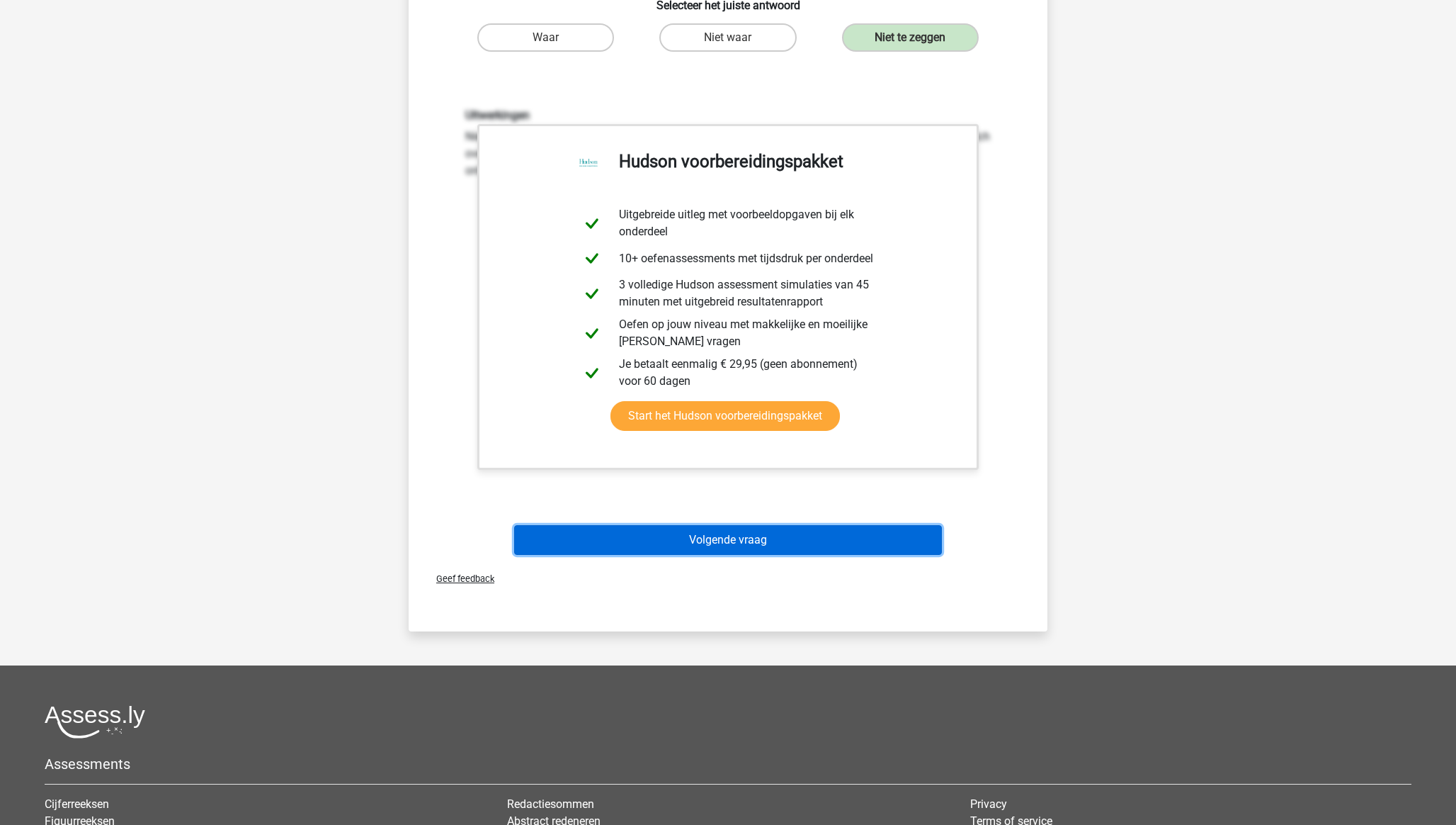
click at [749, 534] on button "Volgende vraag" at bounding box center [728, 540] width 428 height 30
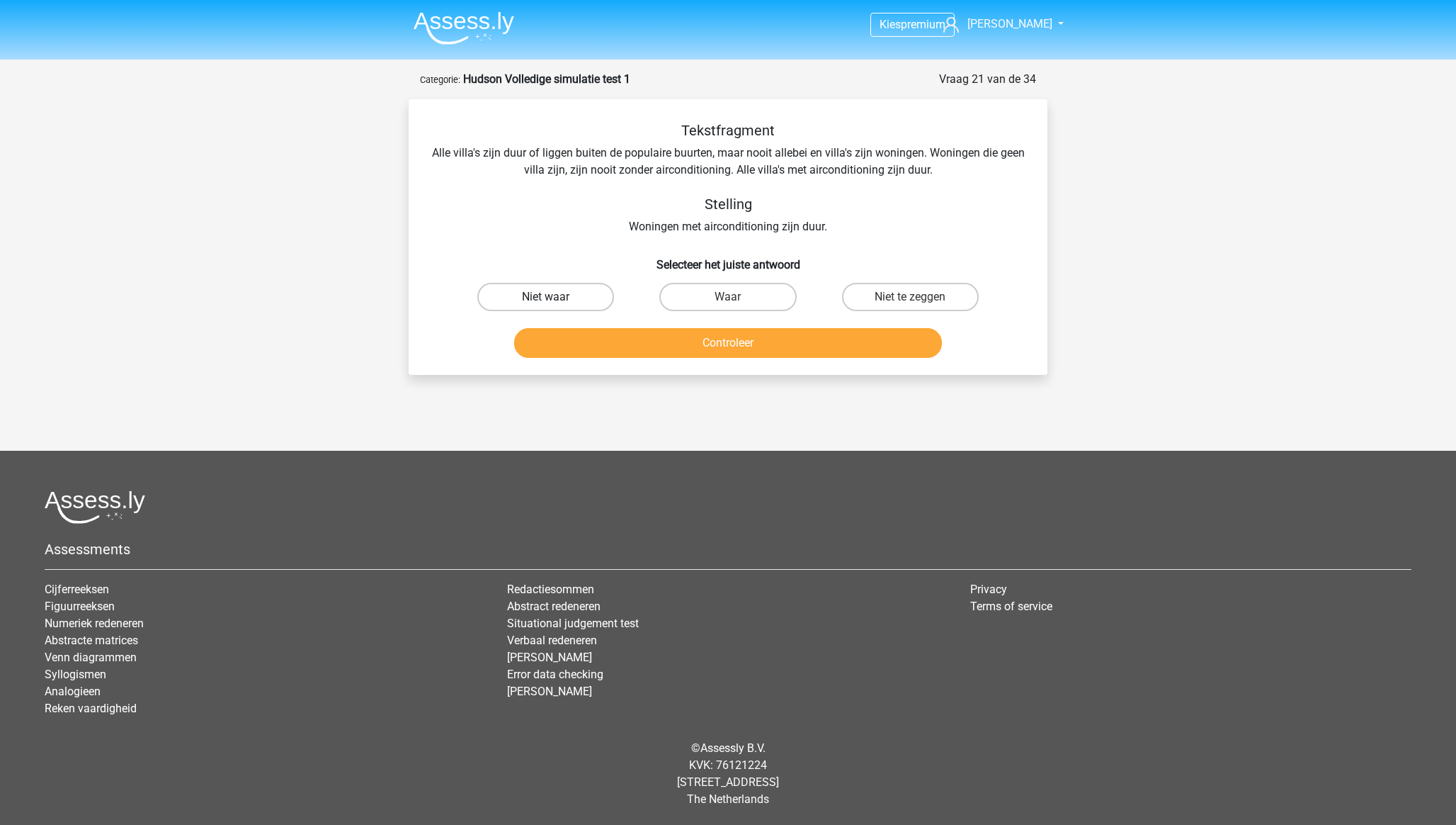
click at [562, 296] on label "Niet waar" at bounding box center [545, 296] width 136 height 28
click at [555, 296] on input "Niet waar" at bounding box center [551, 301] width 9 height 9
radio input "true"
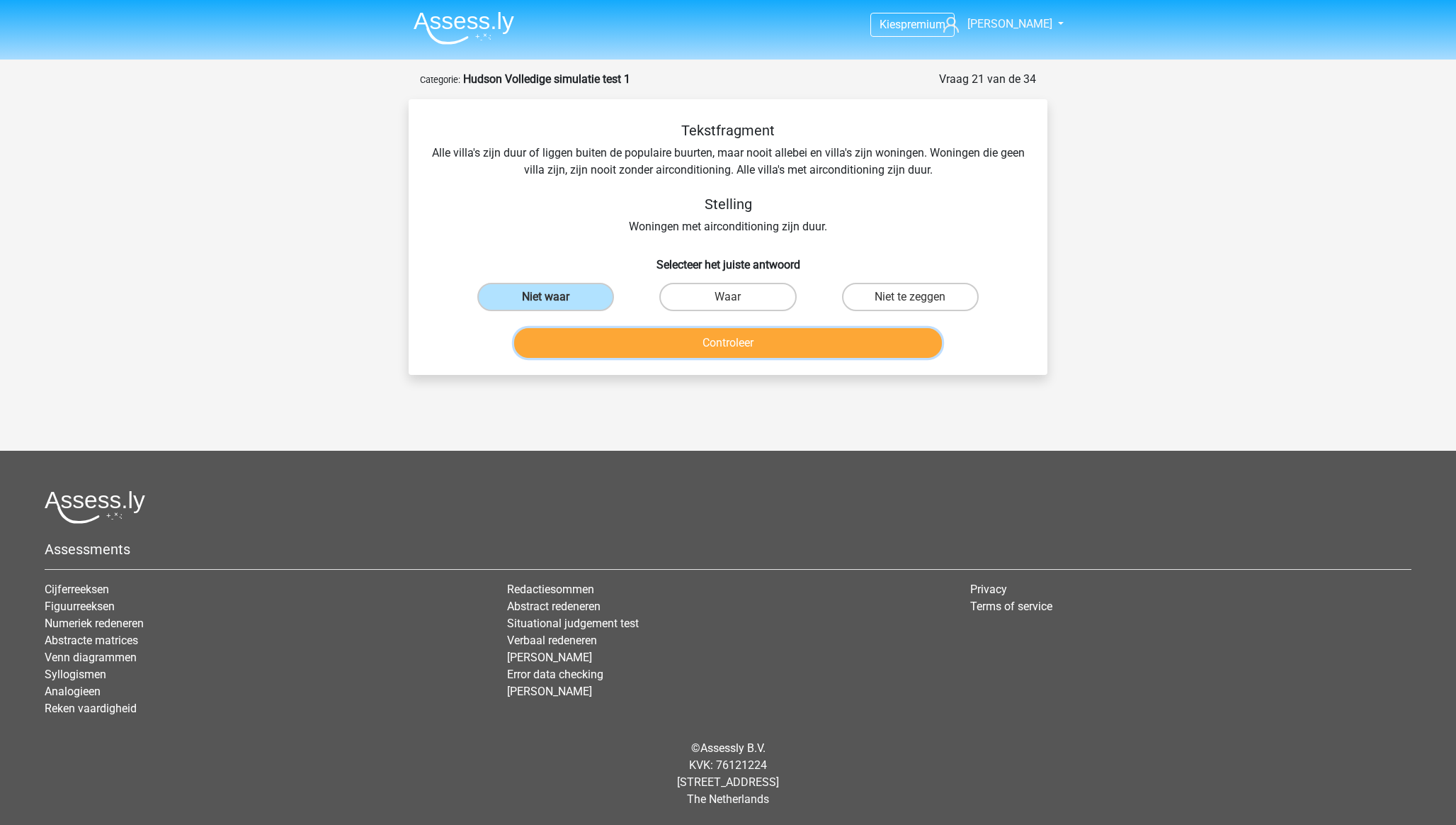
drag, startPoint x: 731, startPoint y: 354, endPoint x: 730, endPoint y: 345, distance: 9.1
click at [731, 351] on button "Controleer" at bounding box center [728, 343] width 428 height 30
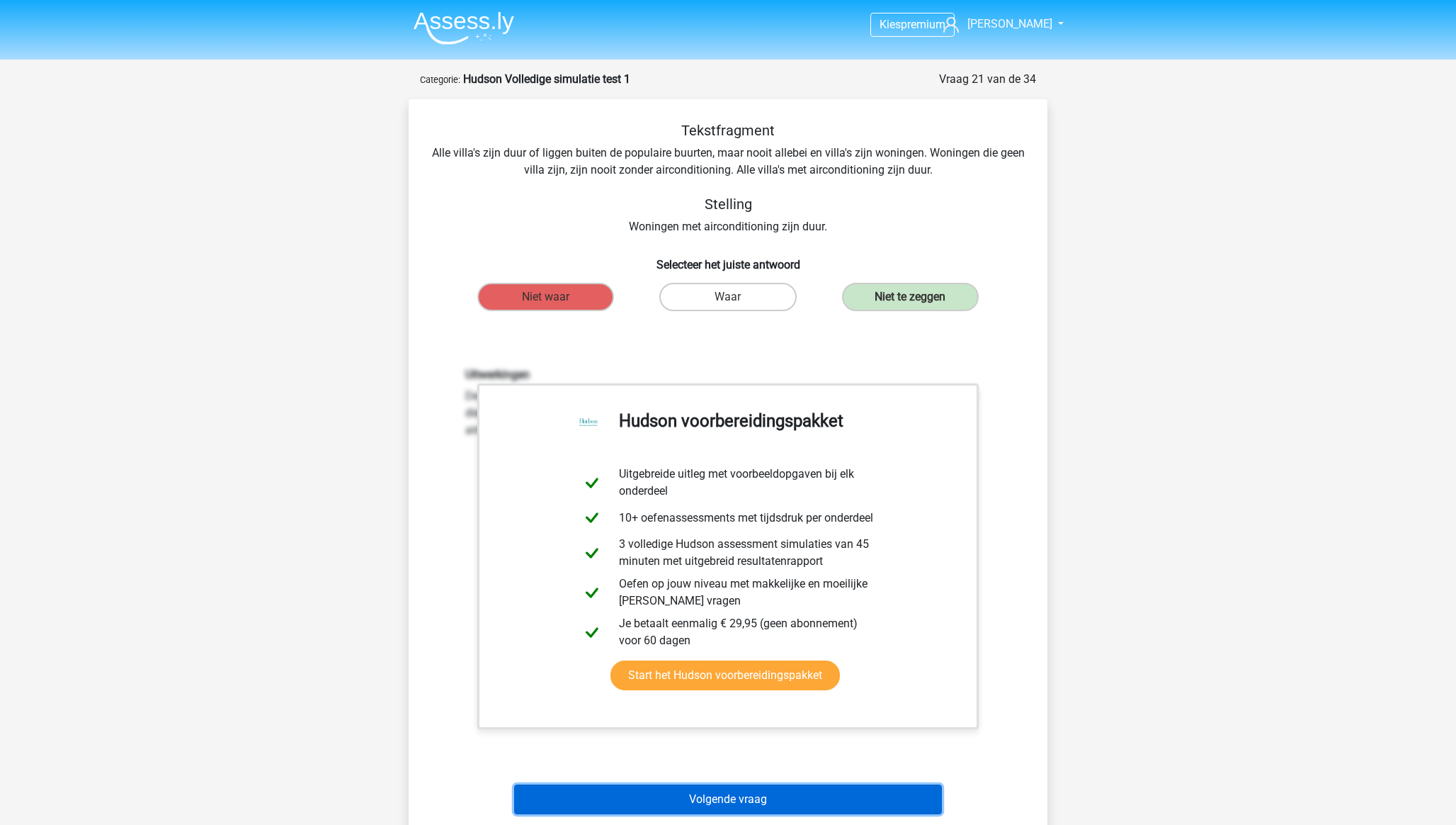
click at [714, 805] on button "Volgende vraag" at bounding box center [728, 799] width 428 height 30
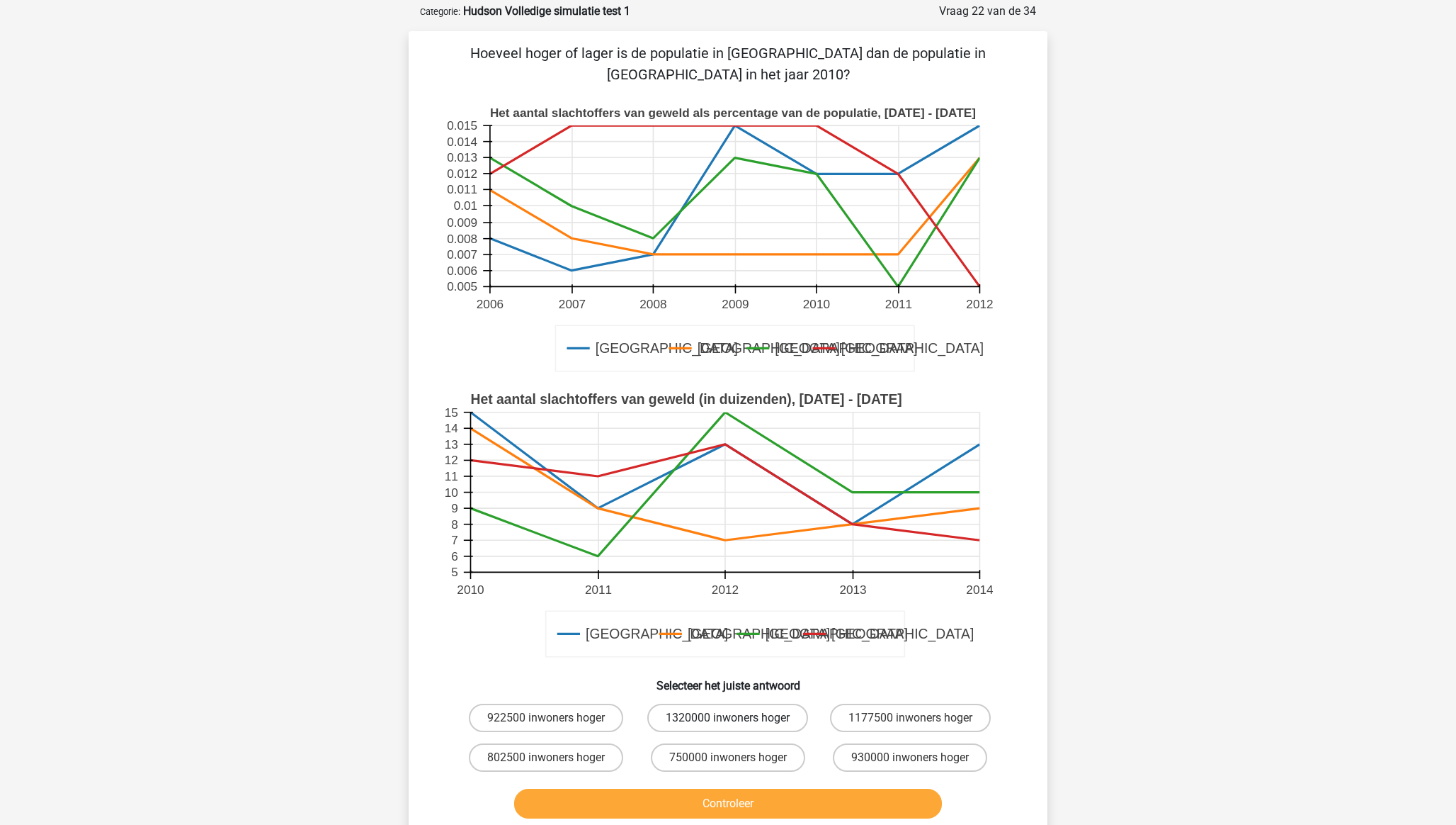
scroll to position [71, 0]
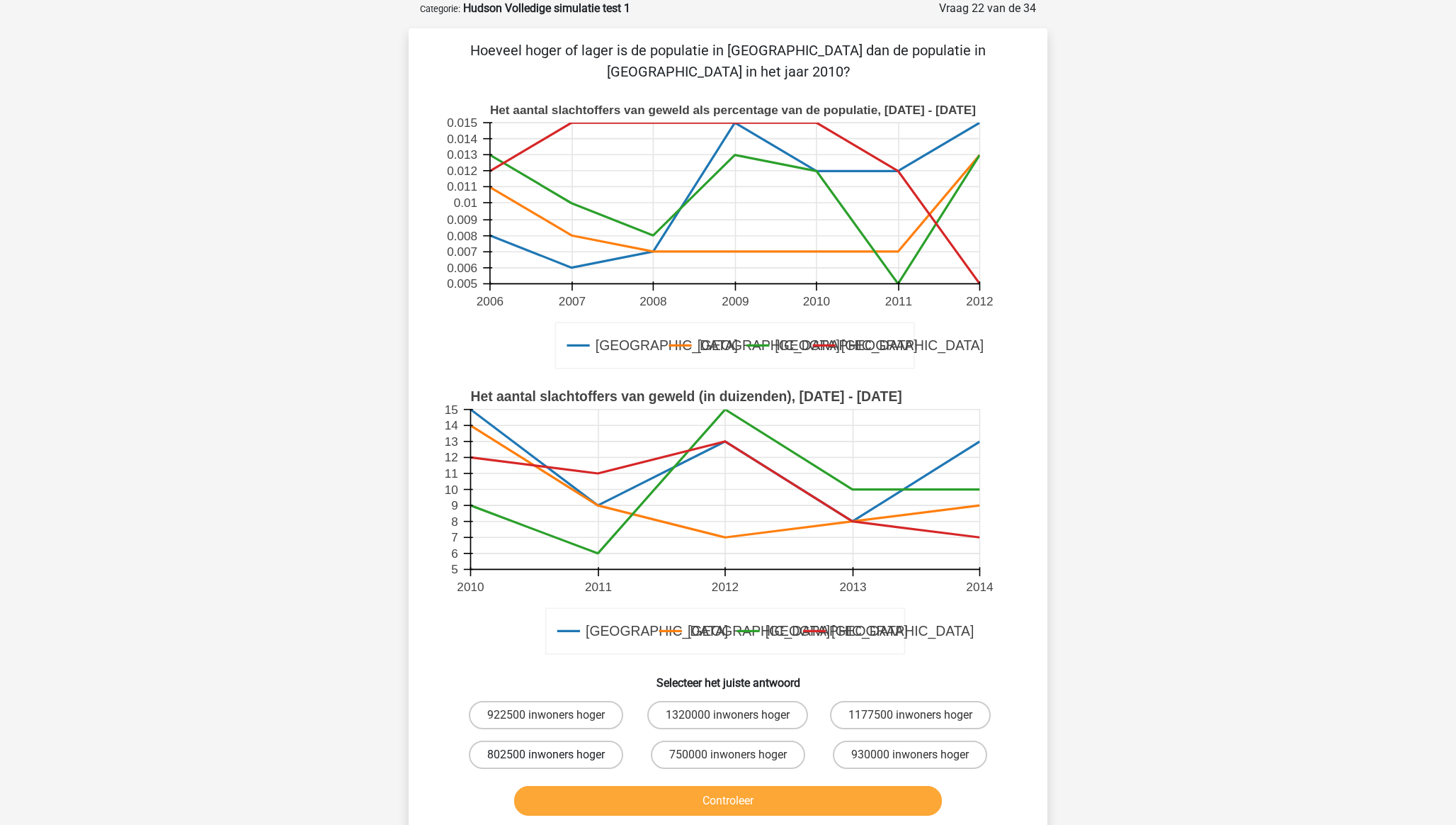
click at [529, 756] on label "802500 inwoners hoger" at bounding box center [546, 755] width 154 height 28
click at [546, 756] on input "802500 inwoners hoger" at bounding box center [551, 759] width 9 height 9
radio input "true"
click at [602, 802] on button "Controleer" at bounding box center [728, 801] width 428 height 30
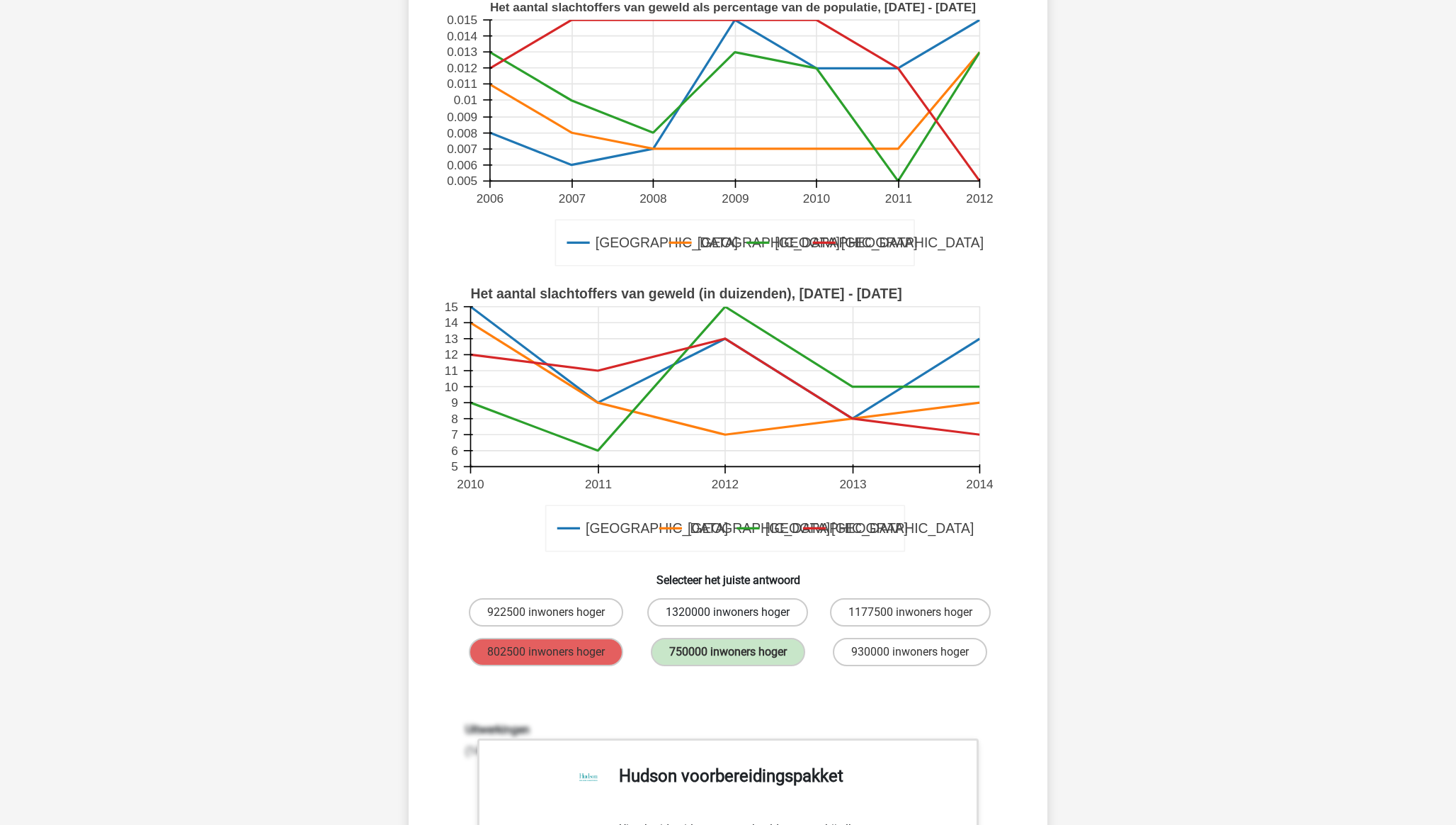
scroll to position [254, 0]
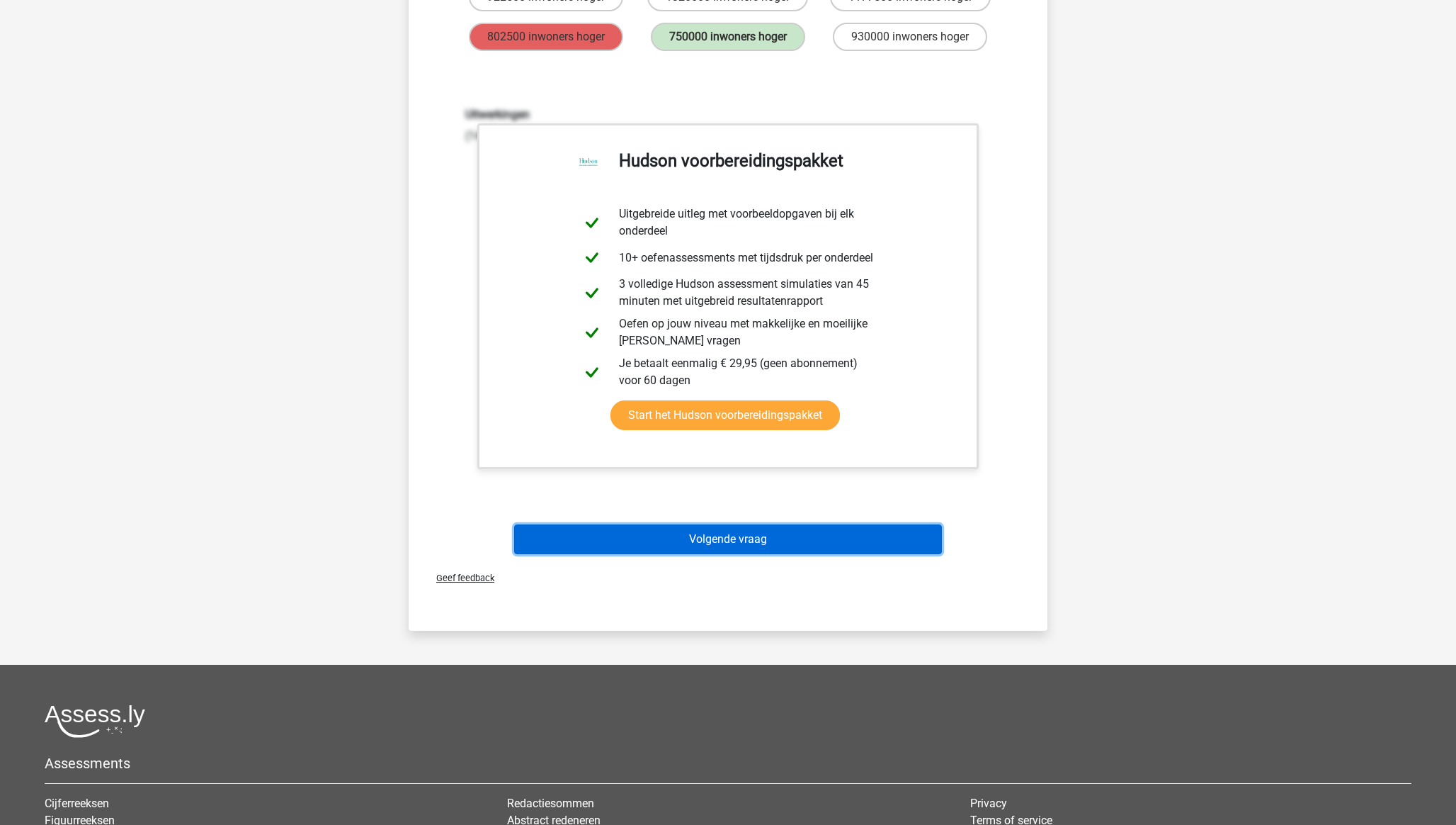
click at [717, 538] on button "Volgende vraag" at bounding box center [728, 539] width 428 height 30
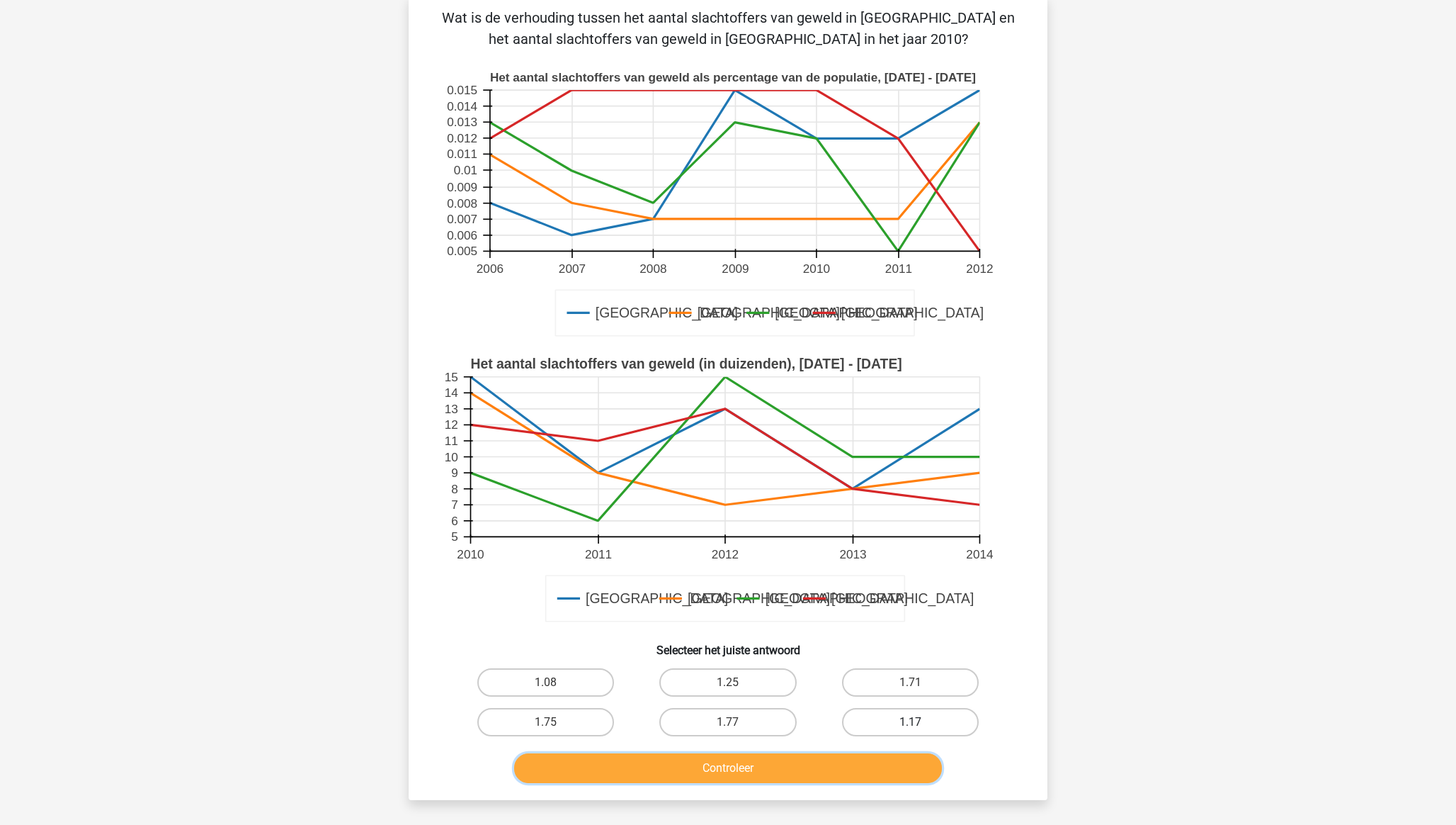
scroll to position [105, 0]
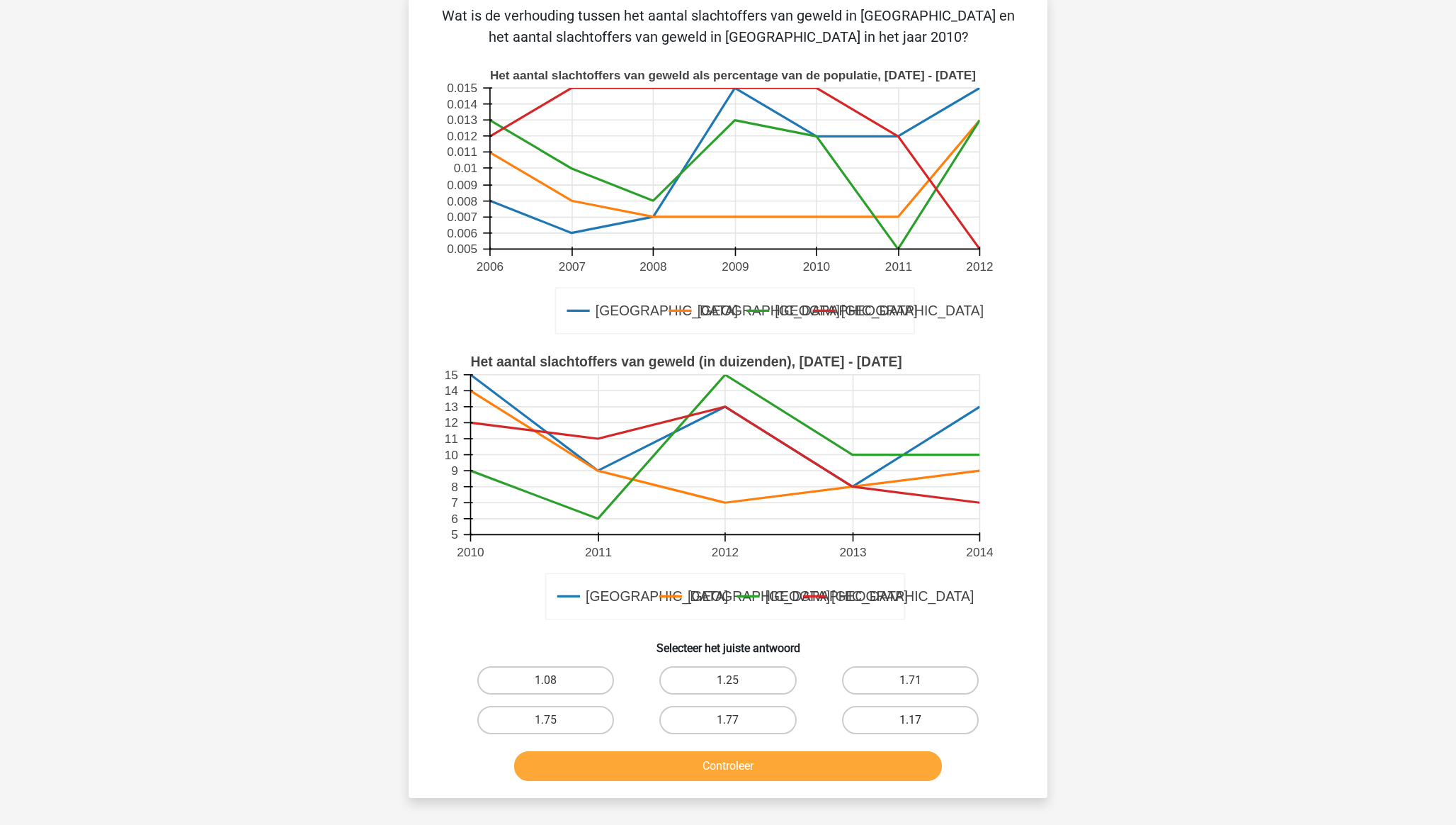
click at [891, 718] on label "1.17" at bounding box center [910, 720] width 136 height 28
click at [910, 720] on input "1.17" at bounding box center [914, 724] width 9 height 9
radio input "true"
click at [758, 766] on button "Controleer" at bounding box center [728, 766] width 428 height 30
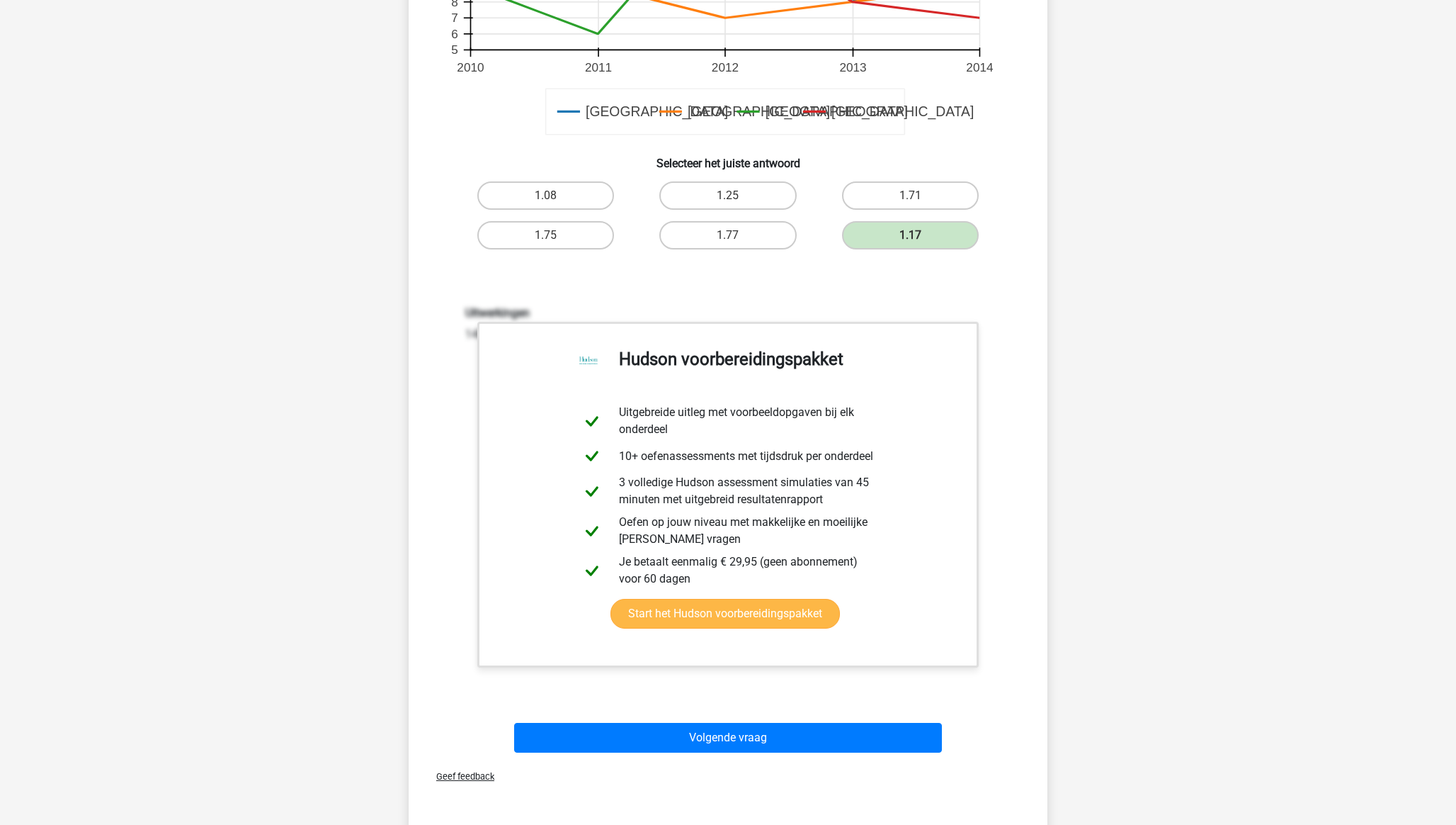
scroll to position [596, 0]
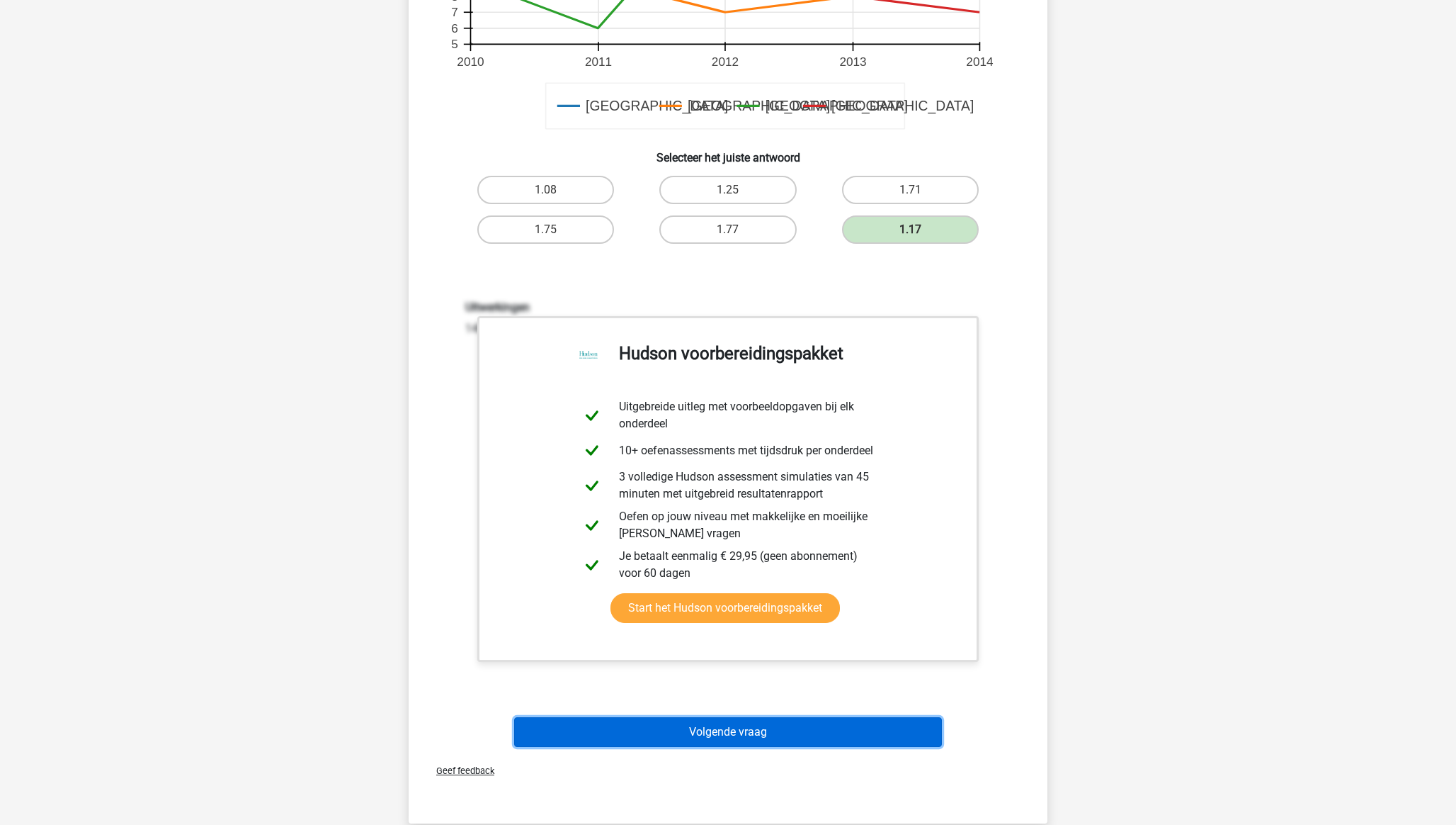
click at [733, 734] on button "Volgende vraag" at bounding box center [728, 732] width 428 height 30
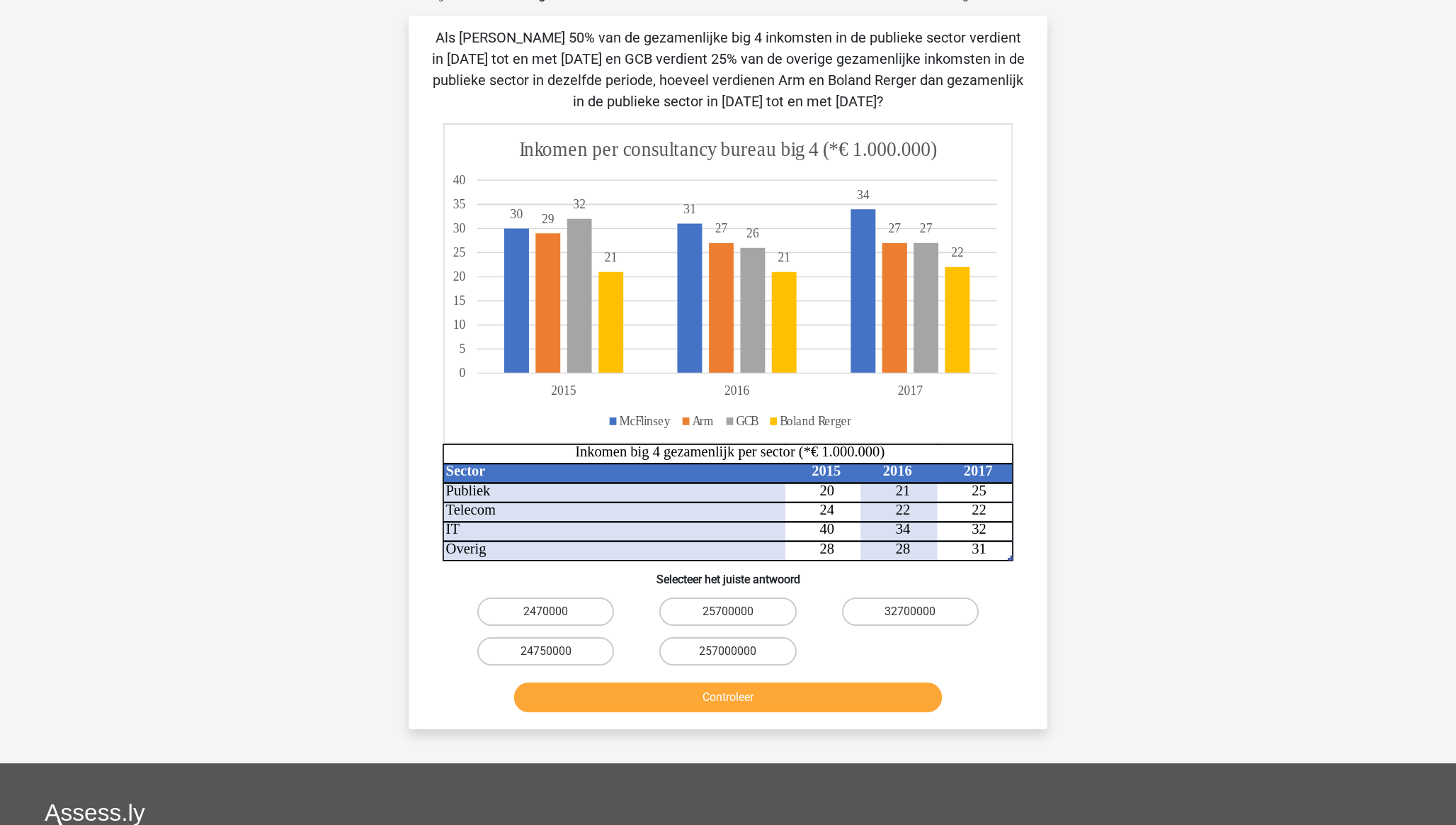
scroll to position [71, 0]
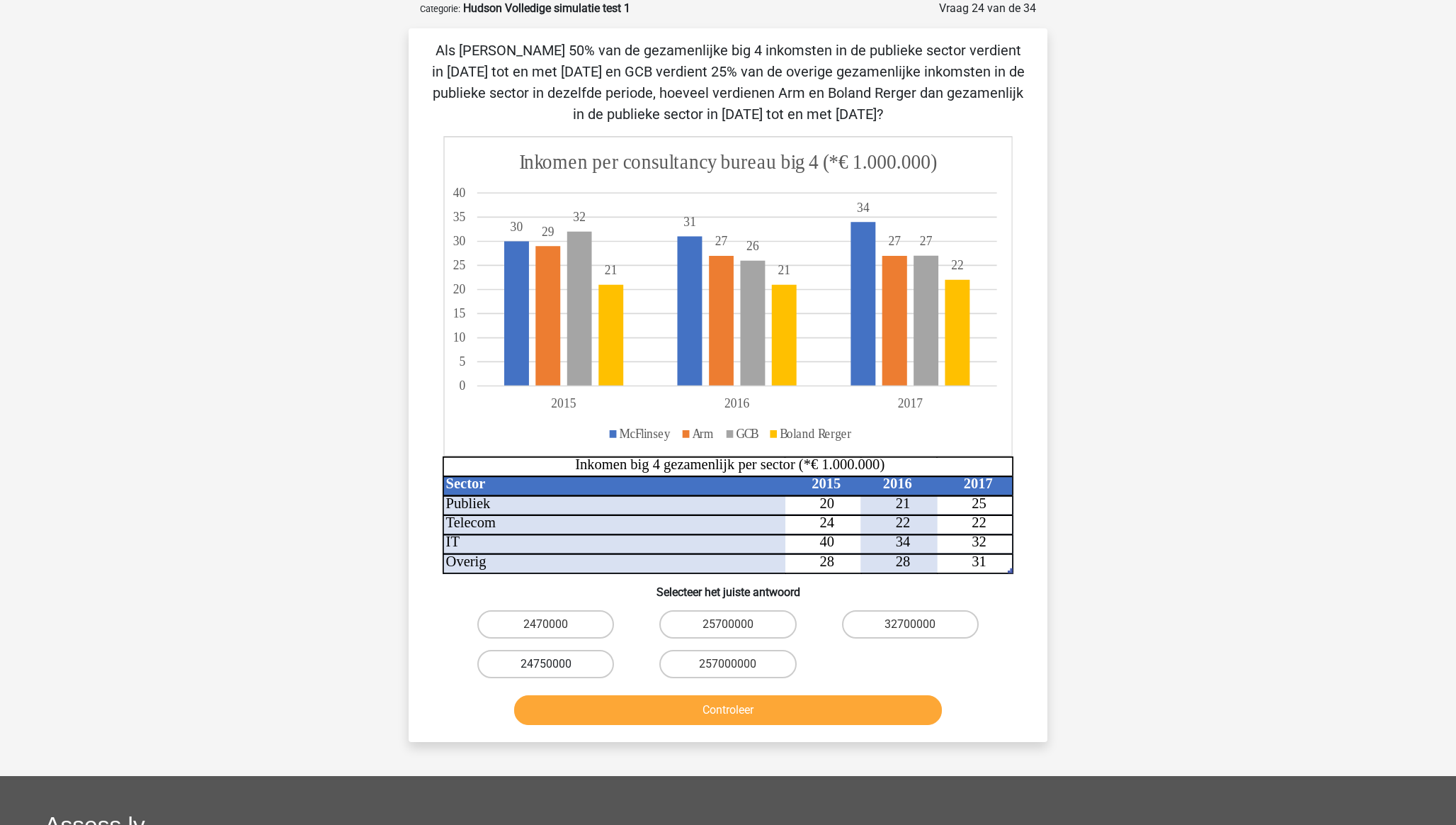
click at [561, 669] on label "24750000" at bounding box center [545, 663] width 136 height 28
click at [555, 669] on input "24750000" at bounding box center [551, 669] width 9 height 9
radio input "true"
click at [596, 709] on button "Controleer" at bounding box center [728, 710] width 428 height 30
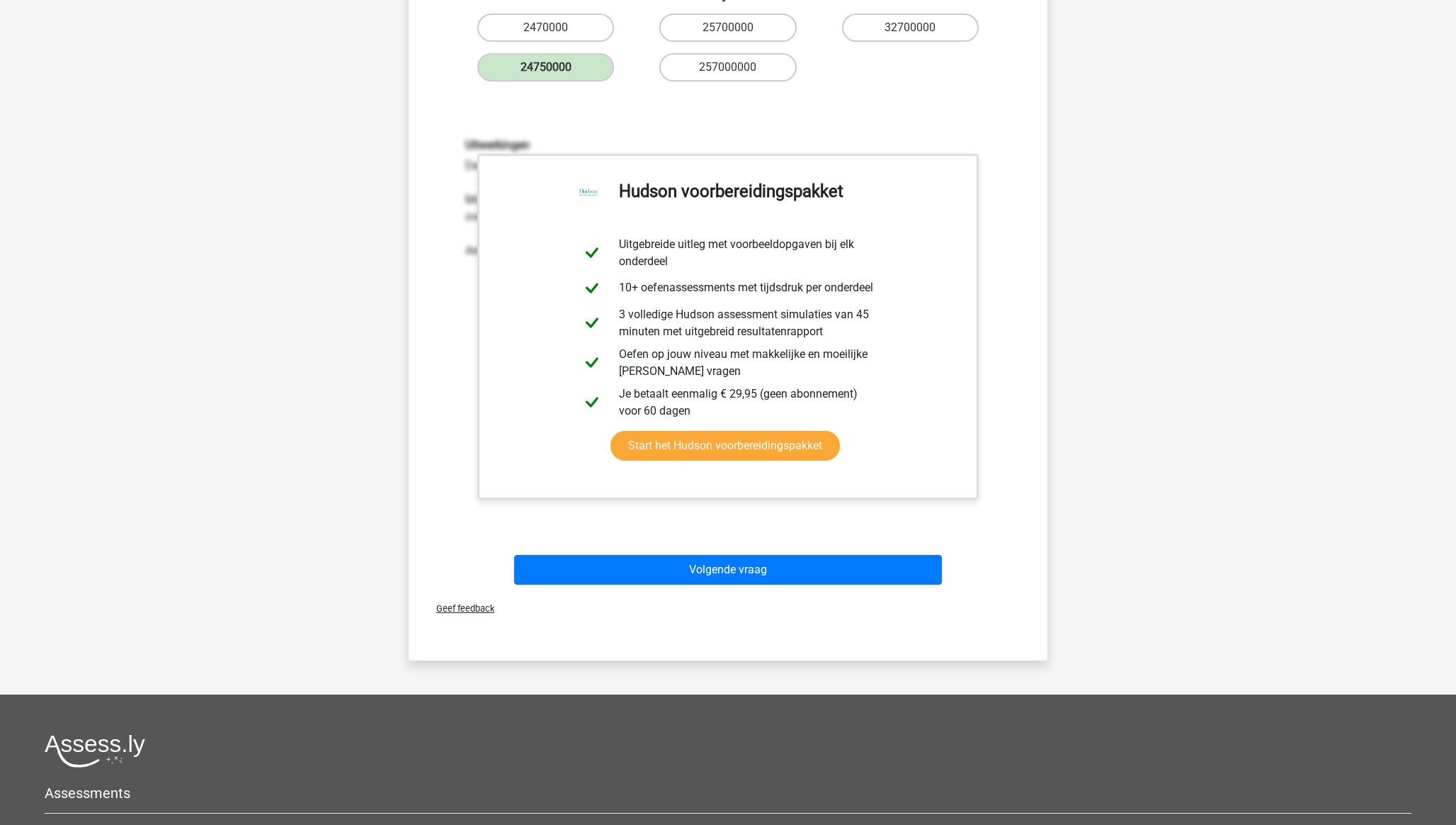
scroll to position [668, 0]
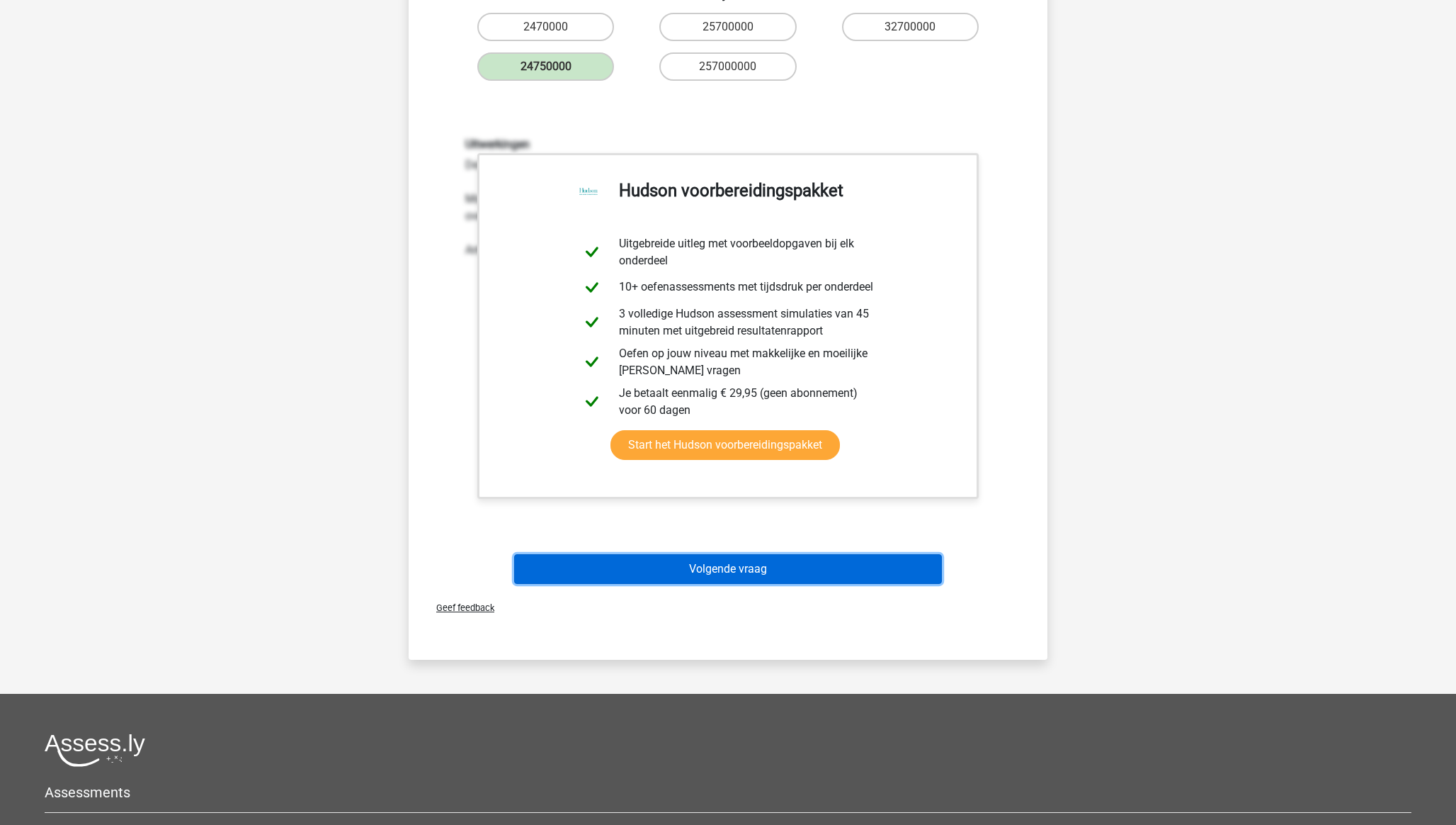
drag, startPoint x: 748, startPoint y: 570, endPoint x: 675, endPoint y: 440, distance: 149.1
click at [748, 568] on button "Volgende vraag" at bounding box center [728, 569] width 428 height 30
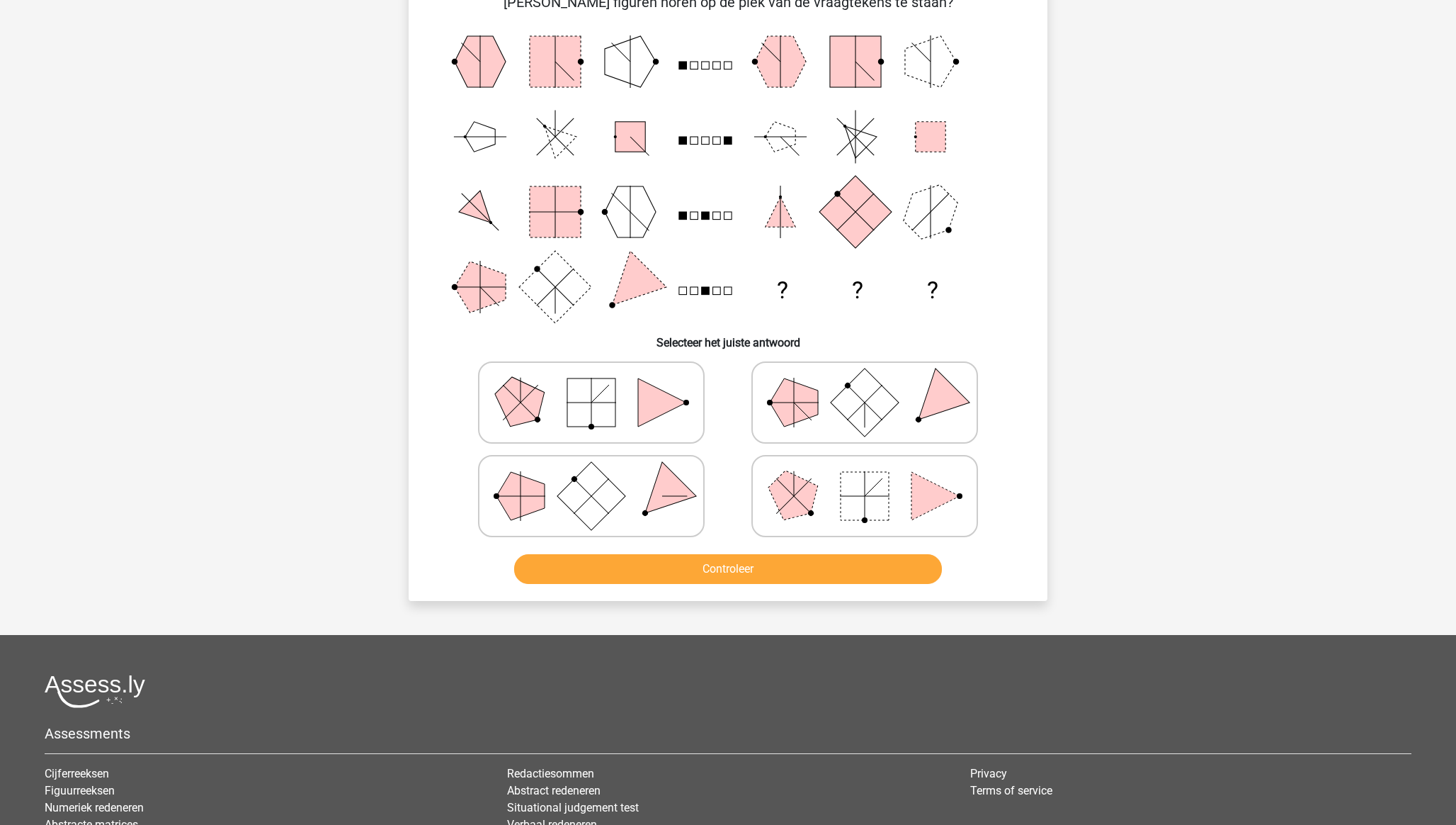
scroll to position [71, 0]
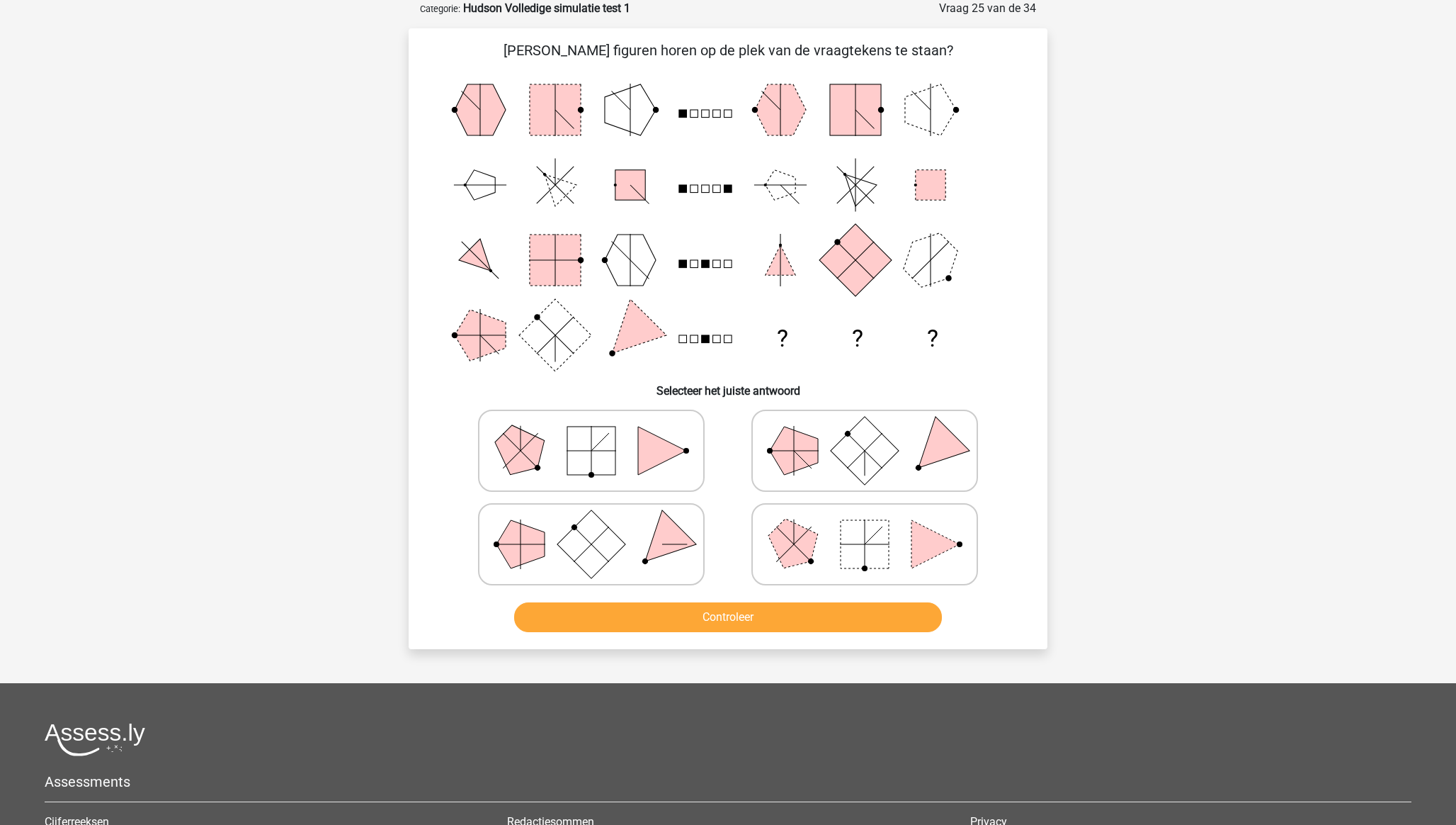
click at [875, 546] on rect at bounding box center [865, 544] width 48 height 48
click at [874, 526] on input "radio" at bounding box center [869, 522] width 9 height 9
radio input "true"
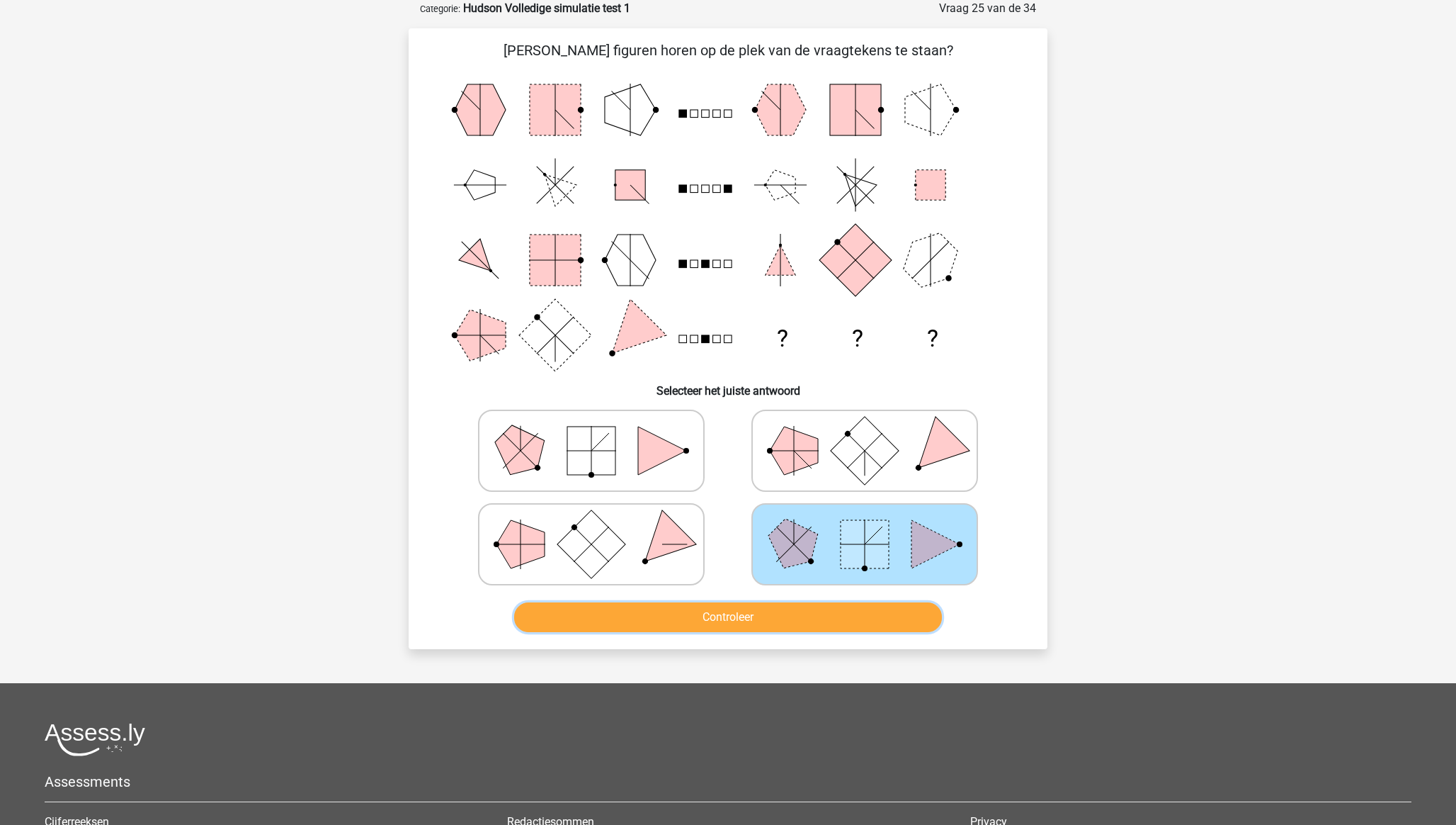
click at [831, 609] on button "Controleer" at bounding box center [728, 617] width 428 height 30
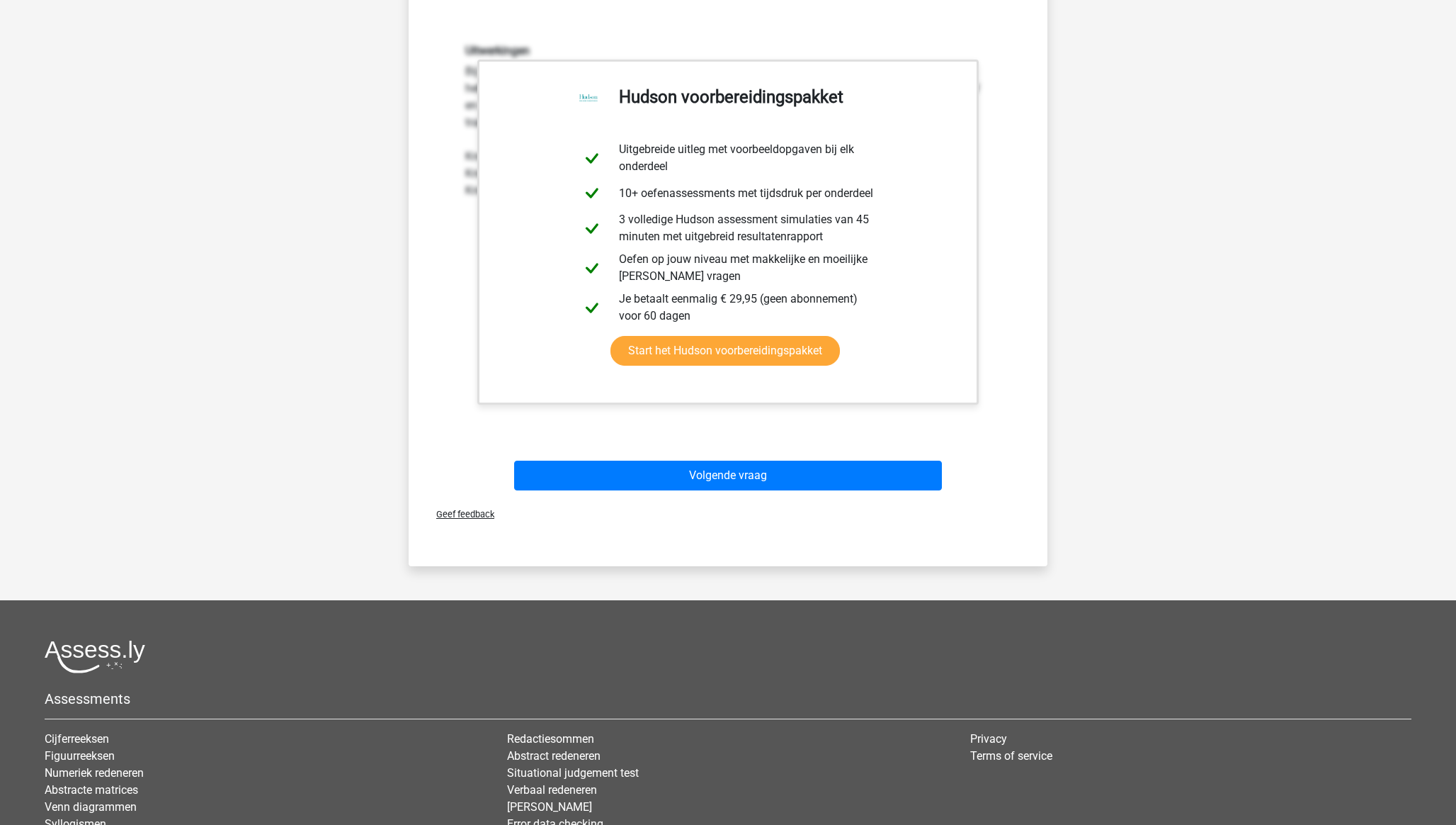
scroll to position [677, 0]
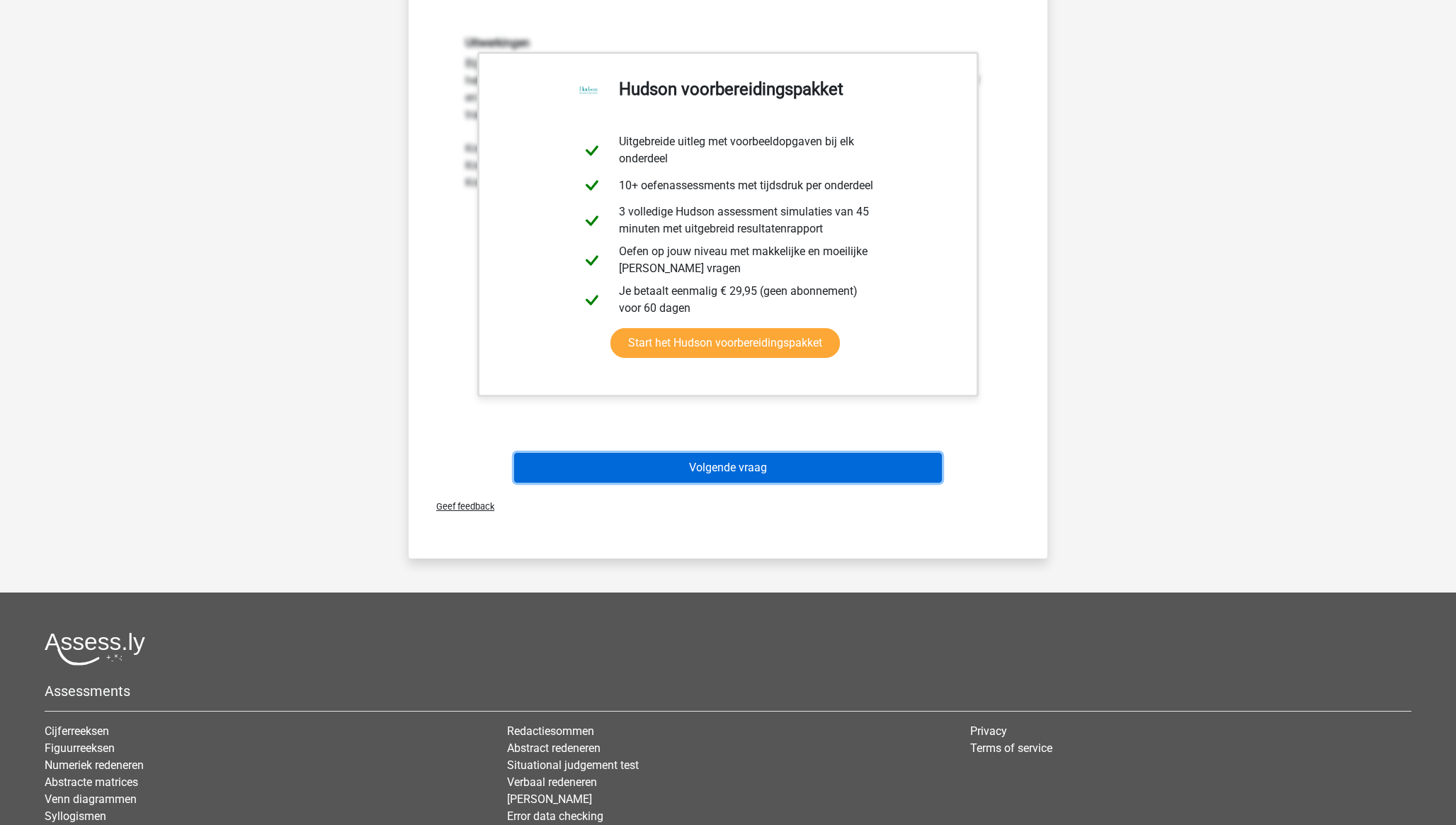
click at [745, 469] on button "Volgende vraag" at bounding box center [728, 468] width 428 height 30
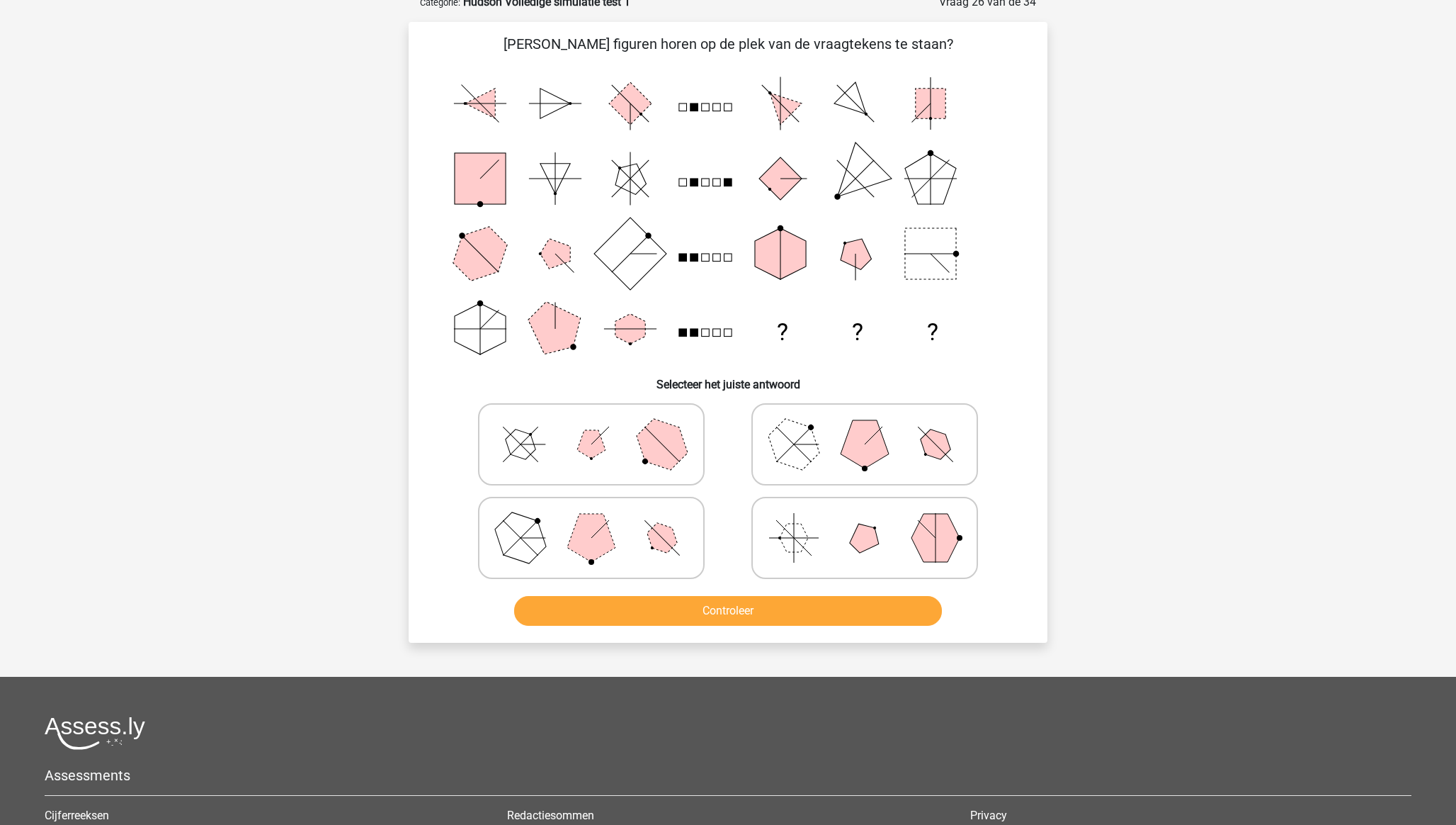
scroll to position [71, 0]
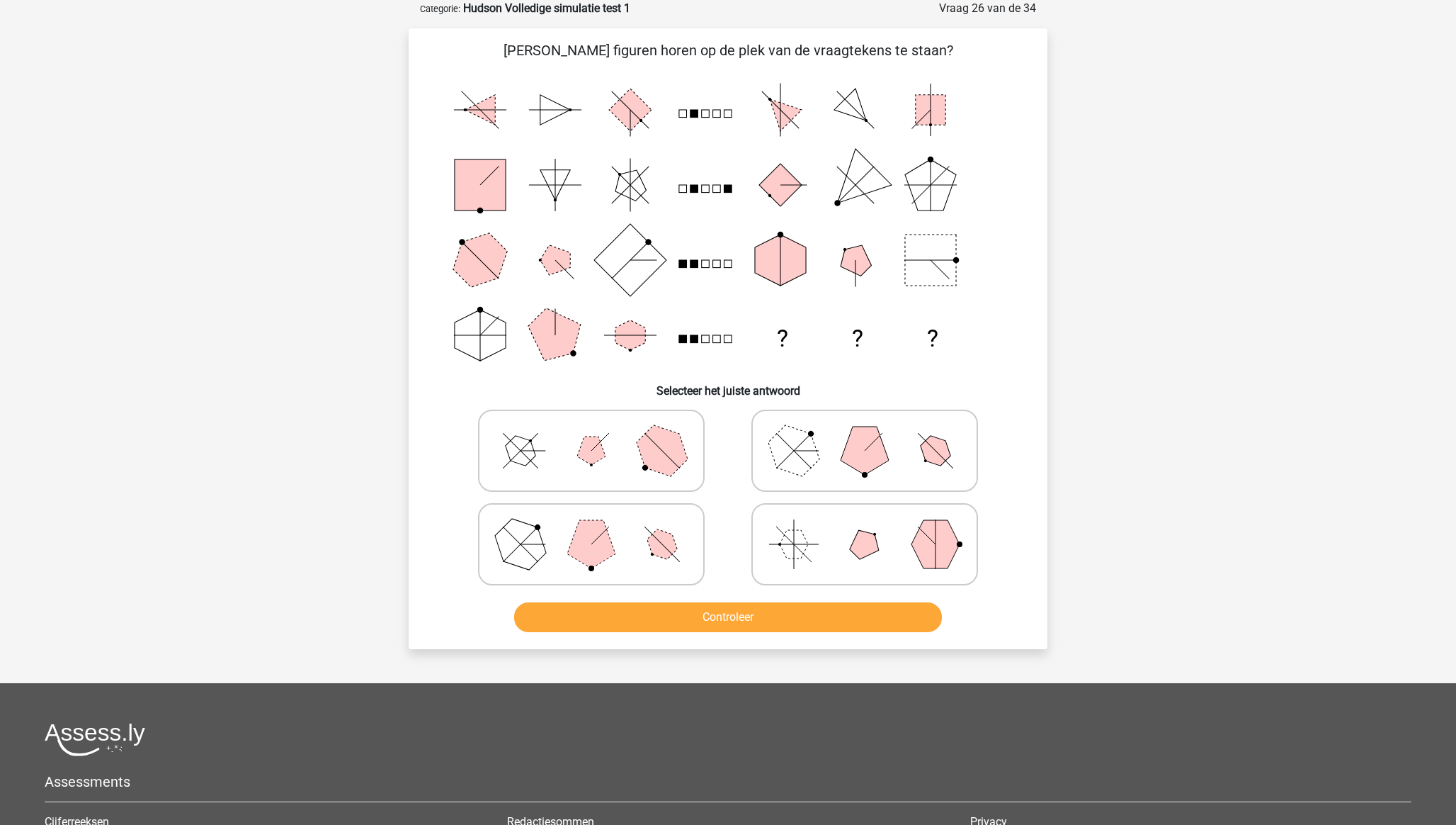
click at [801, 460] on polygon at bounding box center [794, 450] width 68 height 68
click at [865, 433] on input "radio" at bounding box center [869, 428] width 9 height 9
radio input "true"
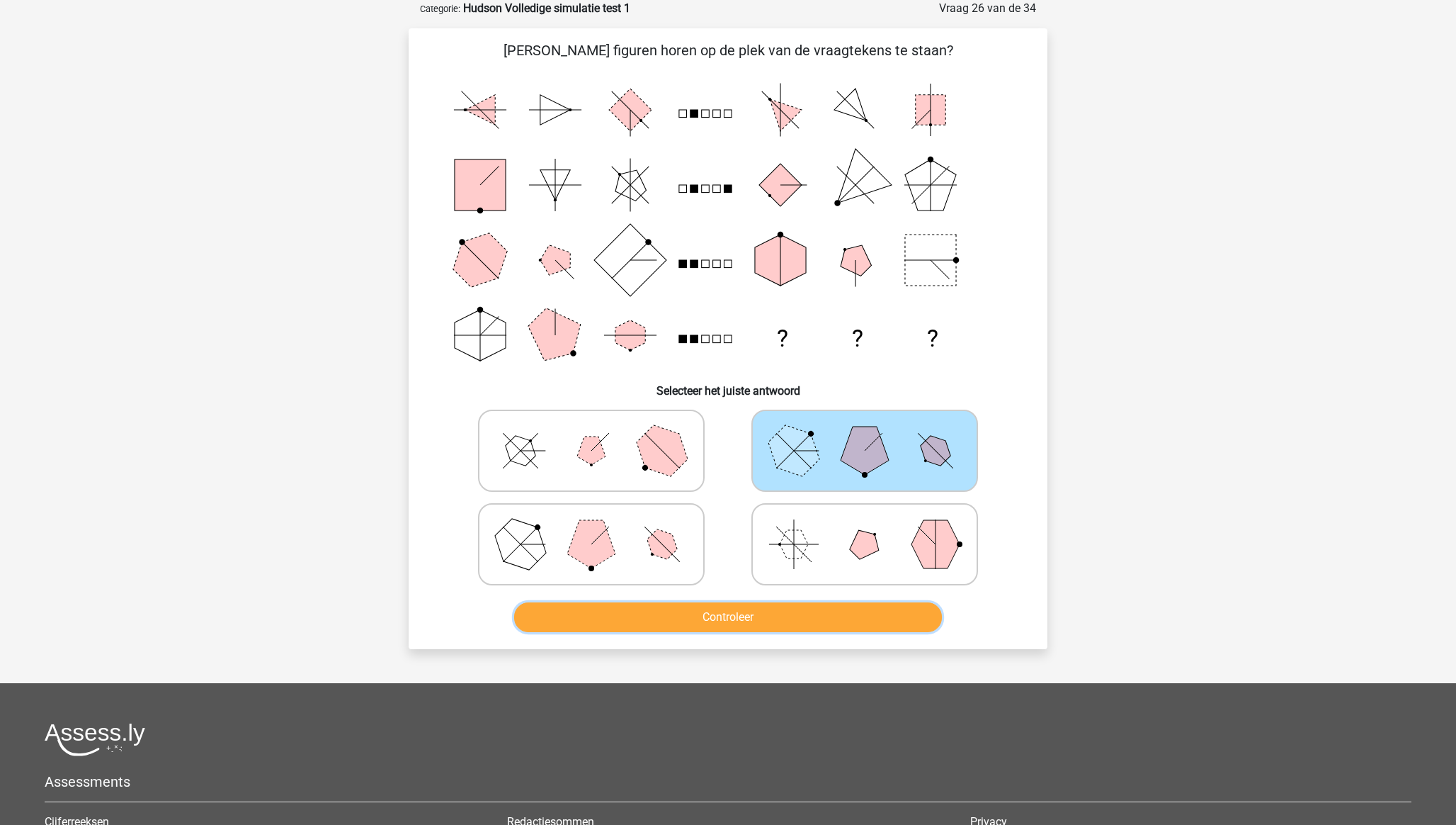
click at [800, 617] on button "Controleer" at bounding box center [728, 617] width 428 height 30
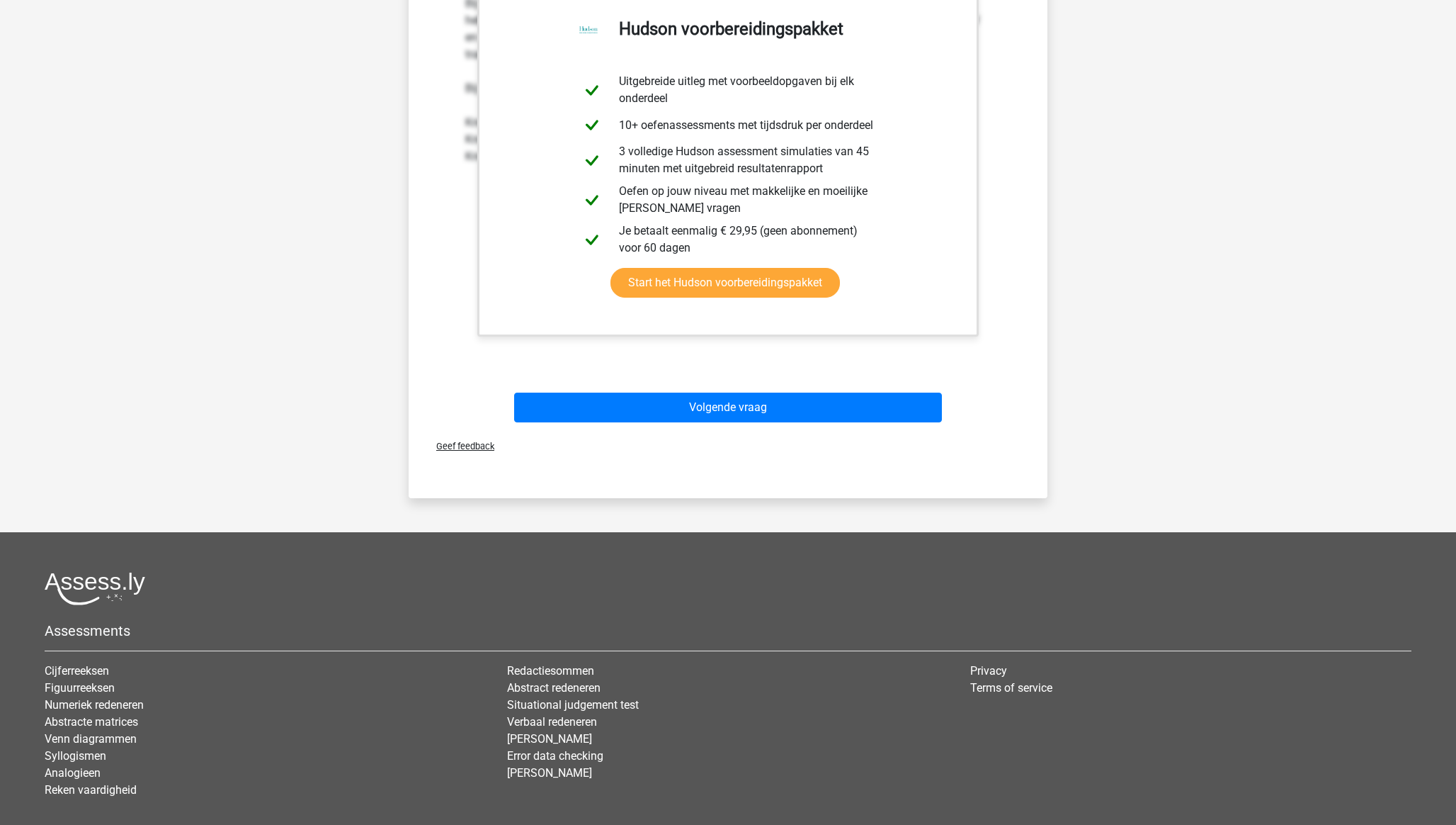
scroll to position [818, 0]
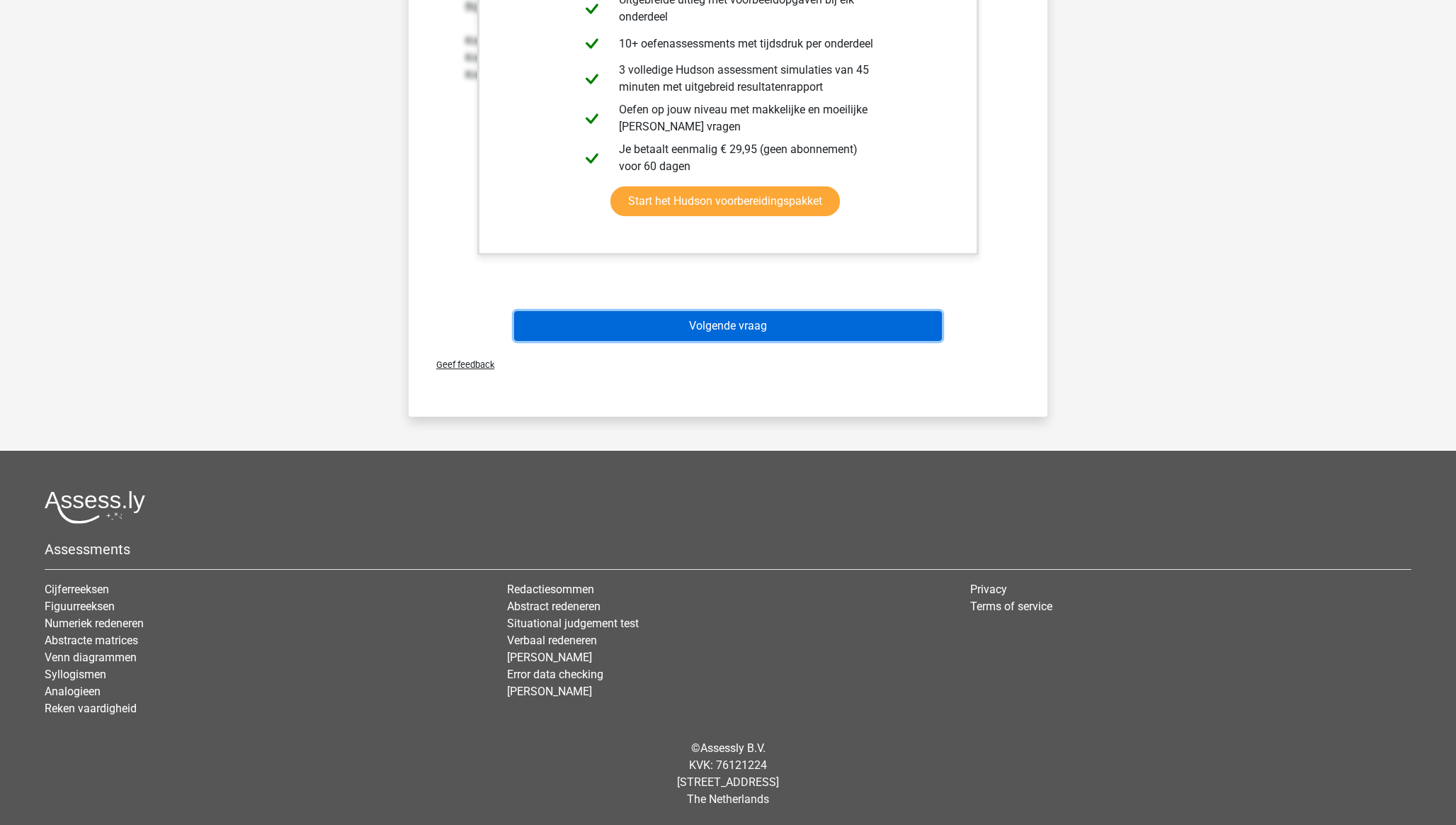
click at [749, 328] on button "Volgende vraag" at bounding box center [728, 326] width 428 height 30
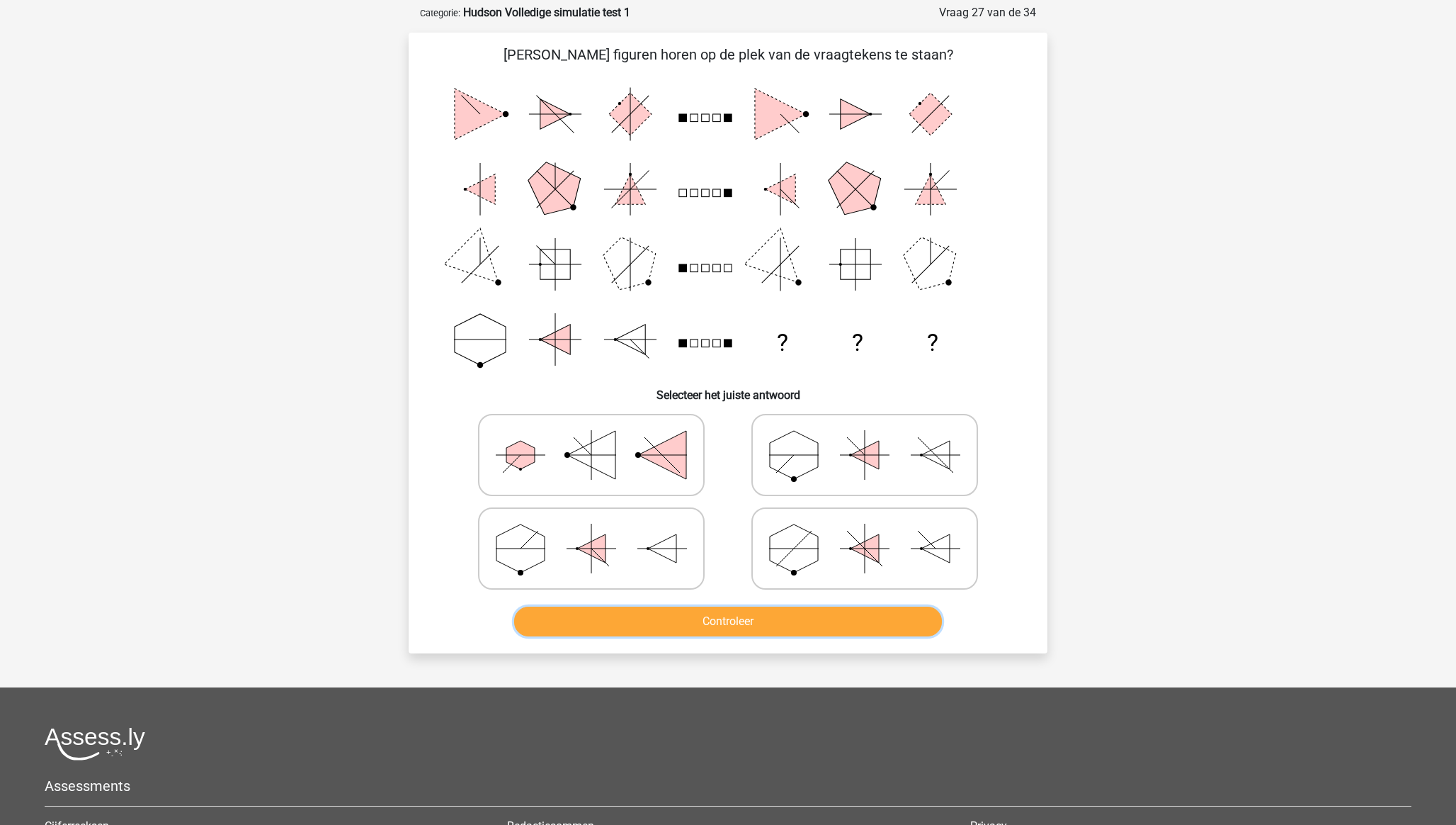
scroll to position [67, 0]
click at [845, 460] on icon at bounding box center [865, 454] width 213 height 71
click at [865, 437] on input "radio" at bounding box center [869, 431] width 9 height 9
radio input "true"
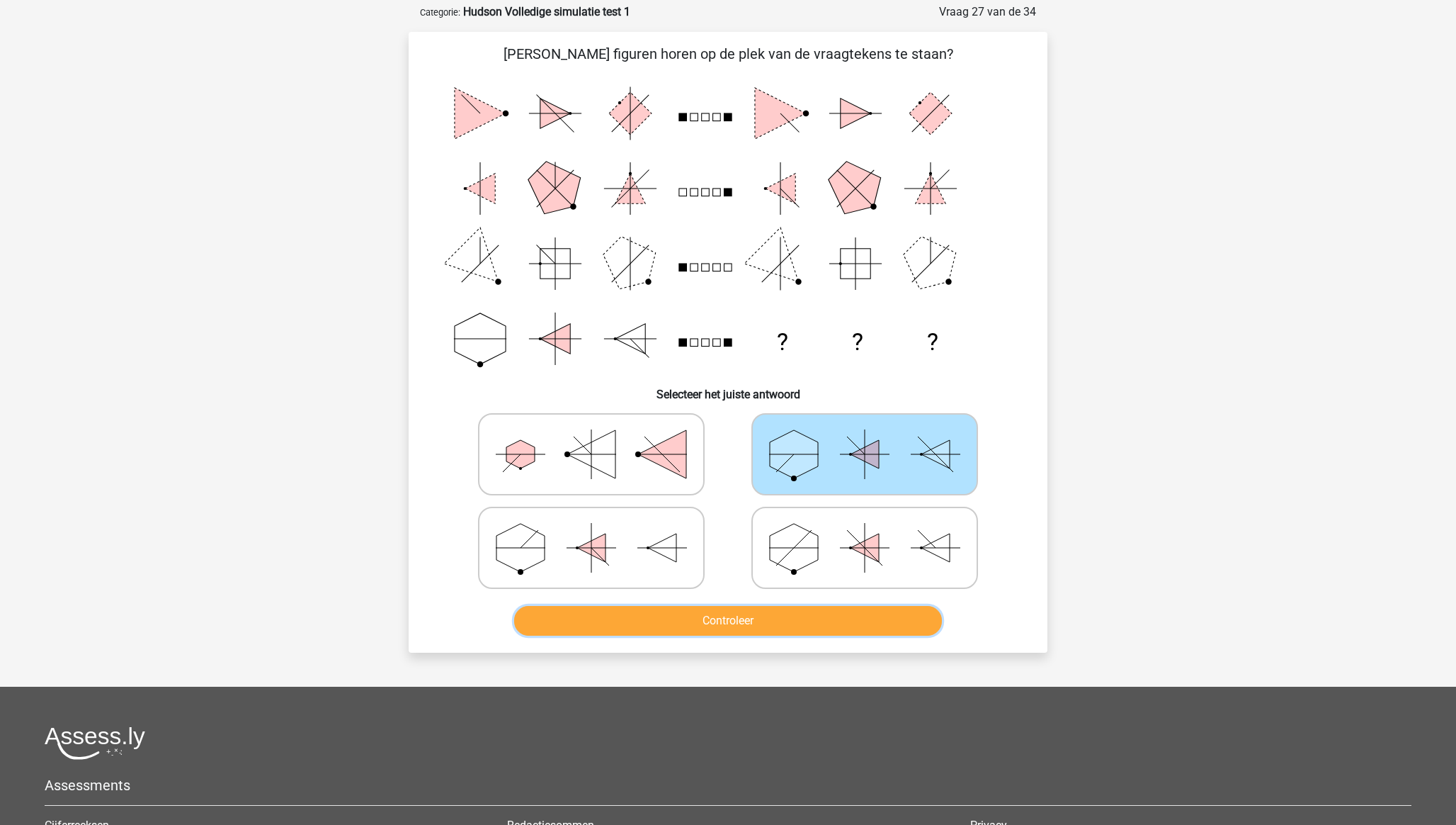
click at [808, 623] on button "Controleer" at bounding box center [728, 620] width 428 height 30
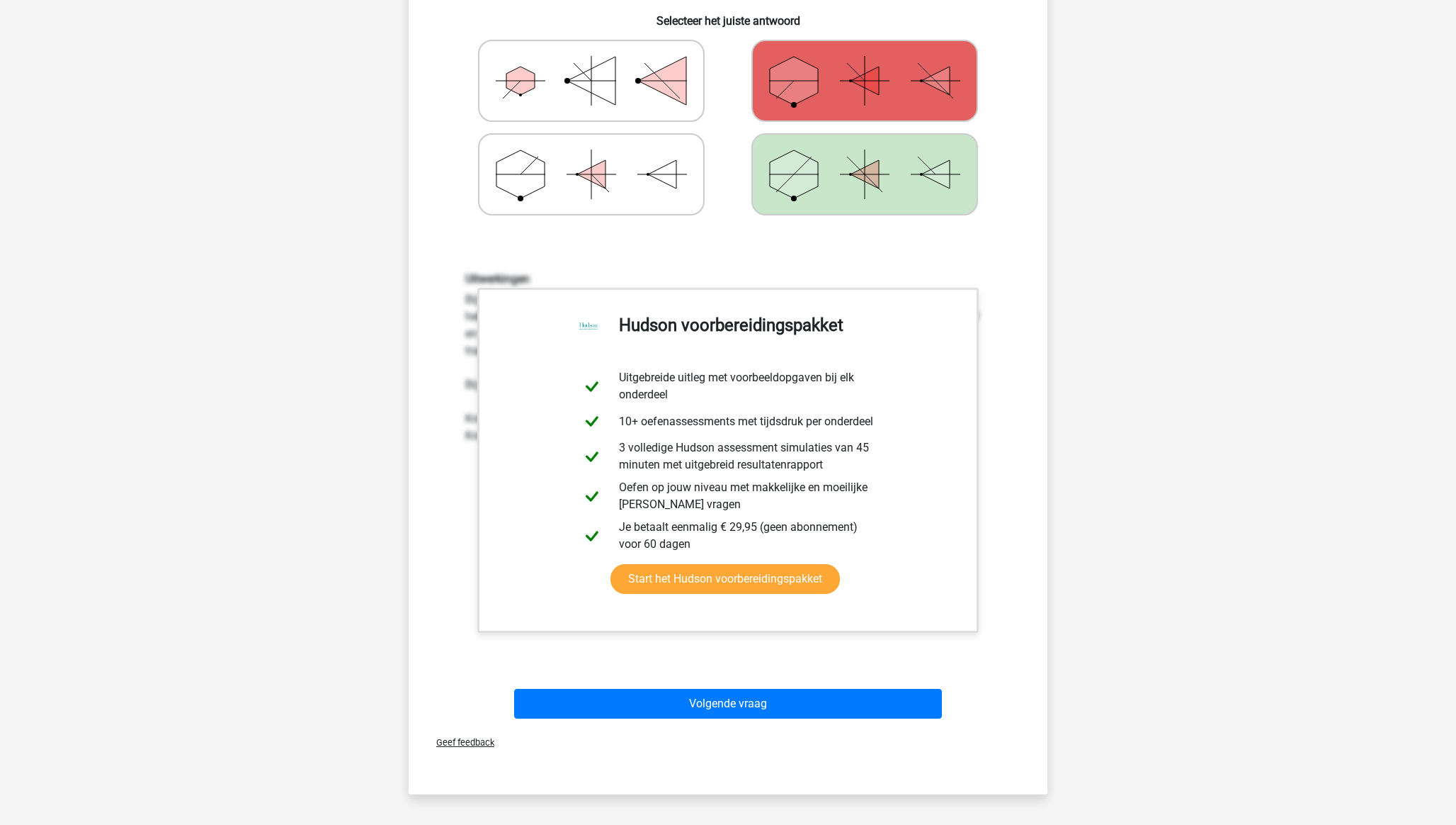
scroll to position [473, 0]
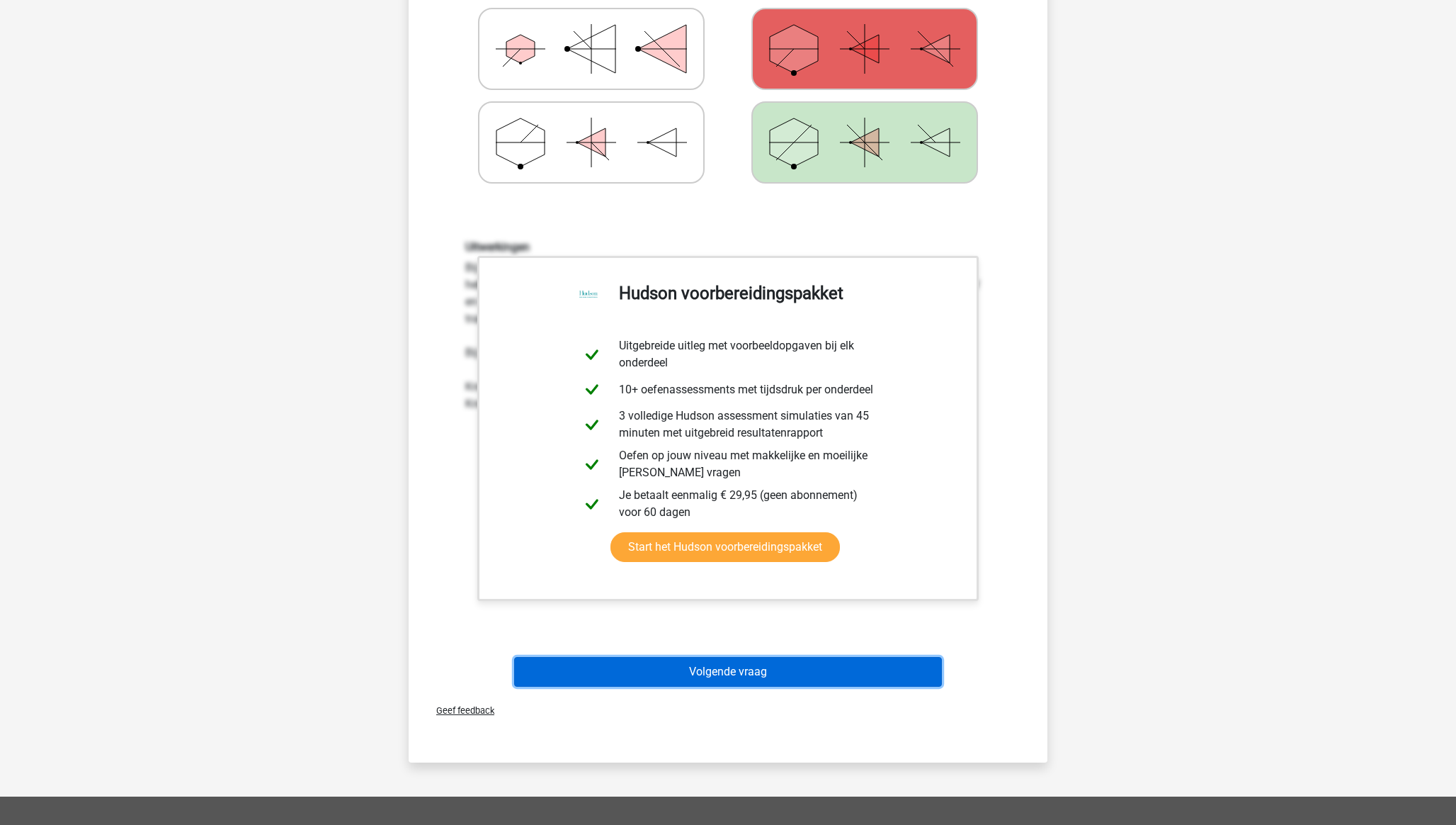
click at [678, 669] on button "Volgende vraag" at bounding box center [728, 672] width 428 height 30
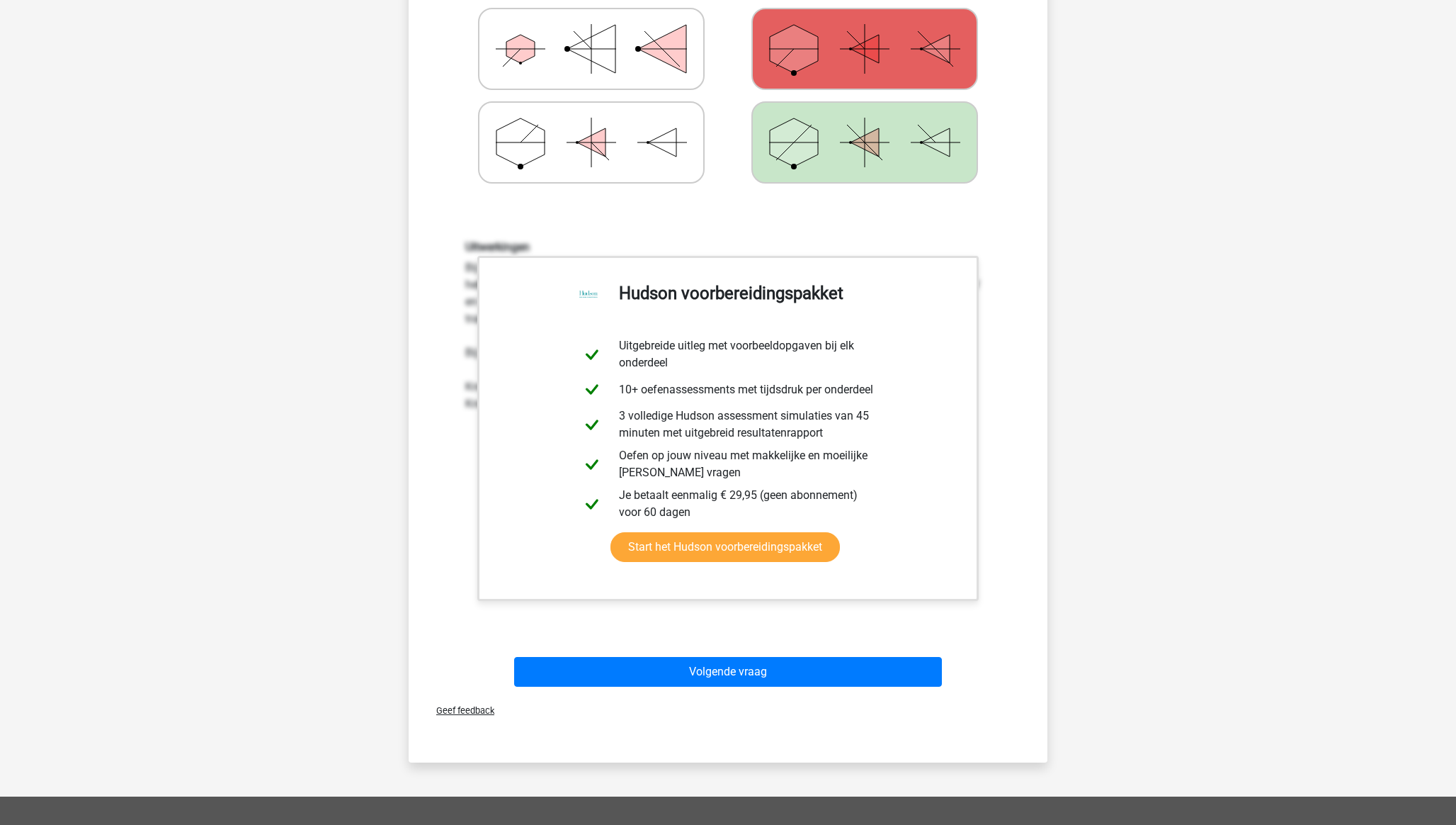
scroll to position [26, 0]
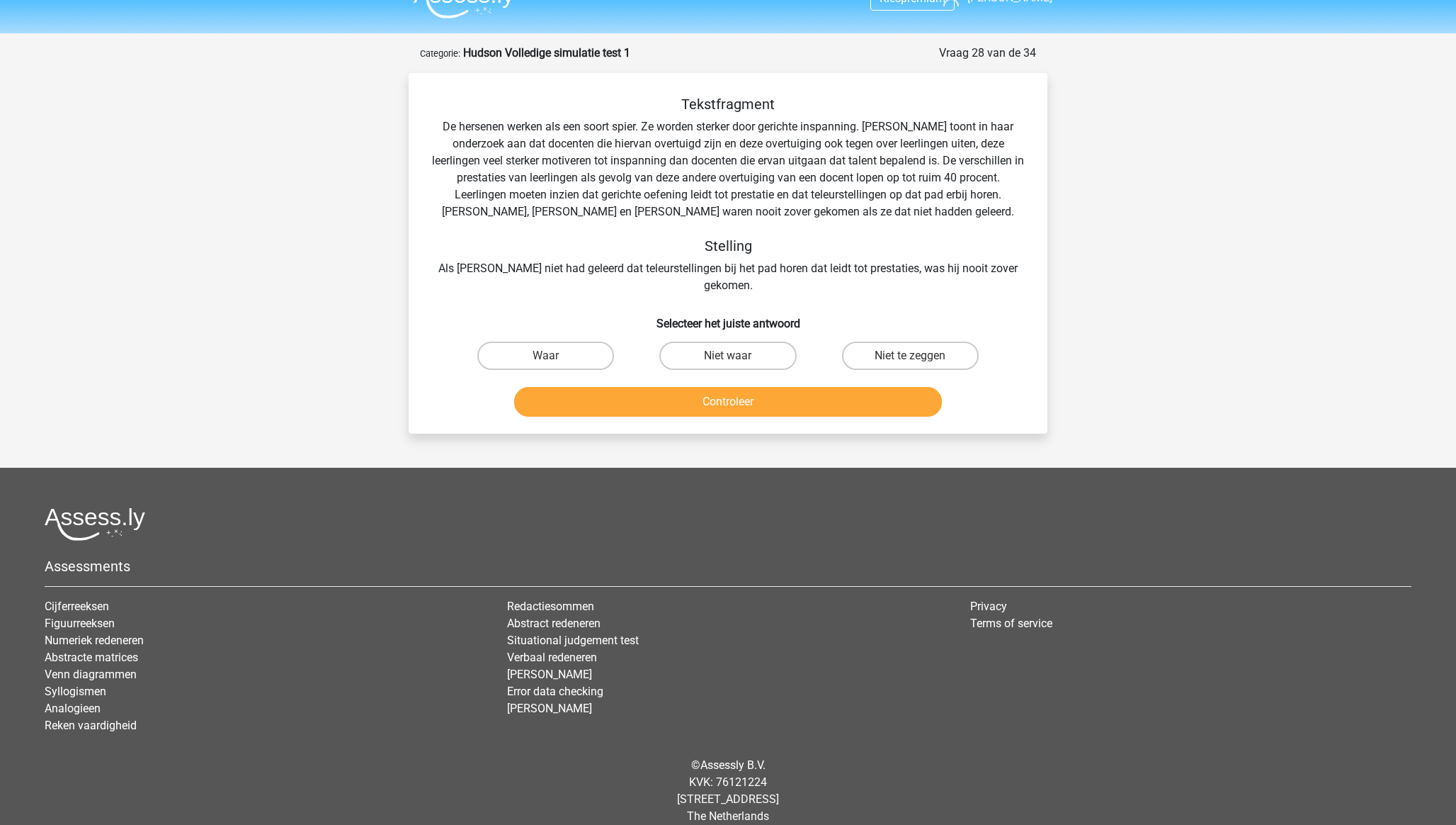
click at [917, 356] on input "Niet te zeggen" at bounding box center [914, 360] width 9 height 9
radio input "true"
click at [918, 390] on button "Controleer" at bounding box center [728, 402] width 428 height 30
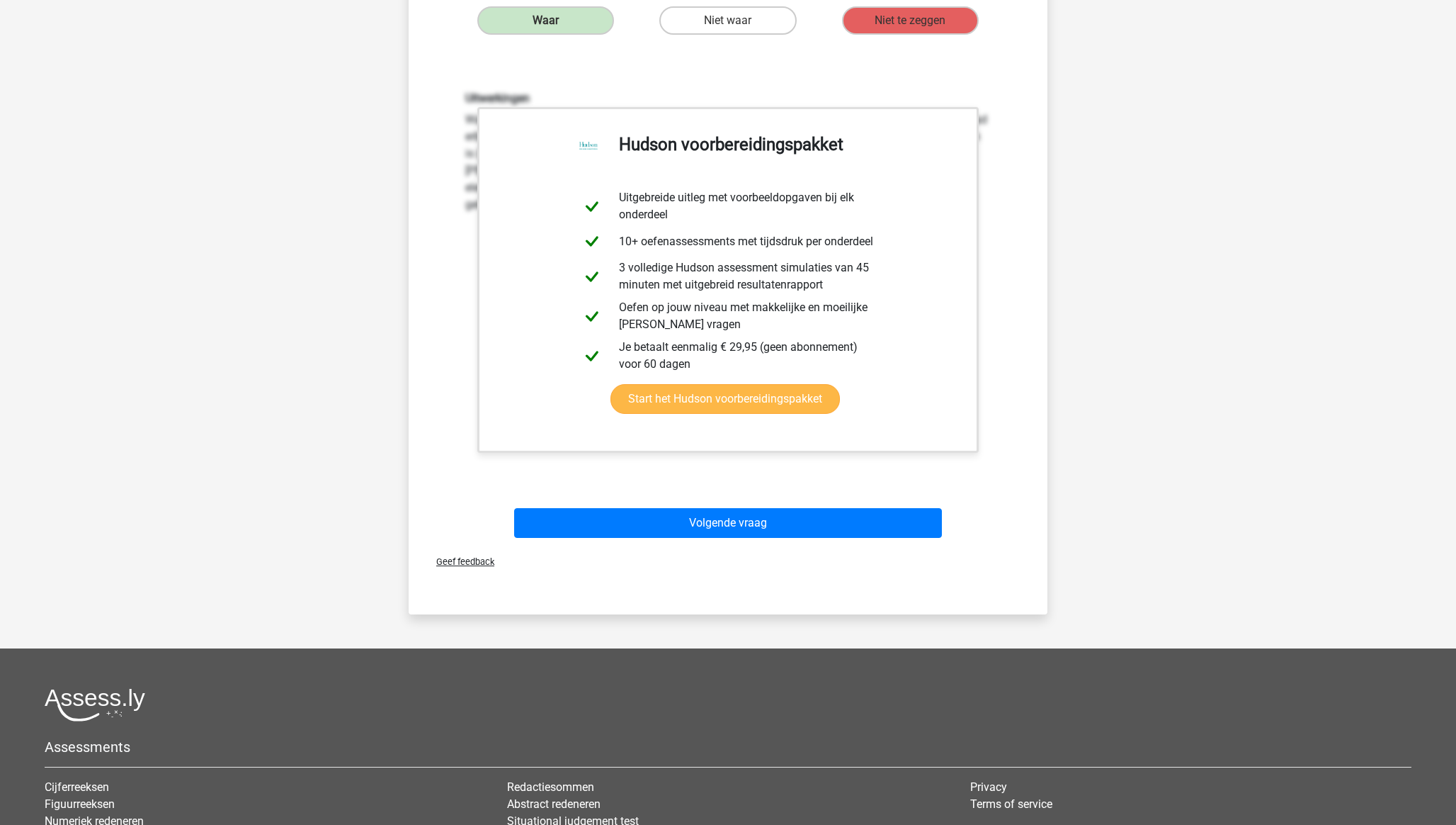
scroll to position [360, 0]
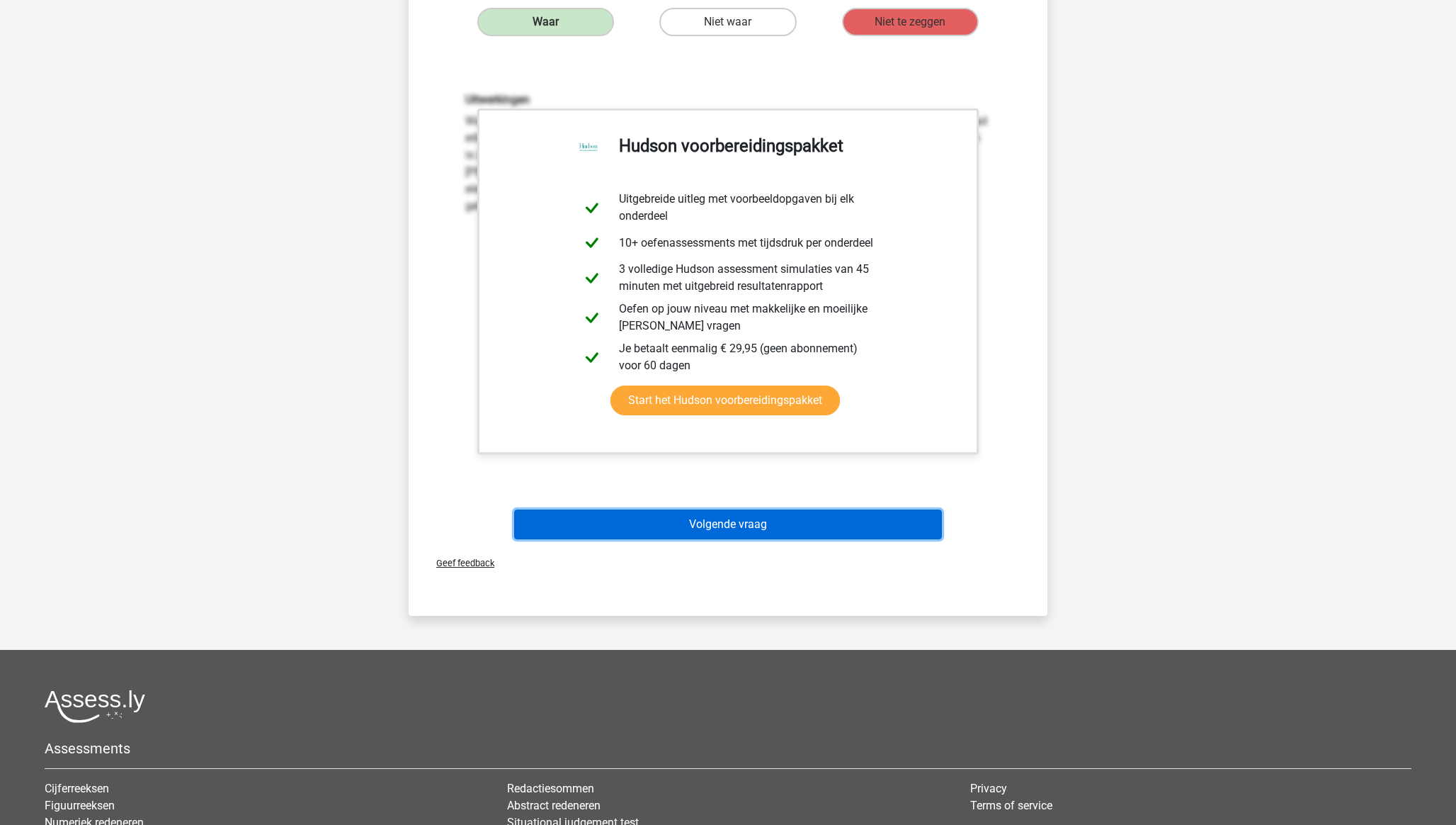
click at [751, 511] on button "Volgende vraag" at bounding box center [728, 524] width 428 height 30
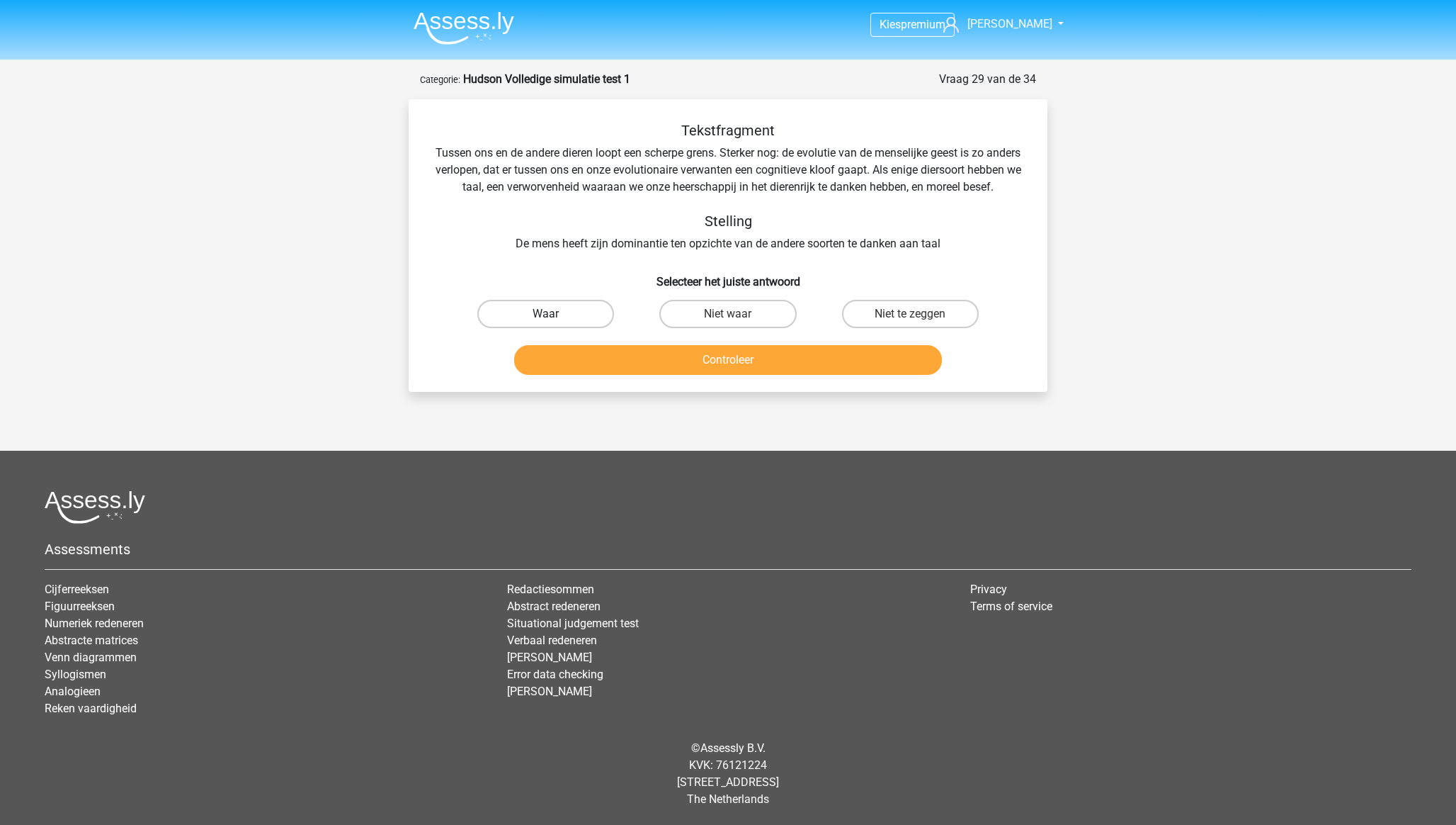
click at [544, 328] on label "Waar" at bounding box center [545, 314] width 136 height 28
click at [546, 323] on input "Waar" at bounding box center [551, 318] width 9 height 9
radio input "true"
click at [732, 375] on button "Controleer" at bounding box center [728, 360] width 428 height 30
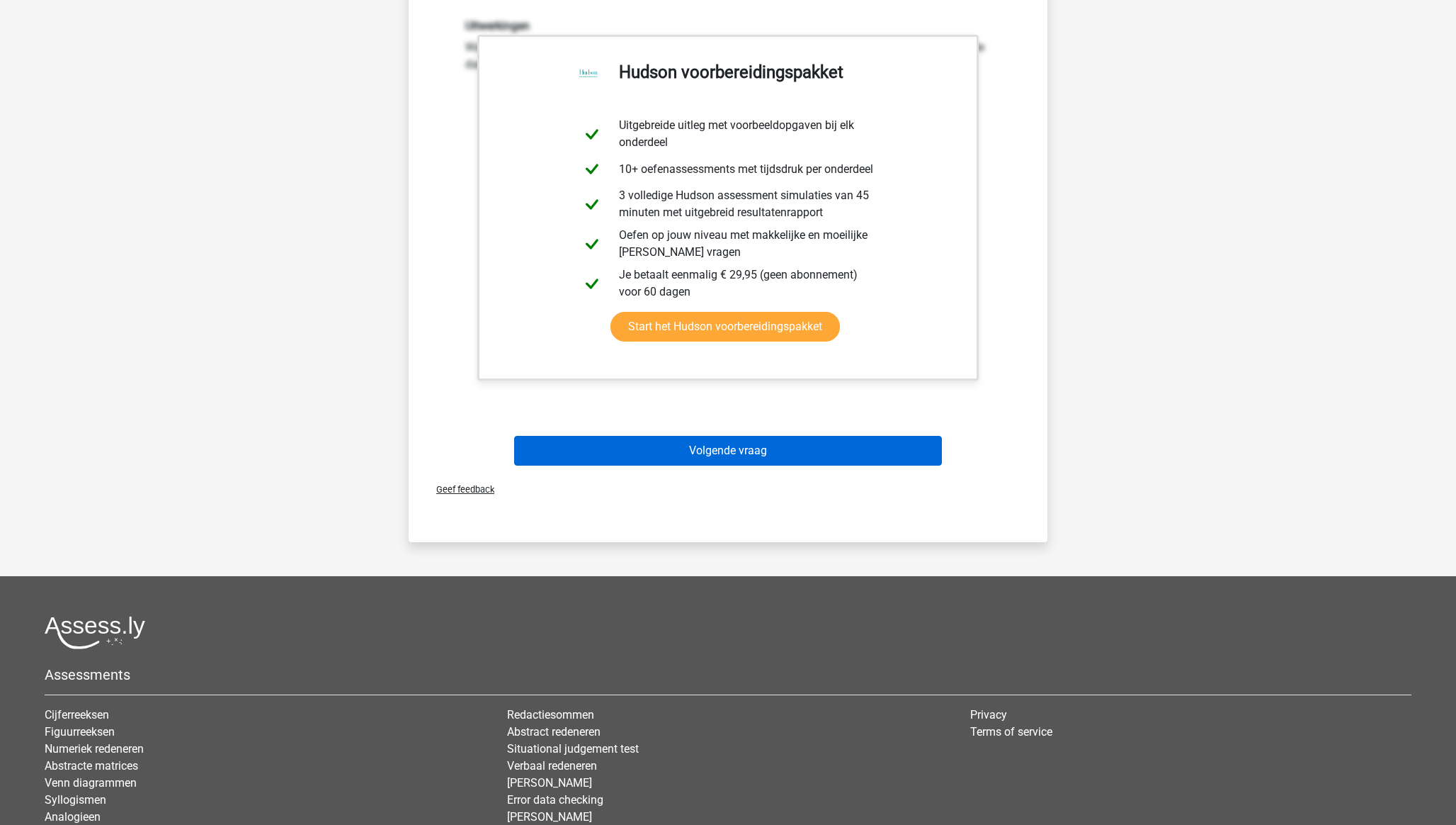
scroll to position [405, 0]
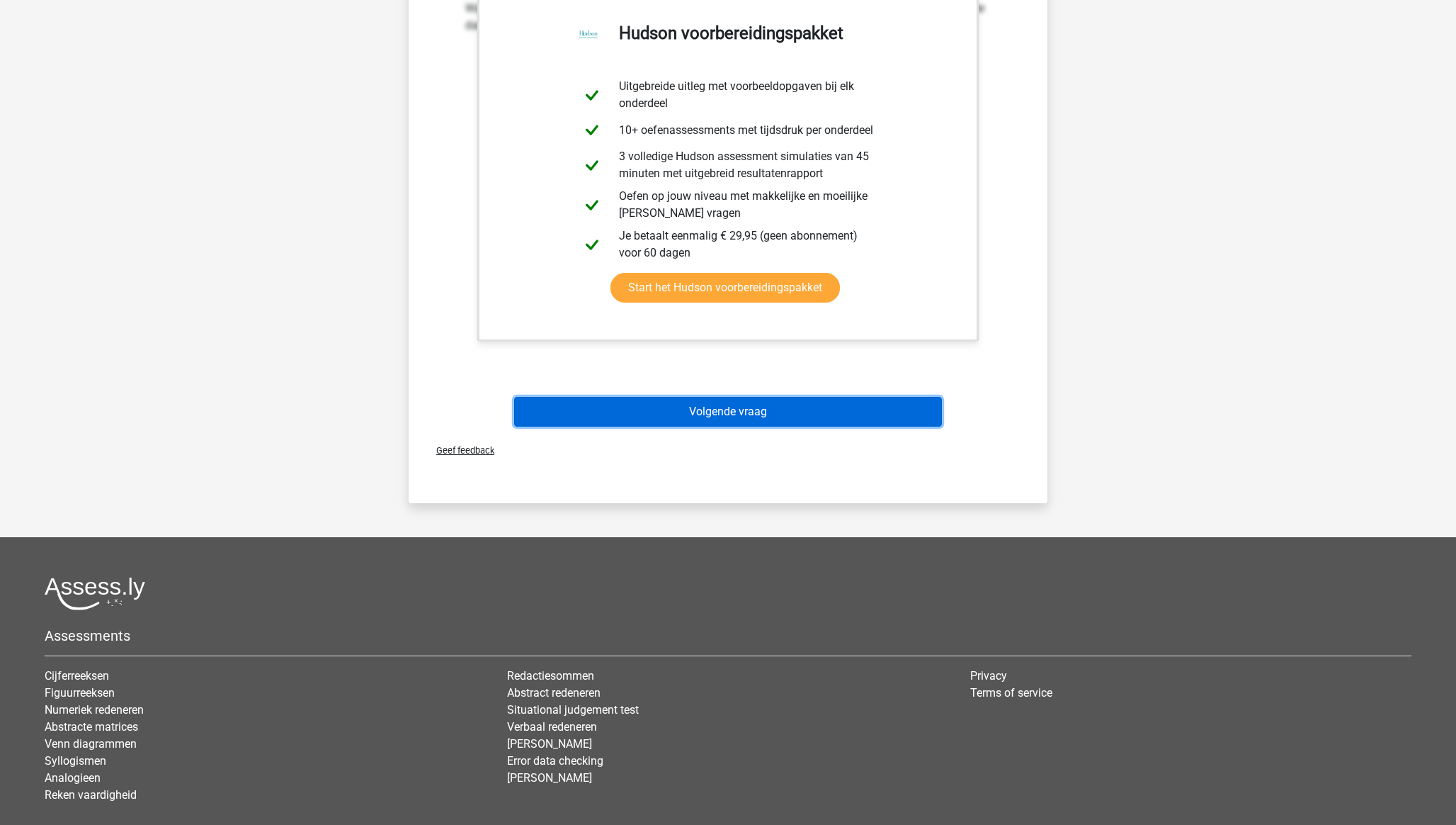
click at [747, 426] on button "Volgende vraag" at bounding box center [728, 411] width 428 height 30
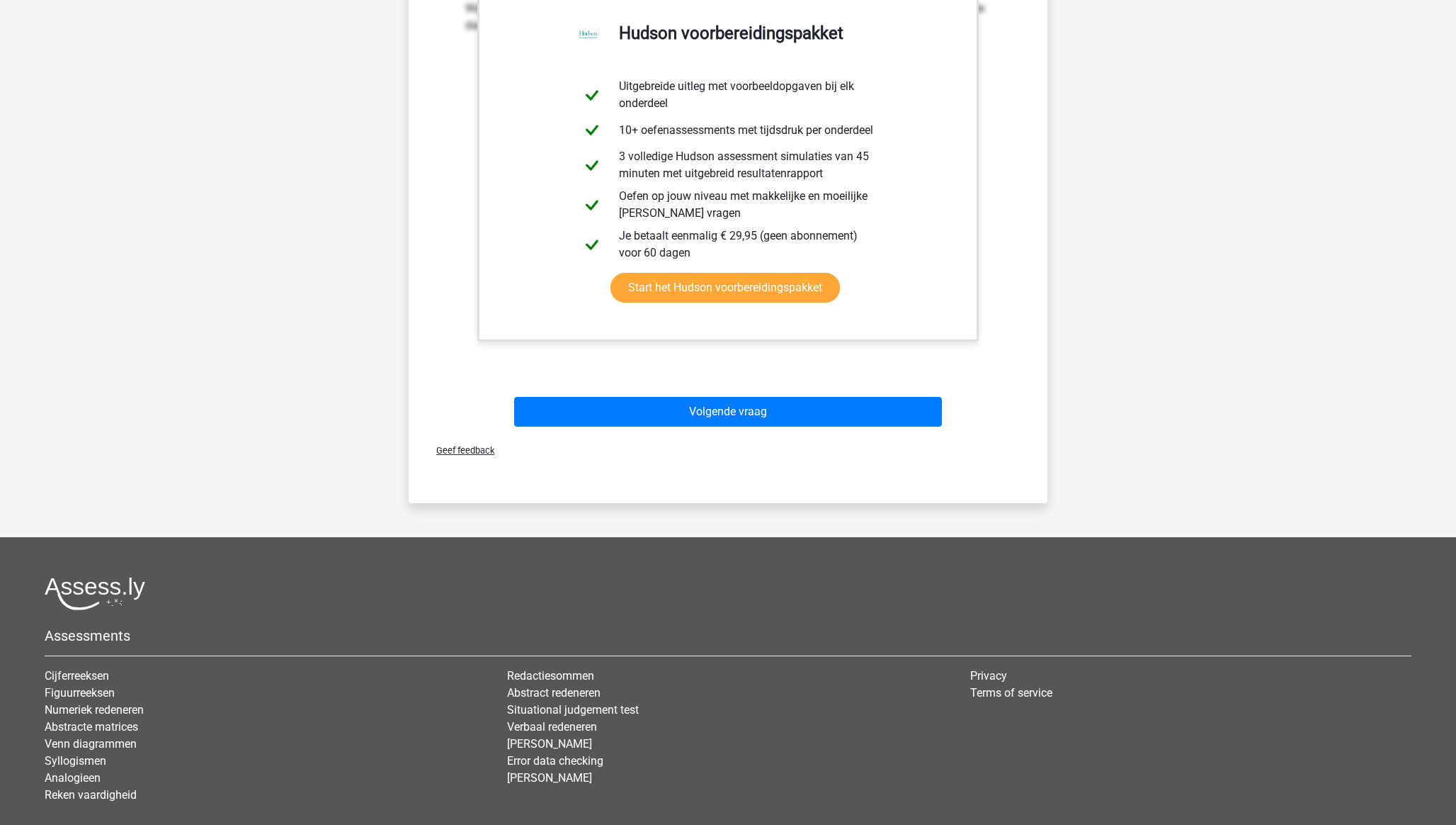
scroll to position [0, 0]
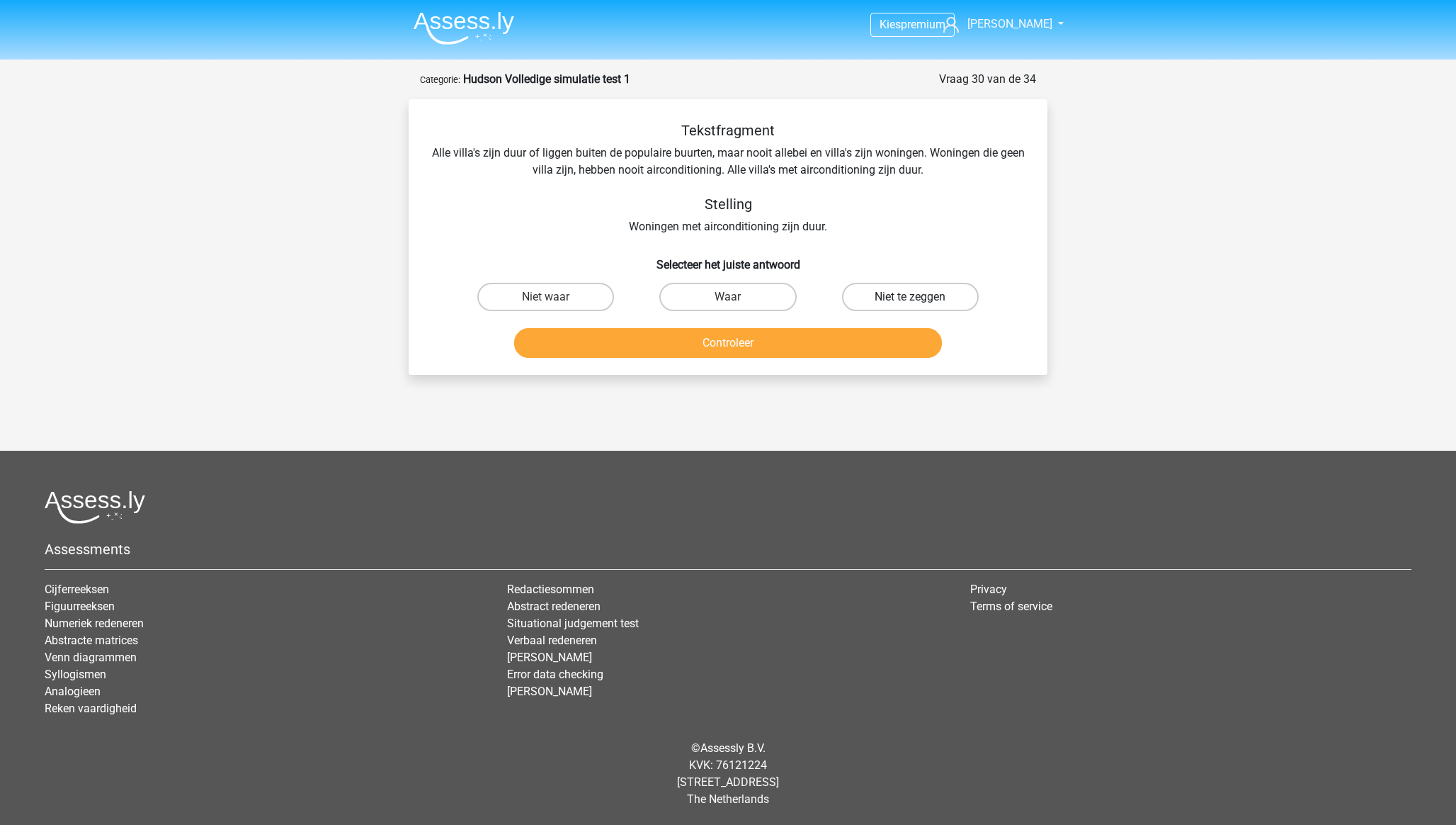
drag, startPoint x: 908, startPoint y: 293, endPoint x: 890, endPoint y: 301, distance: 19.7
click at [908, 293] on label "Niet te zeggen" at bounding box center [910, 296] width 136 height 28
click at [910, 296] on input "Niet te zeggen" at bounding box center [914, 301] width 9 height 9
radio input "true"
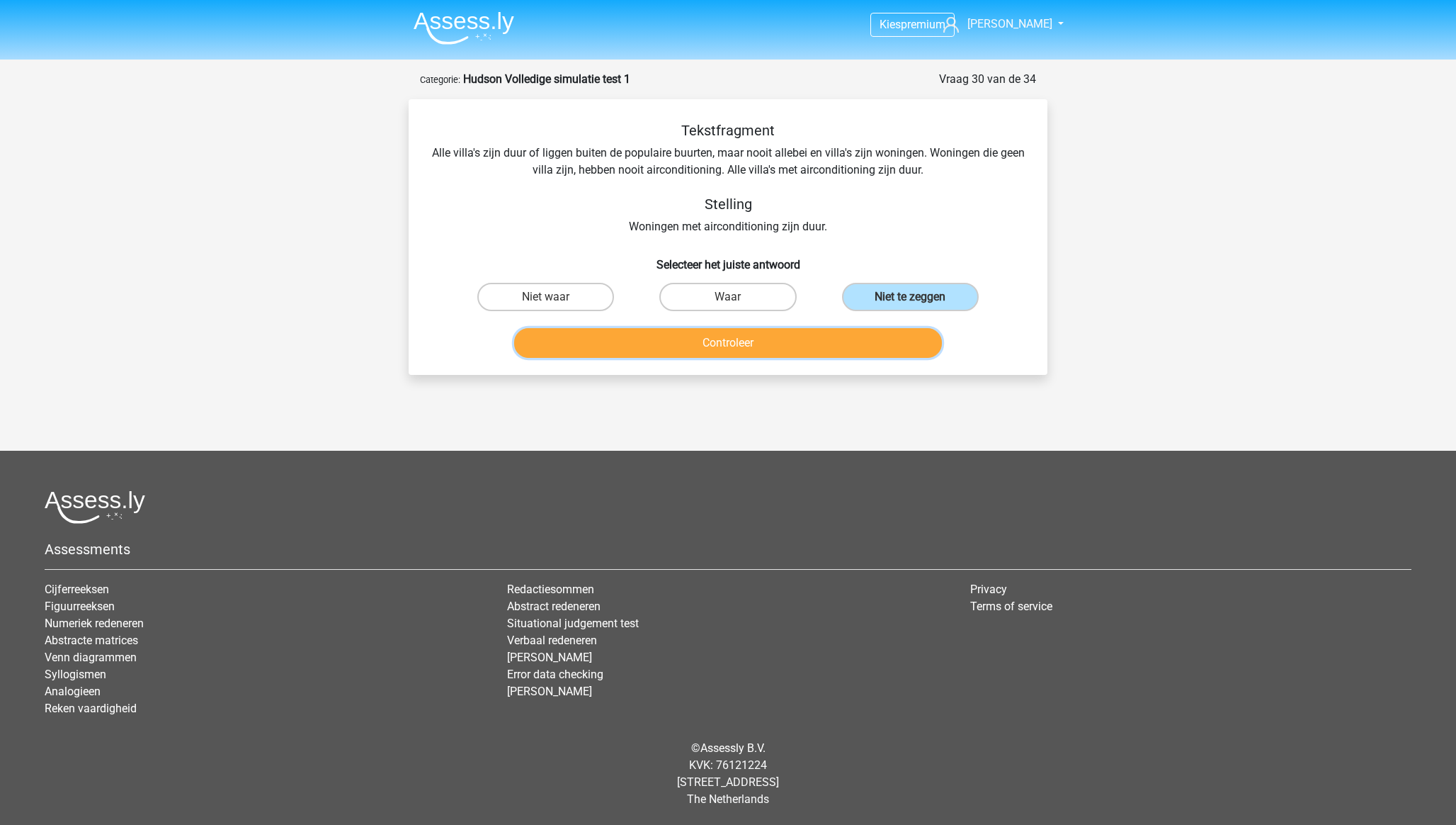
click at [771, 341] on button "Controleer" at bounding box center [728, 343] width 428 height 30
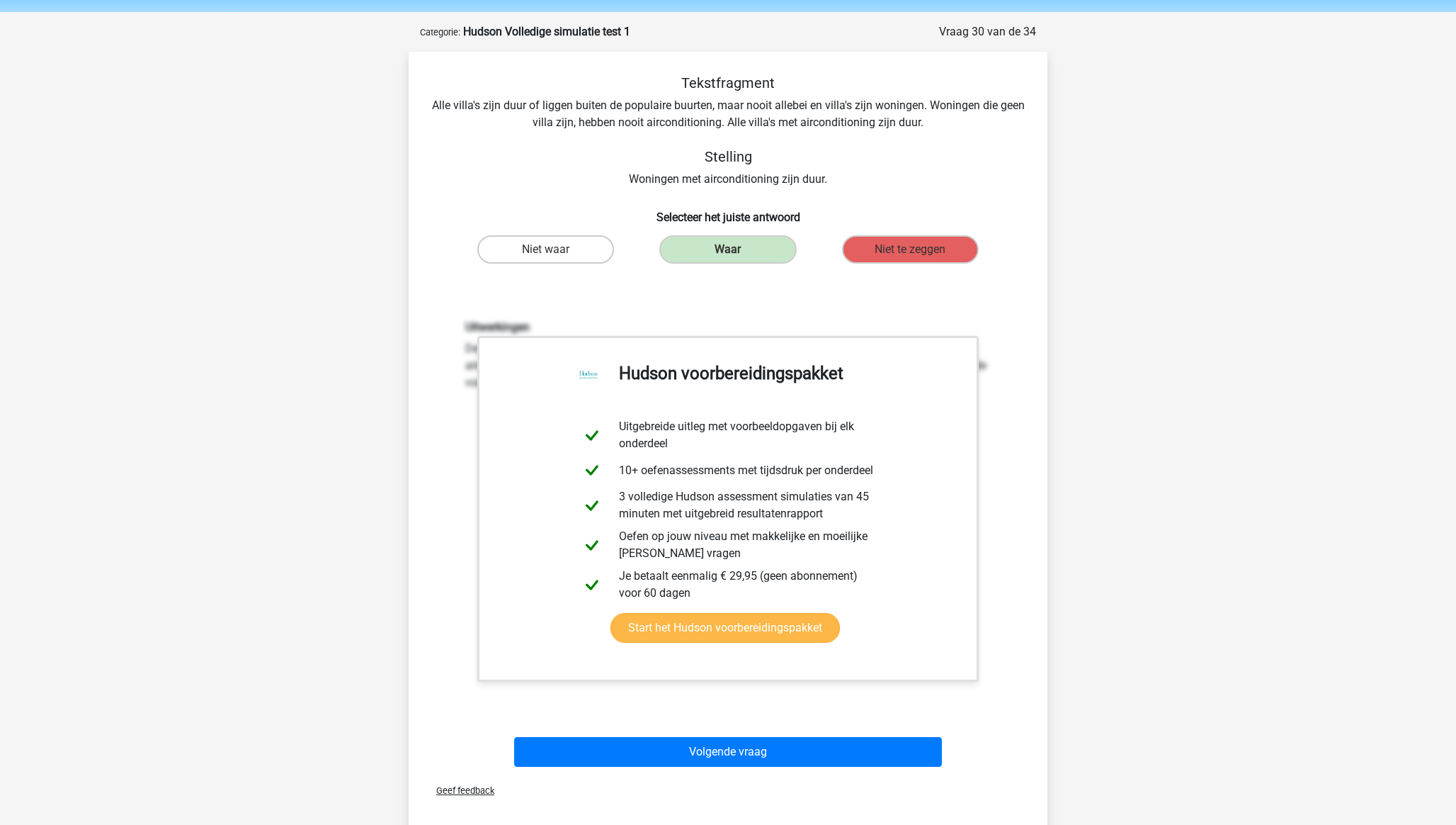
scroll to position [46, 0]
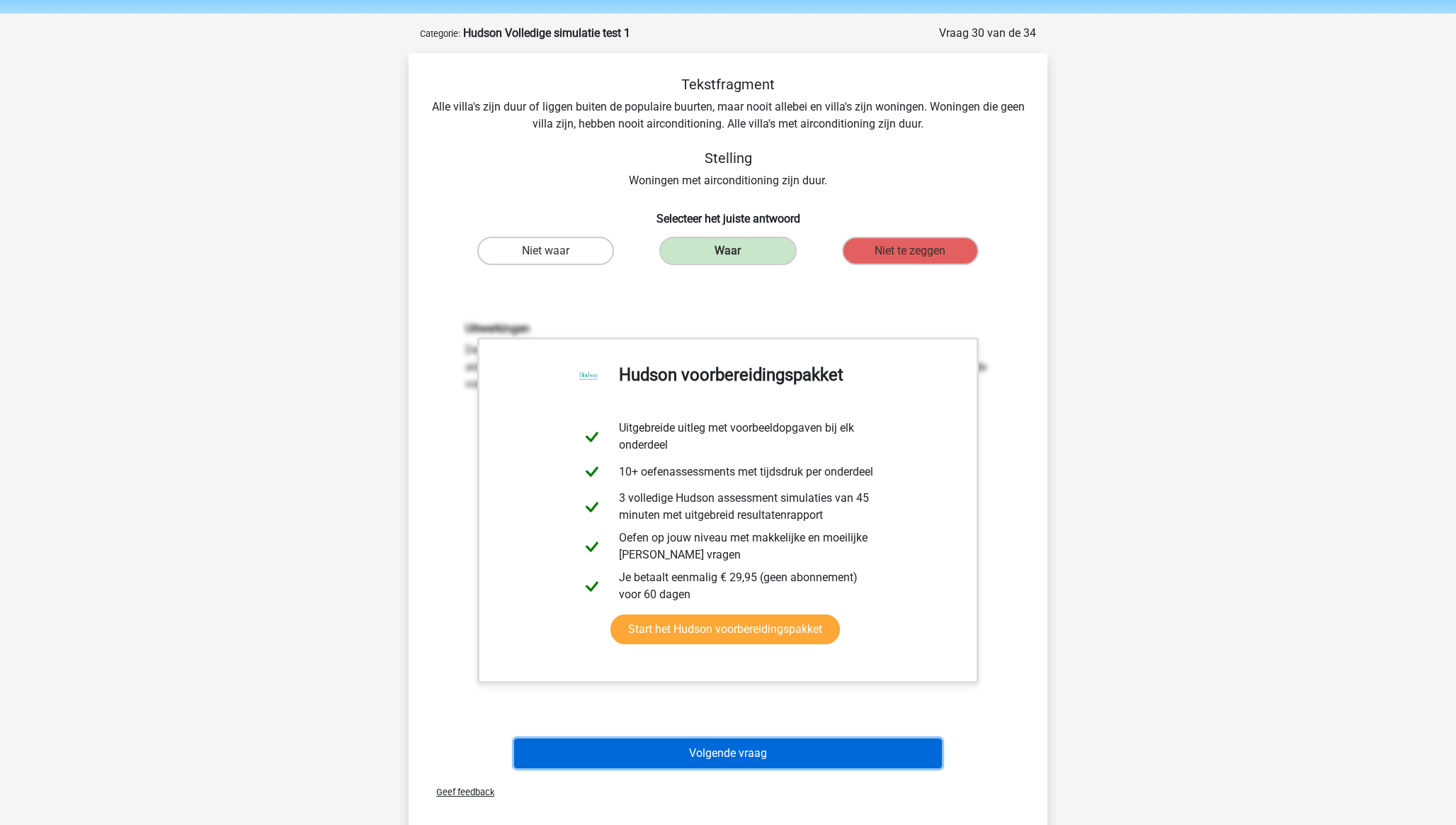
click at [716, 755] on button "Volgende vraag" at bounding box center [728, 753] width 428 height 30
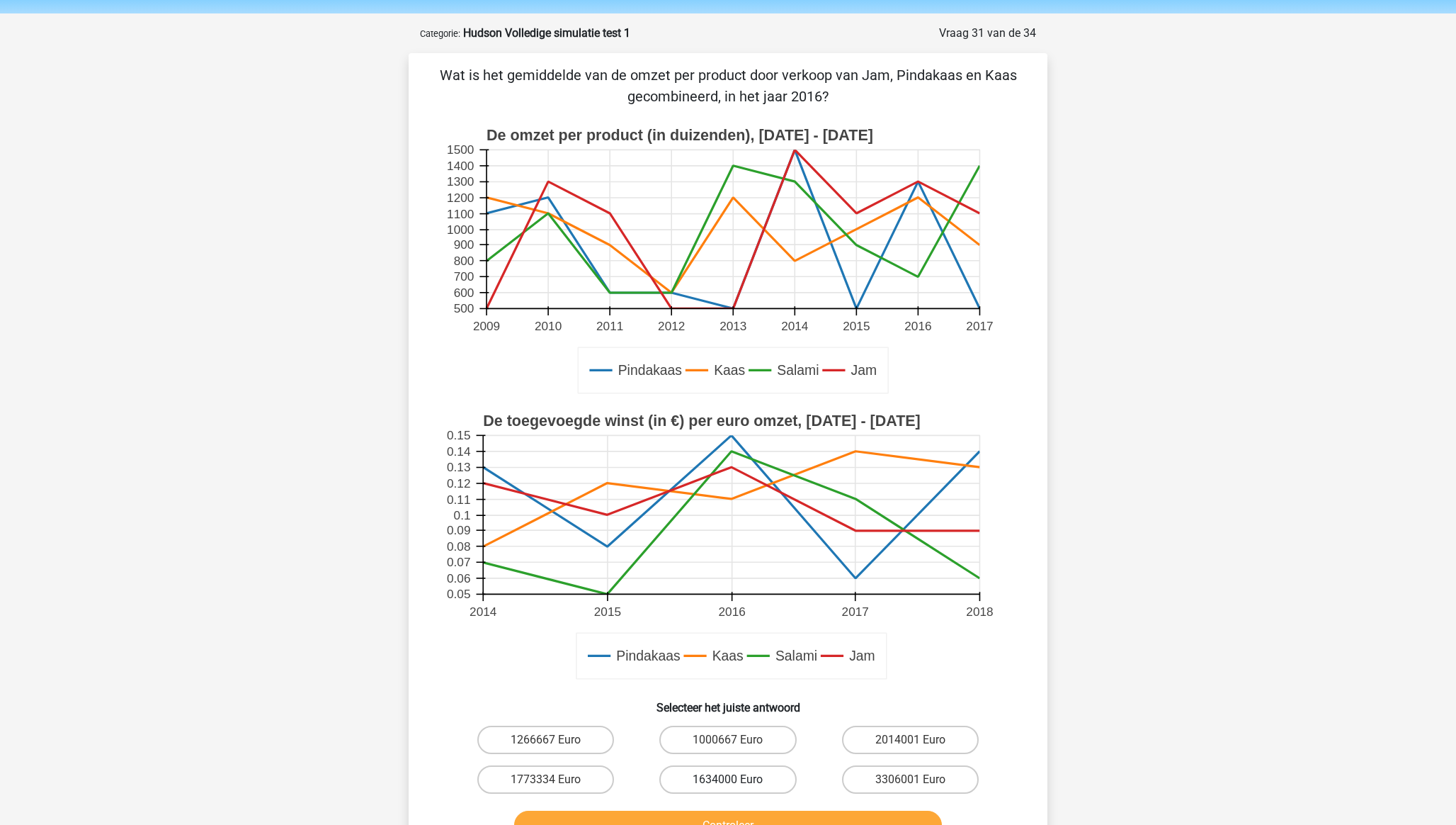
scroll to position [71, 0]
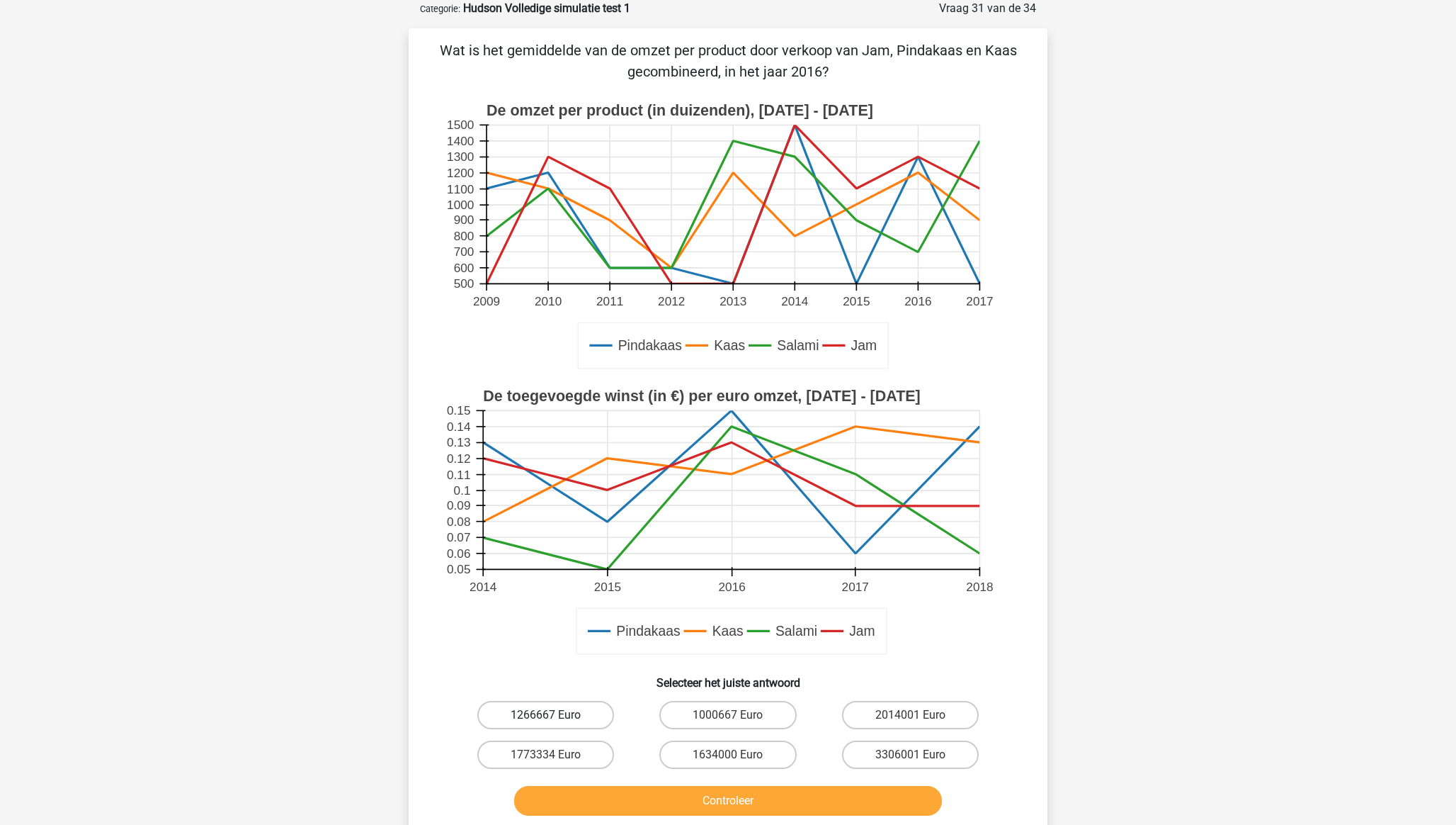
click at [552, 710] on label "1266667 Euro" at bounding box center [545, 715] width 136 height 28
click at [552, 715] on input "1266667 Euro" at bounding box center [551, 719] width 9 height 9
radio input "true"
click at [644, 798] on button "Controleer" at bounding box center [728, 801] width 428 height 30
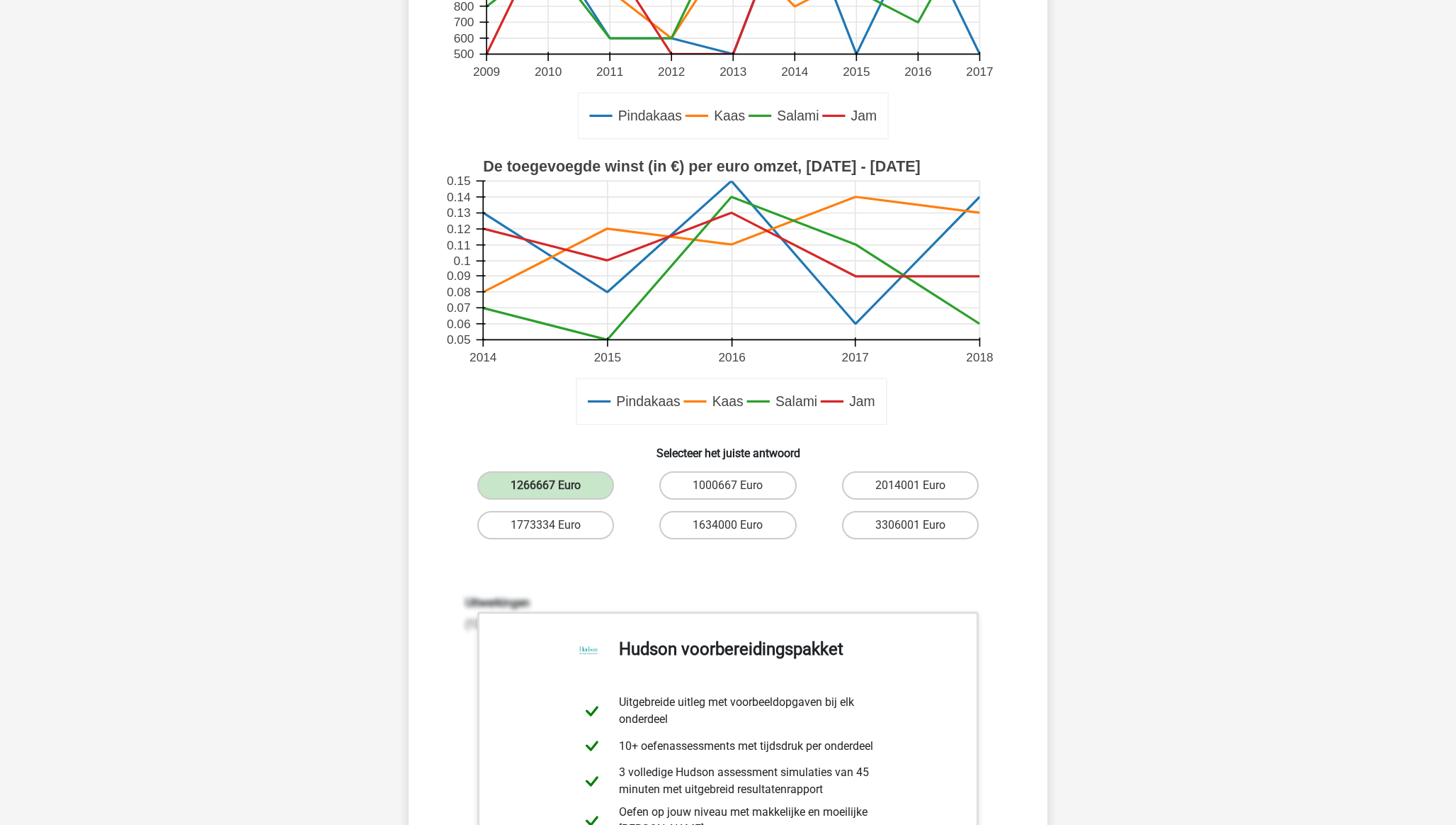
scroll to position [301, 0]
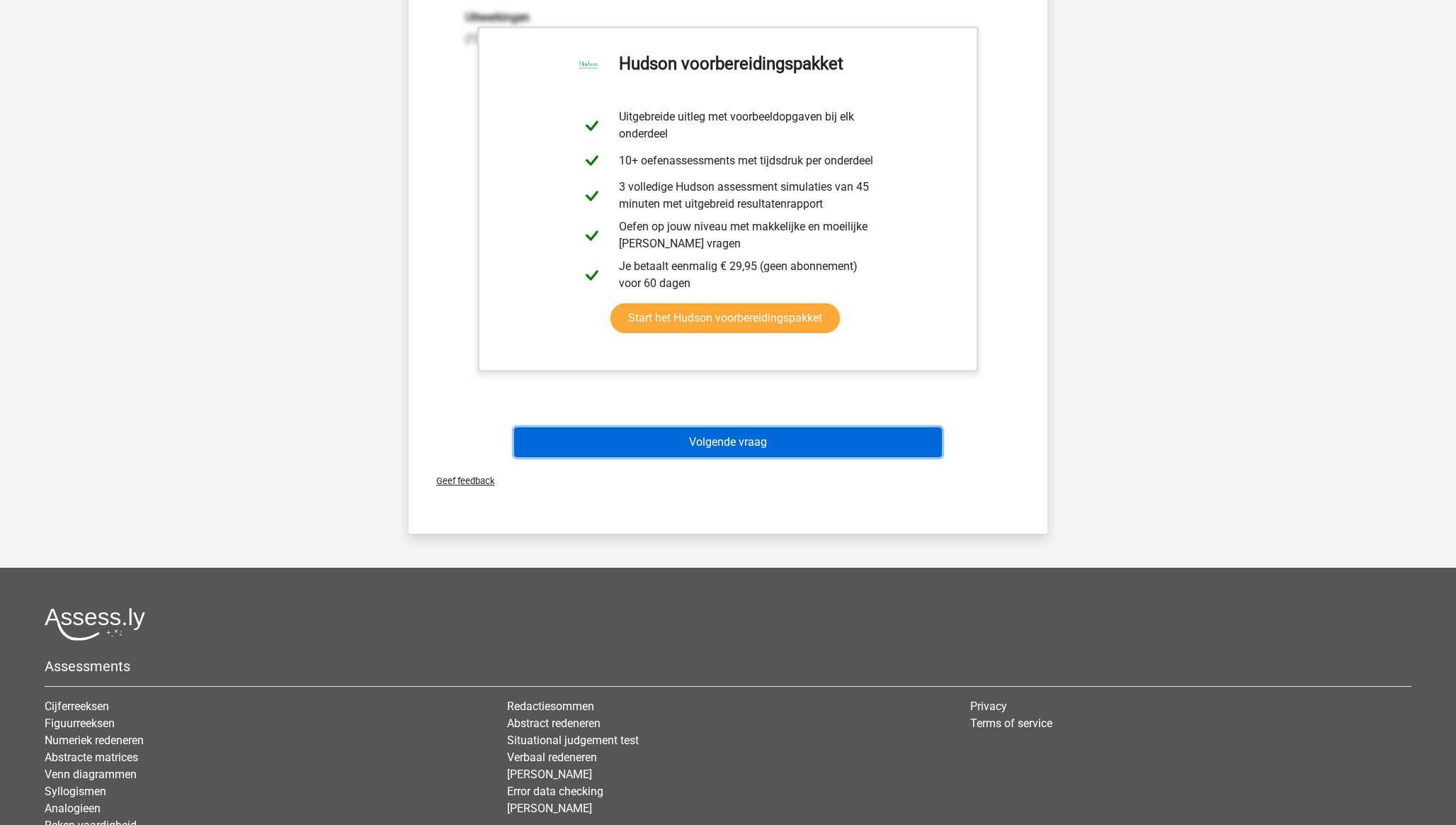
click at [751, 446] on button "Volgende vraag" at bounding box center [728, 442] width 428 height 30
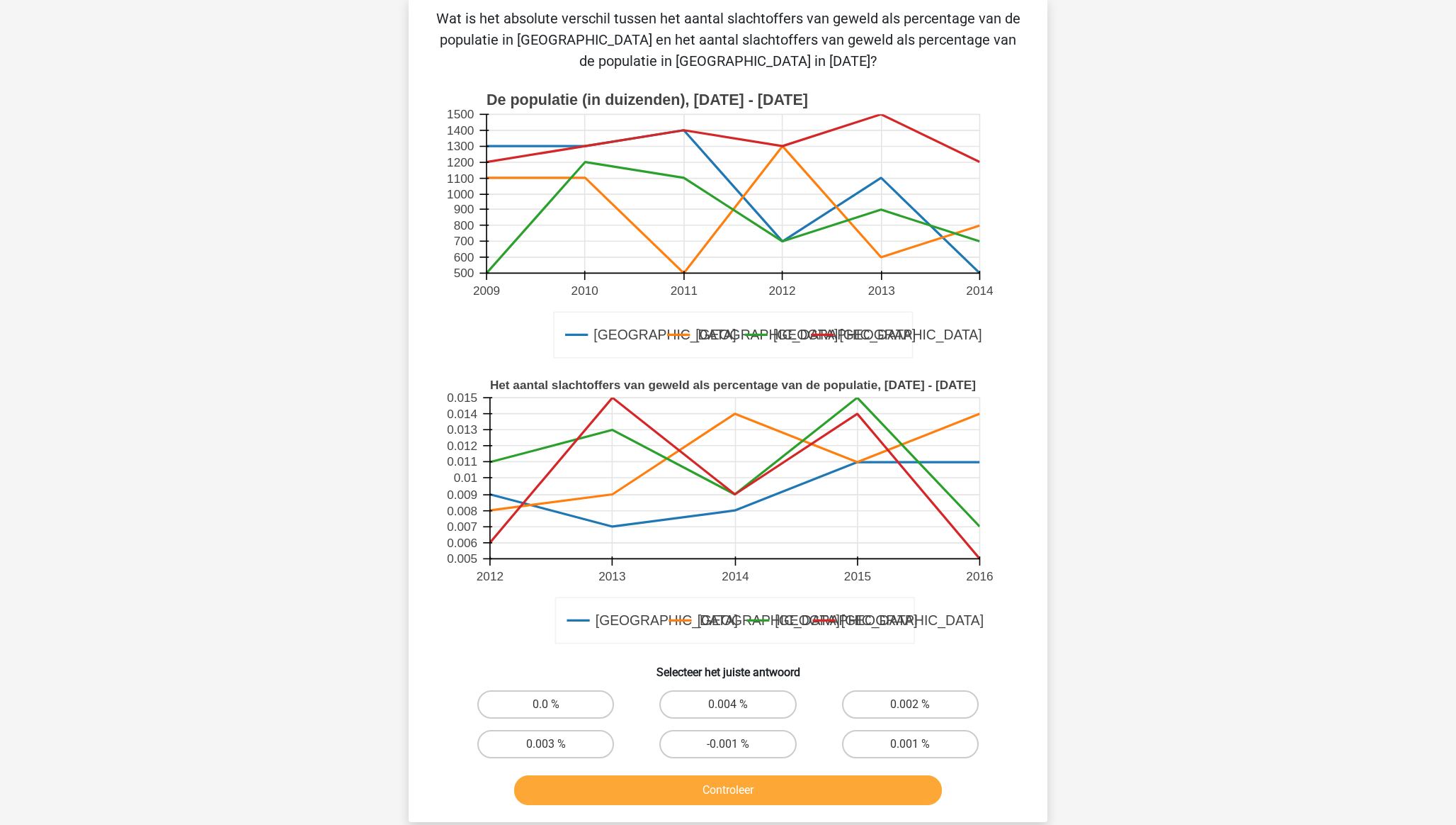
scroll to position [71, 0]
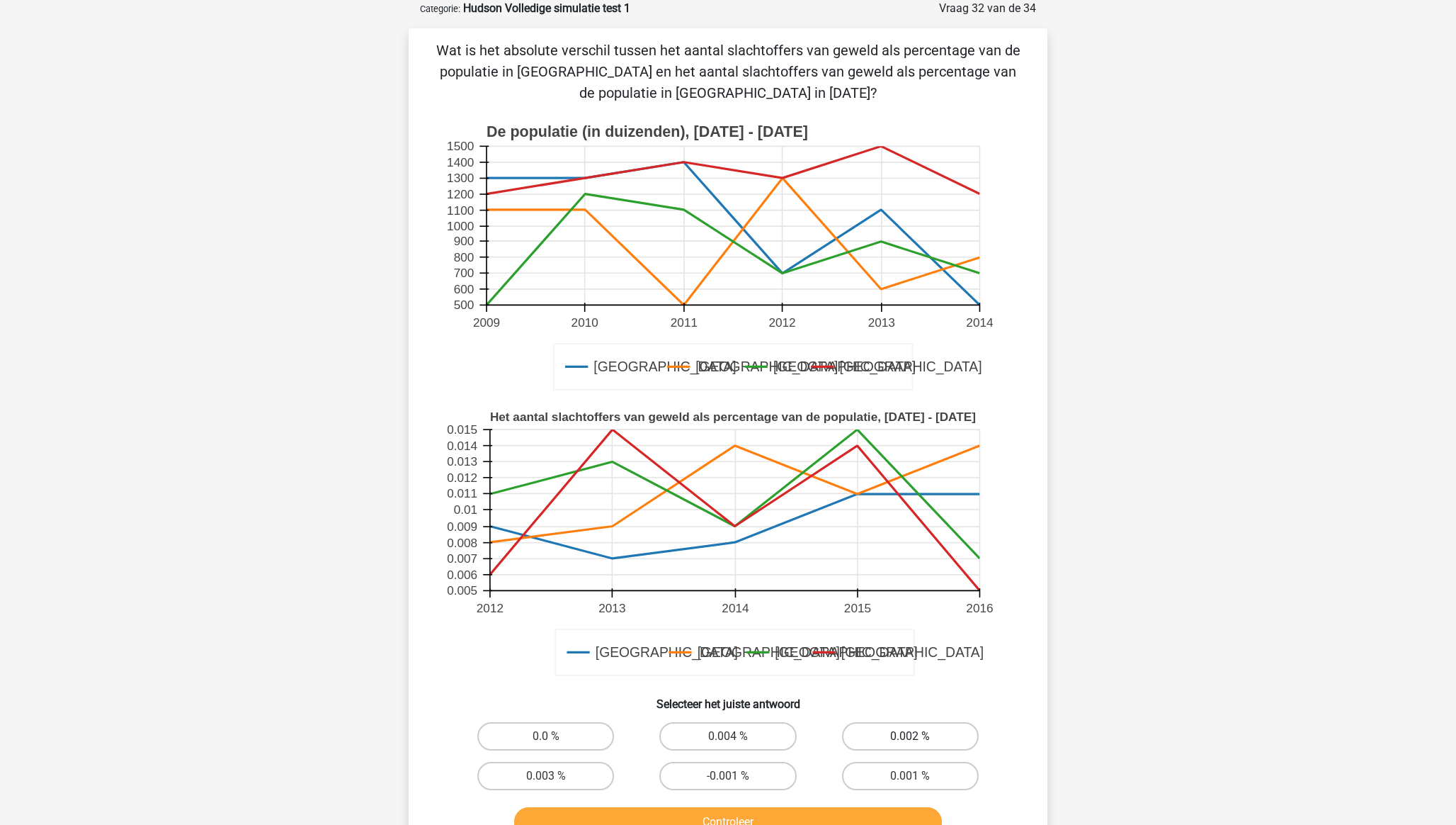
click at [916, 735] on label "0.002 %" at bounding box center [910, 736] width 136 height 28
click at [916, 736] on input "0.002 %" at bounding box center [914, 740] width 9 height 9
radio input "true"
click at [881, 814] on button "Controleer" at bounding box center [728, 822] width 428 height 30
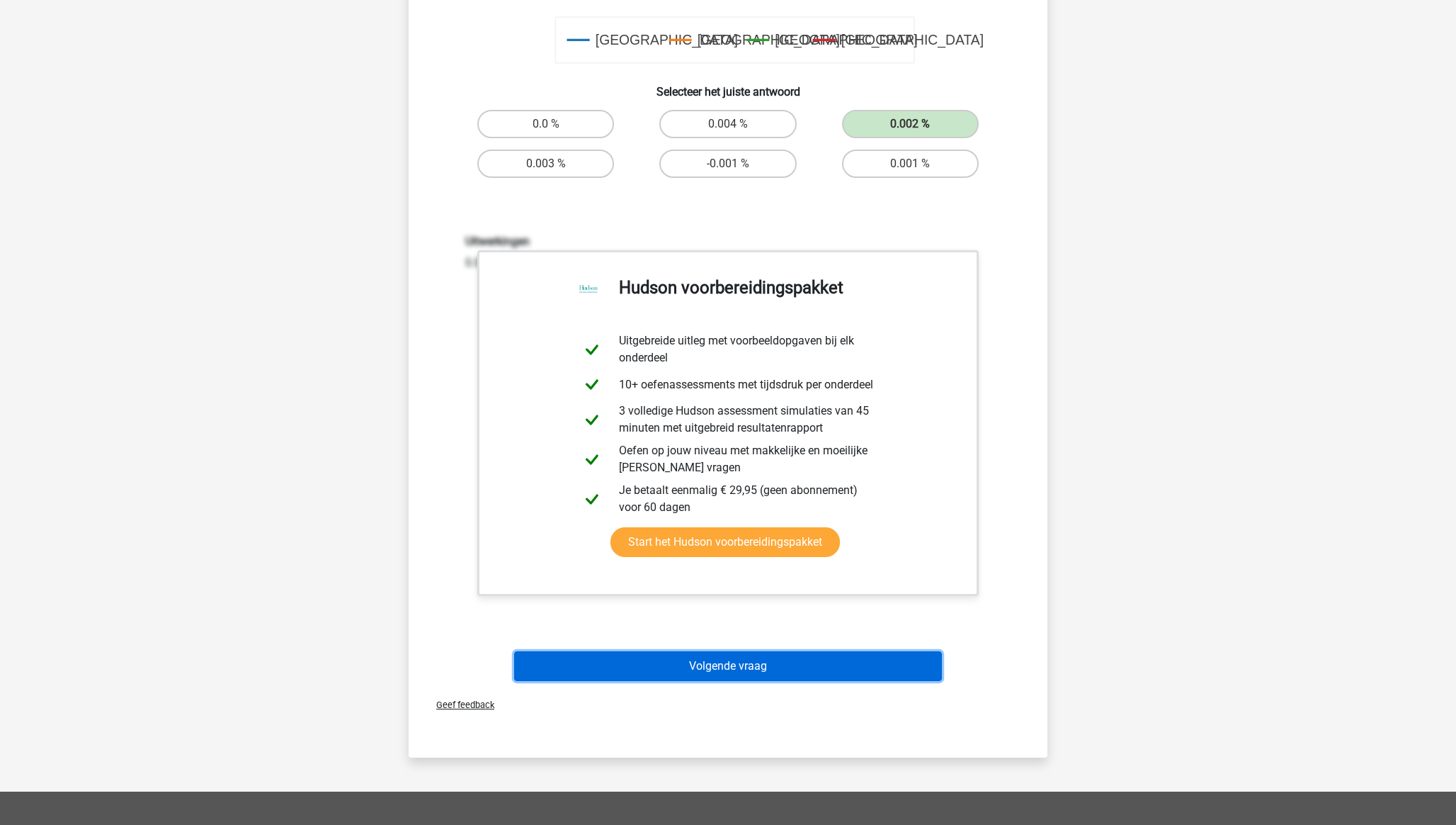
click at [711, 672] on button "Volgende vraag" at bounding box center [728, 666] width 428 height 30
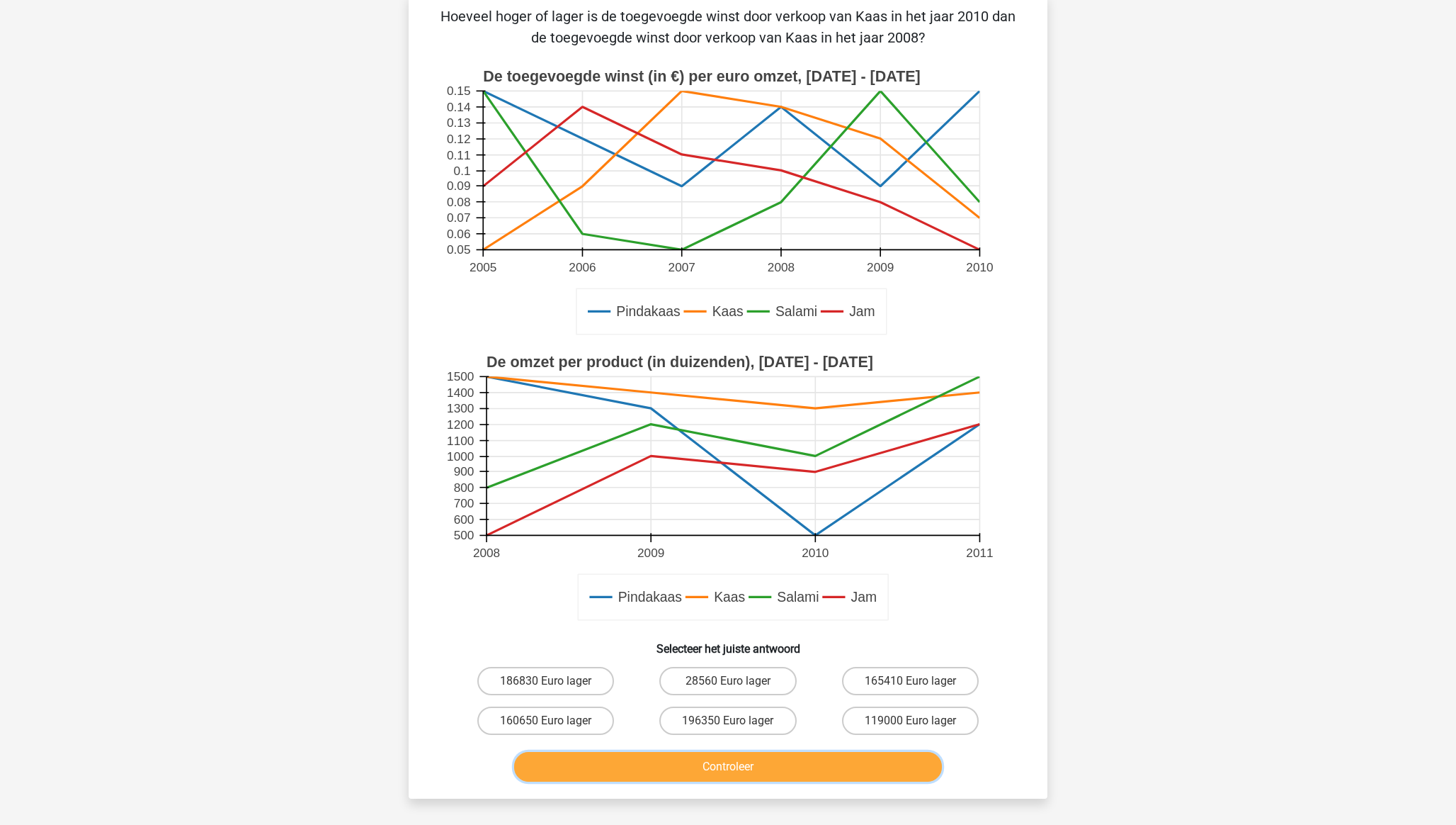
scroll to position [106, 0]
click at [727, 676] on label "28560 Euro lager" at bounding box center [728, 679] width 136 height 28
click at [728, 680] on input "28560 Euro lager" at bounding box center [733, 684] width 9 height 9
radio input "true"
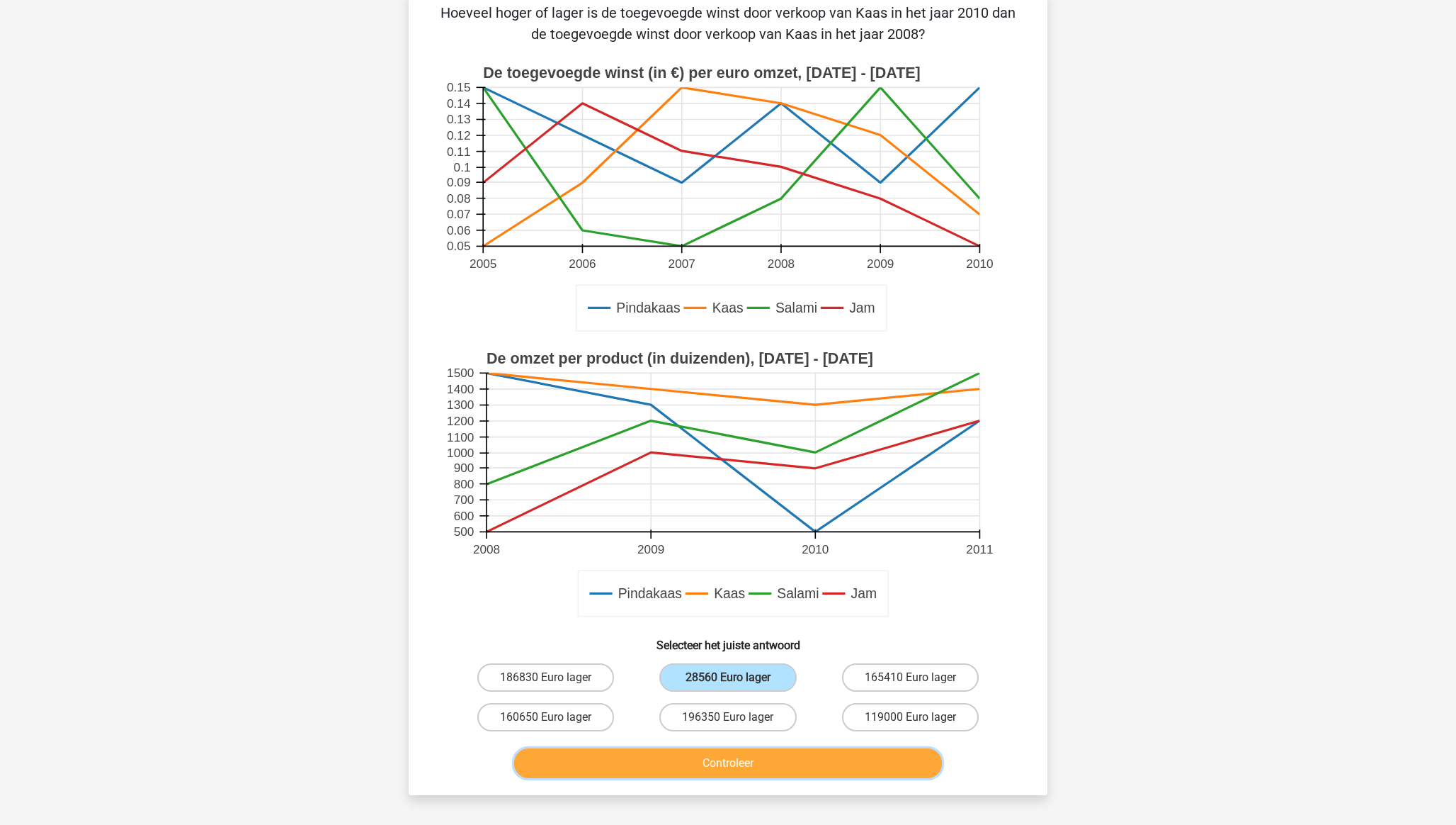
click at [744, 762] on button "Controleer" at bounding box center [728, 763] width 428 height 30
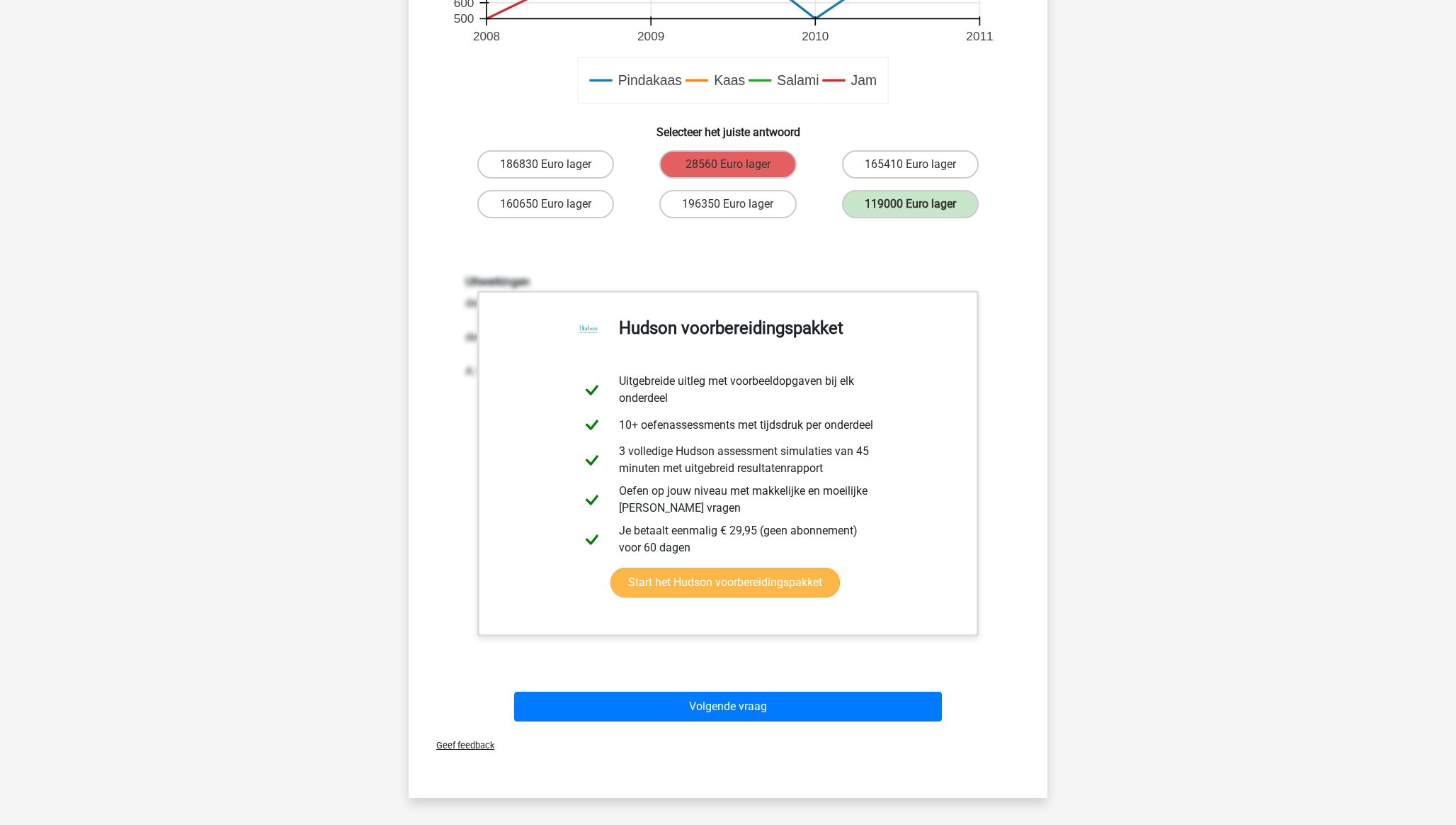
scroll to position [626, 0]
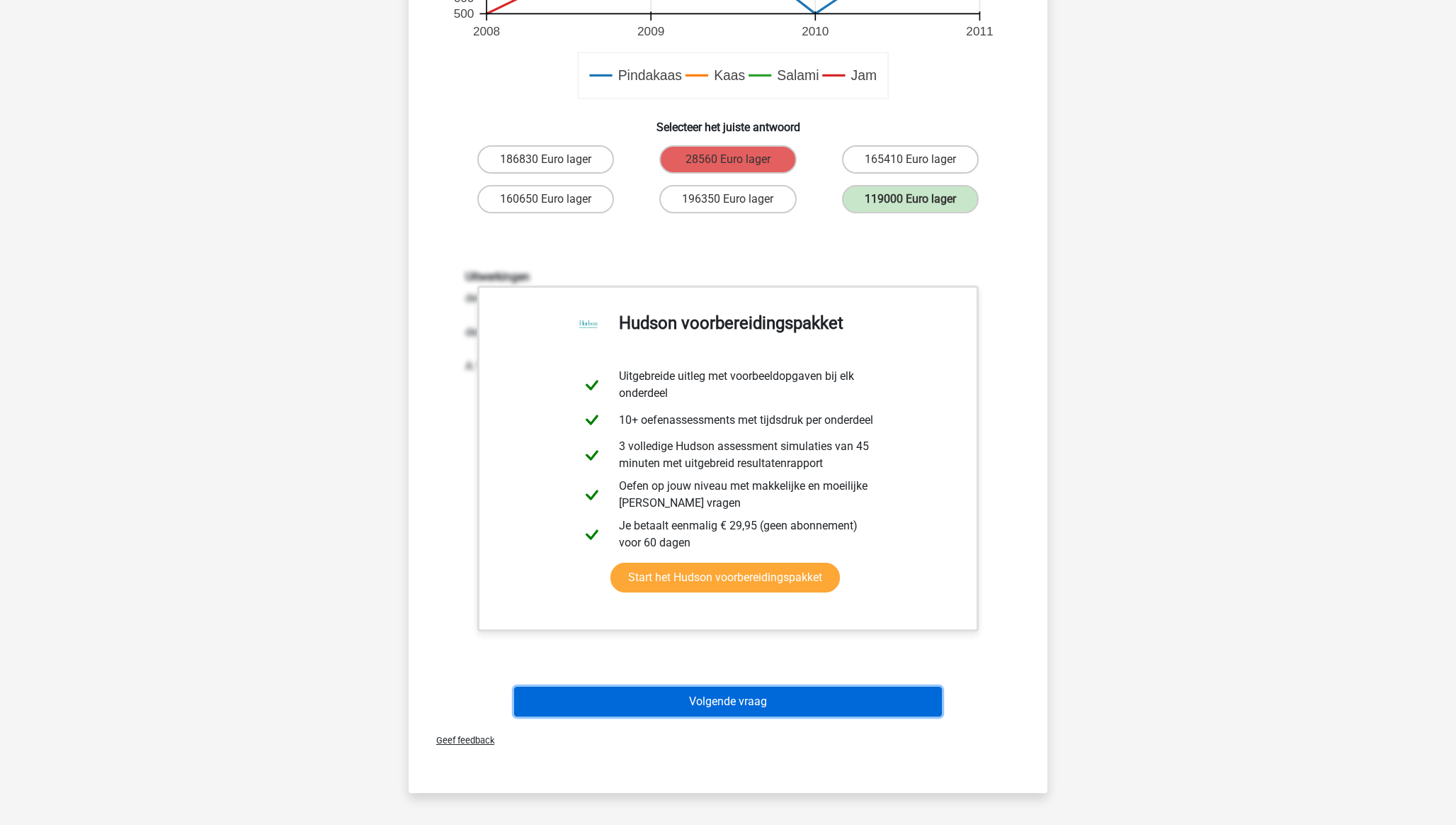
click at [775, 698] on button "Volgende vraag" at bounding box center [728, 701] width 428 height 30
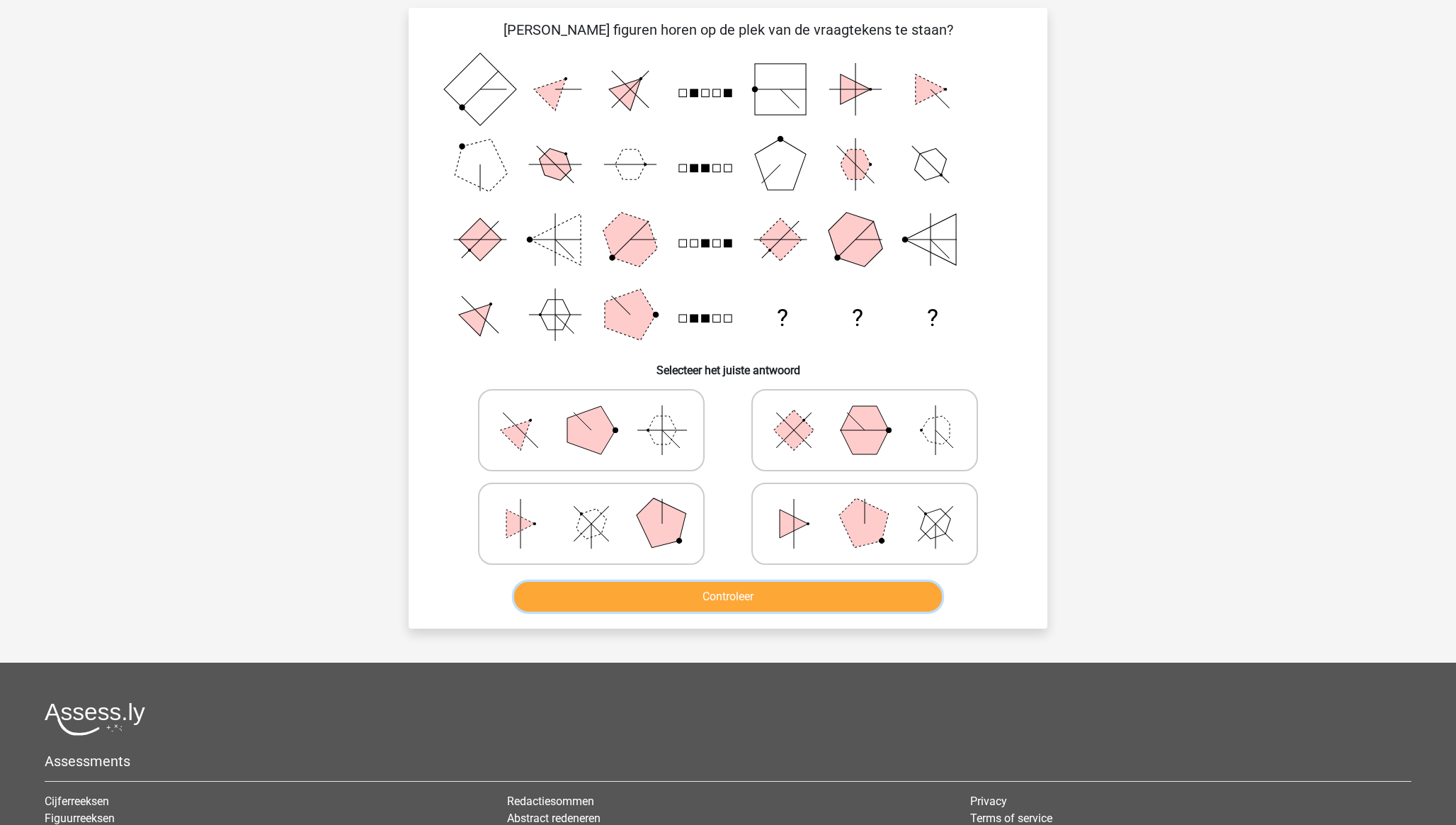
scroll to position [87, 0]
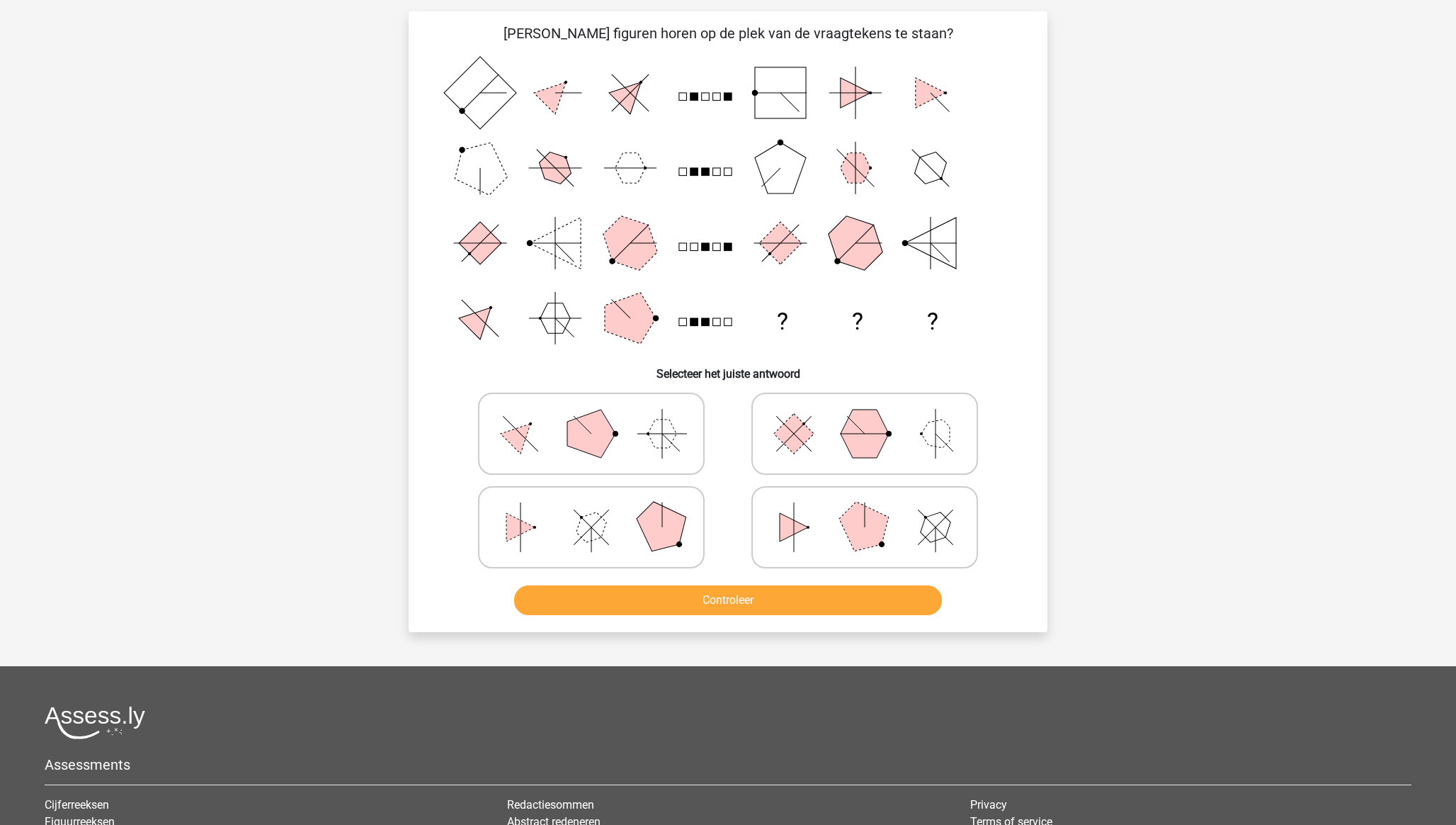
click at [843, 534] on icon at bounding box center [865, 527] width 213 height 71
click at [865, 509] on input "radio" at bounding box center [869, 505] width 9 height 9
radio input "true"
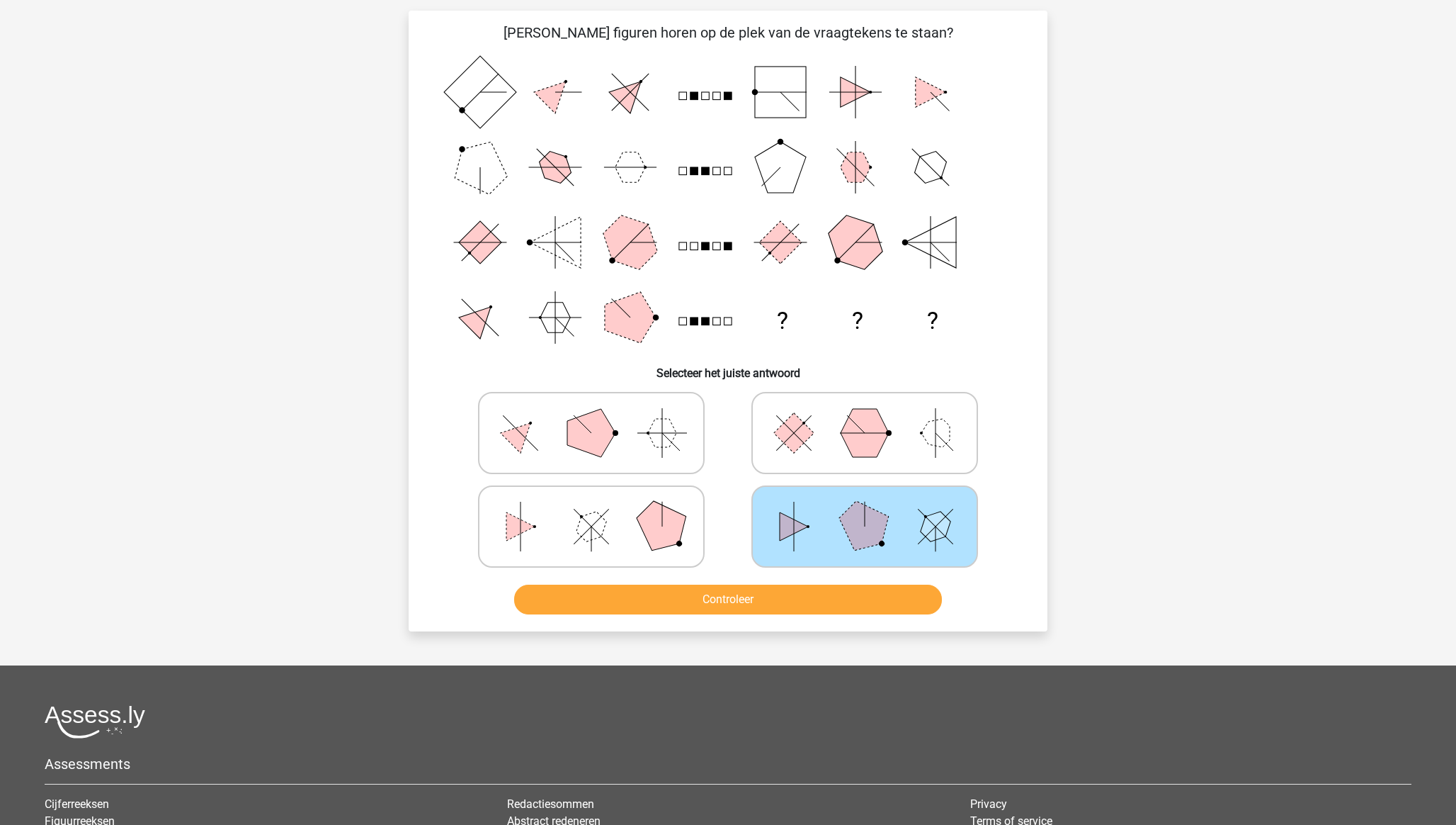
scroll to position [90, 0]
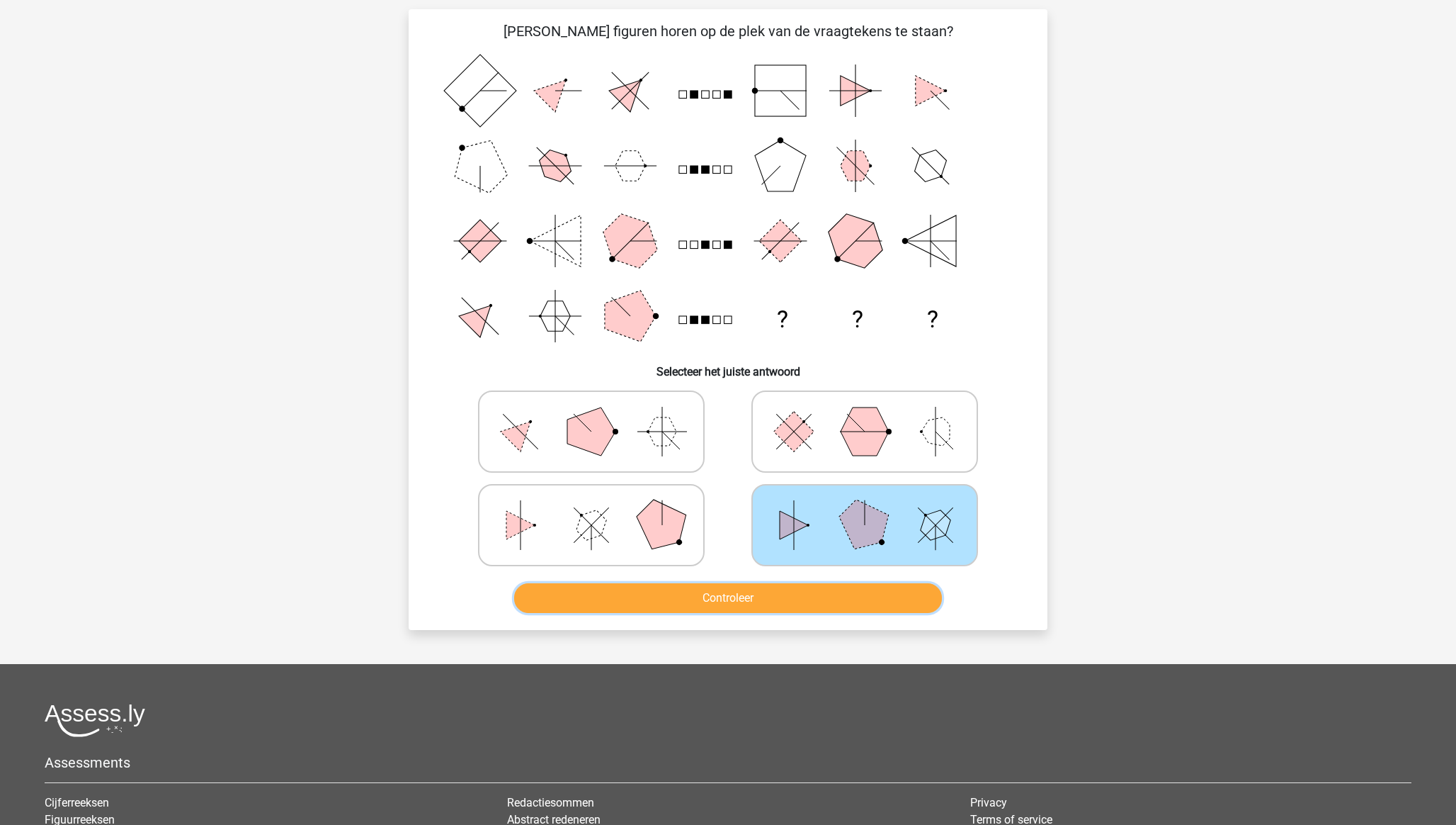
click at [828, 595] on button "Controleer" at bounding box center [728, 598] width 428 height 30
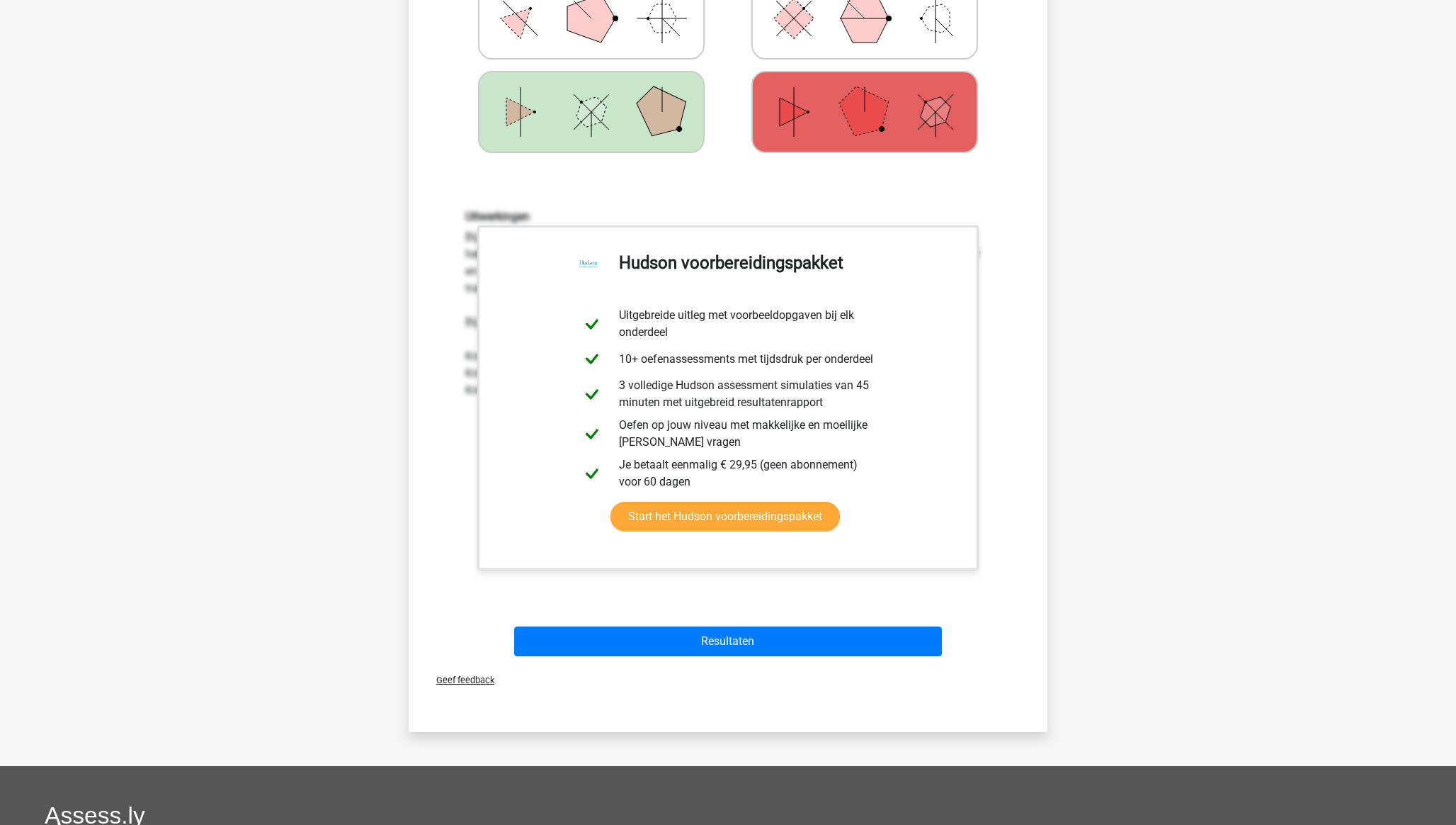
scroll to position [818, 0]
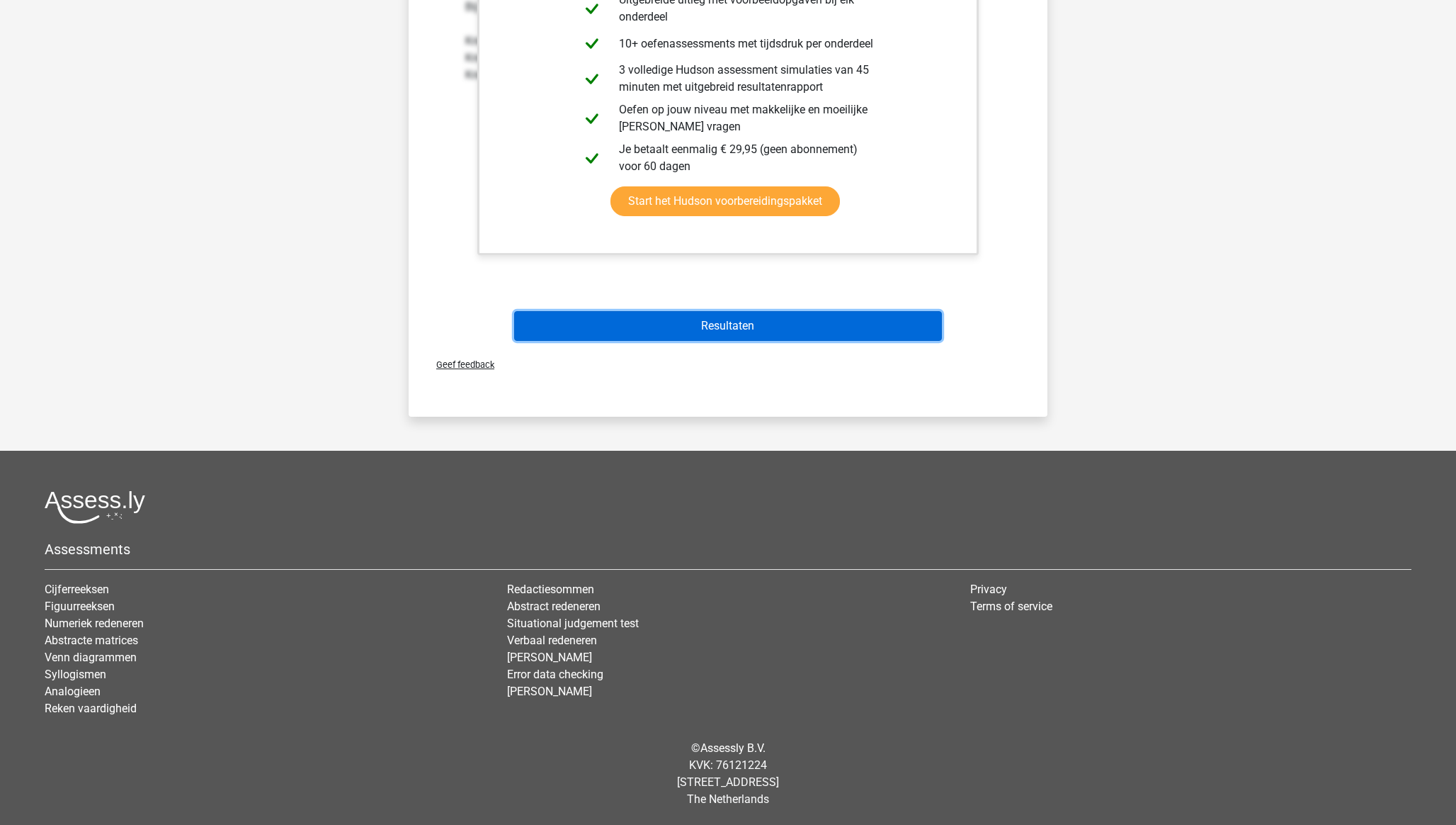
click at [731, 323] on button "Resultaten" at bounding box center [728, 326] width 428 height 30
